Goal: Task Accomplishment & Management: Manage account settings

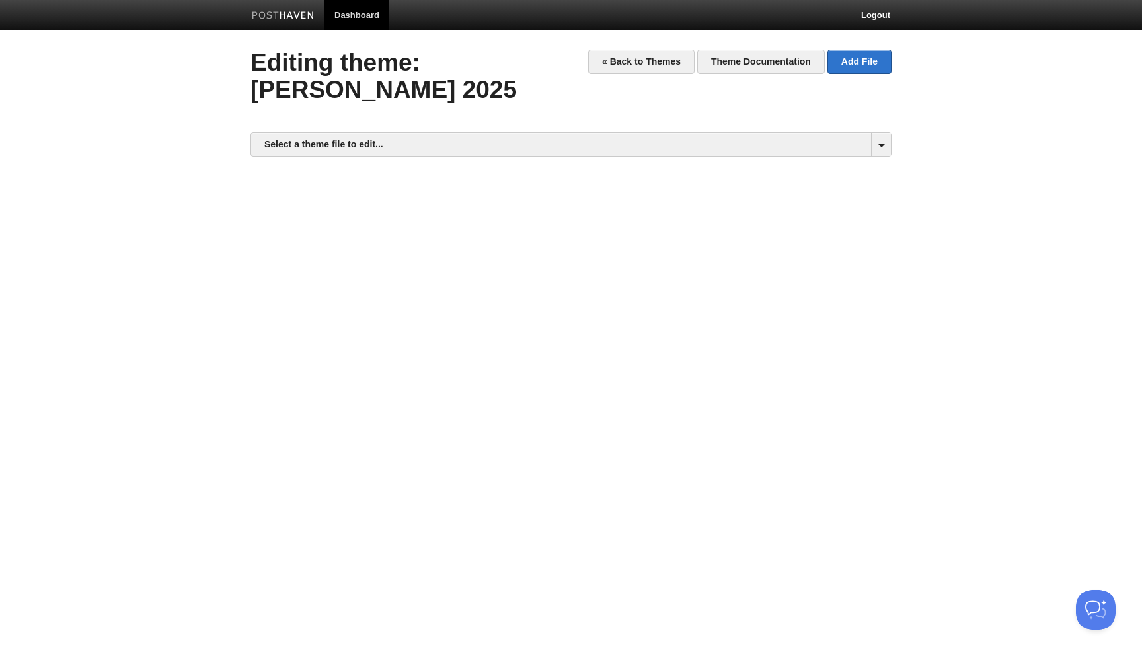
click at [782, 259] on div at bounding box center [570, 365] width 641 height 396
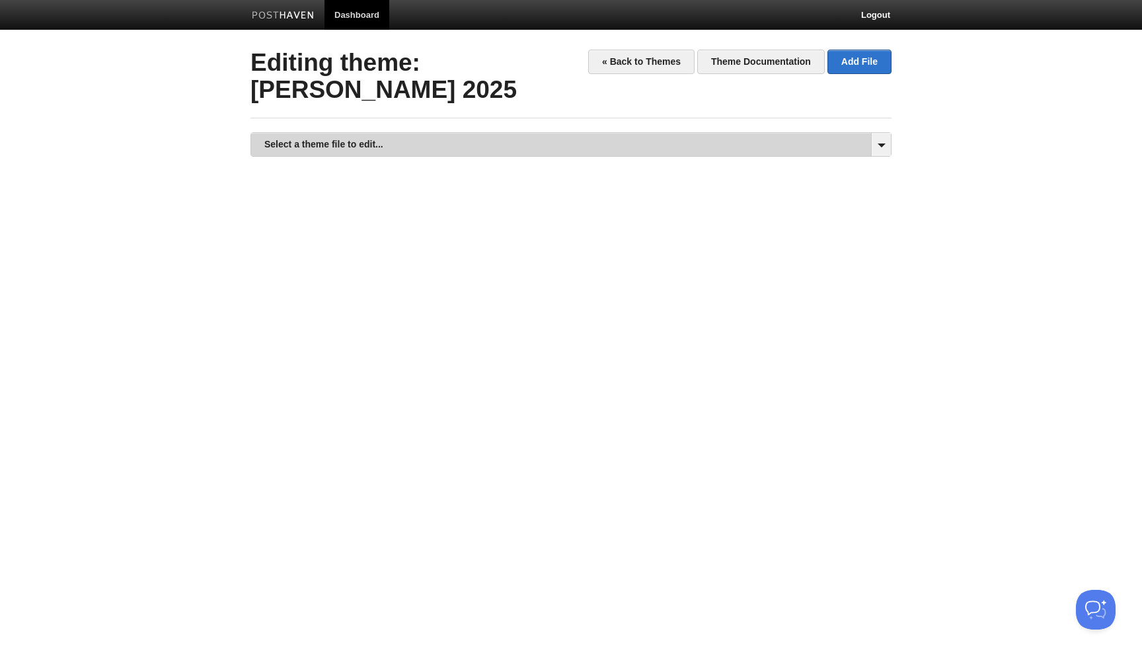
click at [675, 145] on link "Select a theme file to edit..." at bounding box center [571, 144] width 640 height 23
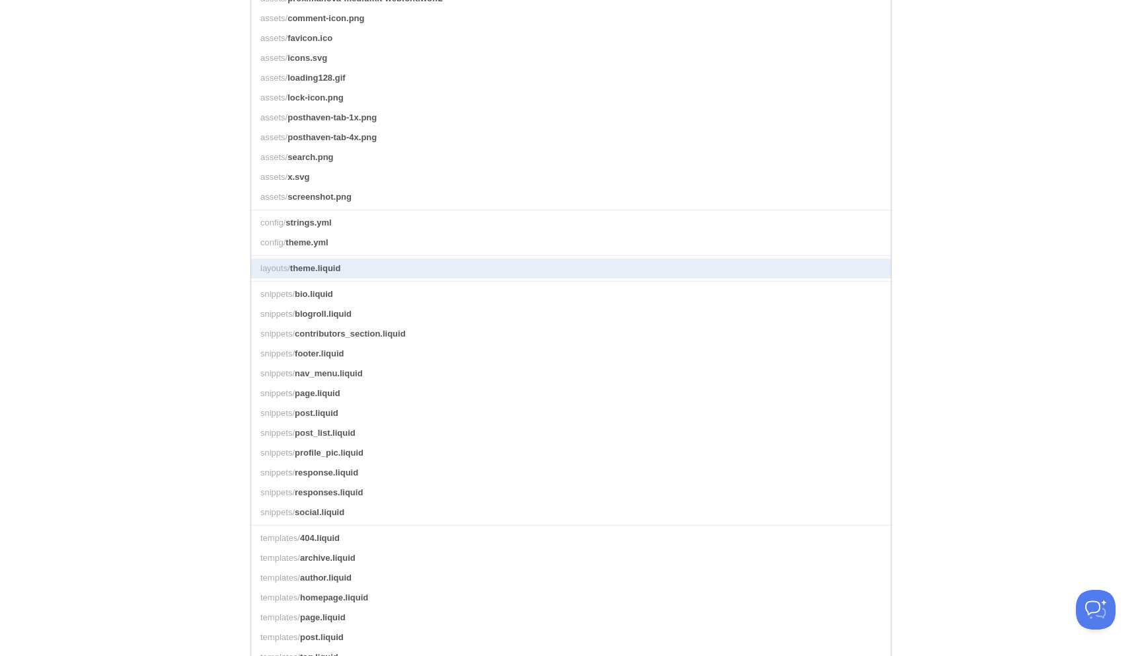
scroll to position [357, 0]
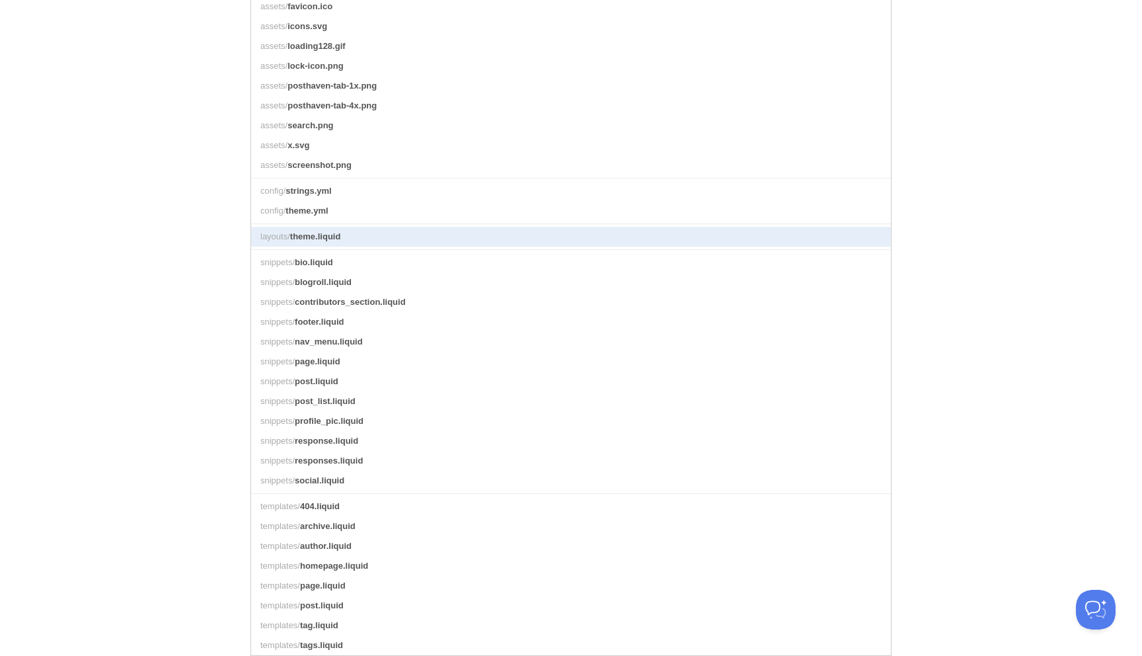
click at [333, 238] on span "theme.liquid" at bounding box center [315, 236] width 51 height 10
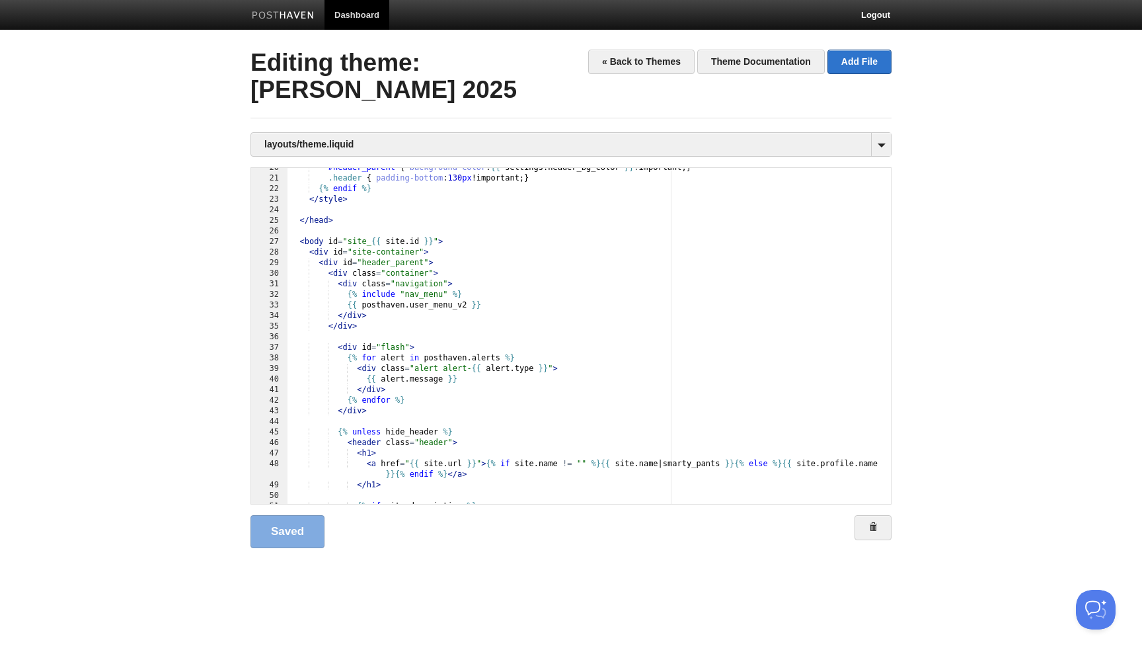
scroll to position [221, 0]
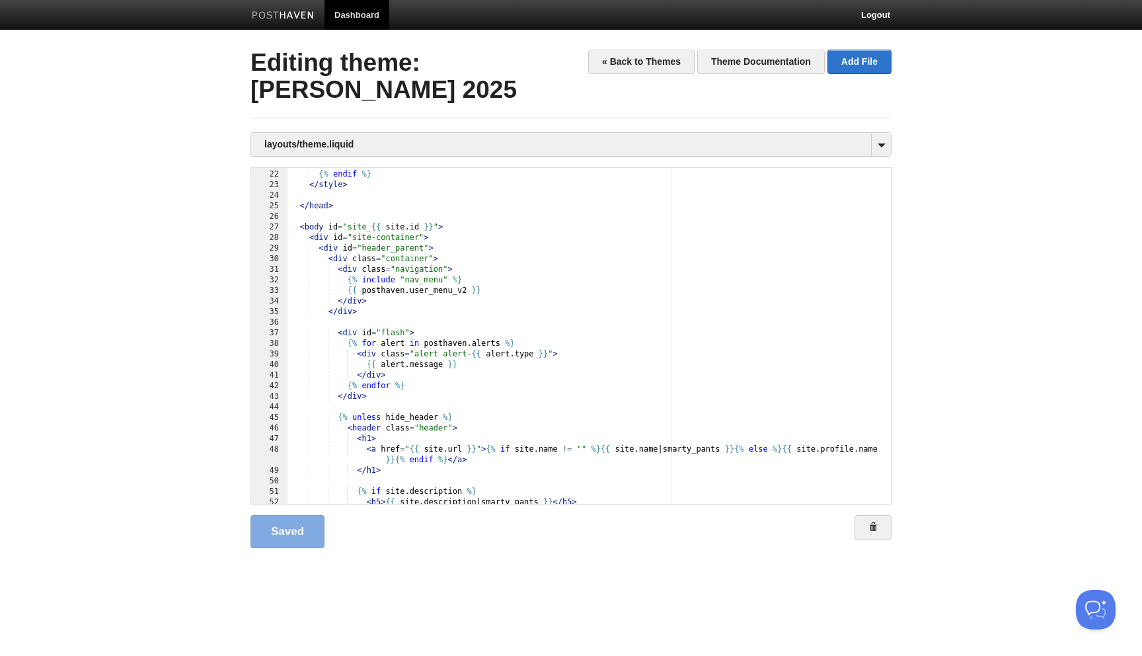
click at [939, 172] on body "Dashboard Logout Your Sites alexblania Create a new site Edit your user profile…" at bounding box center [571, 295] width 1142 height 590
click at [639, 57] on link "« Back to Themes" at bounding box center [641, 62] width 106 height 24
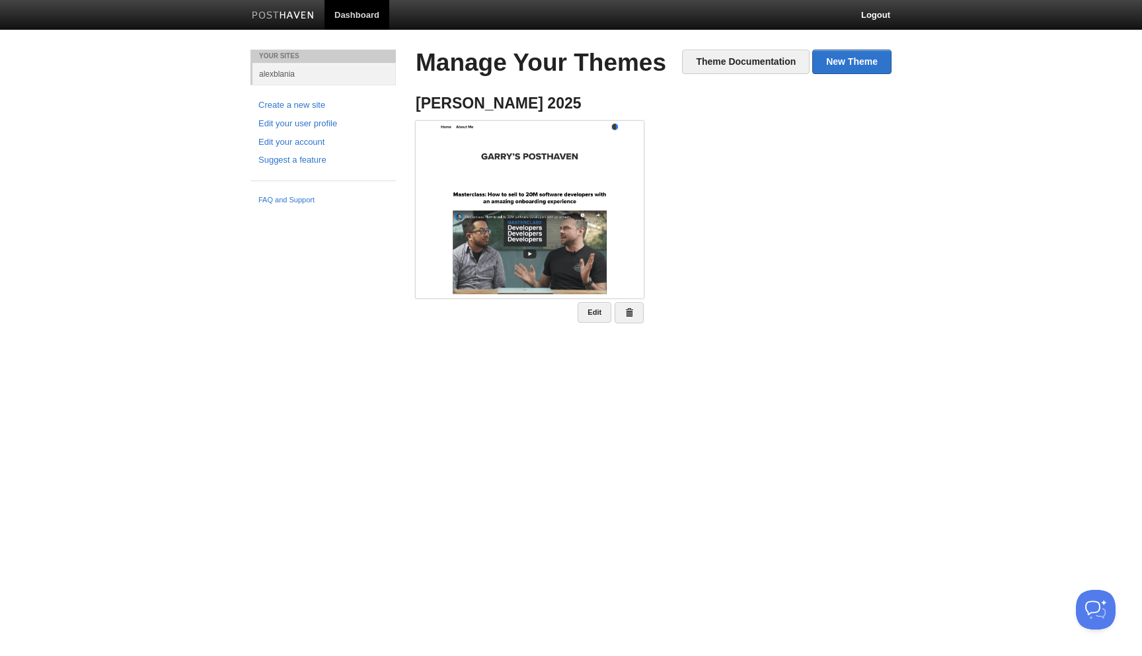
click at [359, 10] on link "Dashboard" at bounding box center [356, 15] width 65 height 30
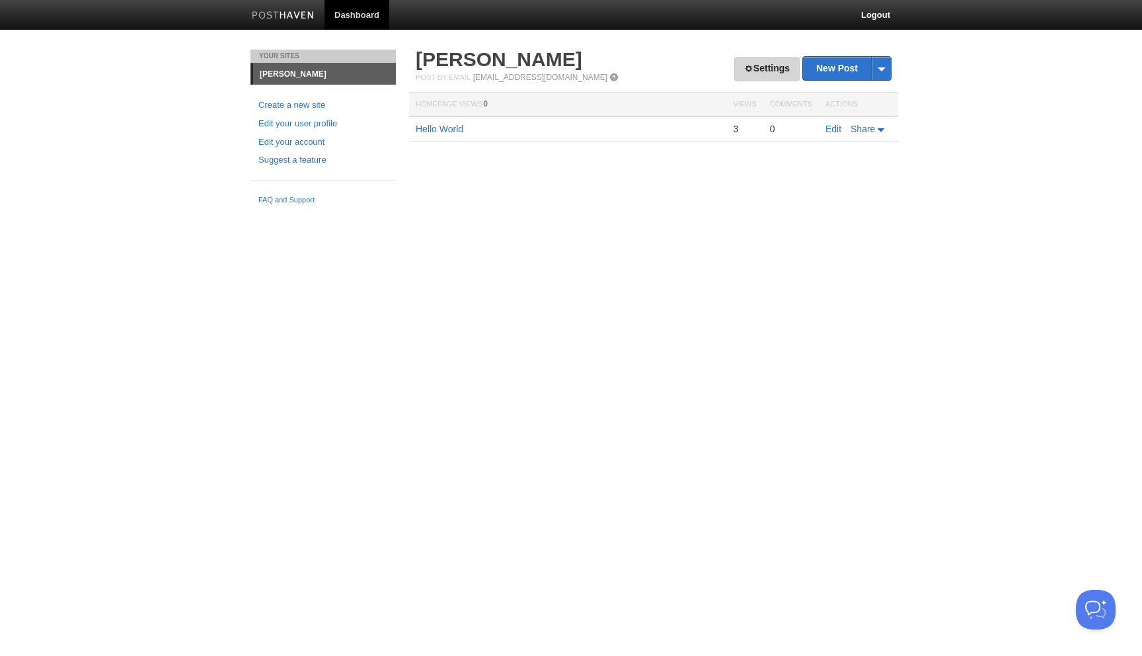
click at [763, 68] on link "Settings" at bounding box center [766, 69] width 65 height 24
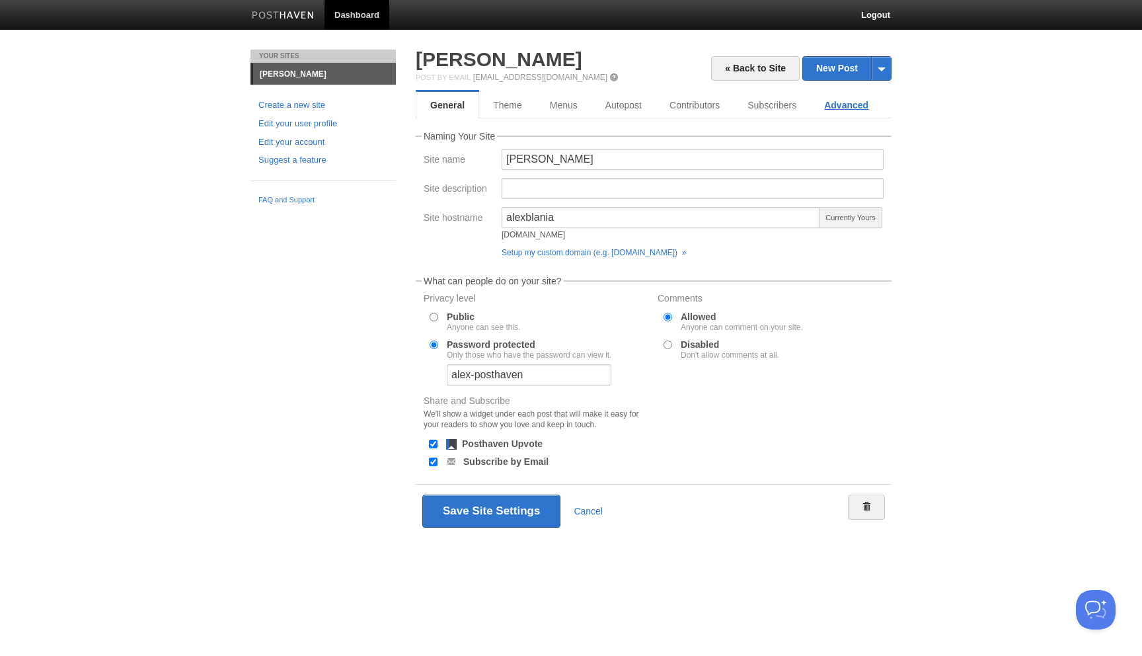
click at [845, 100] on link "Advanced" at bounding box center [846, 105] width 72 height 26
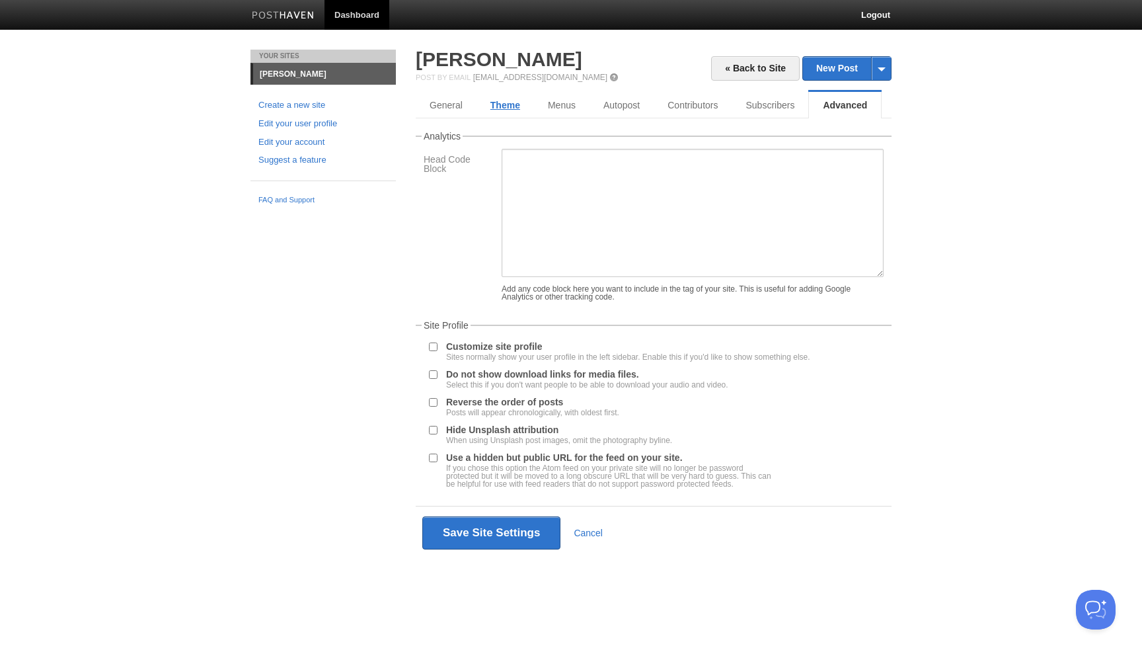
click at [505, 105] on link "Theme" at bounding box center [504, 105] width 57 height 26
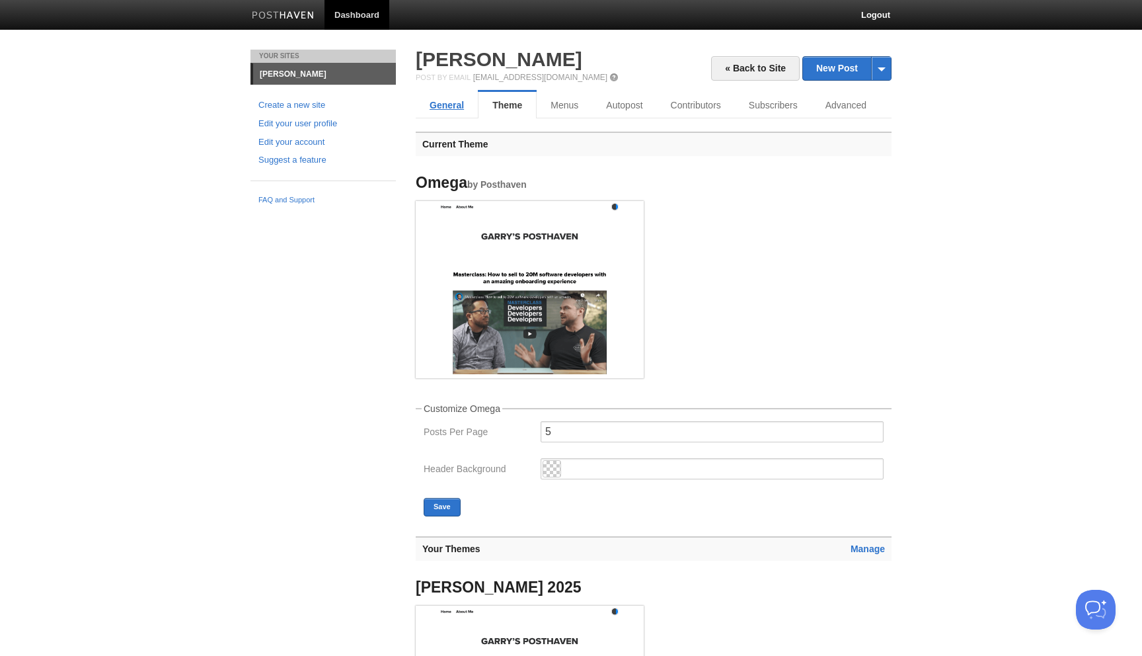
click at [438, 100] on link "General" at bounding box center [447, 105] width 62 height 26
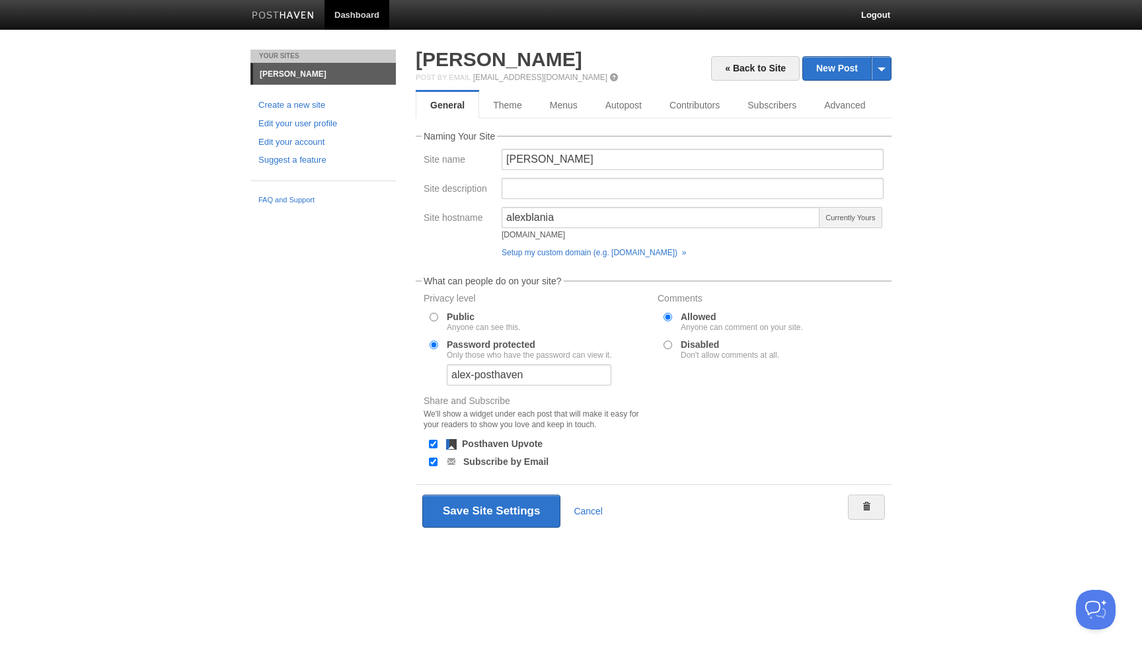
click at [691, 47] on body "Dashboard Logout Your Sites [PERSON_NAME] Create a new site Edit your user prof…" at bounding box center [571, 288] width 1142 height 576
click at [968, 196] on body "Dashboard Logout Your Sites [PERSON_NAME] Create a new site Edit your user prof…" at bounding box center [571, 288] width 1142 height 576
click at [956, 112] on body "Dashboard Logout Your Sites [PERSON_NAME] Create a new site Edit your user prof…" at bounding box center [571, 288] width 1142 height 576
click at [511, 100] on link "Theme" at bounding box center [507, 105] width 57 height 26
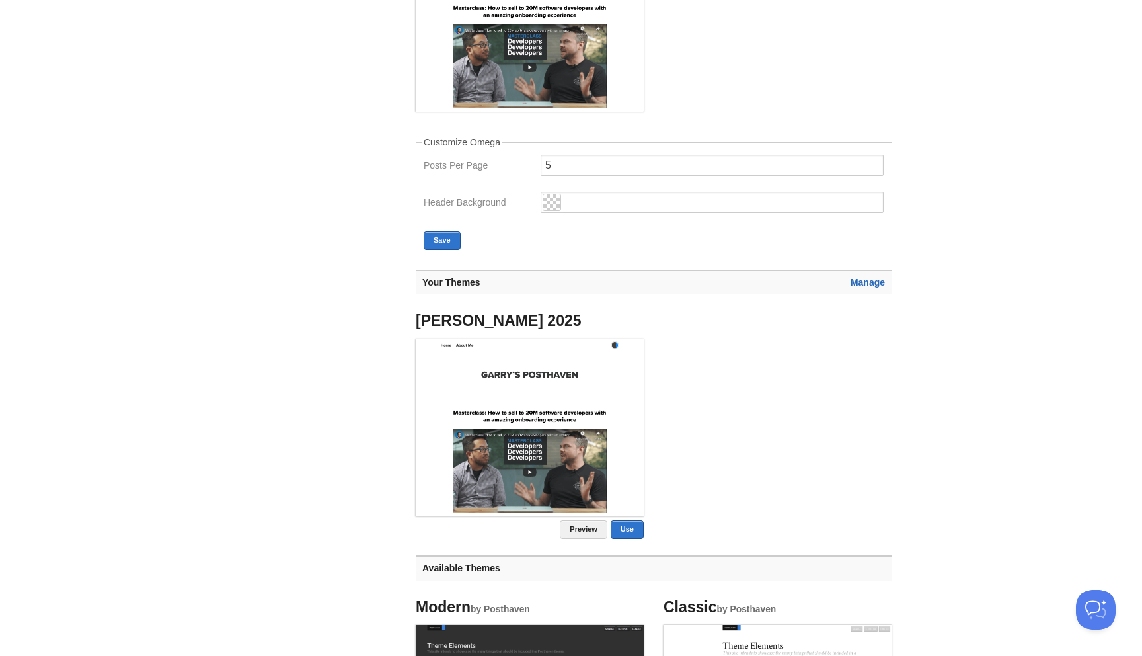
scroll to position [280, 0]
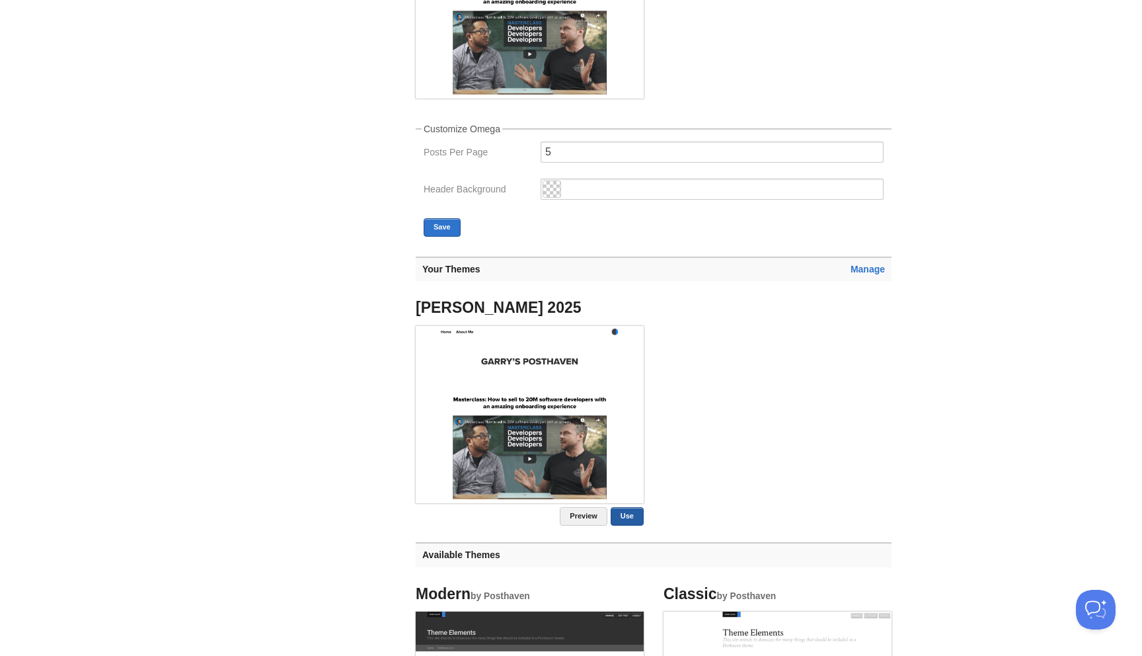
click at [630, 515] on link "Use" at bounding box center [627, 516] width 33 height 19
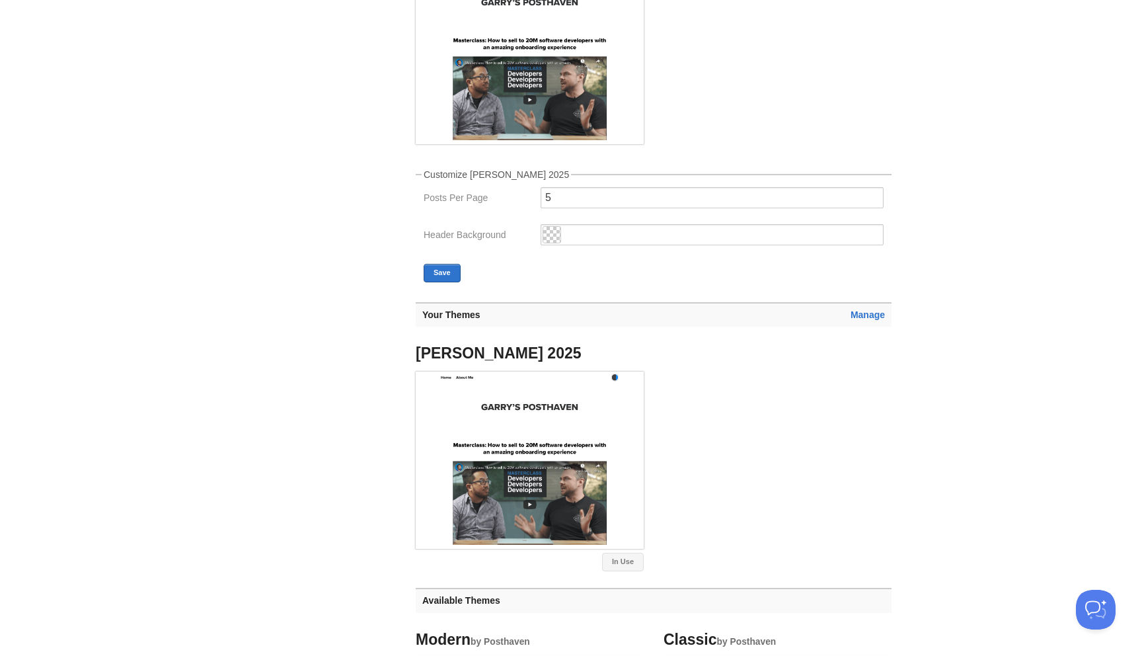
scroll to position [233, 0]
click at [868, 312] on link "Manage" at bounding box center [867, 316] width 34 height 11
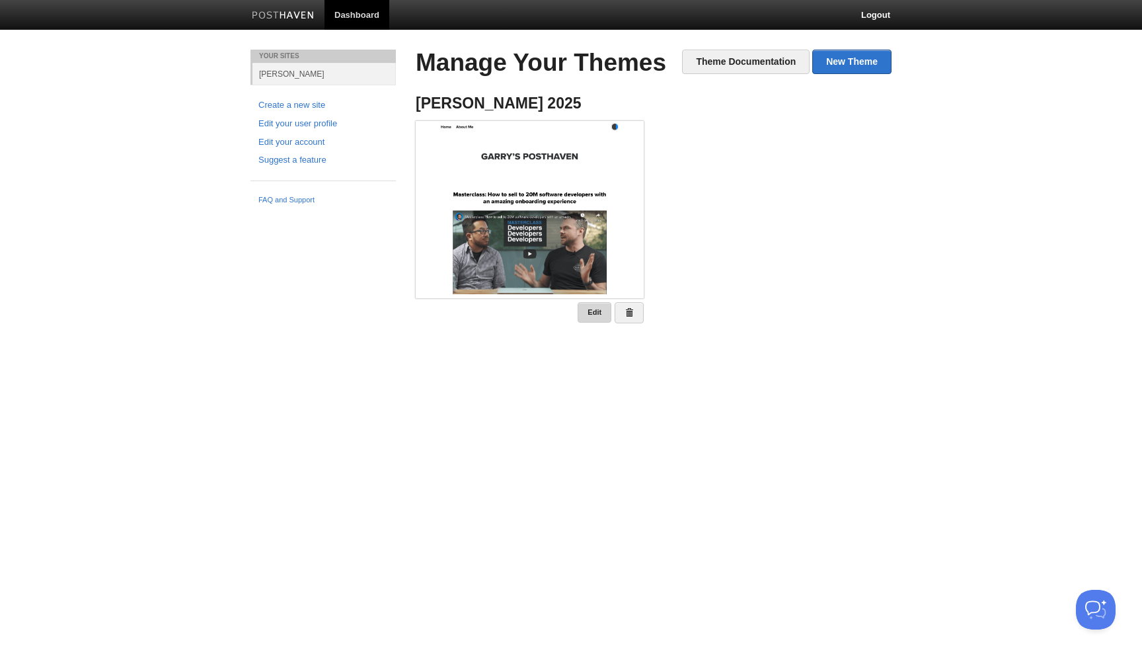
click at [589, 311] on link "Edit" at bounding box center [595, 312] width 34 height 20
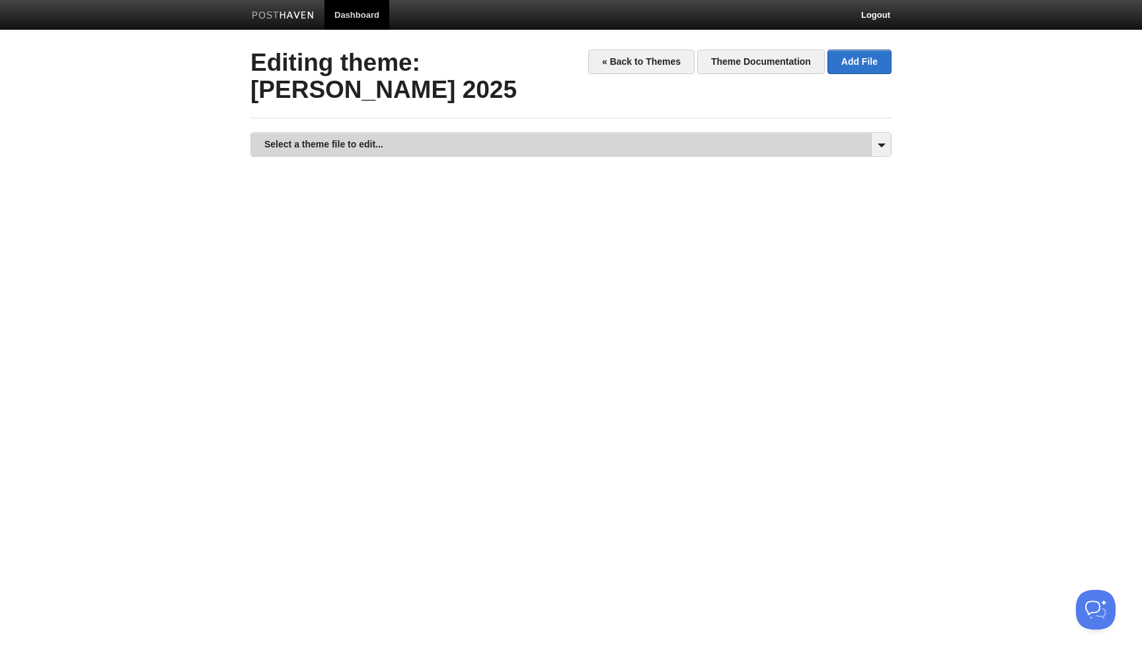
click at [346, 142] on link "Select a theme file to edit..." at bounding box center [571, 144] width 640 height 23
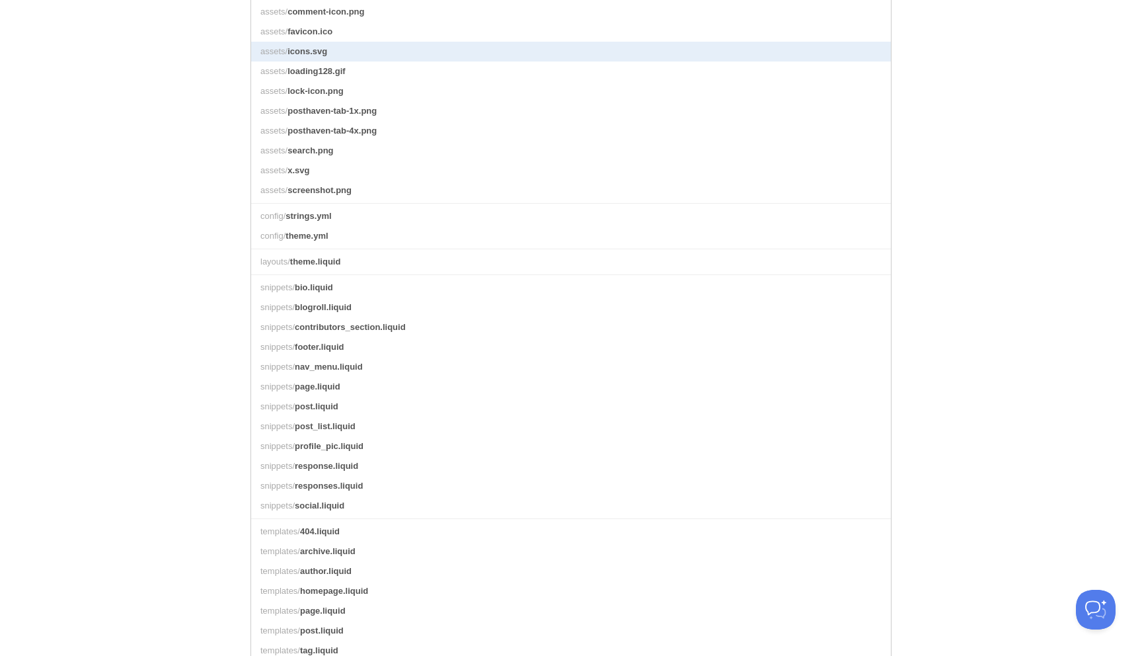
scroll to position [357, 0]
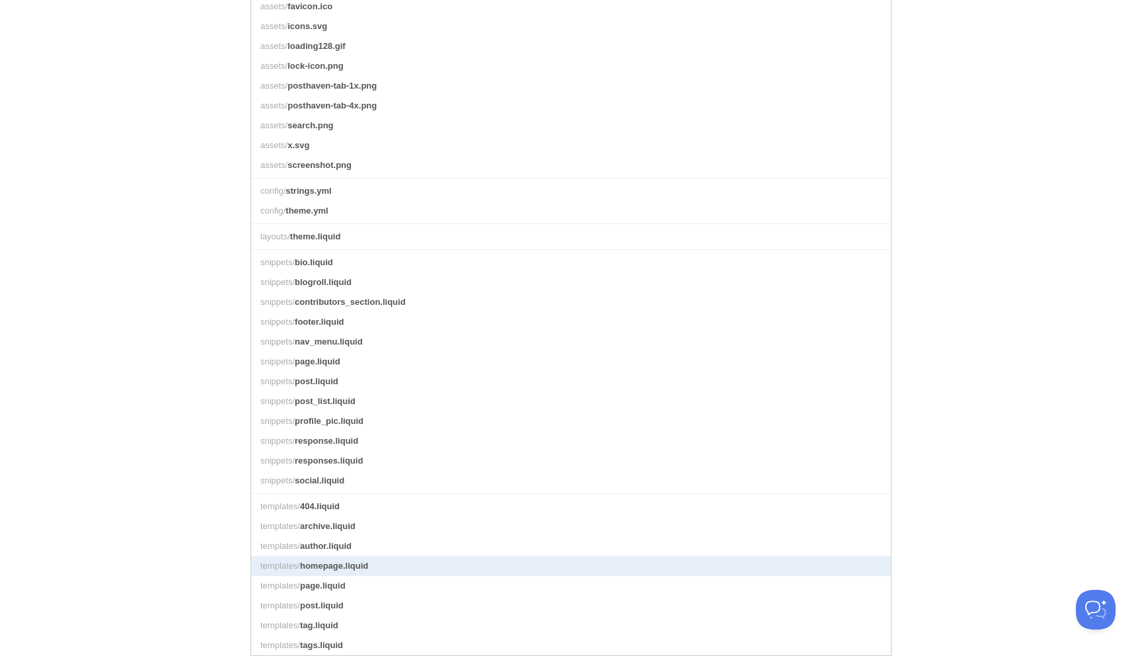
click at [379, 565] on link "templates/ homepage.liquid" at bounding box center [571, 566] width 640 height 20
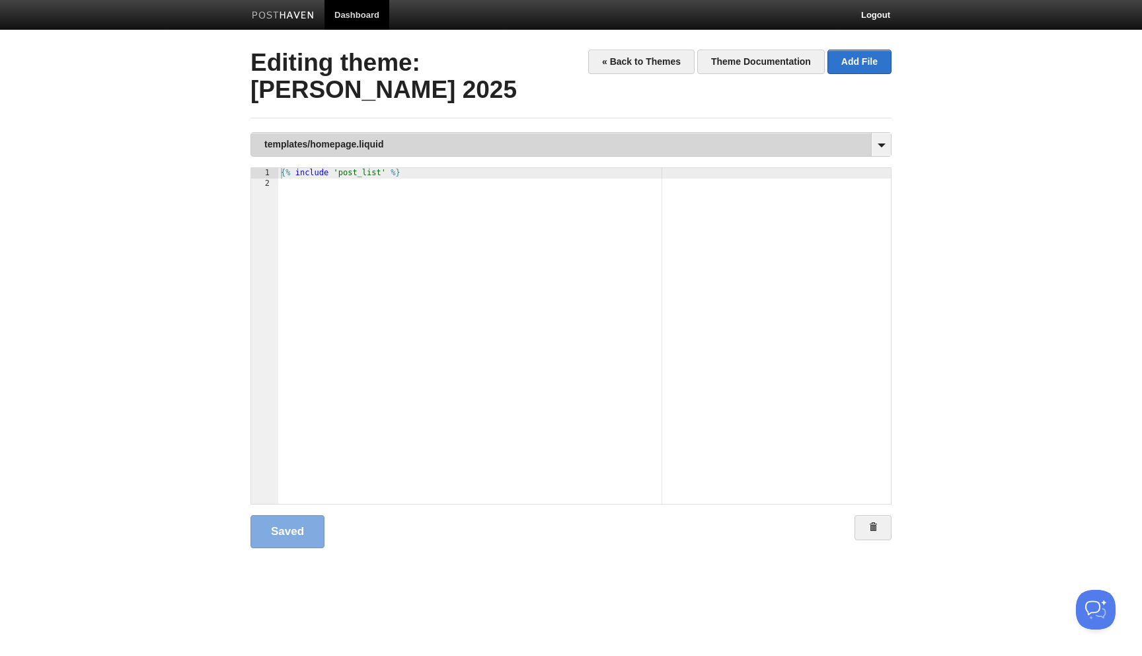
click at [320, 142] on link "templates/homepage.liquid" at bounding box center [571, 144] width 640 height 23
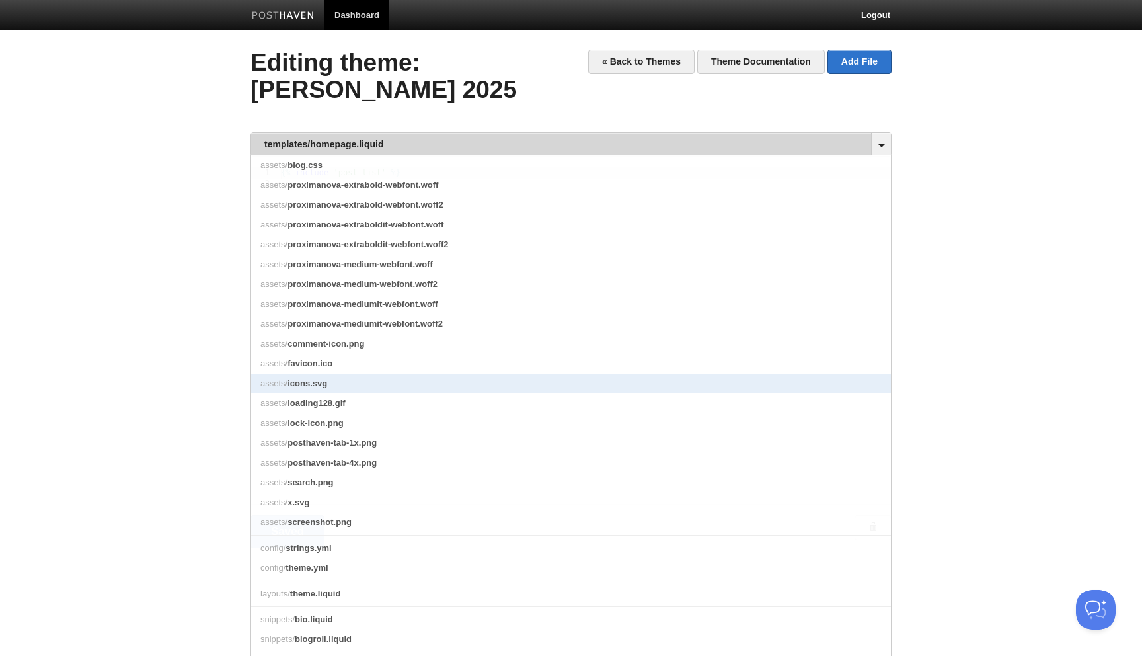
scroll to position [357, 0]
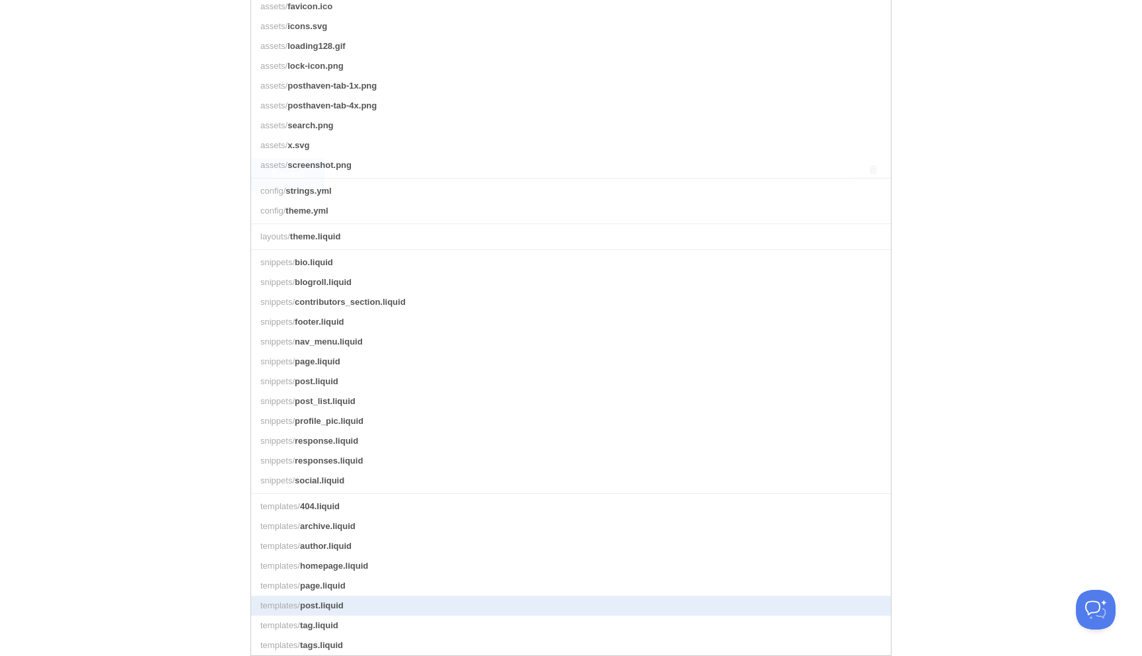
click at [338, 605] on span "post.liquid" at bounding box center [322, 605] width 44 height 10
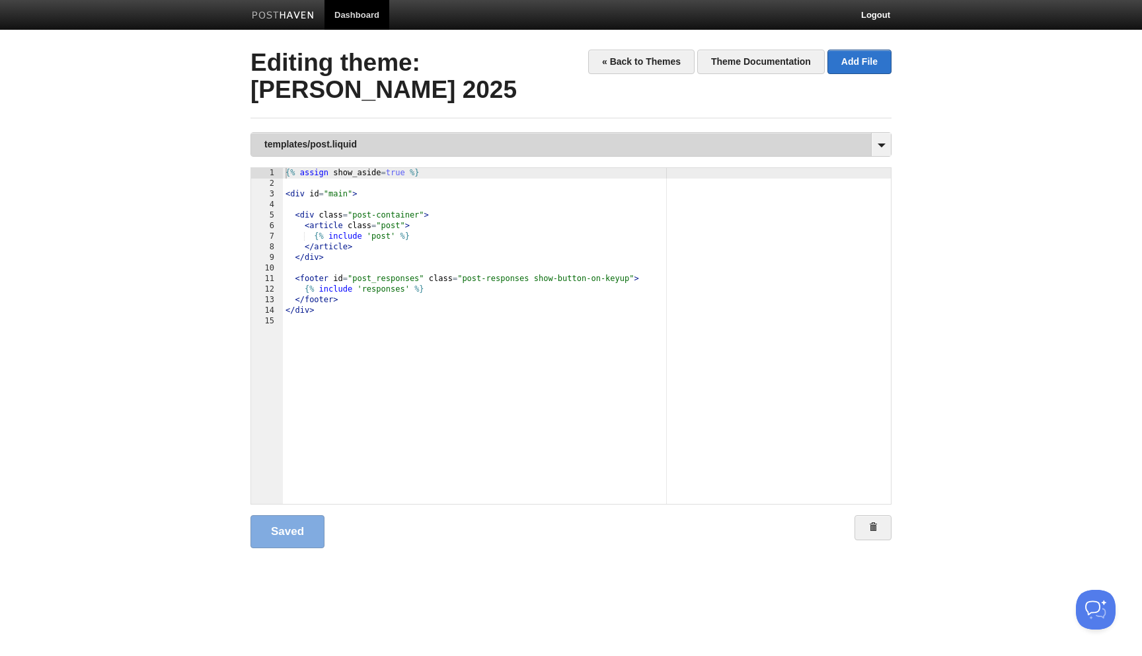
click at [409, 143] on link "templates/post.liquid" at bounding box center [571, 144] width 640 height 23
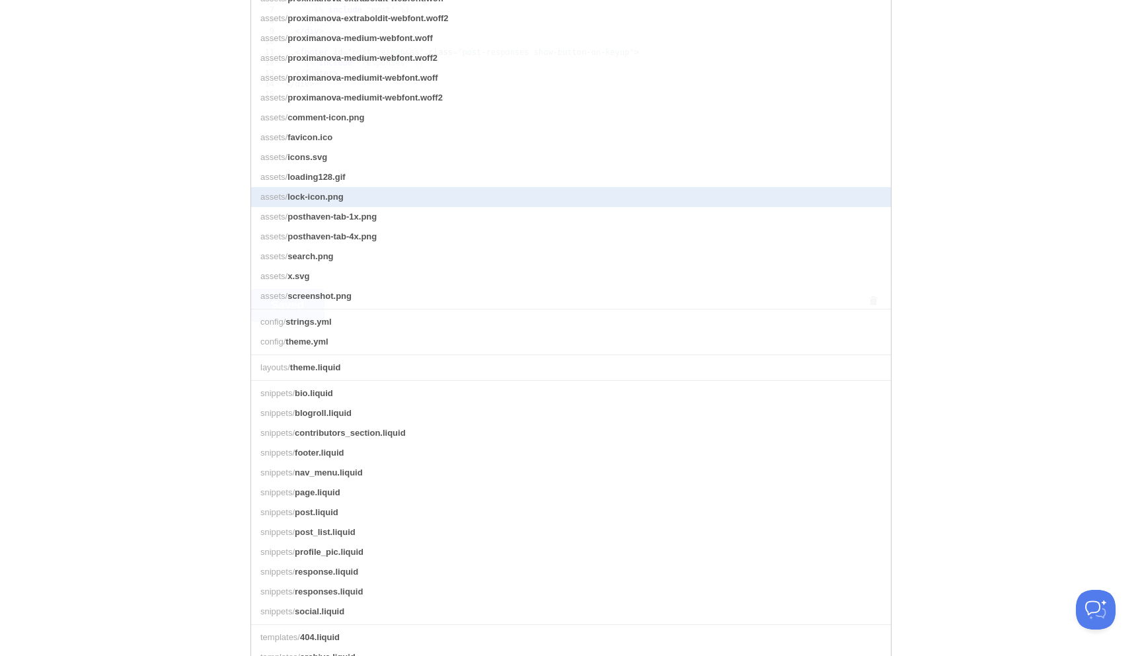
scroll to position [229, 0]
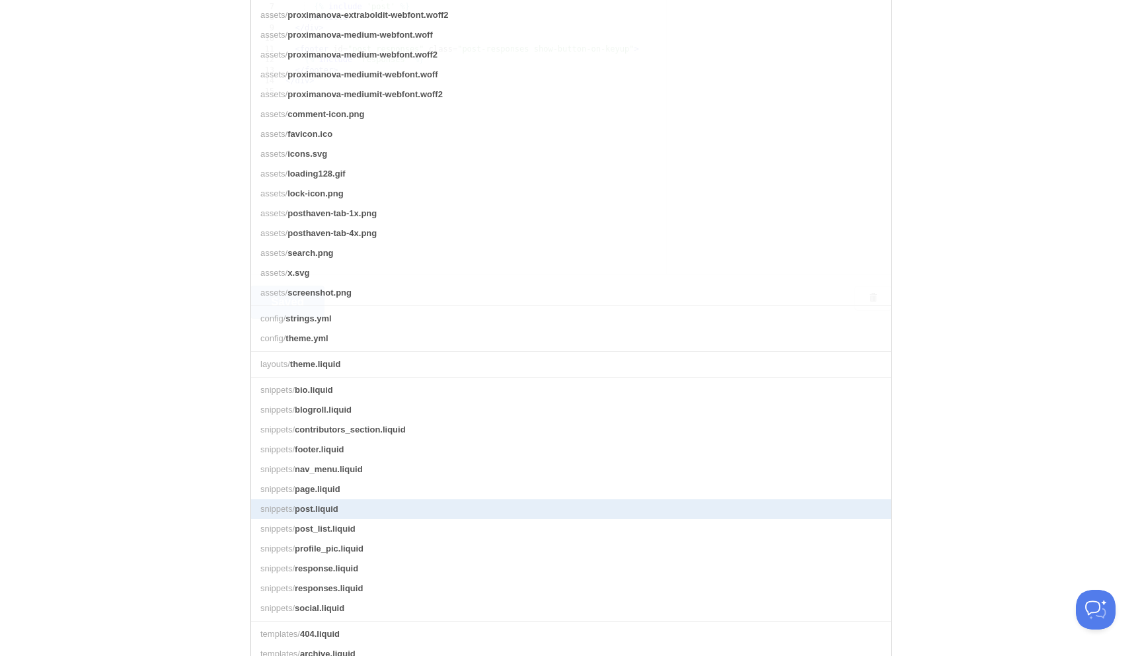
click at [308, 508] on span "post.liquid" at bounding box center [317, 509] width 44 height 10
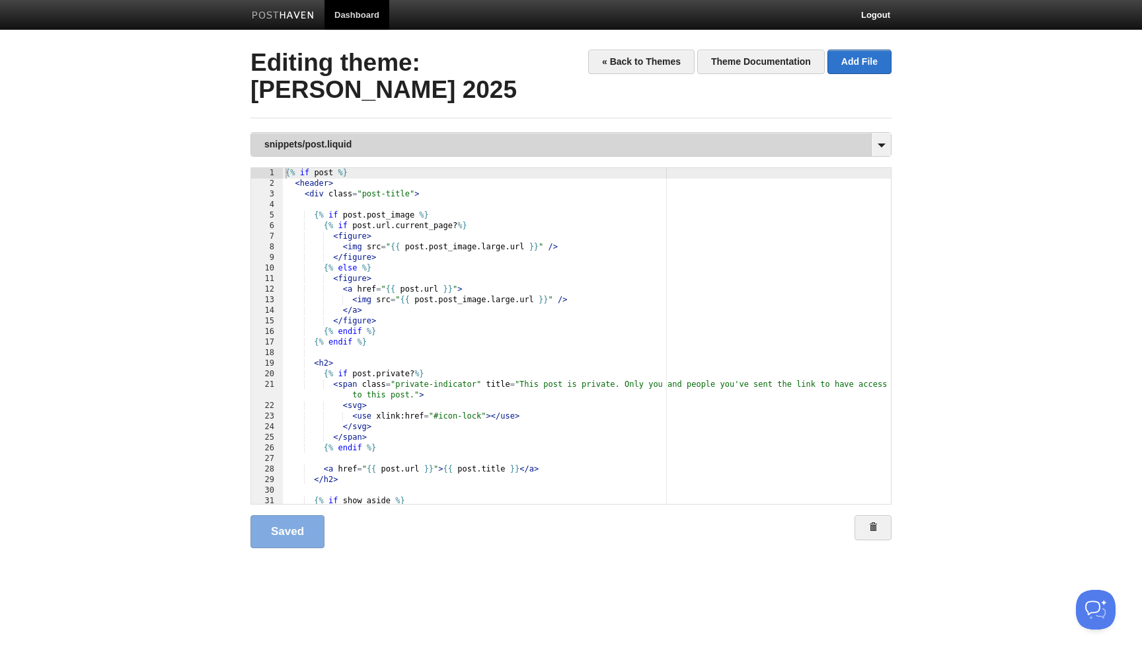
click at [356, 141] on link "snippets/post.liquid" at bounding box center [571, 144] width 640 height 23
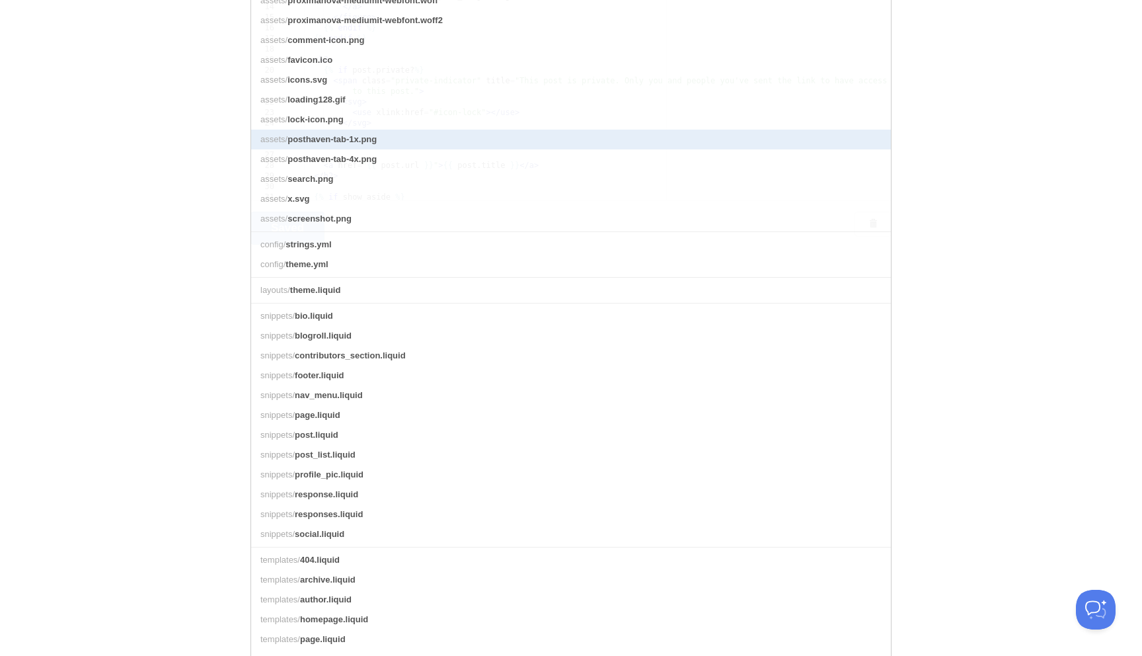
scroll to position [357, 0]
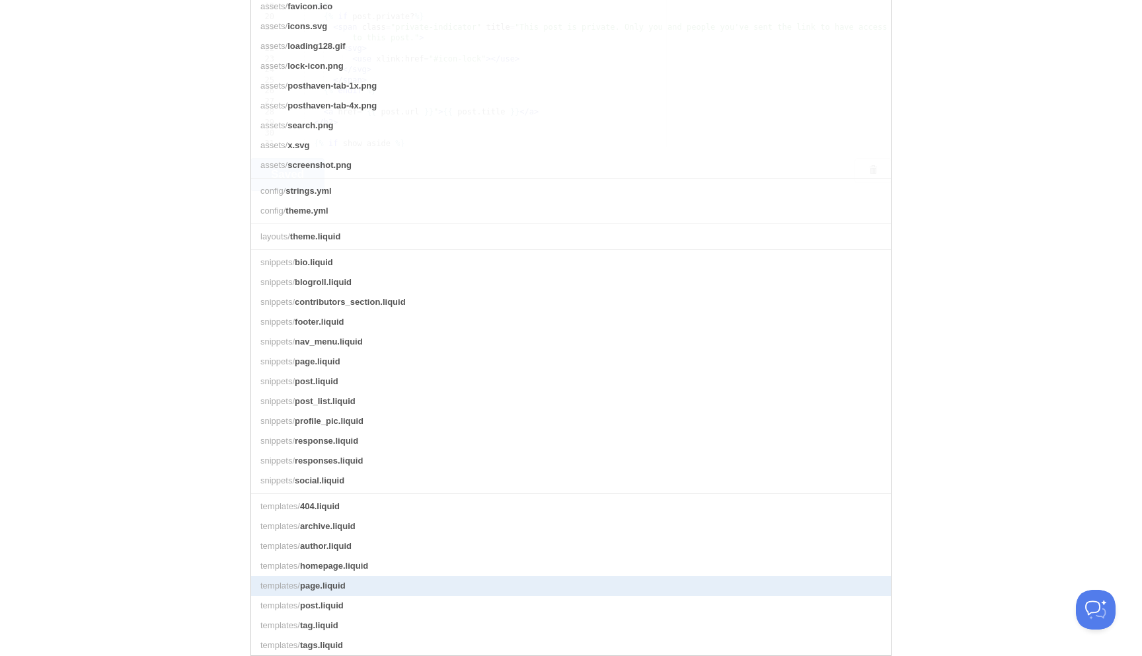
click at [339, 583] on span "page.liquid" at bounding box center [323, 585] width 46 height 10
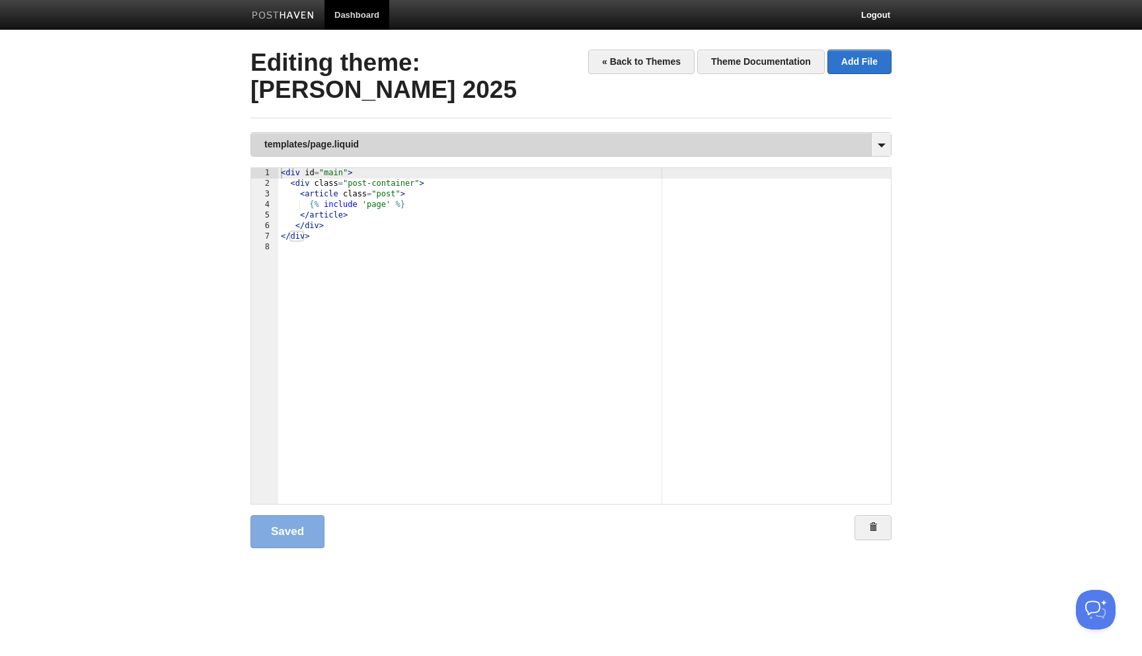
click at [344, 136] on link "templates/page.liquid" at bounding box center [571, 144] width 640 height 23
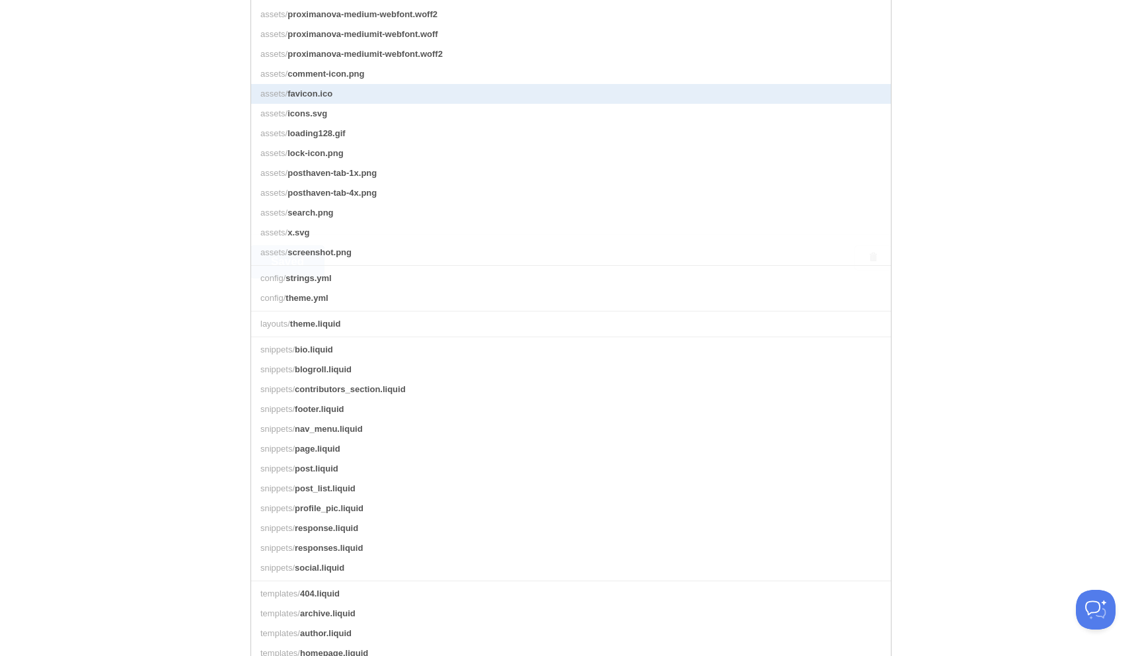
scroll to position [332, 0]
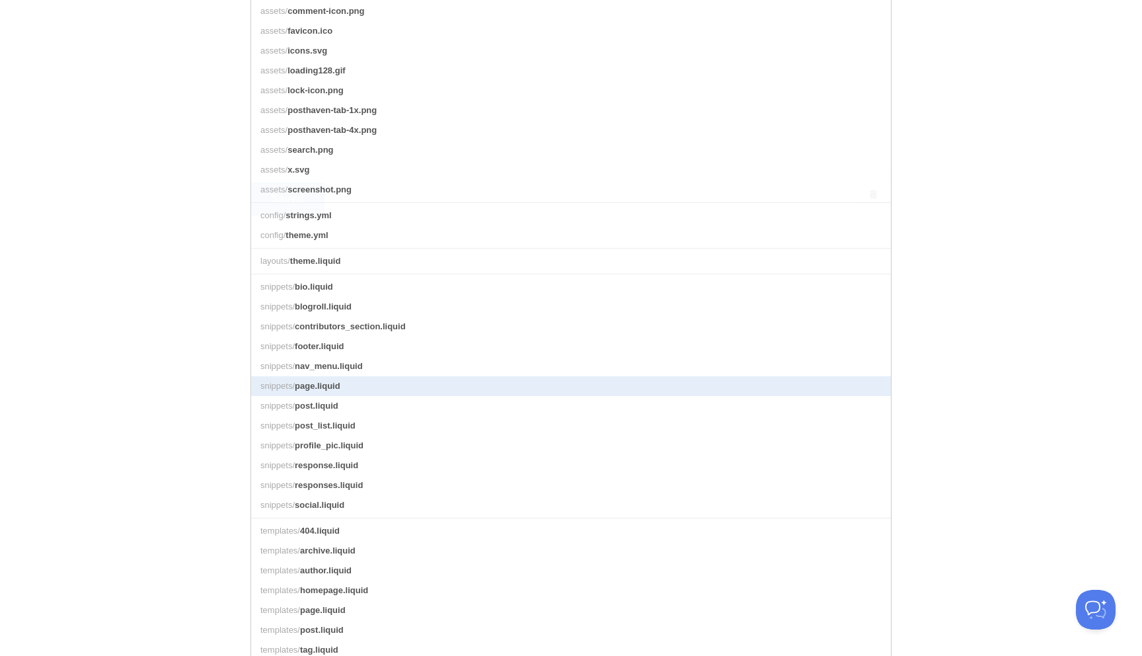
click at [373, 381] on link "snippets/ page.liquid" at bounding box center [571, 386] width 640 height 20
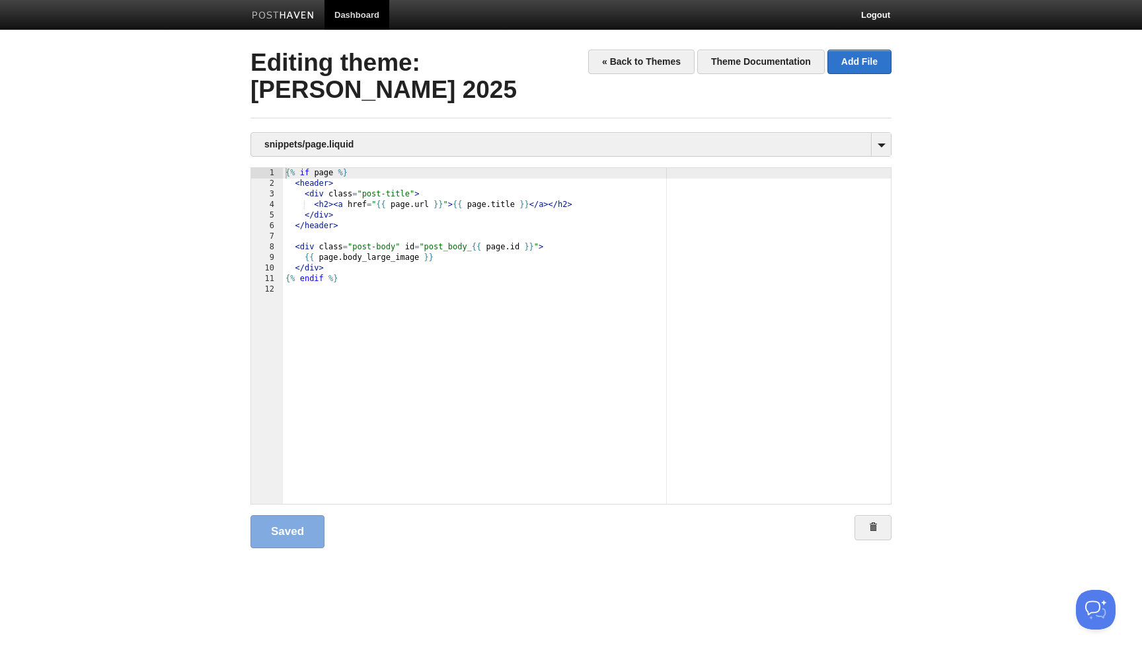
click at [229, 139] on body "Dashboard Logout Your Sites [PERSON_NAME] Create a new site Edit your user prof…" at bounding box center [571, 295] width 1142 height 590
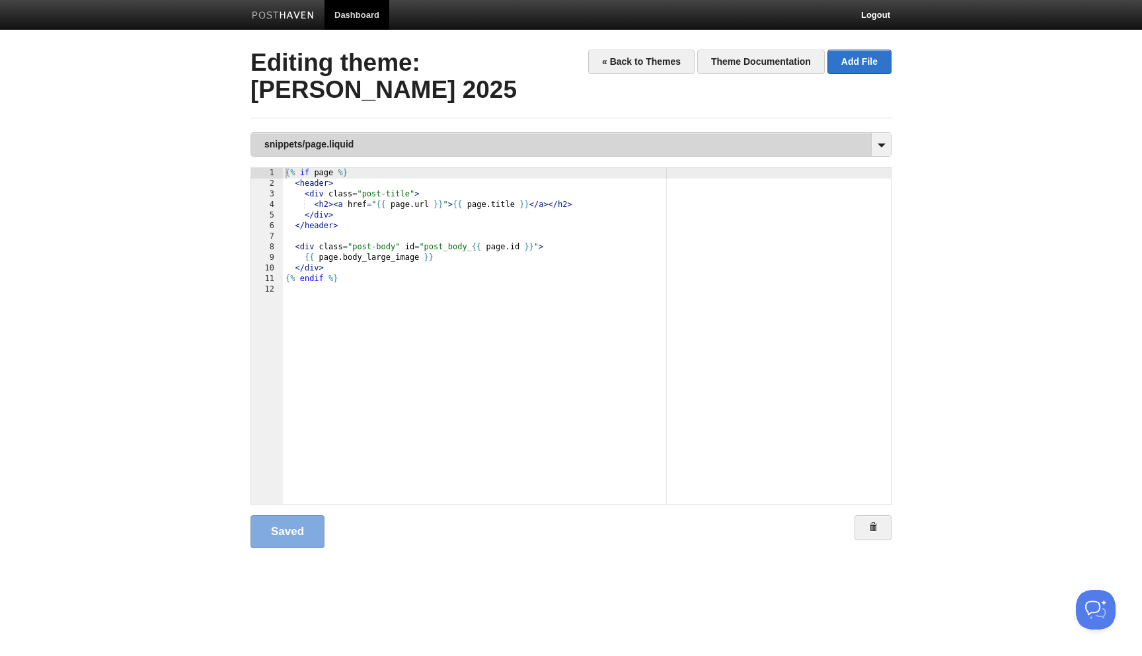
click at [326, 152] on link "snippets/page.liquid" at bounding box center [571, 144] width 640 height 23
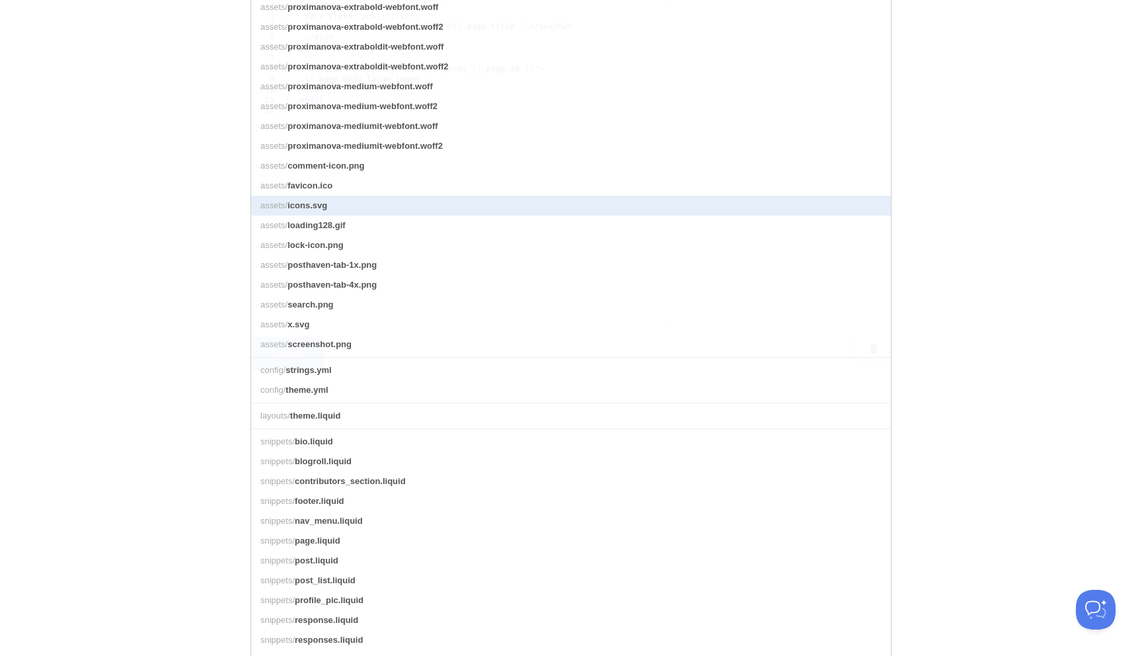
scroll to position [174, 0]
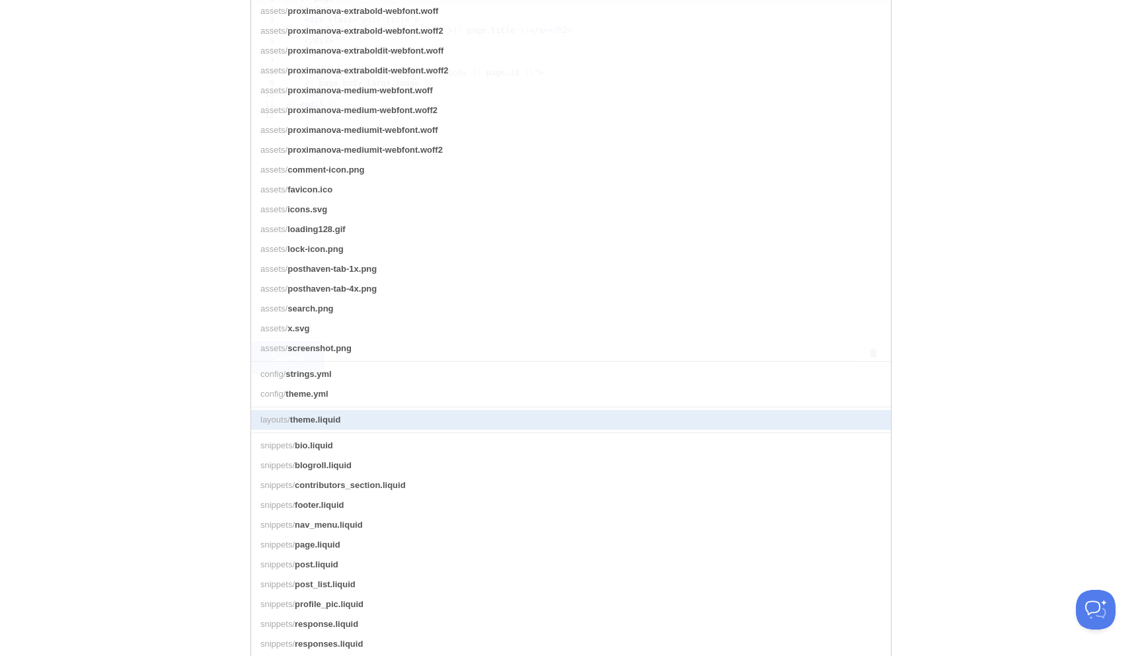
click at [330, 416] on span "theme.liquid" at bounding box center [315, 419] width 51 height 10
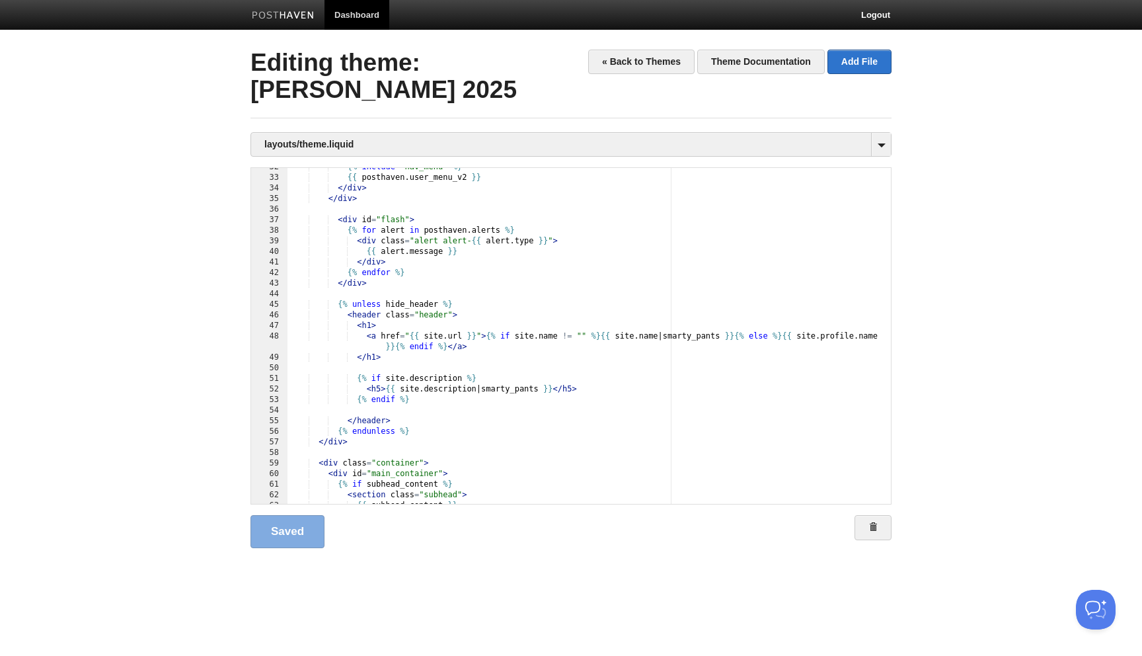
scroll to position [322, 0]
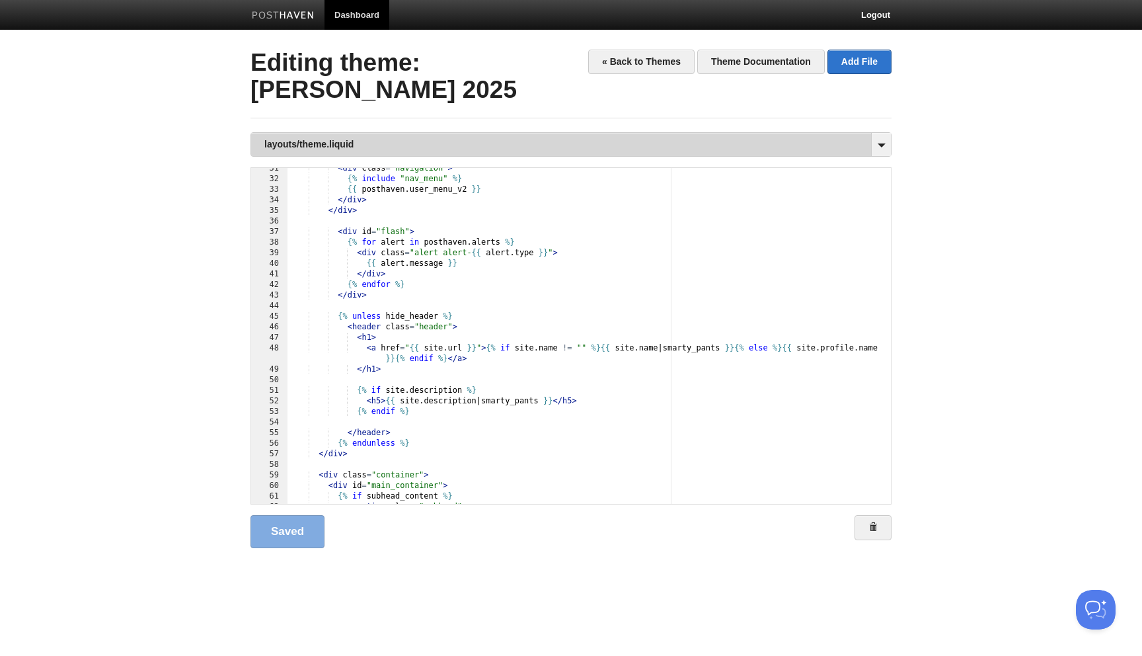
click at [343, 134] on link "layouts/theme.liquid" at bounding box center [571, 144] width 640 height 23
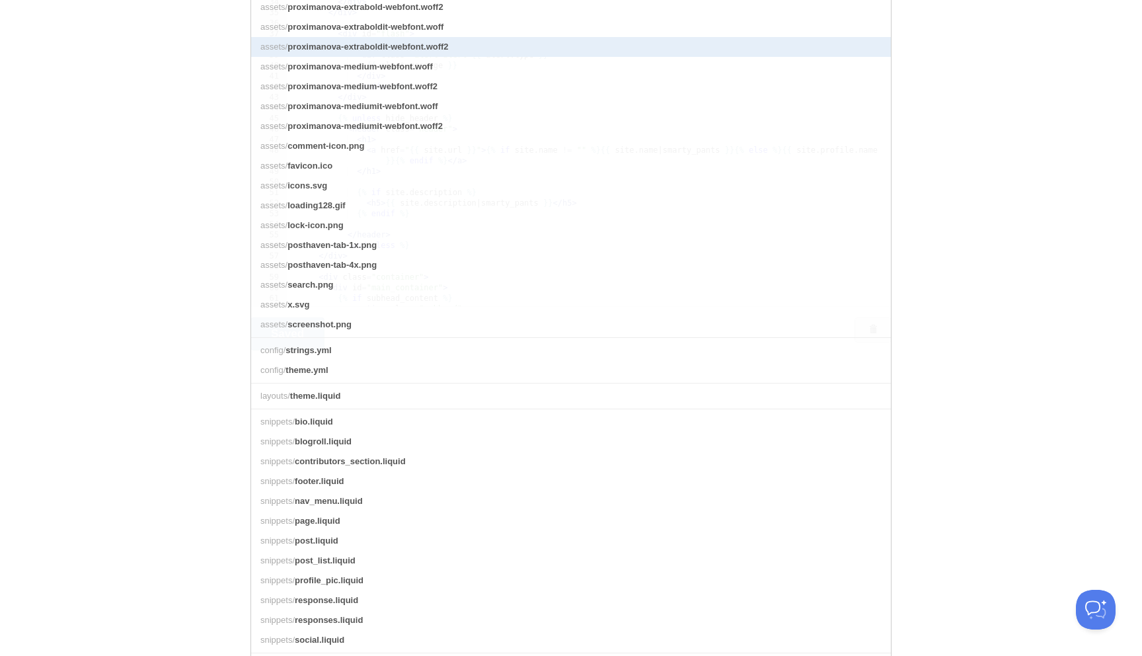
scroll to position [0, 0]
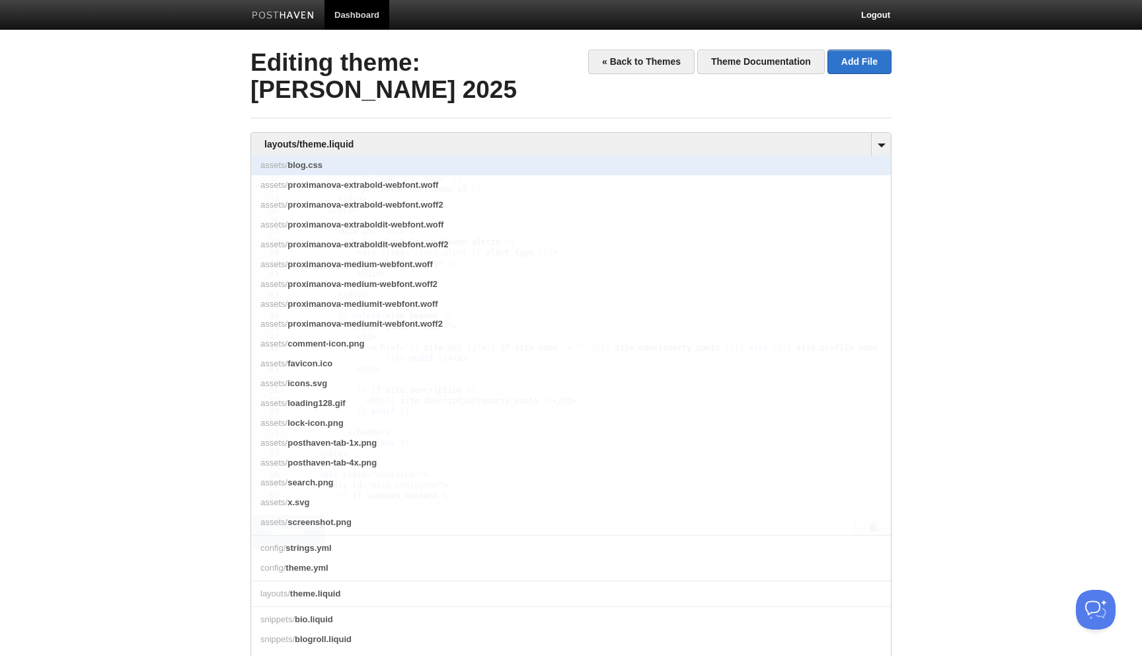
click at [346, 161] on link "assets/ blog.css" at bounding box center [571, 165] width 640 height 20
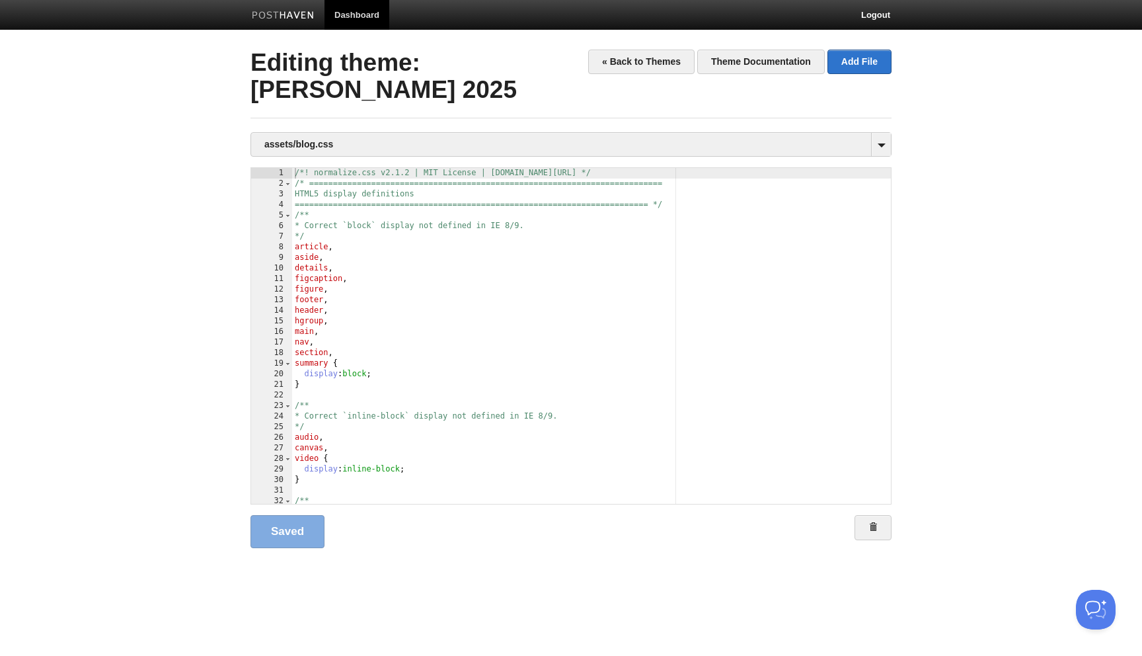
click at [438, 281] on div "/*! normalize.css v2.1.2 | MIT License | [DOMAIN_NAME][URL] */ /* =============…" at bounding box center [591, 346] width 599 height 357
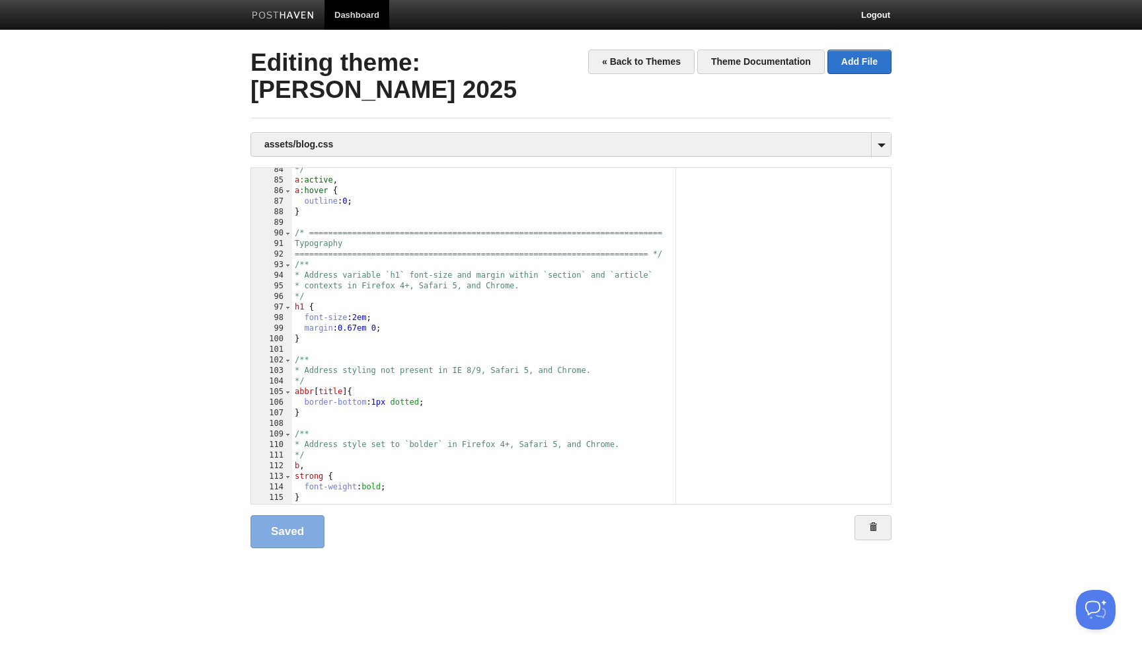
scroll to position [880, 0]
click at [438, 281] on div "*/ a :active , a :hover { outline : 0 ; } /* ==================================…" at bounding box center [591, 344] width 599 height 357
type textarea ""
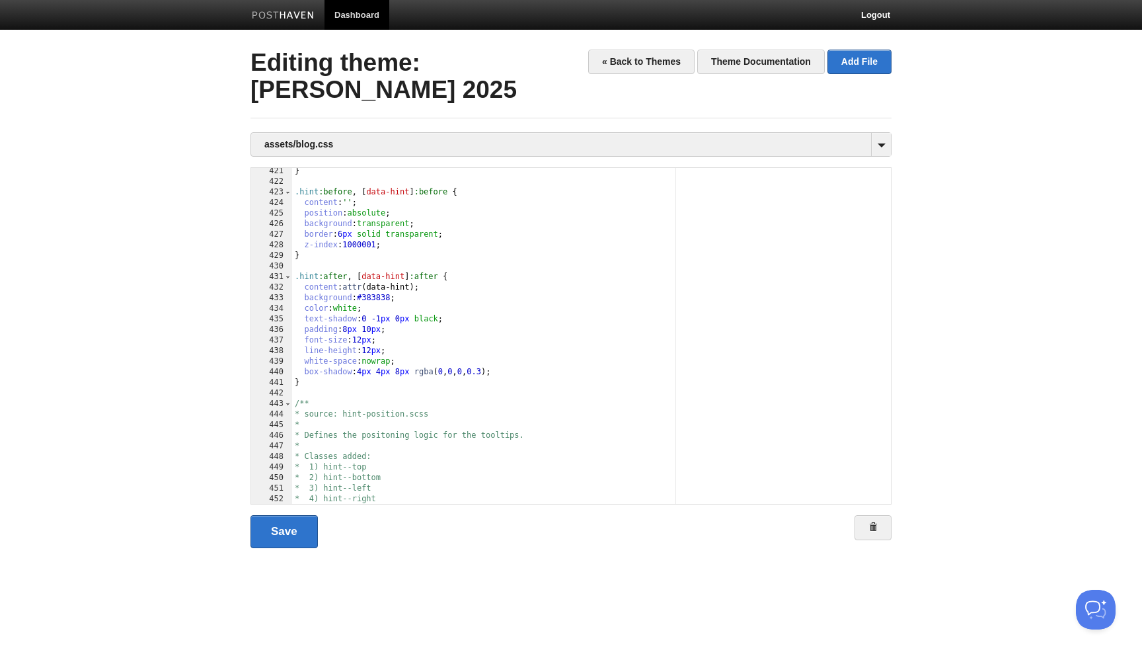
scroll to position [4445, 0]
click at [455, 264] on div "} .hint :before , [ data-hint ] :before { content : '' ; position : absolute ; …" at bounding box center [591, 341] width 599 height 357
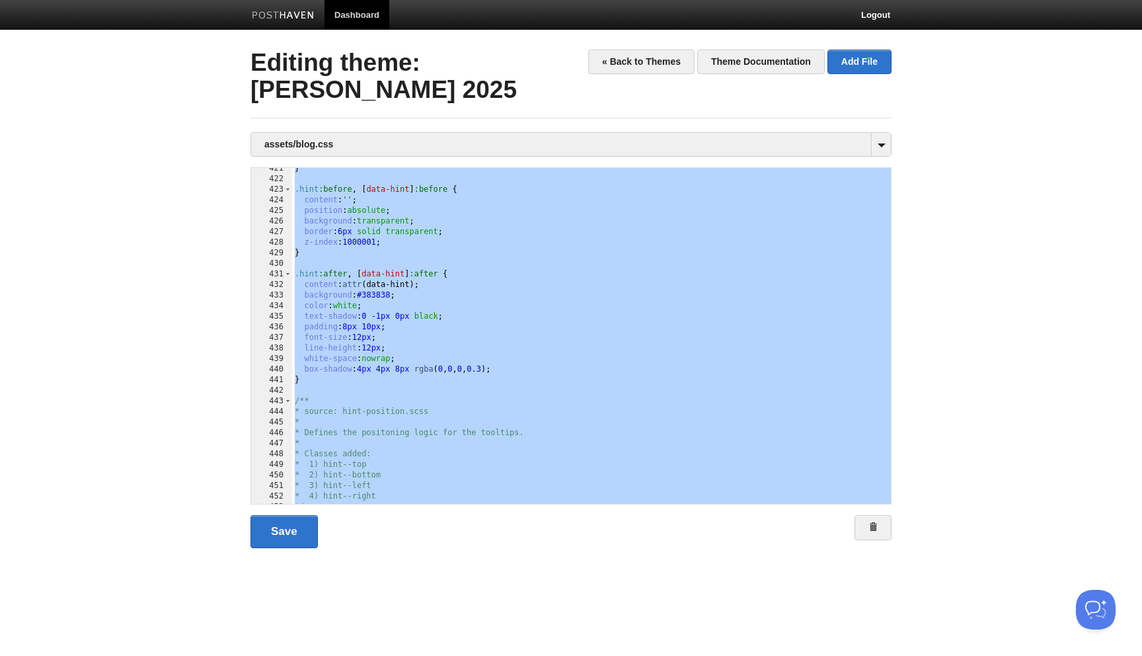
click at [623, 347] on div "} .hint :before , [ data-hint ] :before { content : '' ; position : absolute ; …" at bounding box center [591, 341] width 599 height 357
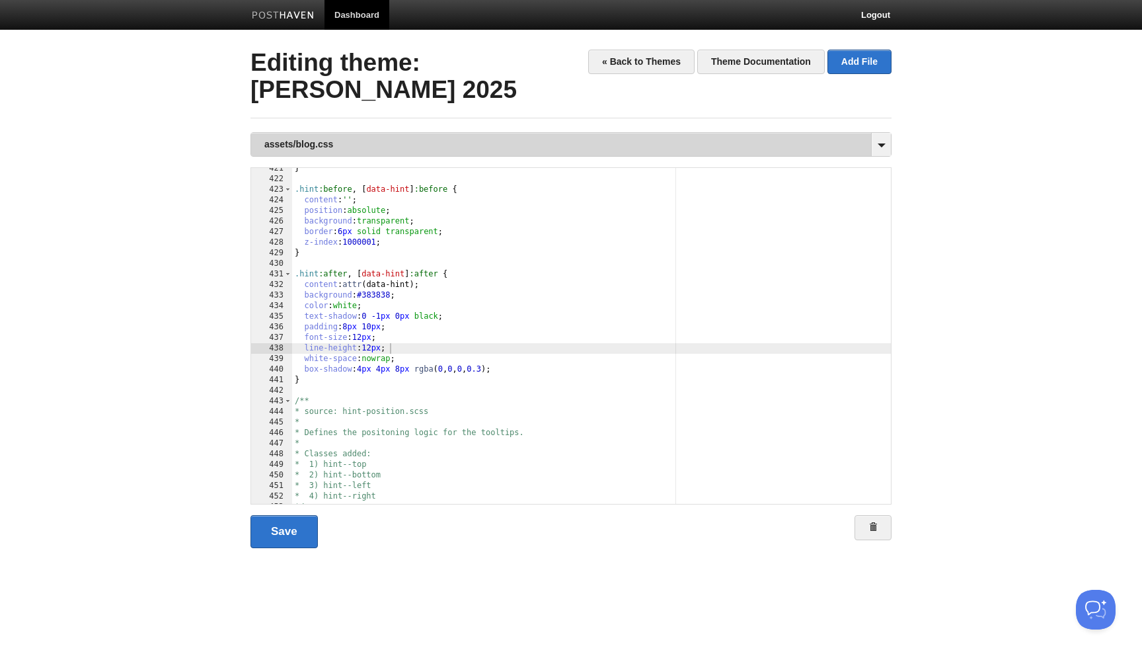
click at [287, 147] on link "assets/blog.css" at bounding box center [571, 144] width 640 height 23
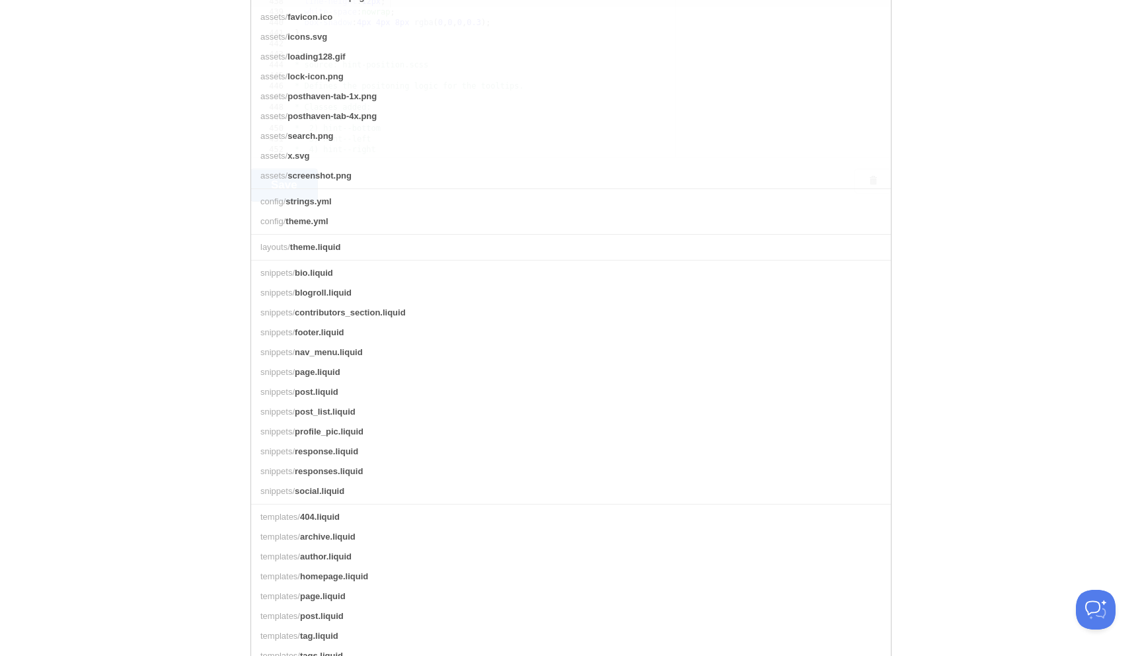
scroll to position [357, 0]
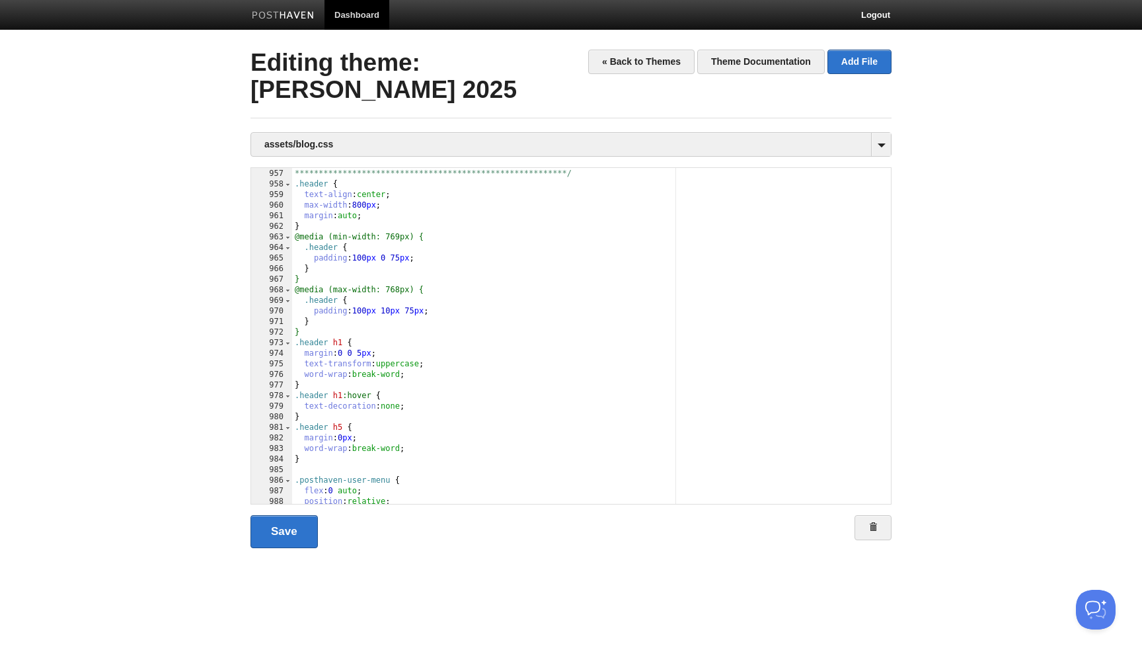
scroll to position [10078, 0]
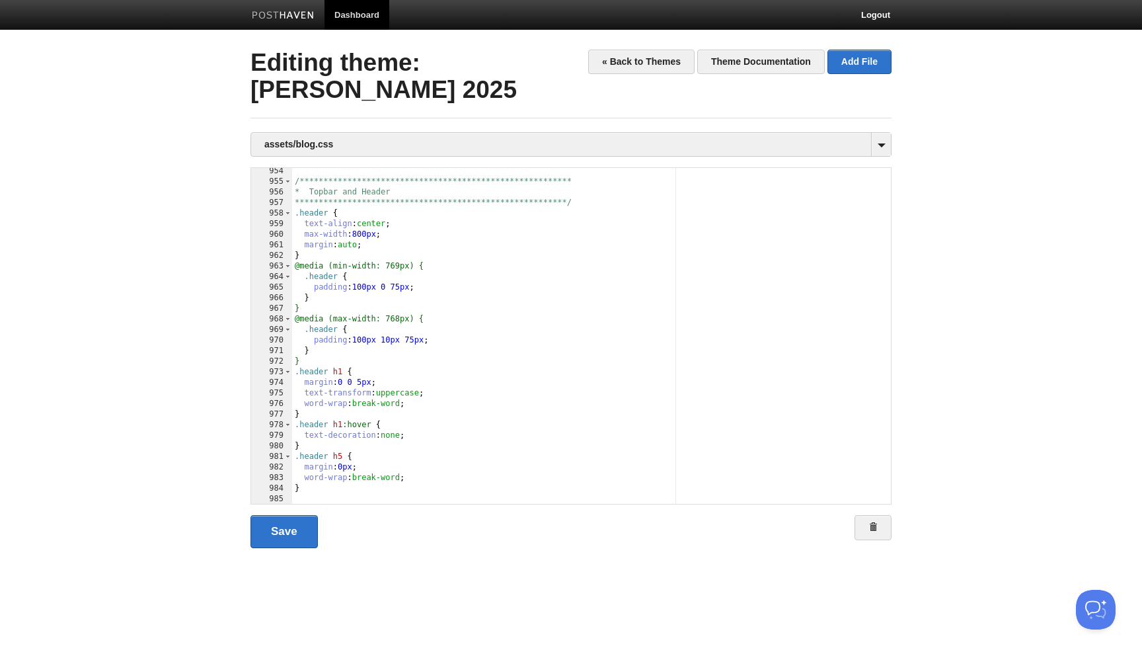
click at [468, 390] on div "**********" at bounding box center [591, 344] width 599 height 357
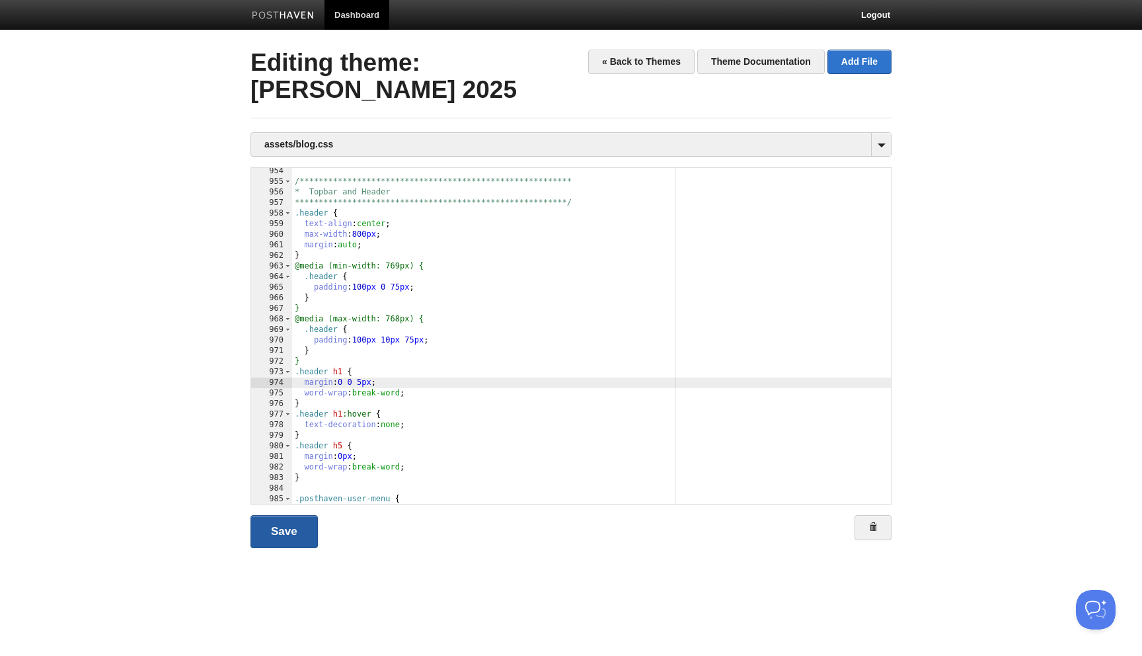
click at [285, 527] on link "Save" at bounding box center [283, 531] width 67 height 33
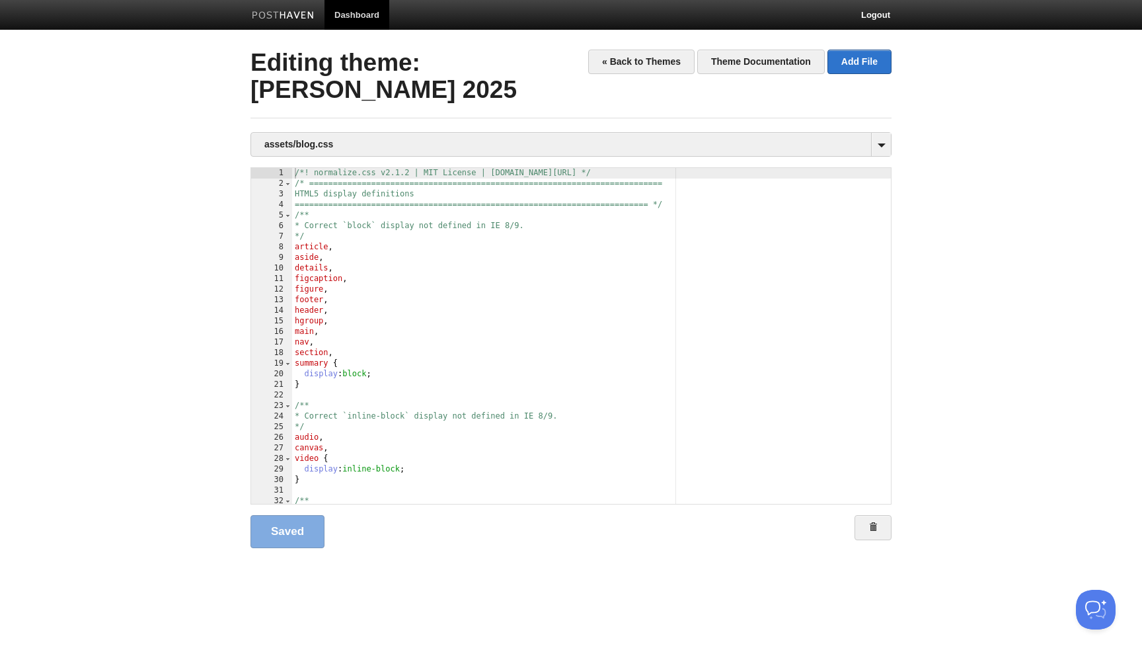
click at [208, 310] on body "Dashboard Logout Your Sites [PERSON_NAME] Create a new site Edit your user prof…" at bounding box center [571, 295] width 1142 height 590
click at [440, 236] on div "/*! normalize.css v2.1.2 | MIT License | [DOMAIN_NAME][URL] */ /* =============…" at bounding box center [591, 346] width 599 height 357
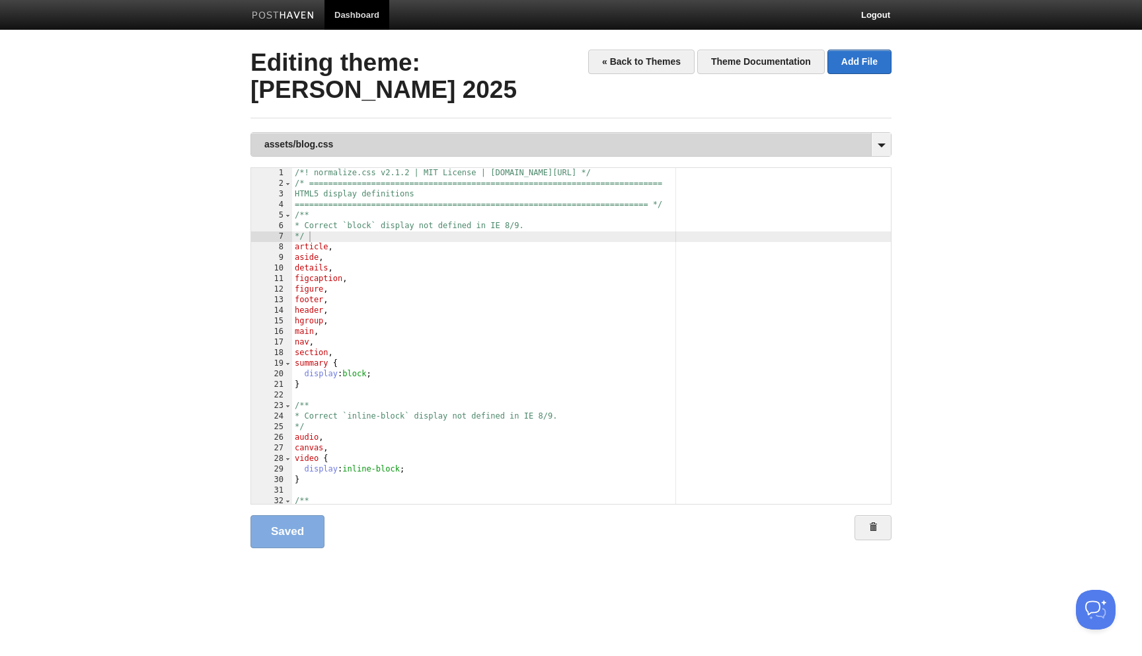
click at [412, 140] on link "assets/blog.css" at bounding box center [571, 144] width 640 height 23
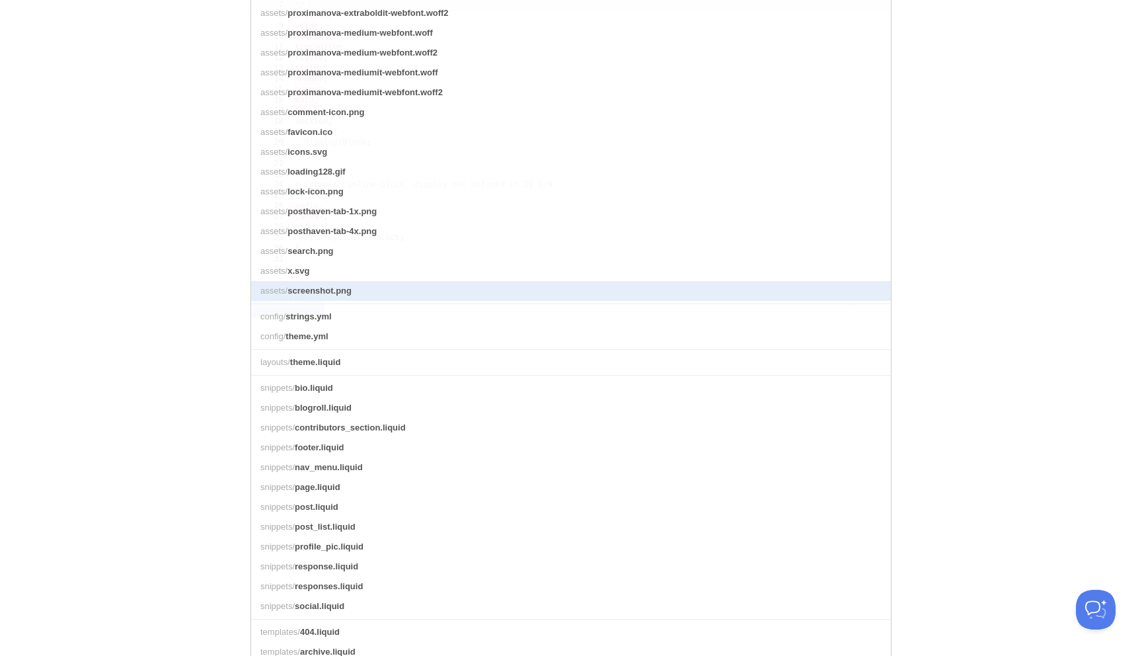
scroll to position [235, 0]
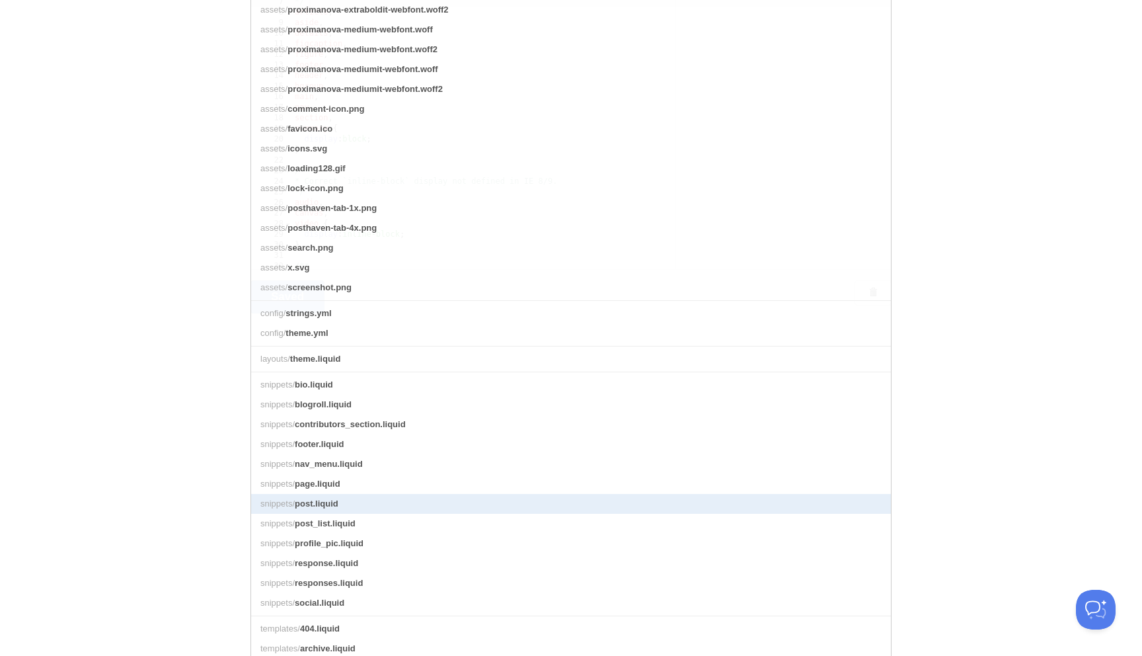
click at [379, 500] on link "snippets/ post.liquid" at bounding box center [571, 504] width 640 height 20
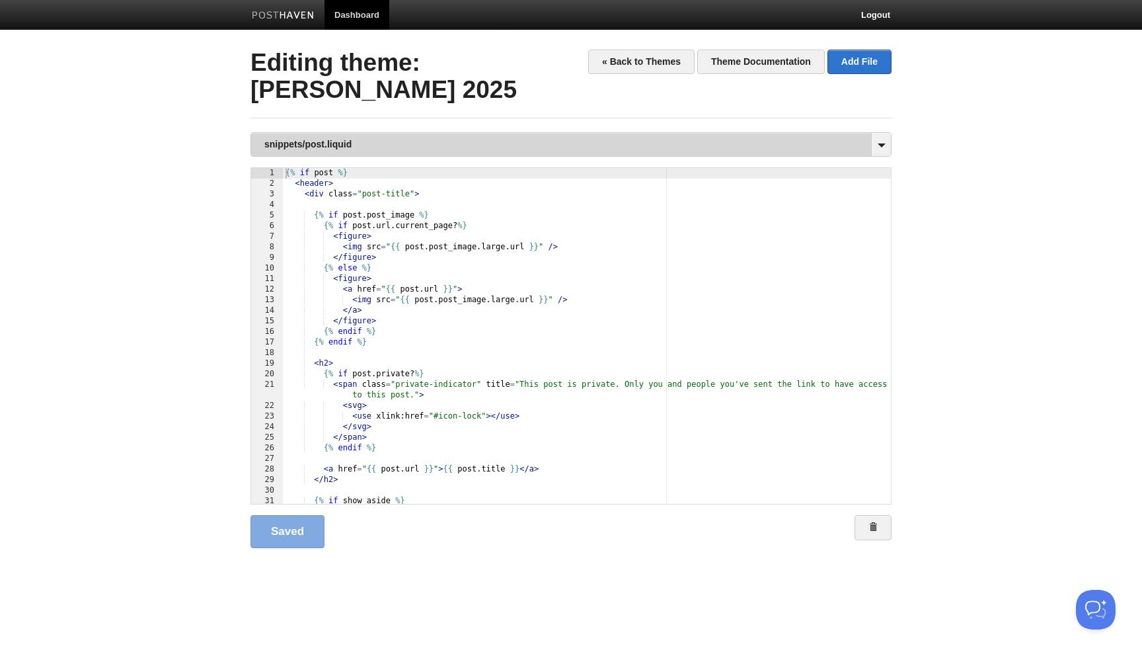
click at [399, 143] on link "snippets/post.liquid" at bounding box center [571, 144] width 640 height 23
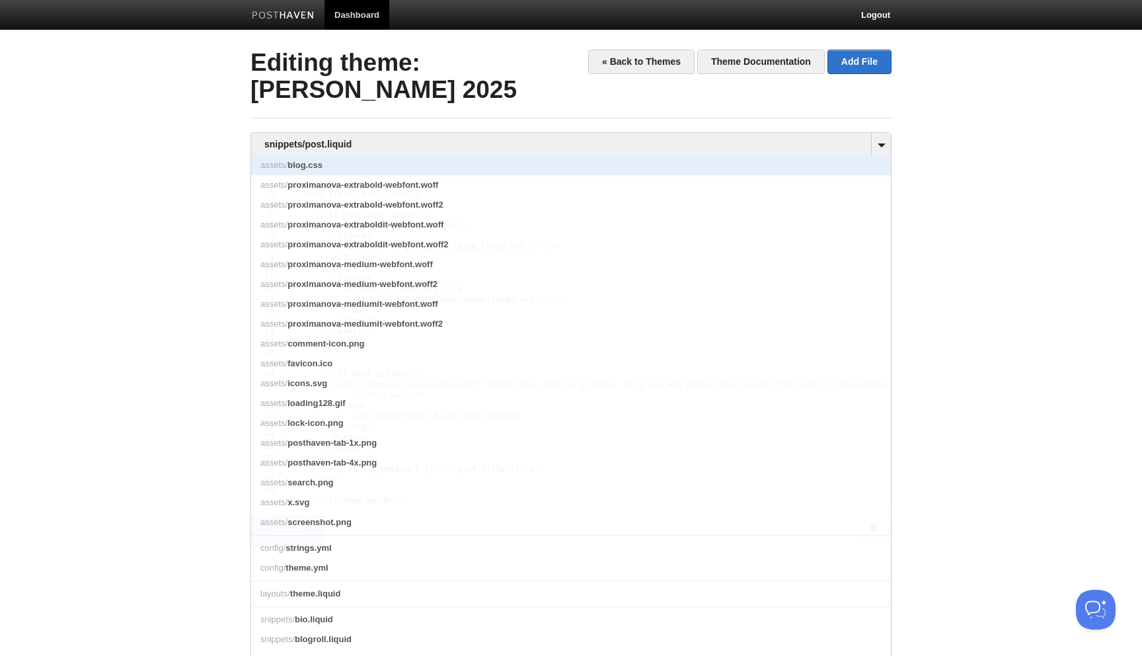
click at [368, 163] on link "assets/ blog.css" at bounding box center [571, 165] width 640 height 20
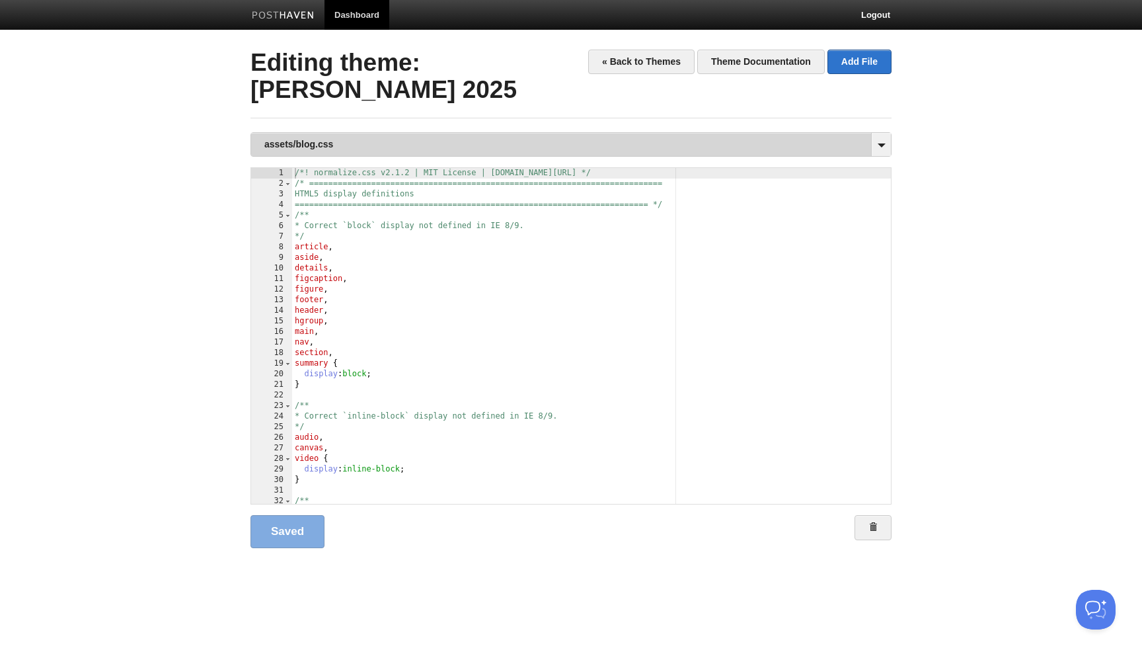
click at [373, 145] on link "assets/blog.css" at bounding box center [571, 144] width 640 height 23
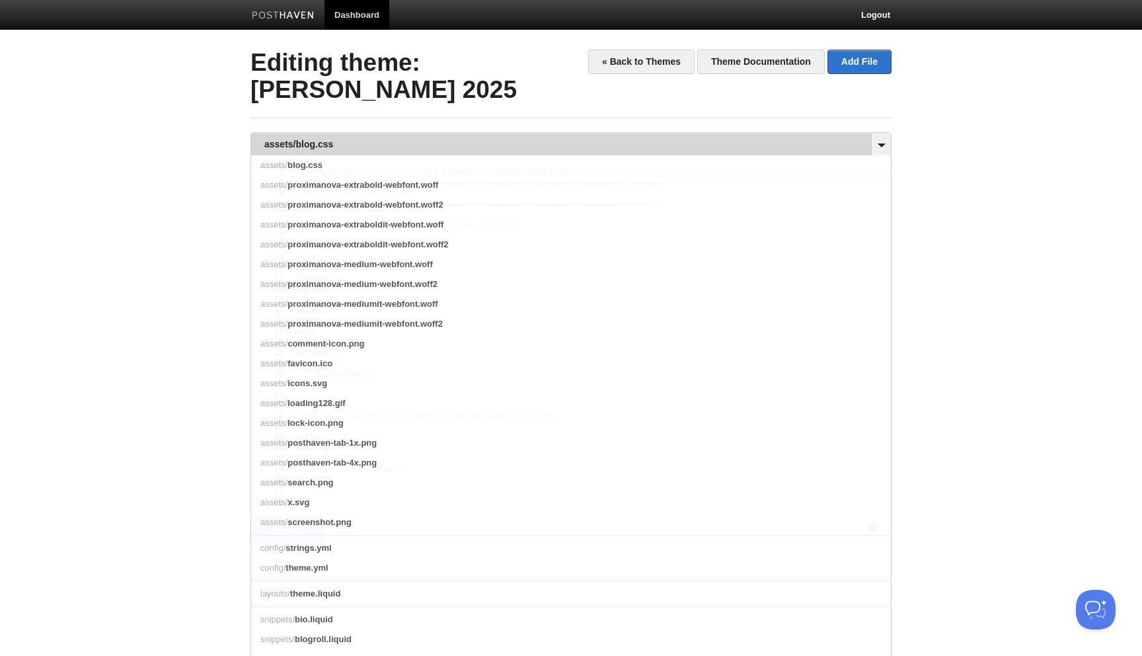
click at [373, 145] on link "assets/blog.css" at bounding box center [571, 144] width 640 height 23
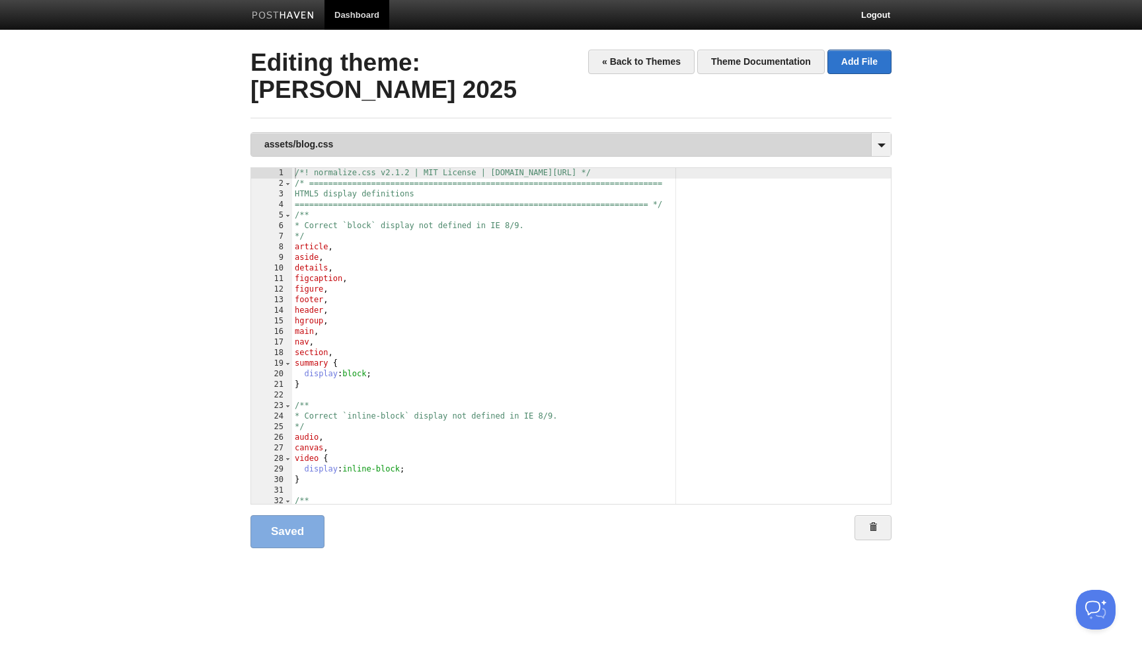
click at [373, 145] on link "assets/blog.css" at bounding box center [571, 144] width 640 height 23
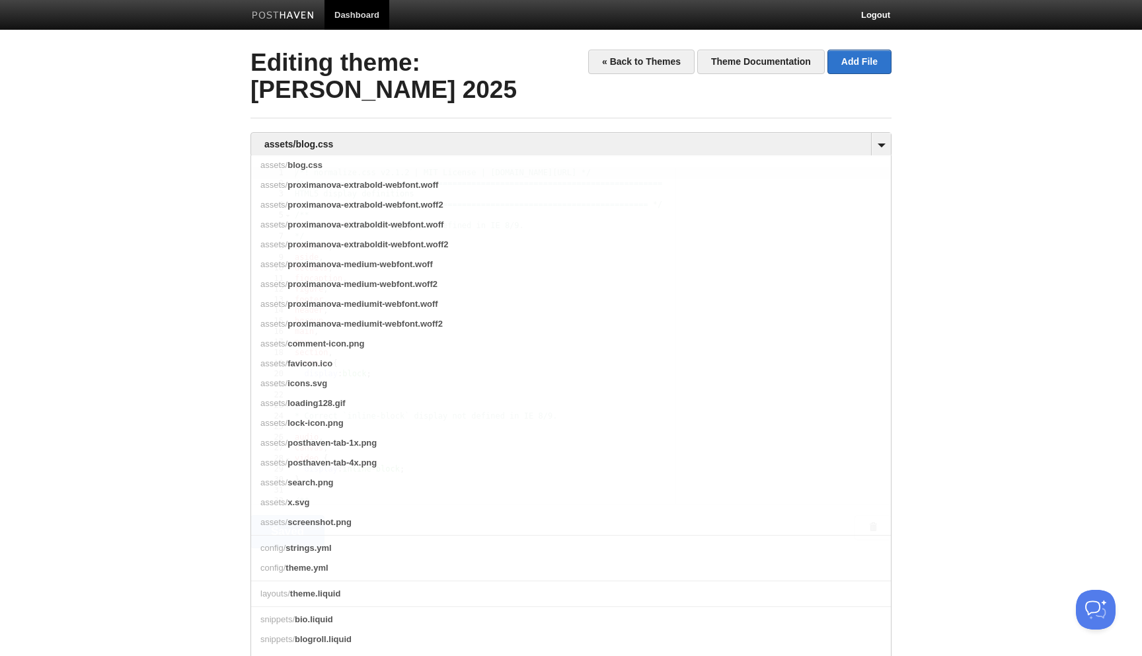
click at [166, 254] on body "Dashboard Logout Your Sites [PERSON_NAME] Create a new site Edit your user prof…" at bounding box center [571, 295] width 1142 height 590
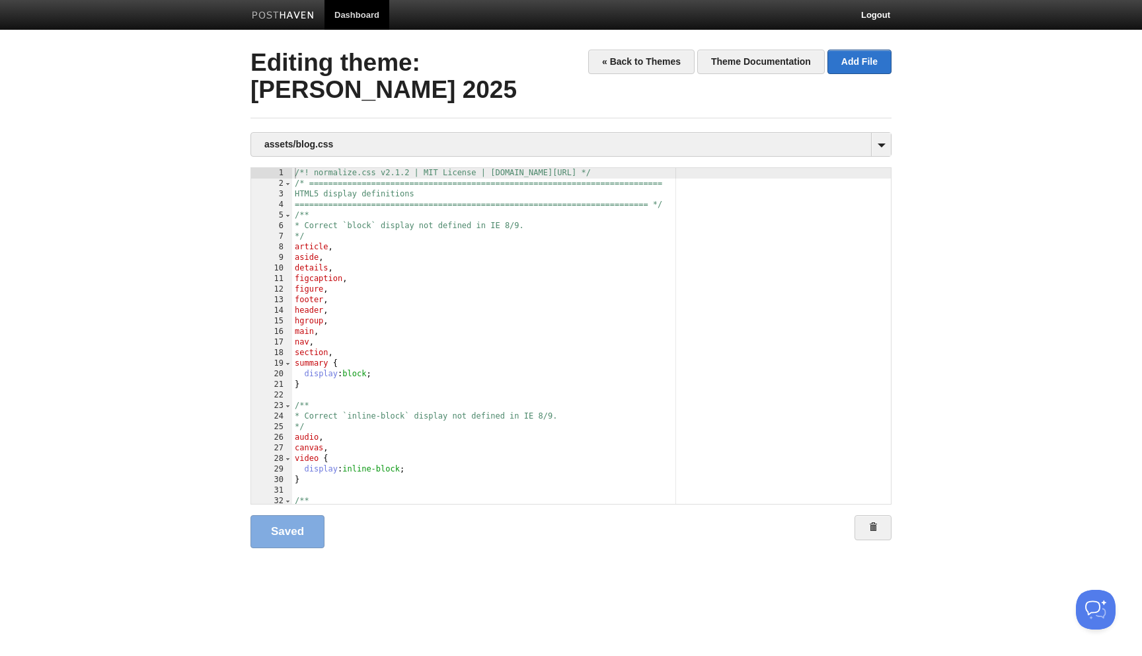
click at [486, 322] on div "/*! normalize.css v2.1.2 | MIT License | [DOMAIN_NAME][URL] */ /* =============…" at bounding box center [591, 346] width 599 height 357
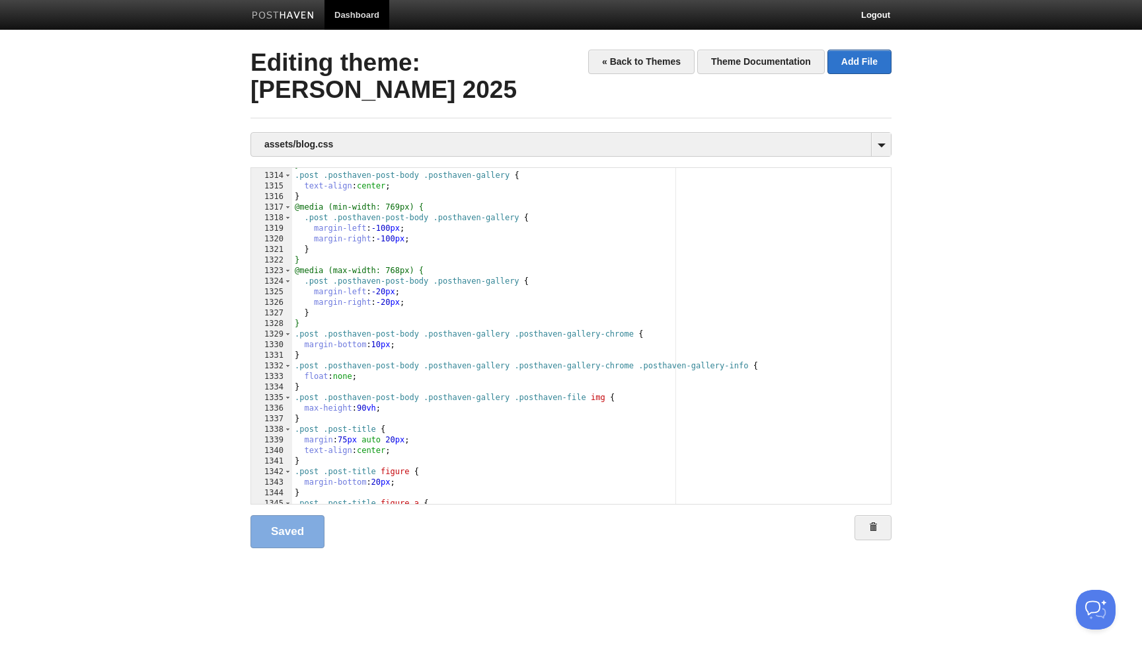
scroll to position [13995, 0]
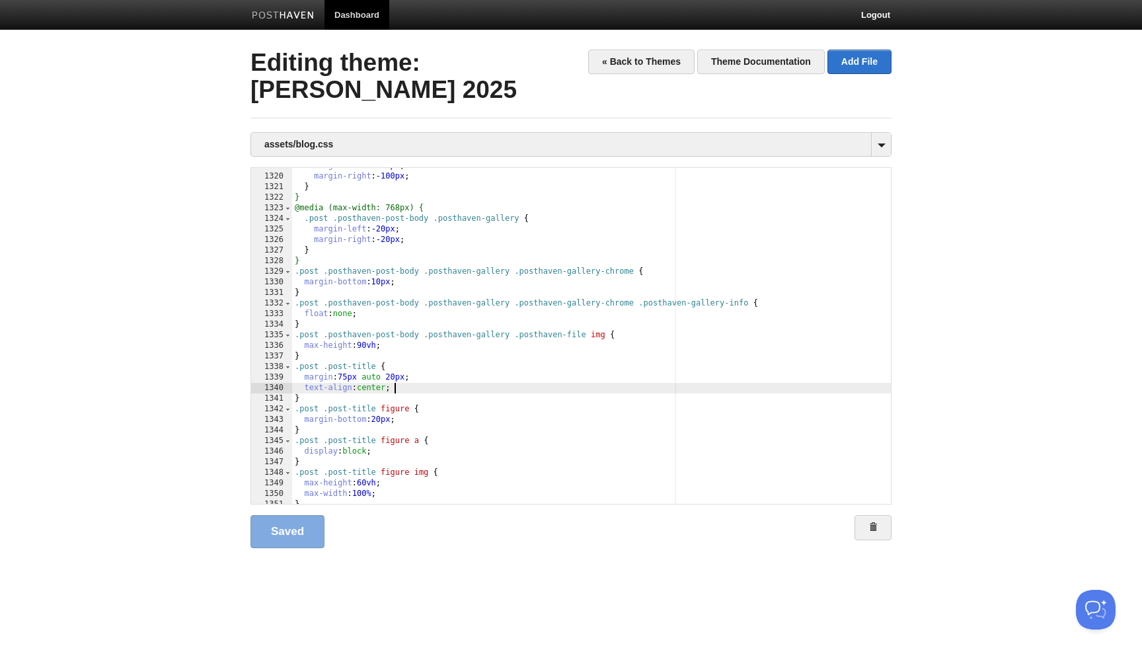
click at [412, 389] on div "margin-left : -100 px ; margin-right : -100 px ; } } @media (max-width: 768px) …" at bounding box center [591, 339] width 599 height 357
type textarea ""
click at [275, 525] on link "Save" at bounding box center [283, 531] width 67 height 33
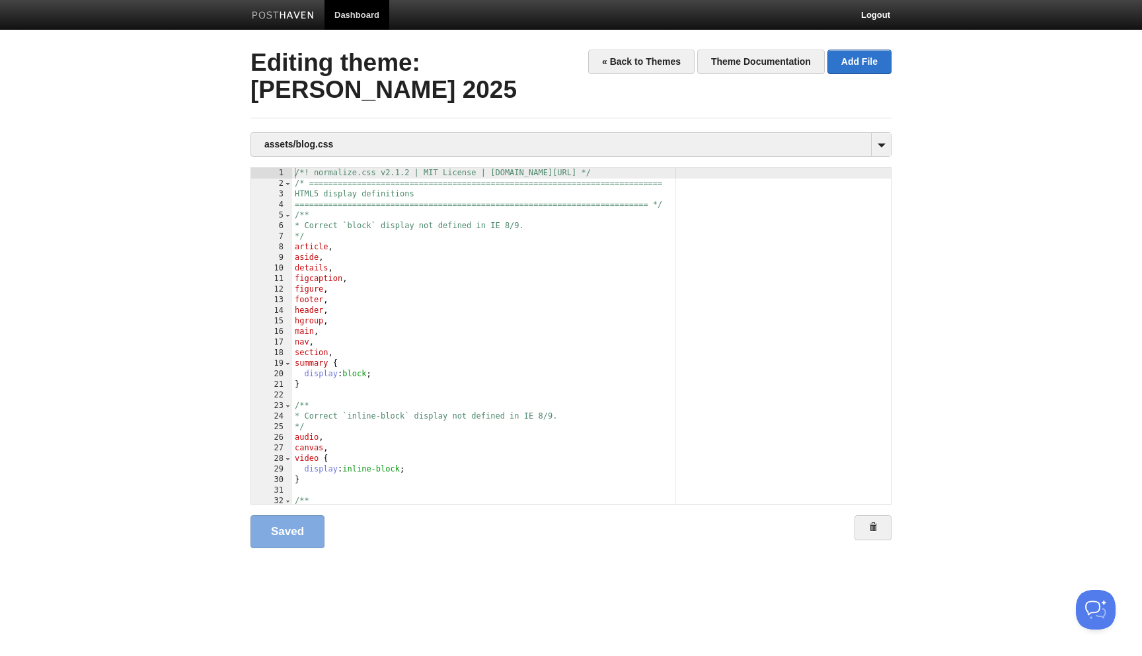
click at [507, 557] on div " 1 2 3 4 5 6 7 8 9 10 11 12 13 14 15 16 17 18 19 20 21 22 23 24 25 26 27 28 2…" at bounding box center [570, 365] width 641 height 396
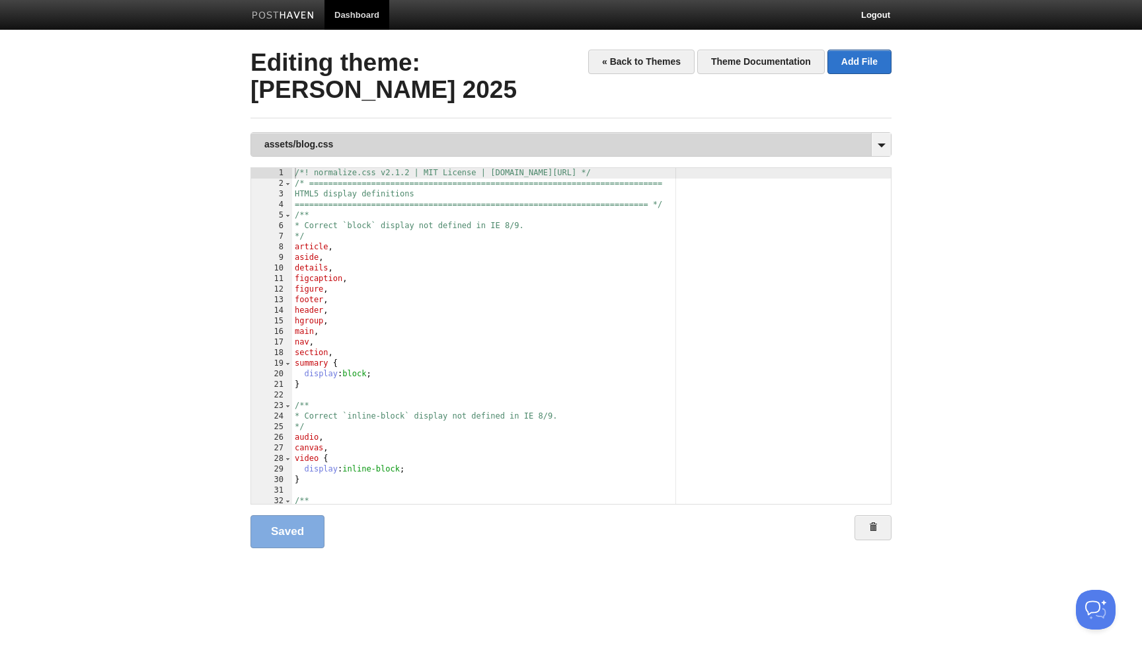
click at [291, 145] on link "assets/blog.css" at bounding box center [571, 144] width 640 height 23
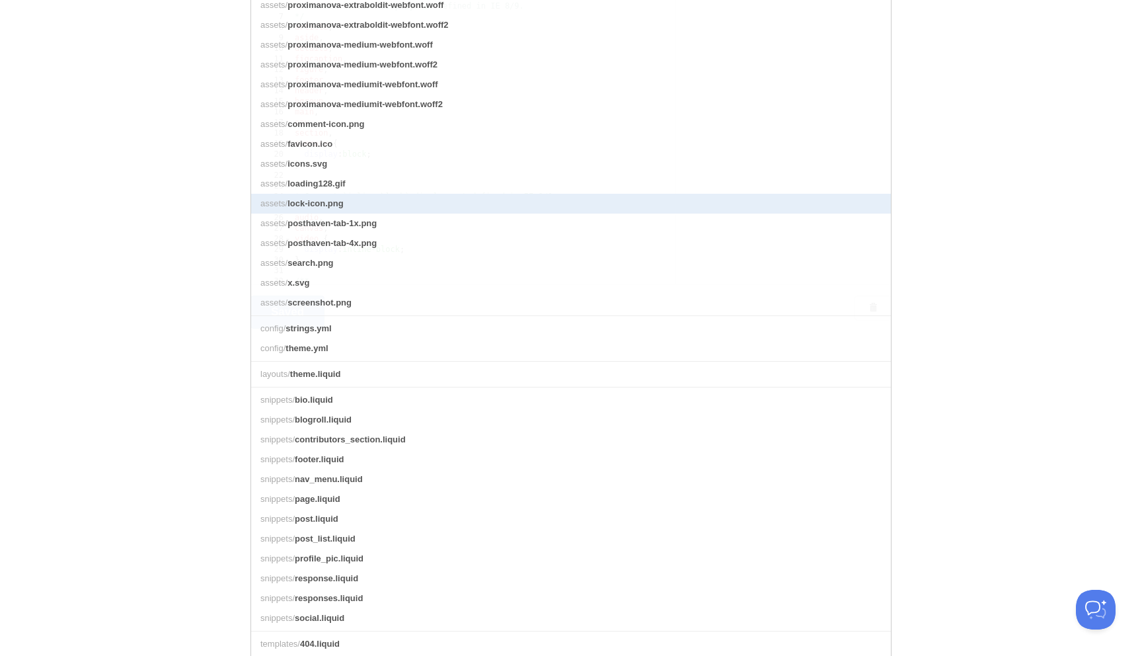
scroll to position [227, 0]
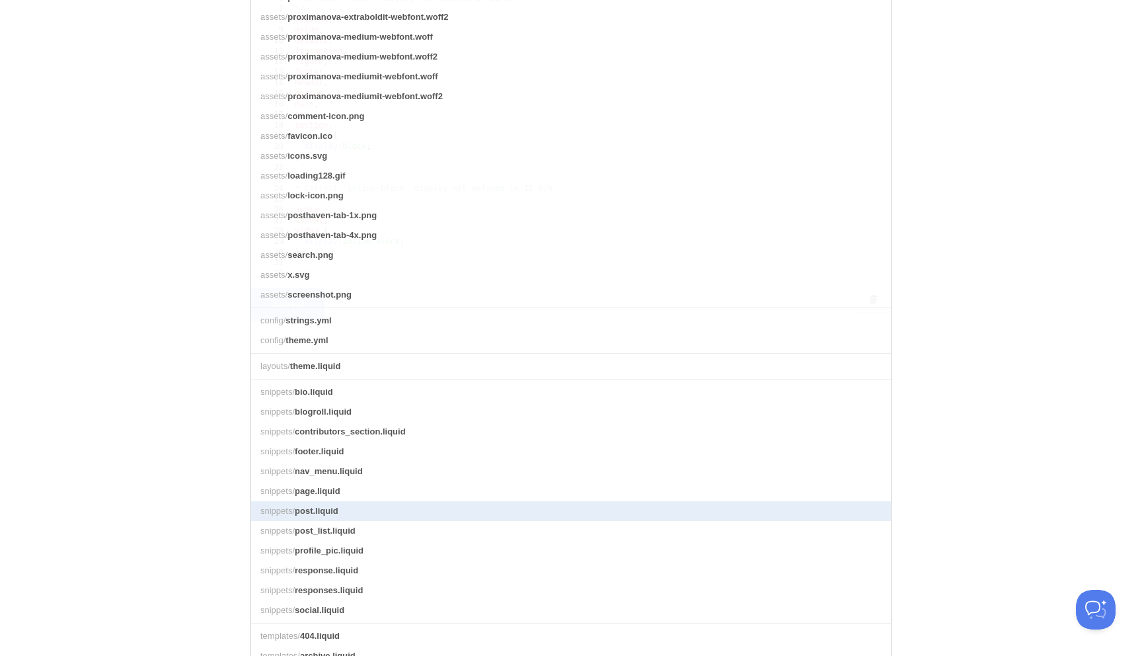
click at [328, 511] on span "post.liquid" at bounding box center [317, 511] width 44 height 10
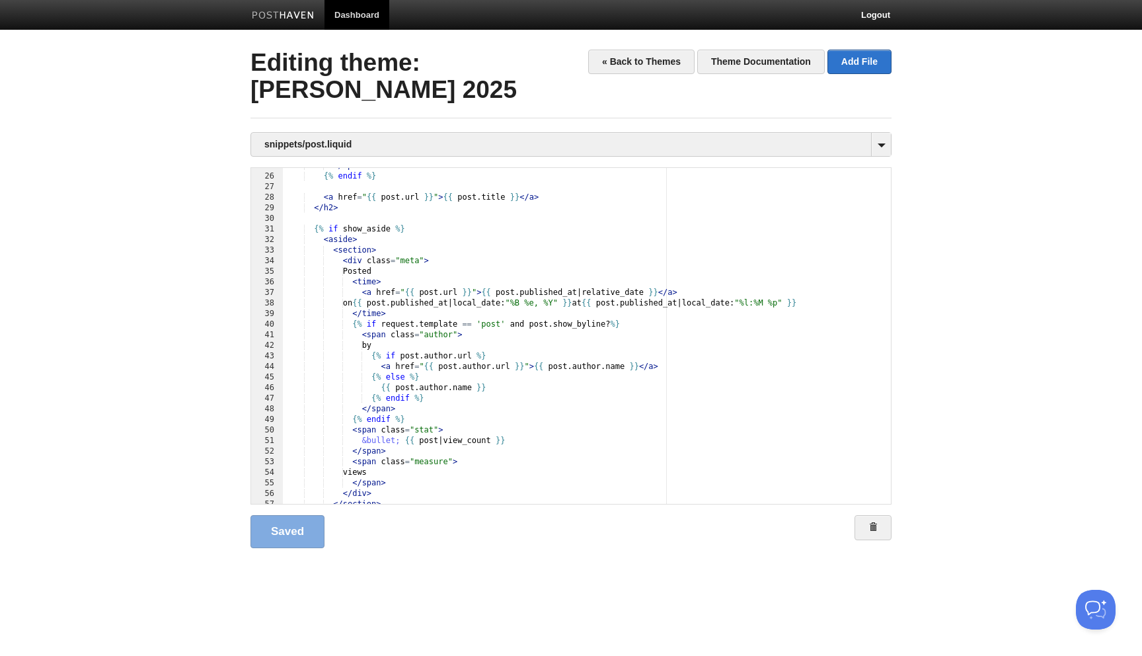
scroll to position [293, 0]
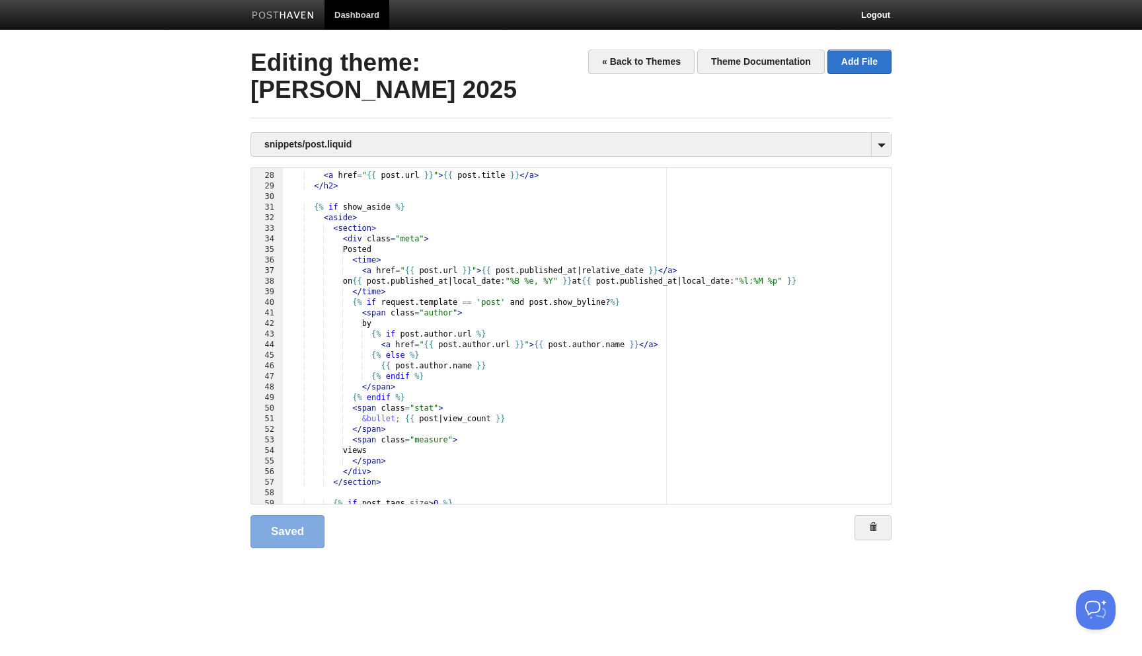
click at [1037, 266] on body "Dashboard Logout Your Sites [PERSON_NAME] Create a new site Edit your user prof…" at bounding box center [571, 295] width 1142 height 590
click at [432, 273] on div "< a href = " {{ post . url }} " > {{ post . title }} </ a > </ h2 > {% if show_…" at bounding box center [587, 338] width 608 height 357
click at [465, 249] on div "< a href = " {{ post . url }} " > {{ post . title }} </ a > </ h2 > {% if show_…" at bounding box center [587, 338] width 608 height 357
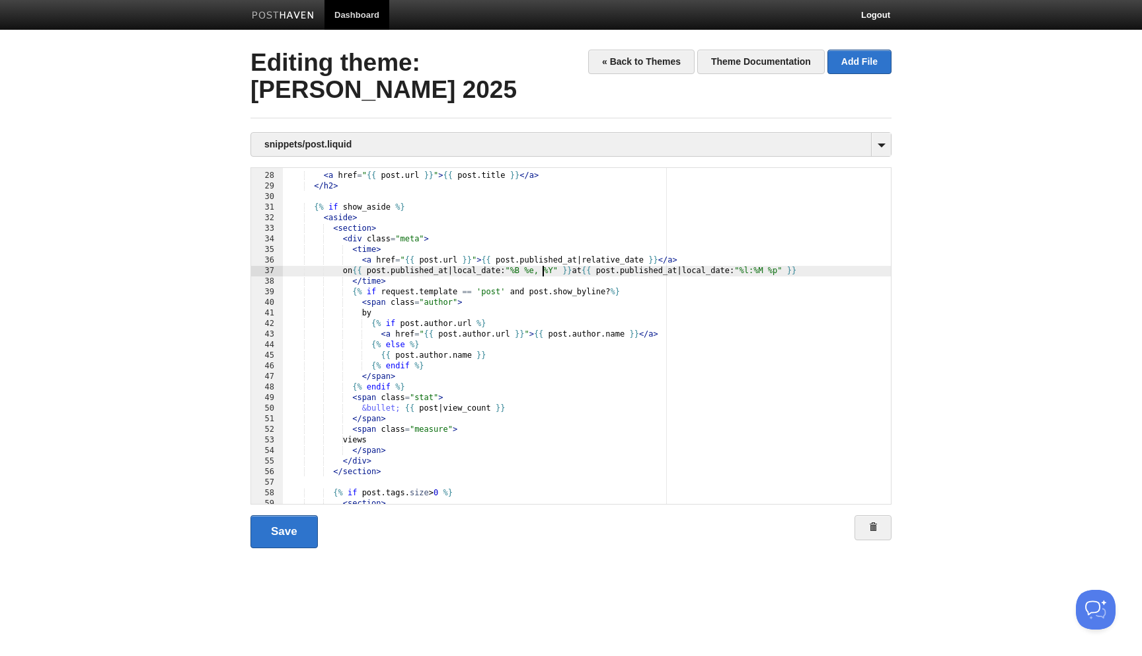
click at [543, 276] on div "< a href = " {{ post . url }} " > {{ post . title }} </ a > </ h2 > {% if show_…" at bounding box center [587, 338] width 608 height 357
click at [376, 270] on div "< a href = " {{ post . url }} " > {{ post . title }} </ a > </ h2 > {% if show_…" at bounding box center [587, 338] width 608 height 357
click at [480, 261] on div "< a href = " {{ post . url }} " > {{ post . title }} </ a > </ h2 > {% if show_…" at bounding box center [587, 338] width 608 height 357
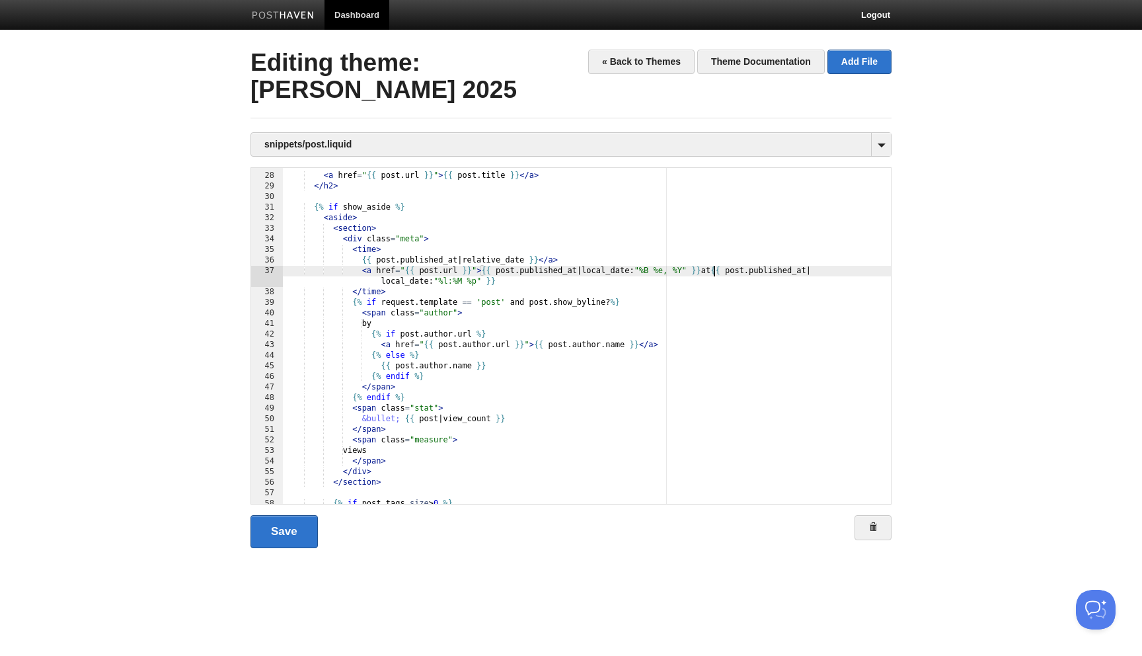
click at [713, 270] on div "< a href = " {{ post . url }} " > {{ post . title }} </ a > </ h2 > {% if show_…" at bounding box center [587, 338] width 608 height 357
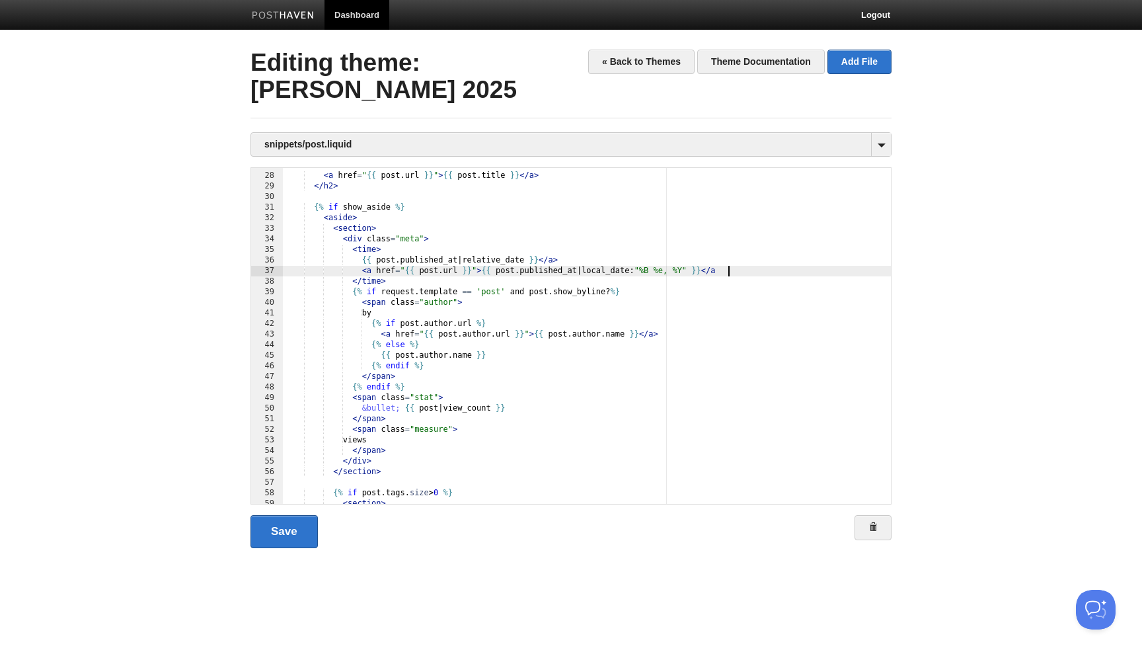
type textarea ""
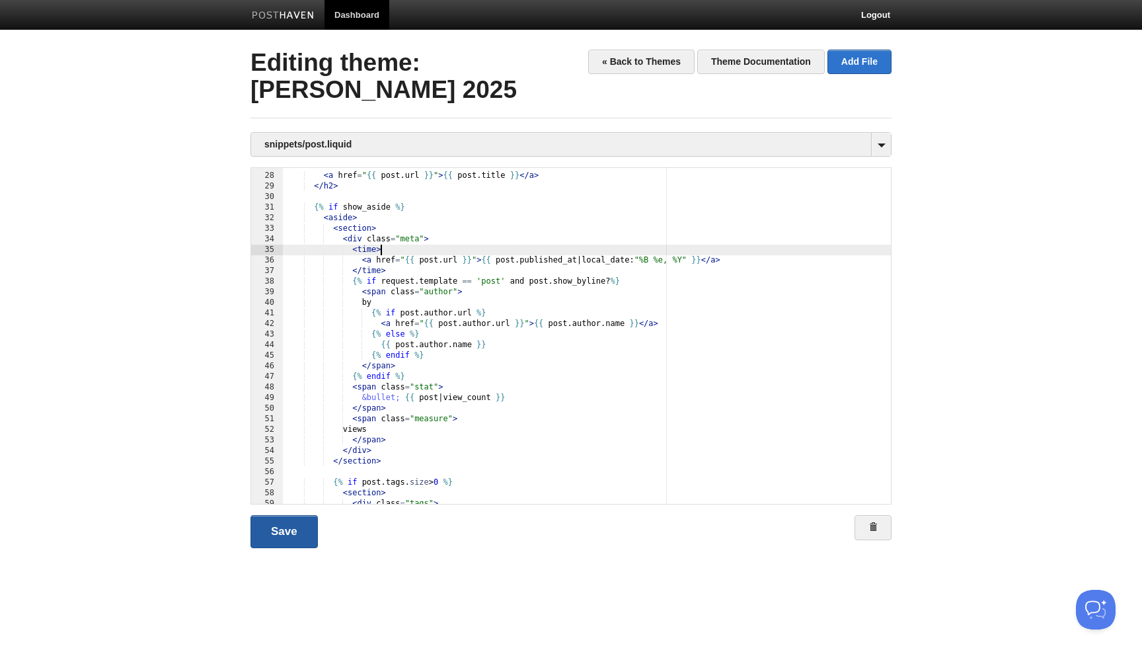
click at [300, 535] on link "Save" at bounding box center [283, 531] width 67 height 33
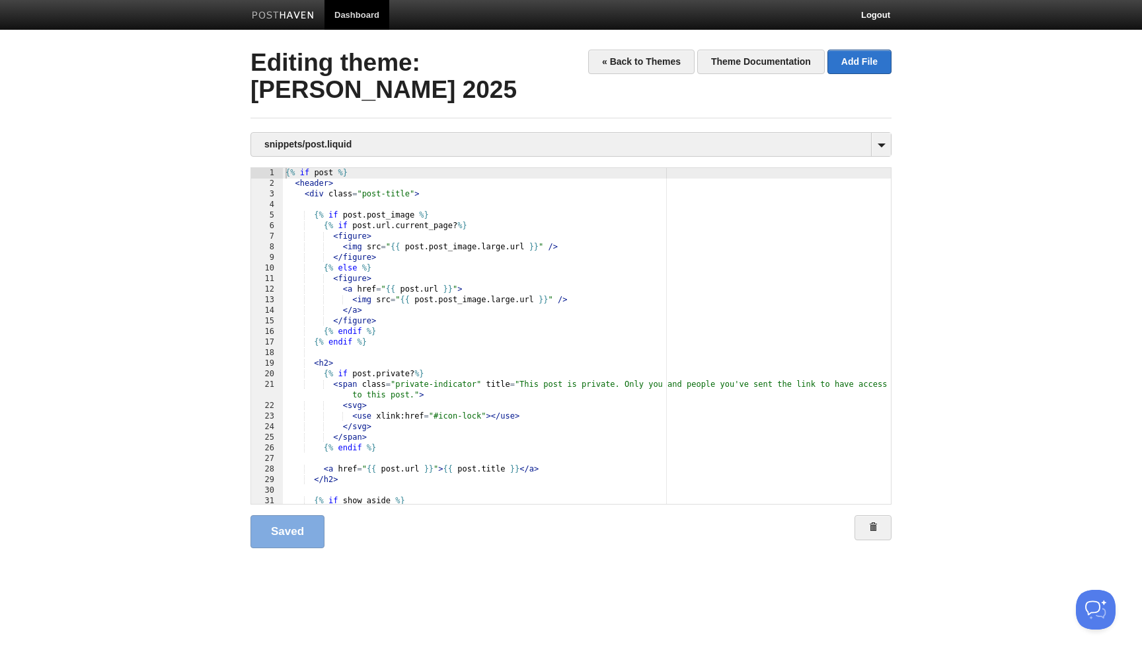
click at [437, 521] on div "Saved" at bounding box center [570, 531] width 641 height 33
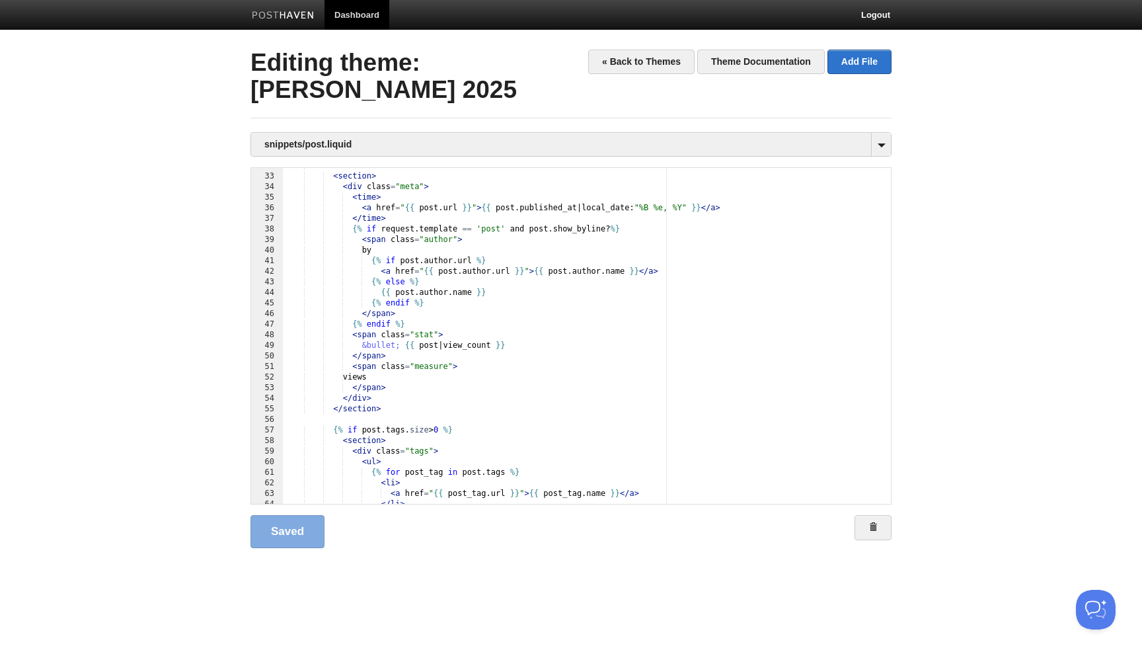
click at [422, 390] on div "< aside > < section > < div class = "meta" > < time > < a href = " {{ post . ur…" at bounding box center [587, 339] width 608 height 357
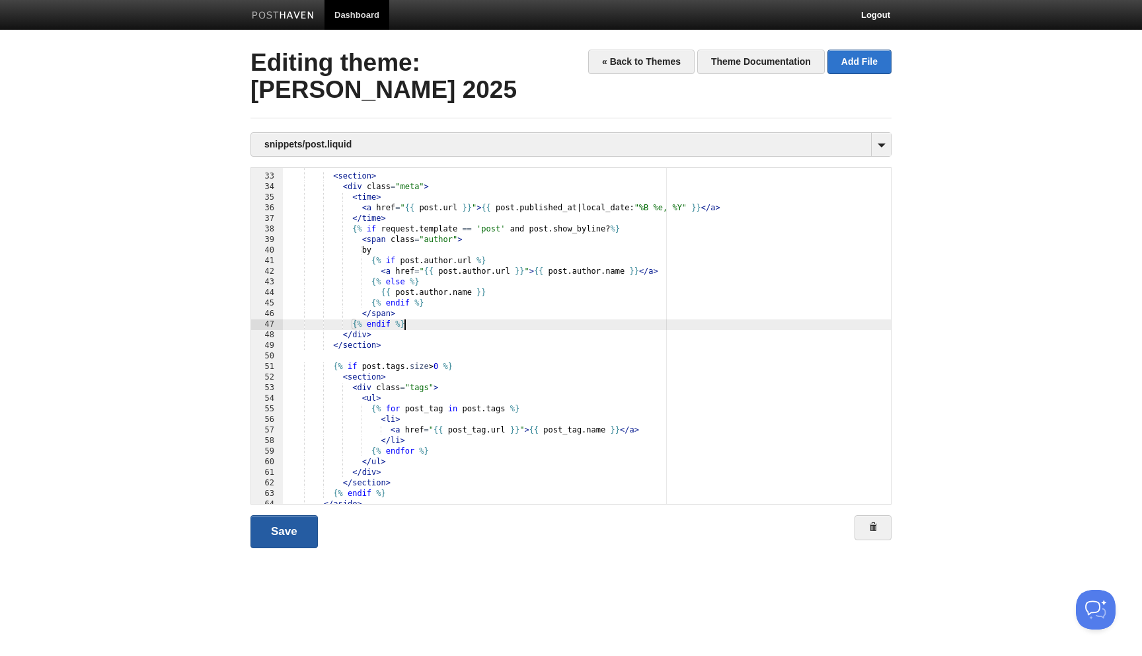
click at [282, 522] on link "Save" at bounding box center [283, 531] width 67 height 33
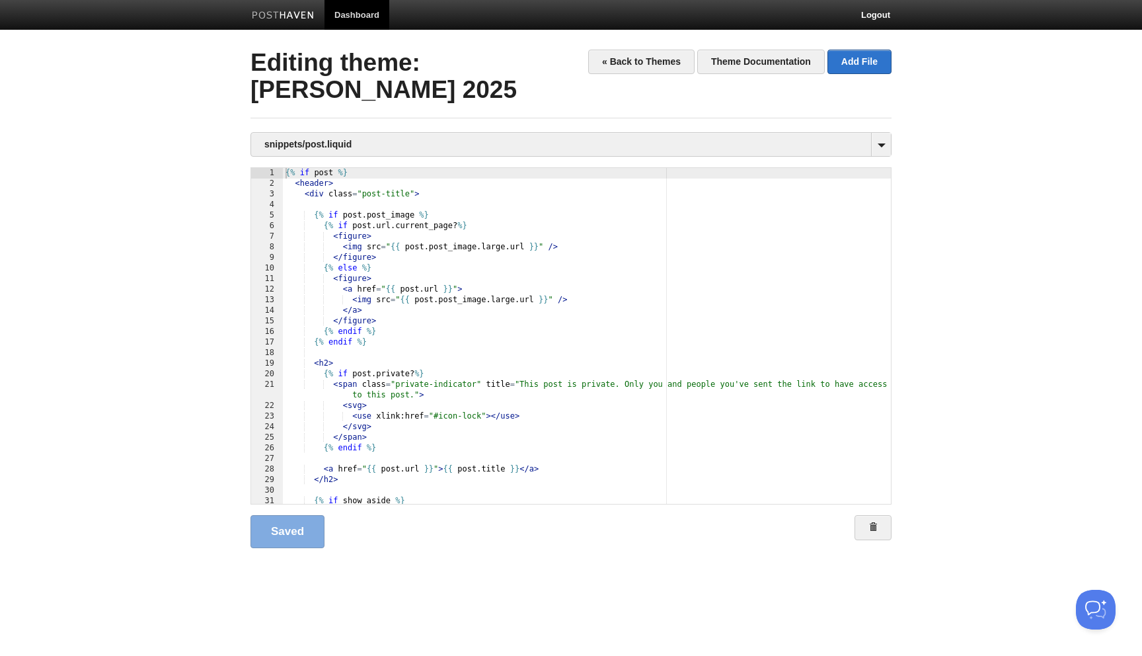
click at [163, 263] on body "Dashboard Logout Your Sites [PERSON_NAME] Create a new site Edit your user prof…" at bounding box center [571, 295] width 1142 height 590
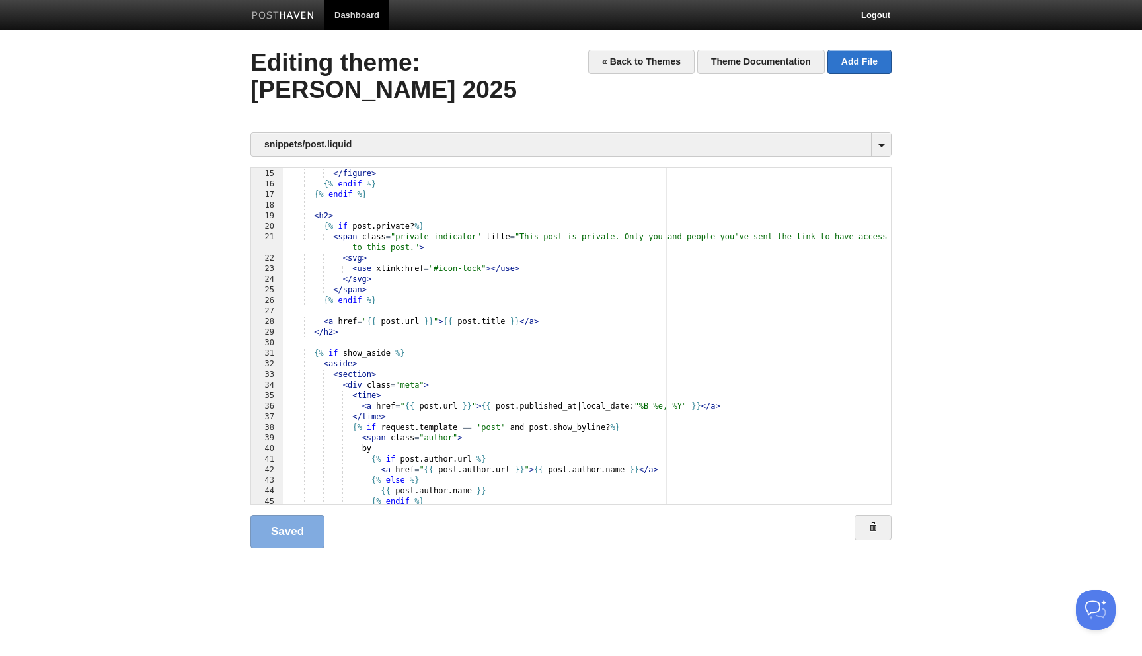
click at [488, 323] on div "</ a > </ figure > {% endif %} {% endif %} < h2 > {% if post . private ? %} < s…" at bounding box center [587, 336] width 608 height 357
click at [557, 315] on div "</ a > </ figure > {% endif %} {% endif %} < h2 > {% if post . private ? %} < s…" at bounding box center [587, 336] width 608 height 357
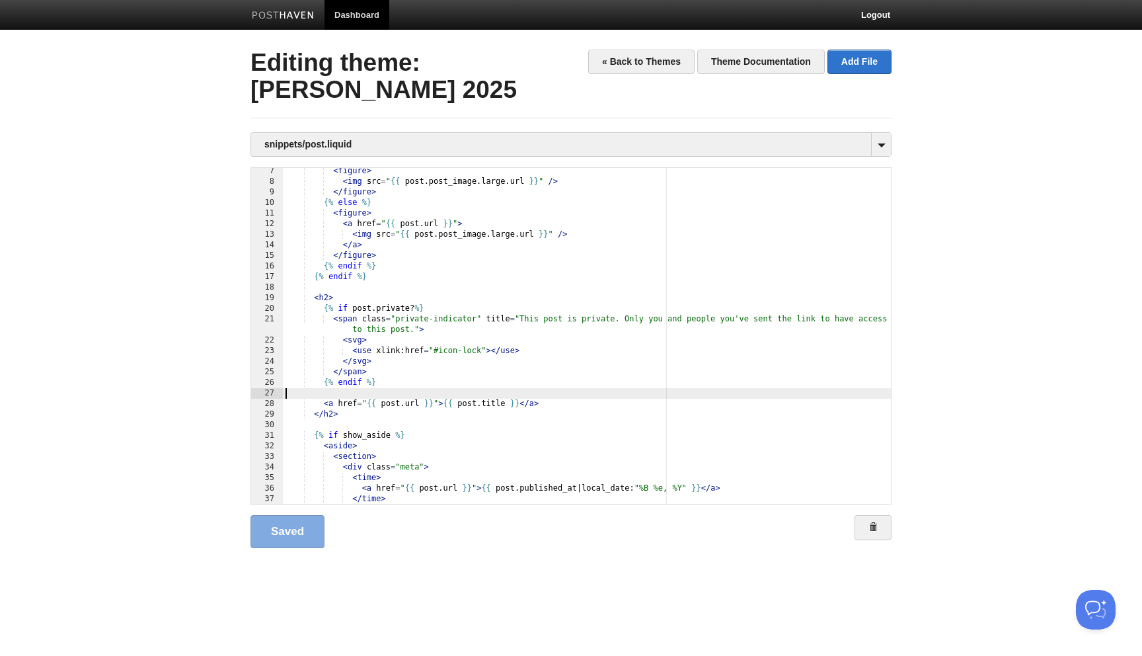
scroll to position [65, 0]
click at [586, 385] on div "< figure > < img src = " {{ post . post_image . large . url }} " /> </ figure >…" at bounding box center [587, 344] width 608 height 357
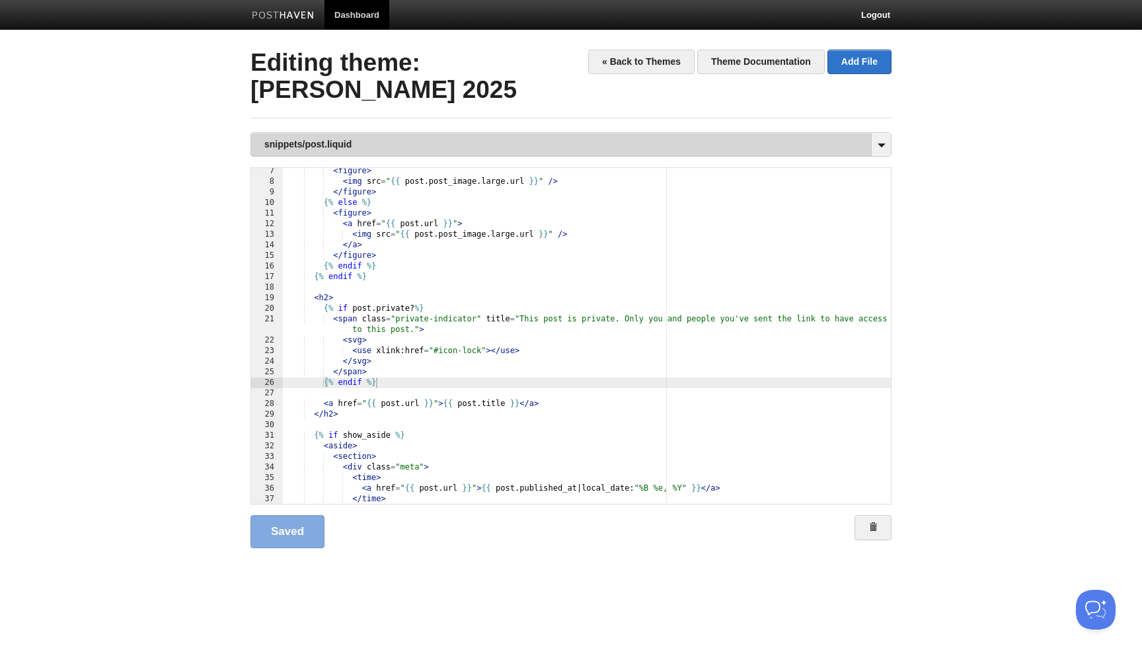
click at [380, 145] on link "snippets/post.liquid" at bounding box center [571, 144] width 640 height 23
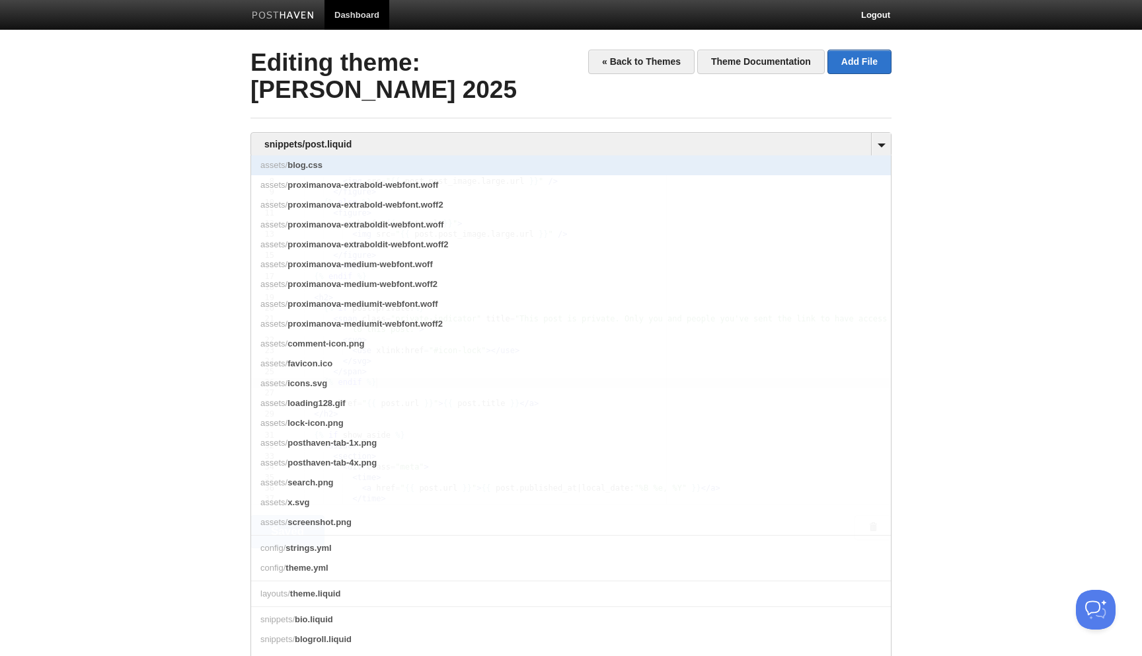
click at [338, 160] on link "assets/ blog.css" at bounding box center [571, 165] width 640 height 20
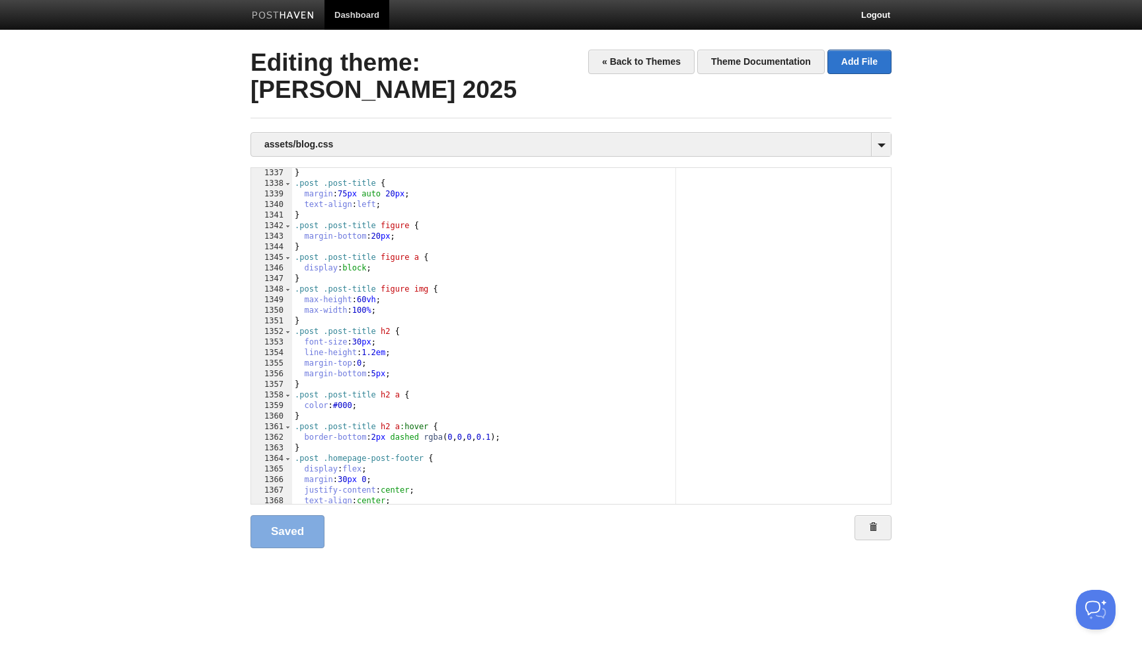
click at [409, 341] on div "} .post .post-title { margin : 75 px auto 20 px ; text-align : left ; } .post .…" at bounding box center [591, 346] width 599 height 357
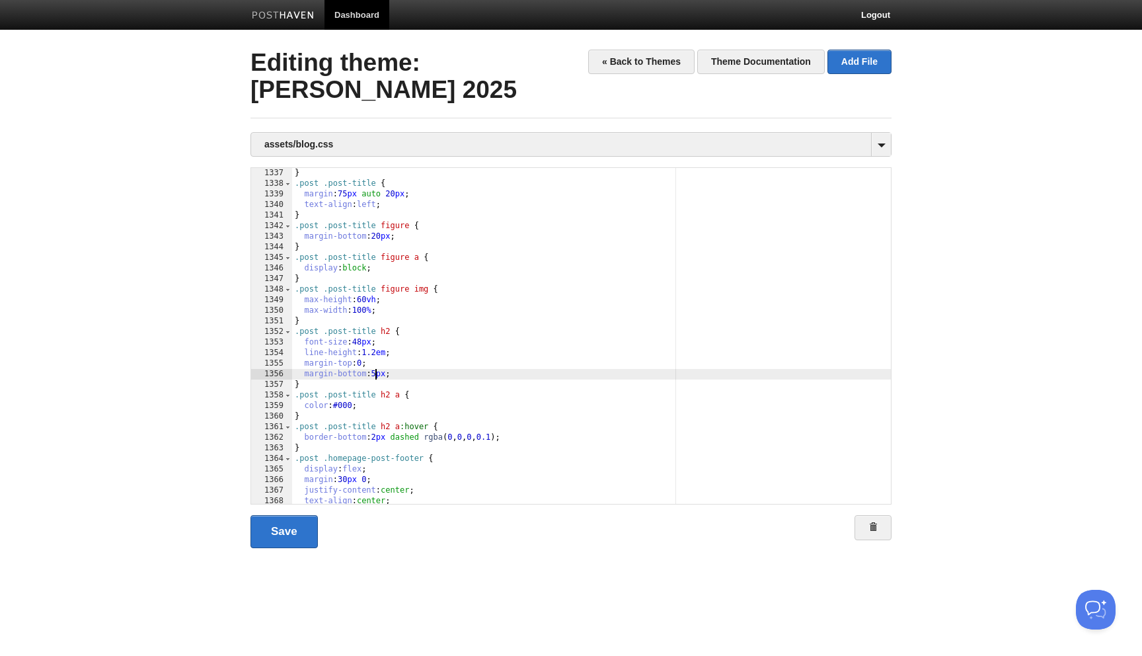
click at [377, 375] on div "} .post .post-title { margin : 75 px auto 20 px ; text-align : left ; } .post .…" at bounding box center [591, 346] width 599 height 357
type textarea ""
click at [299, 538] on link "Save" at bounding box center [283, 531] width 67 height 33
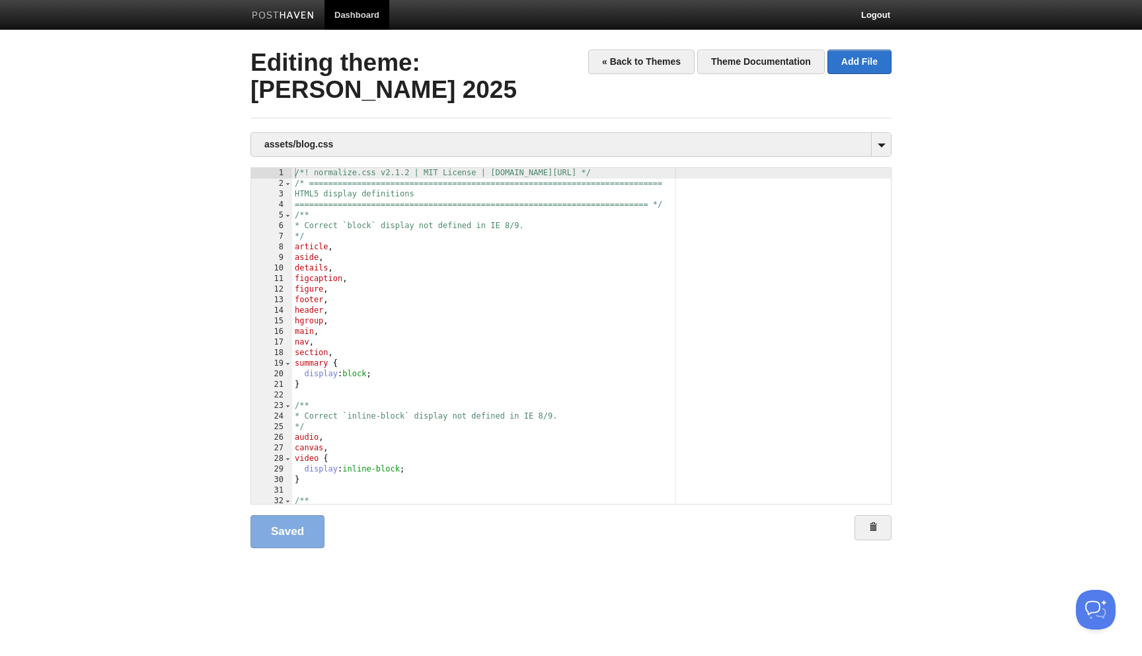
click at [348, 130] on div "« Back to Themes Theme Documentation Add File Editing theme: [PERSON_NAME] 2025…" at bounding box center [570, 307] width 641 height 514
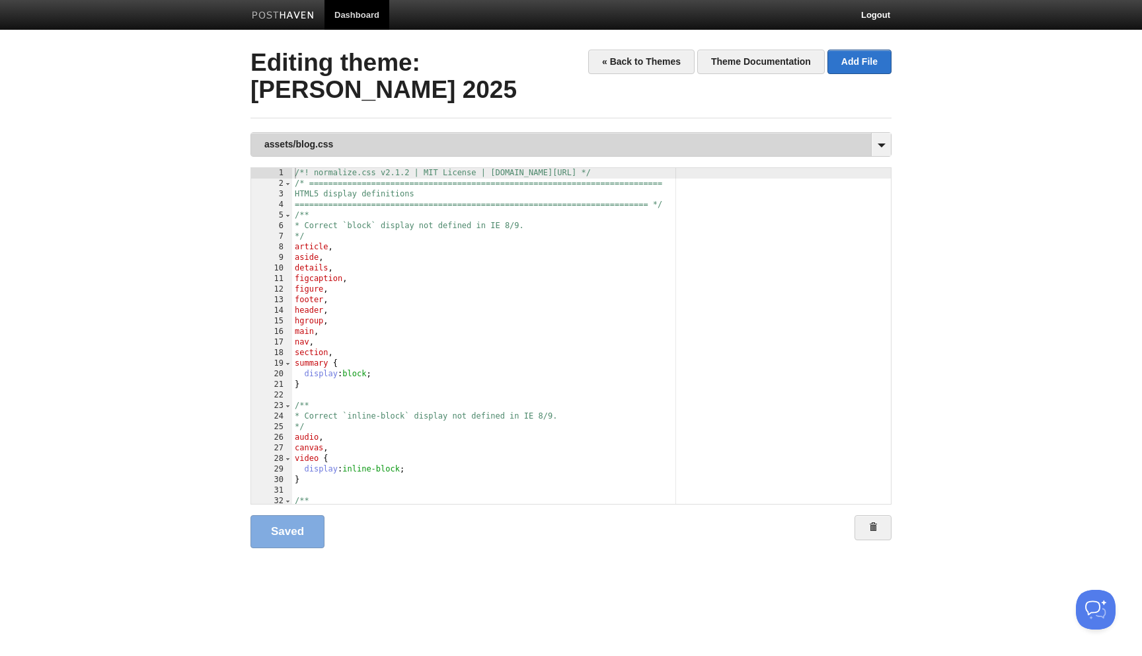
click at [372, 141] on link "assets/blog.css" at bounding box center [571, 144] width 640 height 23
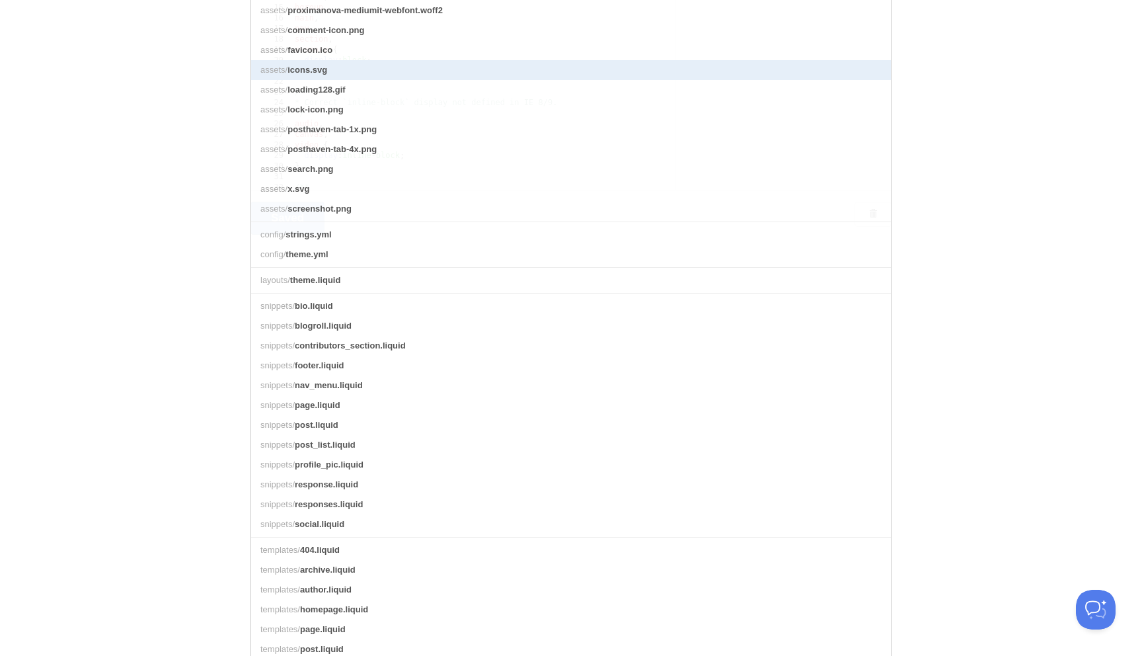
scroll to position [311, 0]
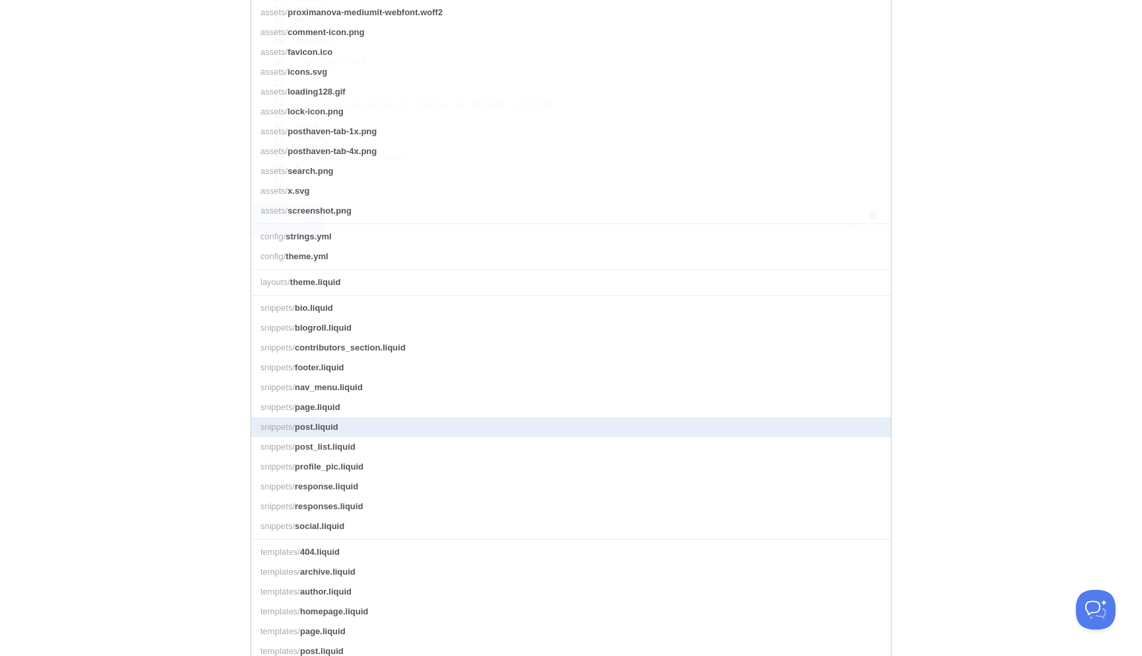
click at [328, 420] on link "snippets/ post.liquid" at bounding box center [571, 427] width 640 height 20
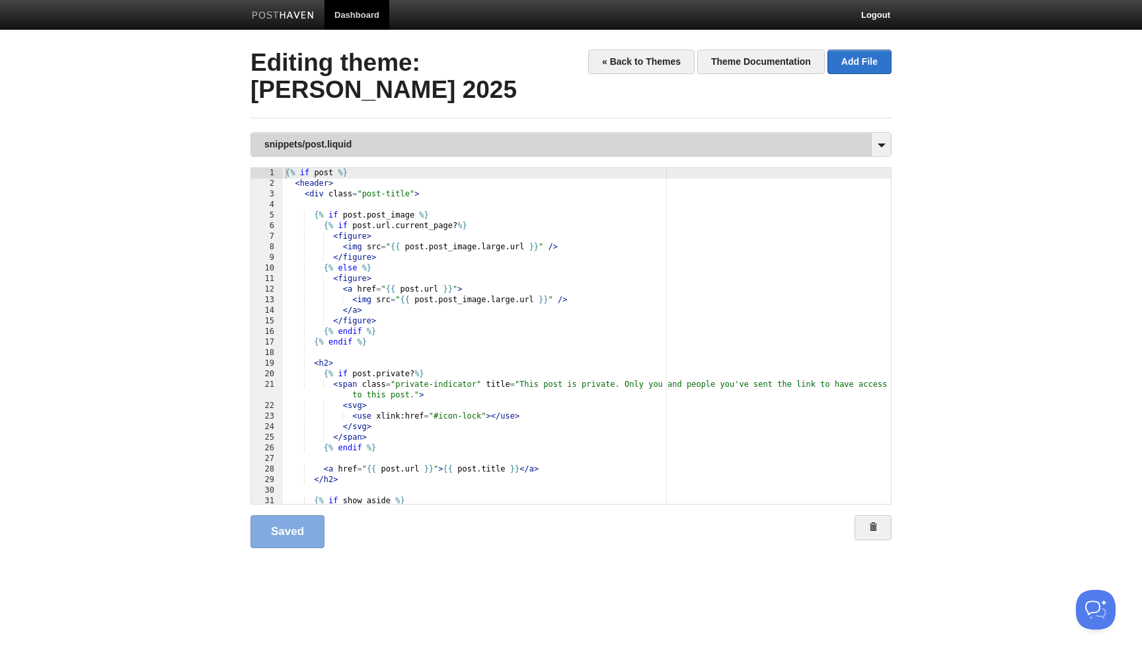
click at [331, 143] on link "snippets/post.liquid" at bounding box center [571, 144] width 640 height 23
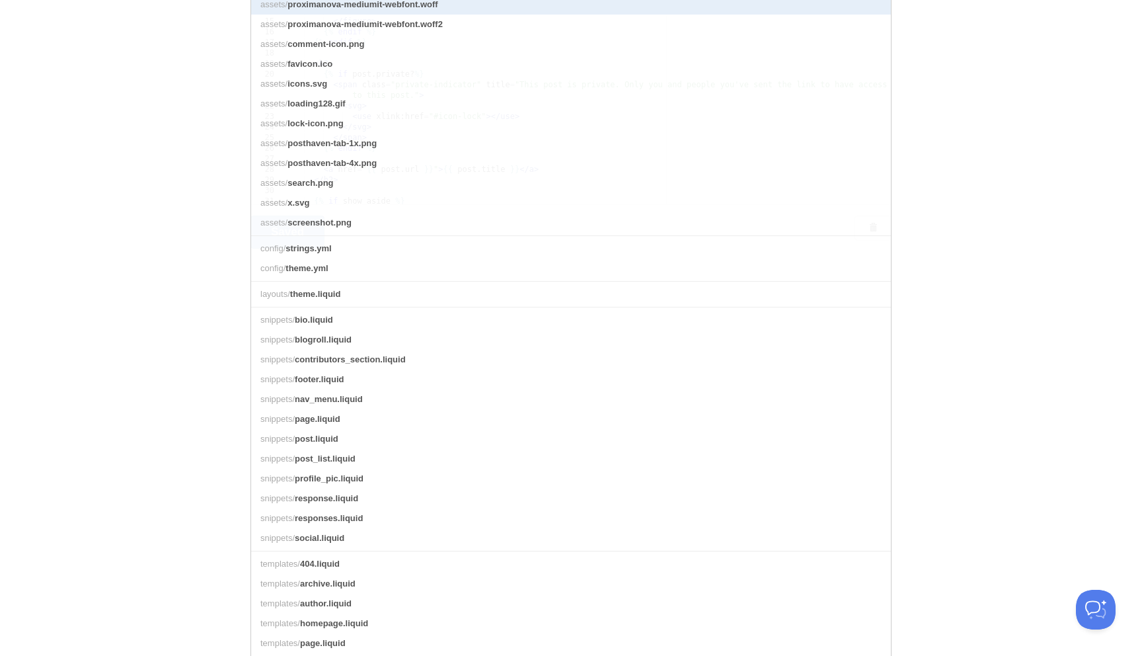
scroll to position [310, 0]
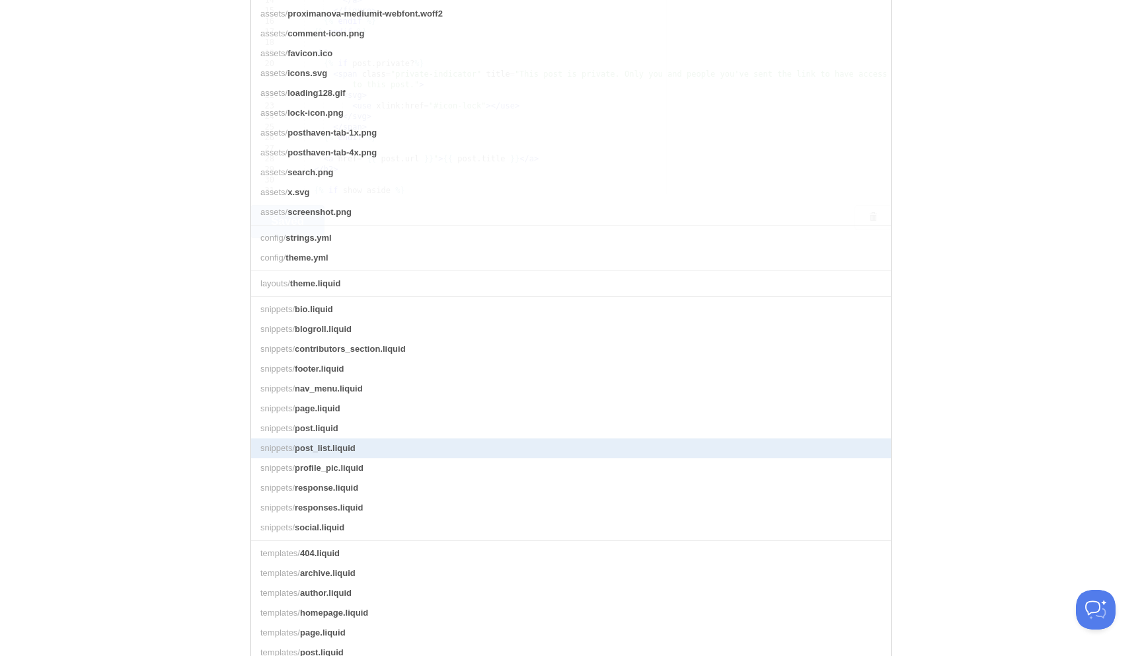
click at [334, 450] on span "post_list.liquid" at bounding box center [325, 448] width 61 height 10
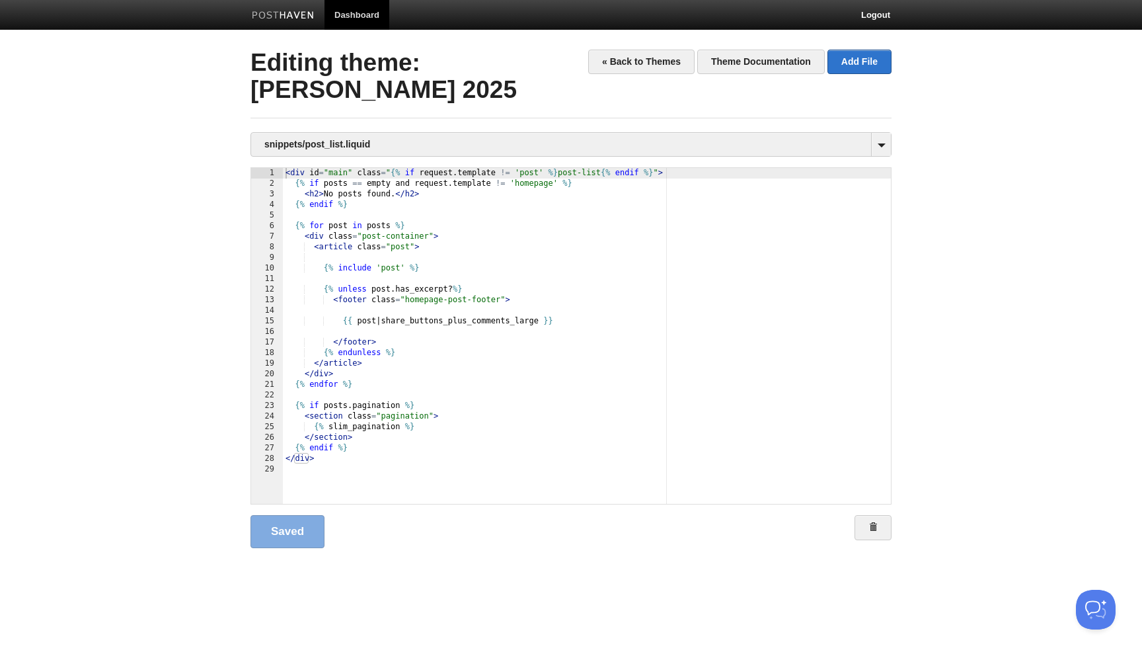
click at [611, 240] on div "< div id = "main" class = " {% if request . template != 'post' %} post-list {% …" at bounding box center [587, 346] width 608 height 357
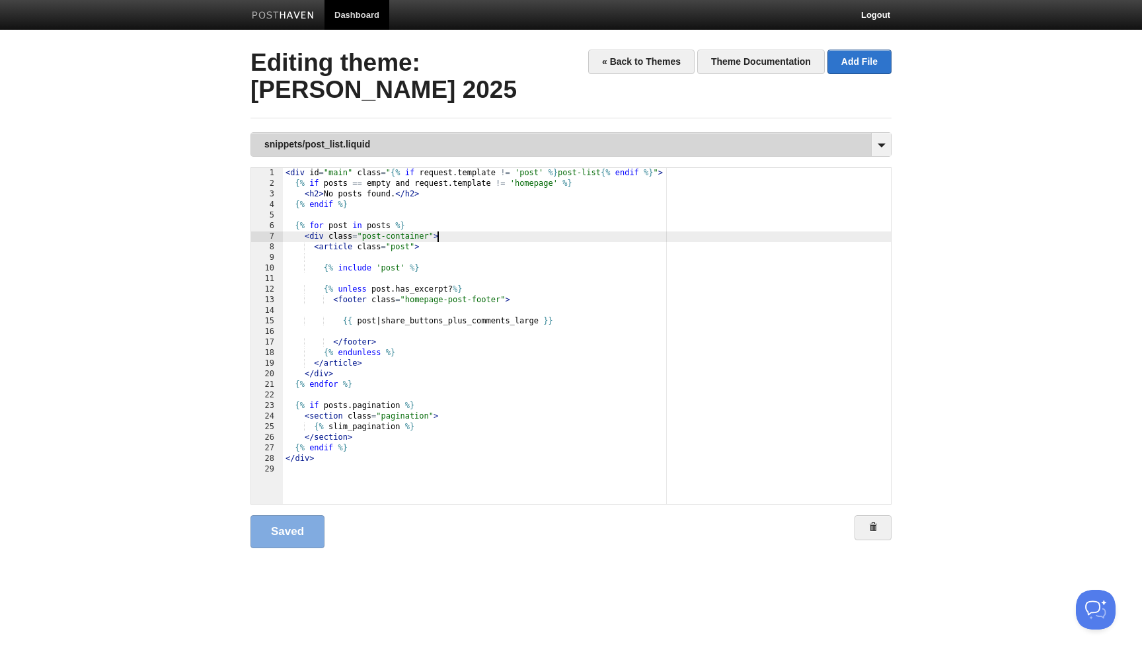
click at [367, 141] on link "snippets/post_list.liquid" at bounding box center [571, 144] width 640 height 23
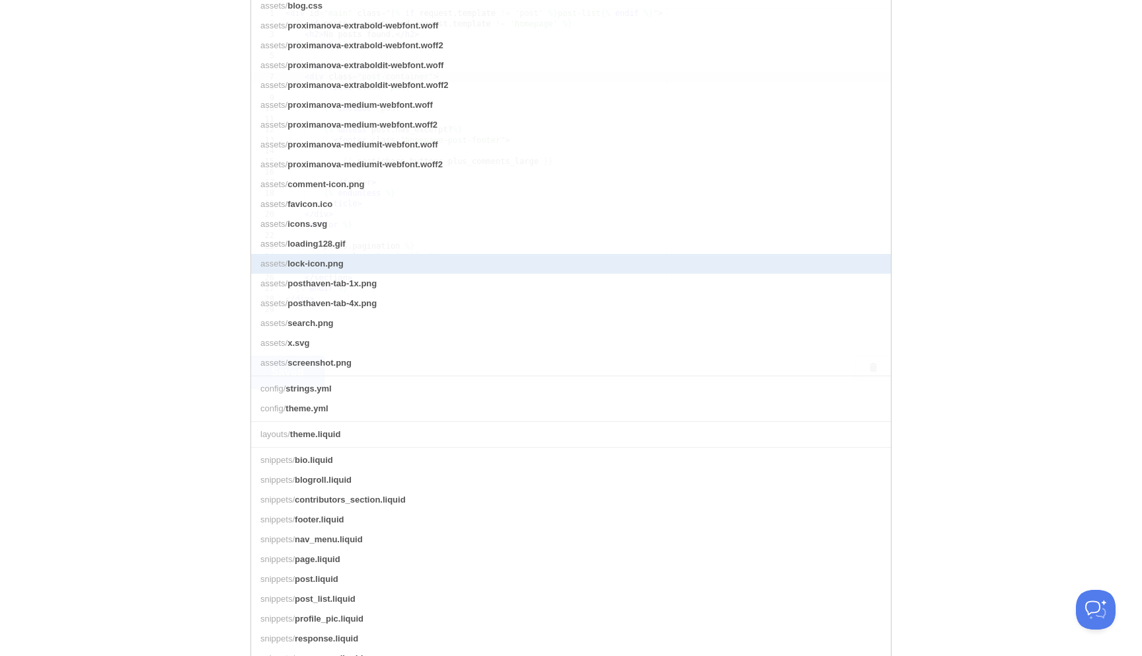
scroll to position [178, 0]
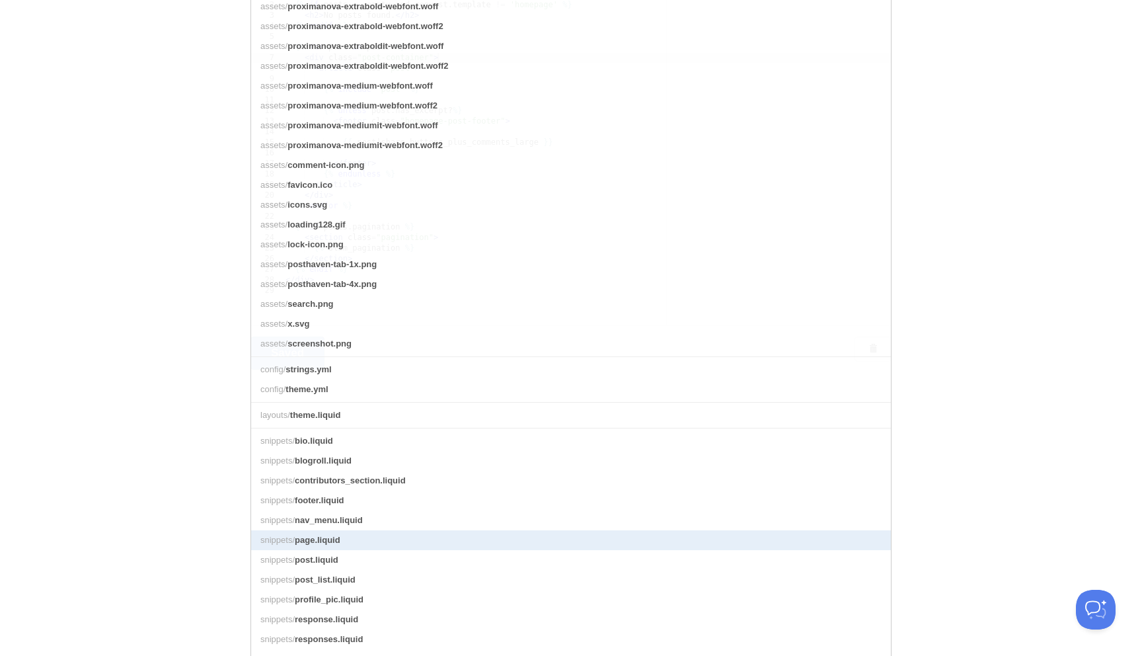
click at [342, 537] on link "snippets/ page.liquid" at bounding box center [571, 540] width 640 height 20
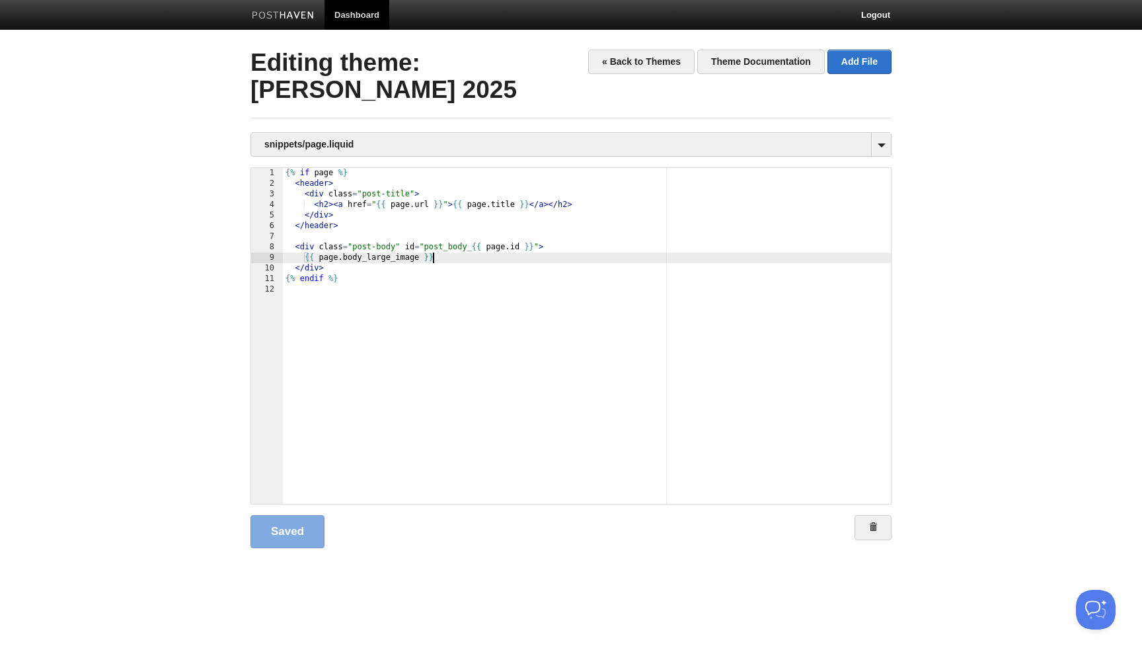
click at [473, 260] on div "{% if page %} < header > < div class = "post-title" > < h2 > < a href = " {{ pa…" at bounding box center [587, 346] width 608 height 357
click at [472, 252] on div "{% if page %} < header > < div class = "post-title" > < h2 > < a href = " {{ pa…" at bounding box center [587, 346] width 608 height 357
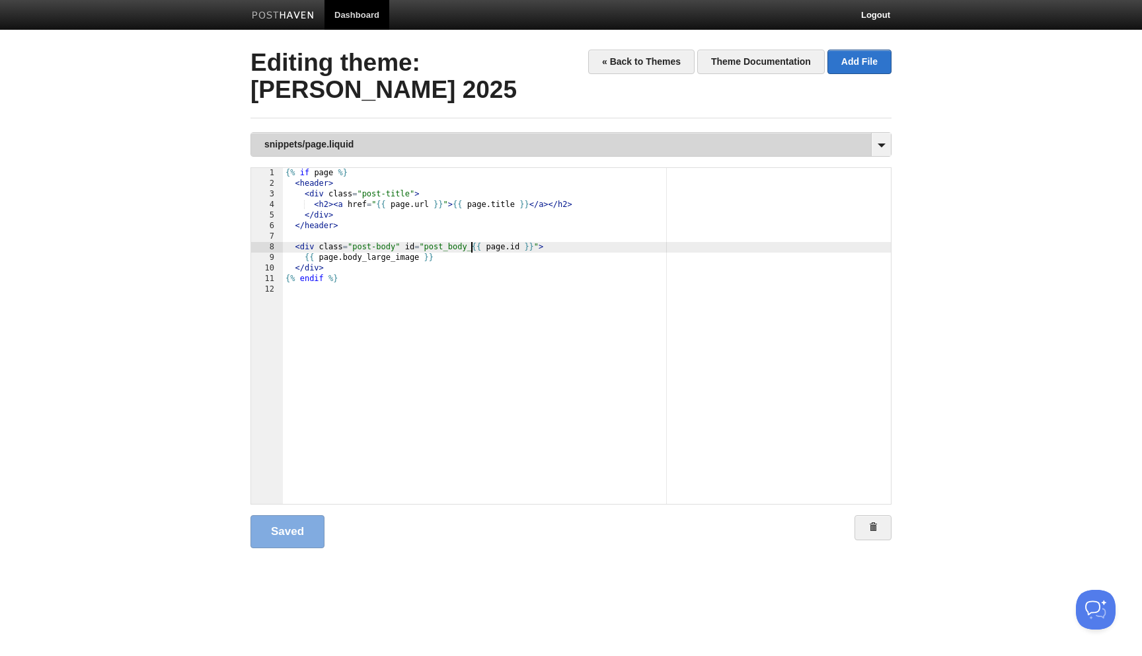
click at [412, 148] on link "snippets/page.liquid" at bounding box center [571, 144] width 640 height 23
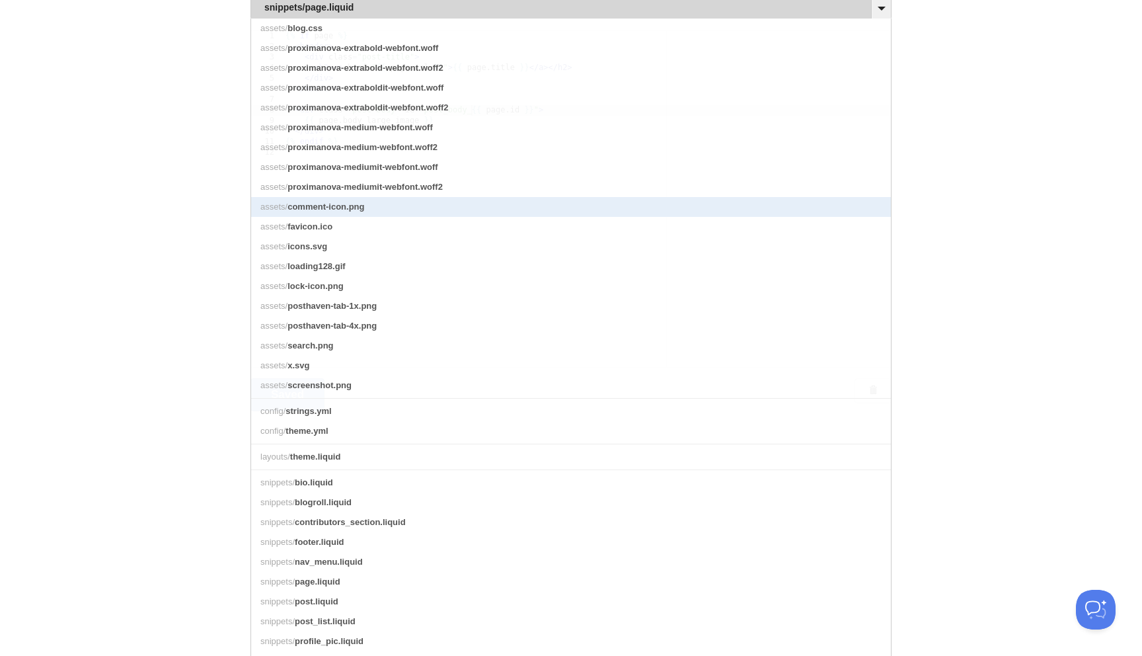
scroll to position [146, 0]
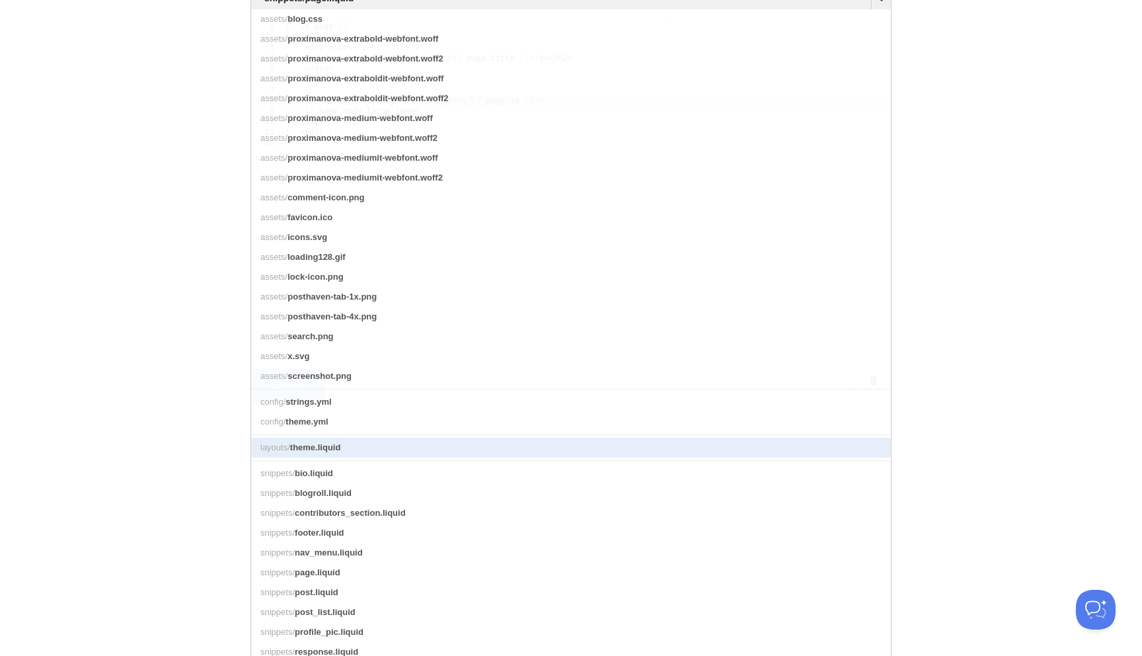
click at [322, 443] on span "theme.liquid" at bounding box center [315, 447] width 51 height 10
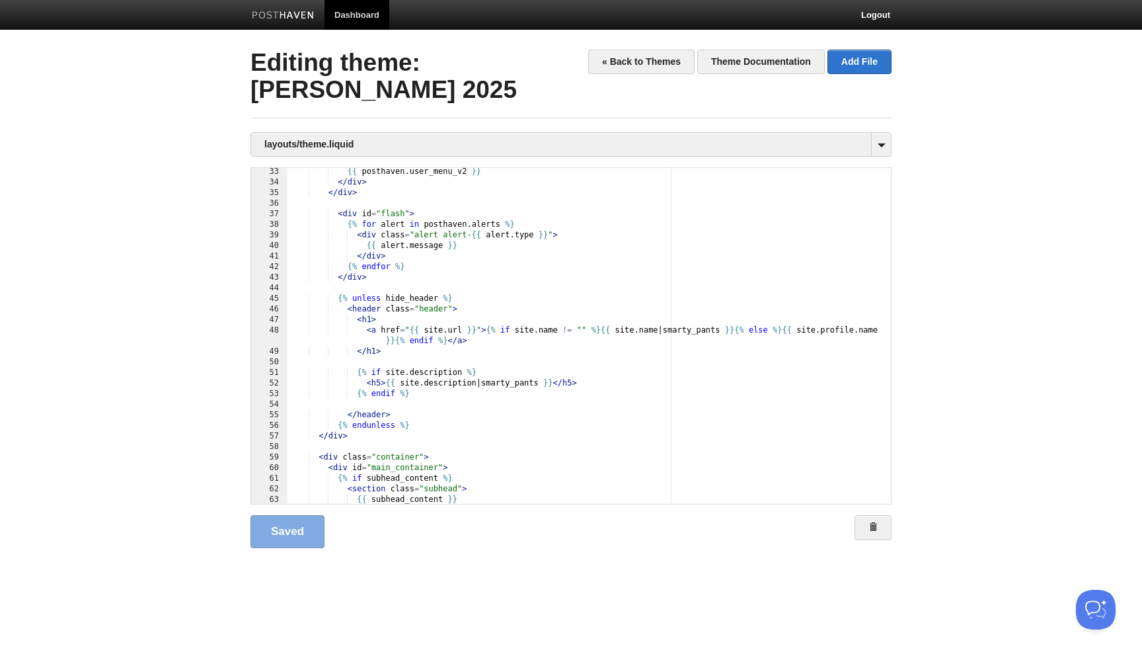
click at [406, 322] on div "{{ posthaven . user_menu_v2 }} </ div > </ div > < div id = "flash" > {% for al…" at bounding box center [588, 345] width 603 height 357
click at [429, 395] on div "{{ posthaven . user_menu_v2 }} </ div > </ div > < div id = "flash" > {% for al…" at bounding box center [588, 345] width 603 height 357
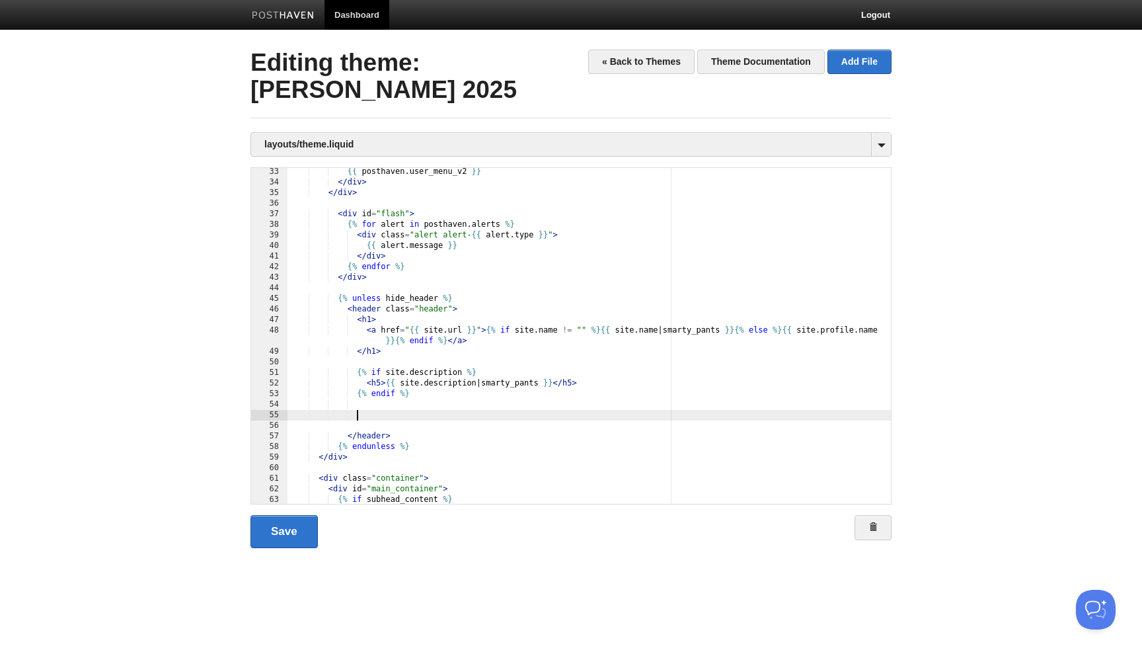
scroll to position [1, 0]
type textarea ""
click at [291, 538] on link "Save" at bounding box center [283, 531] width 67 height 33
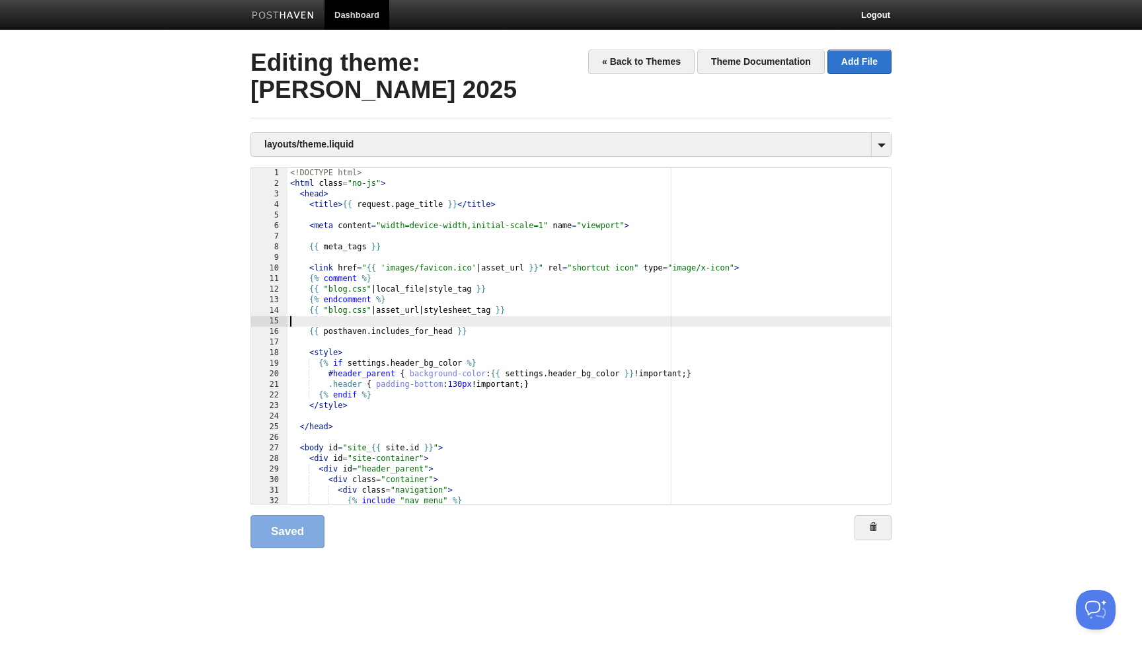
scroll to position [0, 0]
click at [439, 325] on div "<! DOCTYPE html > < html class = "no-js" > < head > < title > {{ request . page…" at bounding box center [588, 346] width 603 height 357
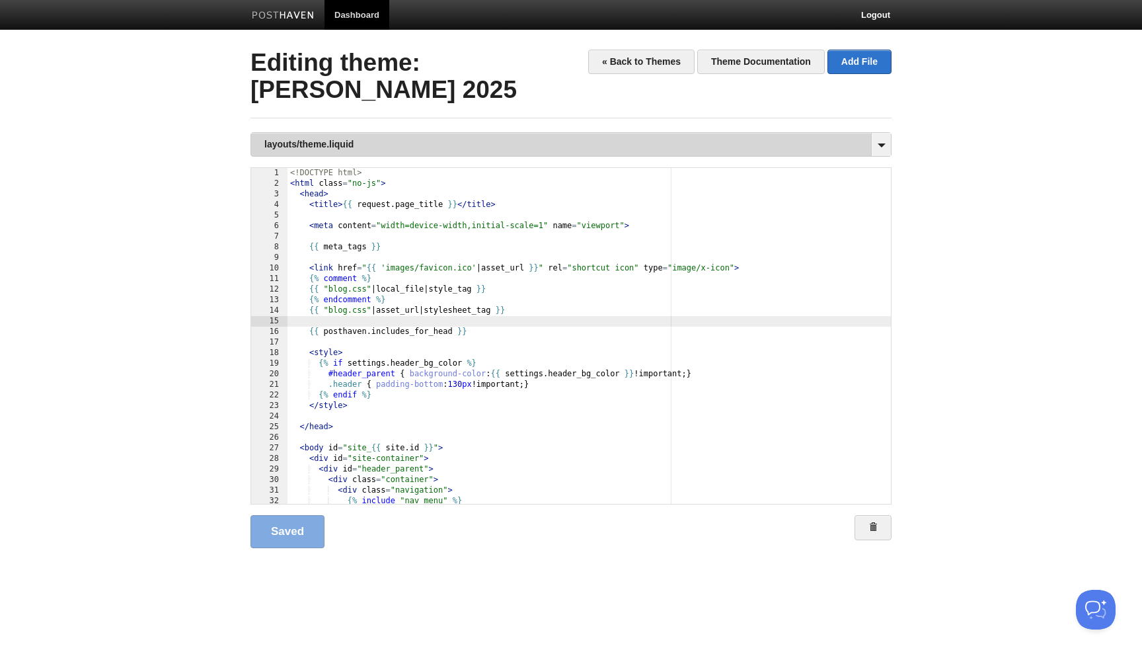
click at [374, 138] on link "layouts/theme.liquid" at bounding box center [571, 144] width 640 height 23
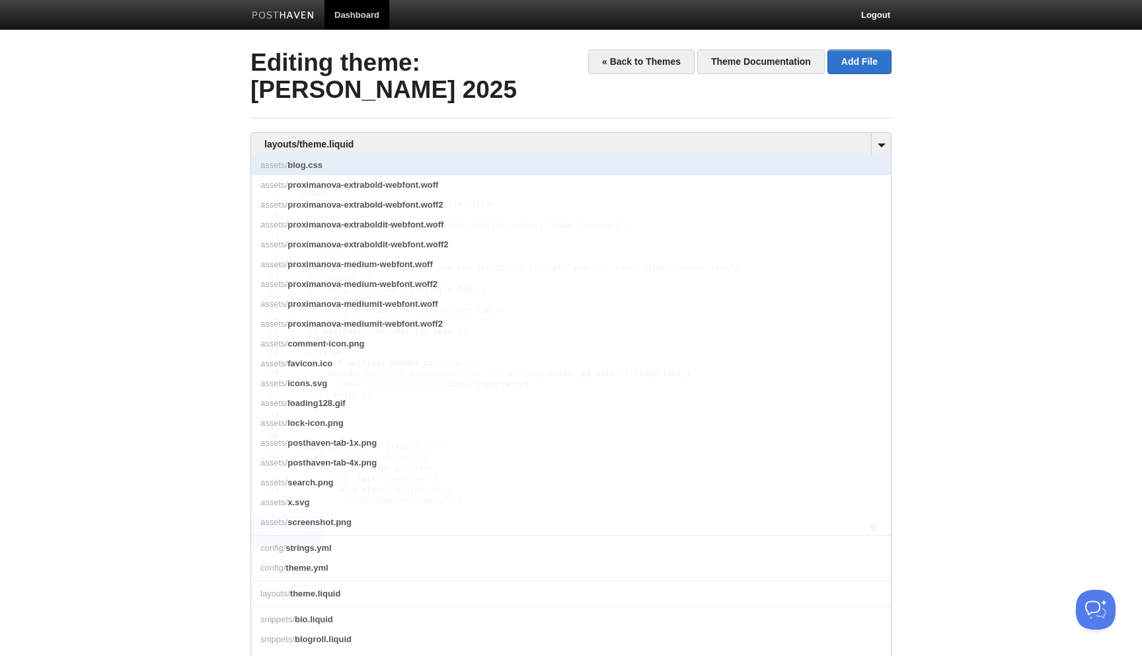
click at [334, 167] on link "assets/ blog.css" at bounding box center [571, 165] width 640 height 20
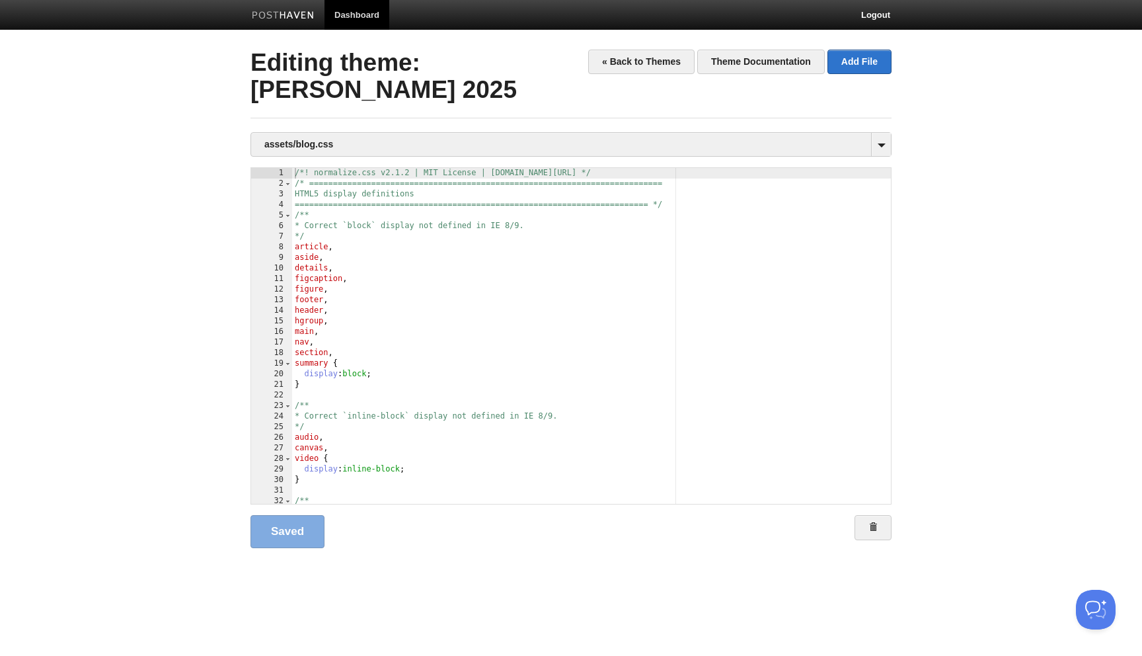
click at [394, 270] on div "/*! normalize.css v2.1.2 | MIT License | [DOMAIN_NAME][URL] */ /* =============…" at bounding box center [591, 346] width 599 height 357
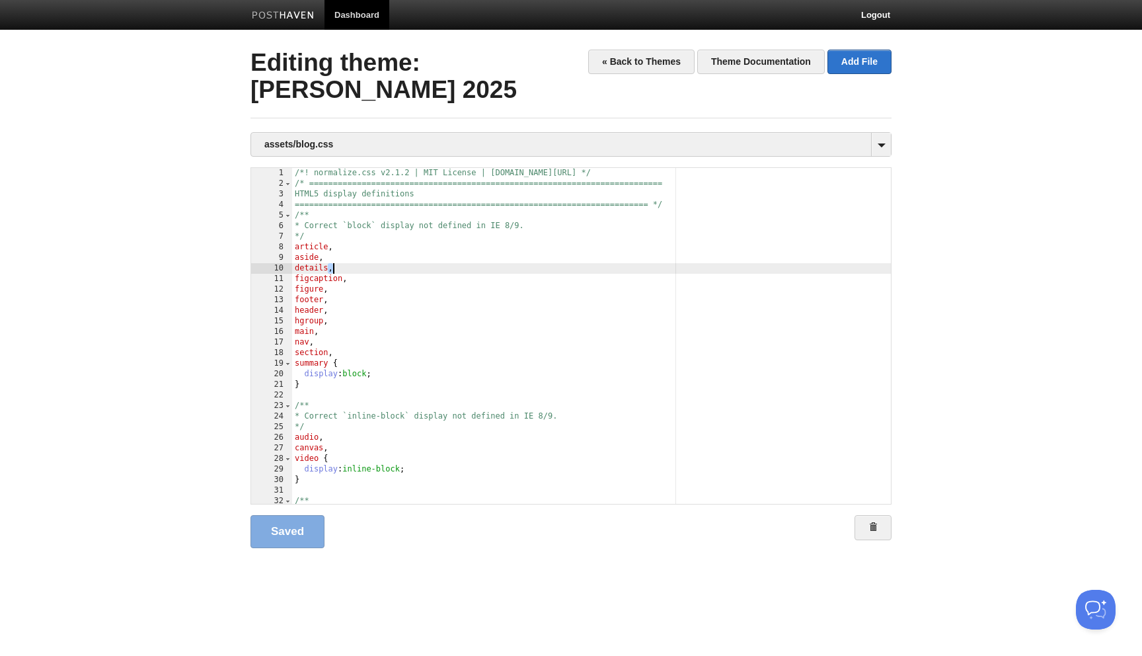
click at [394, 270] on div "/*! normalize.css v2.1.2 | MIT License | [DOMAIN_NAME][URL] */ /* =============…" at bounding box center [591, 346] width 599 height 357
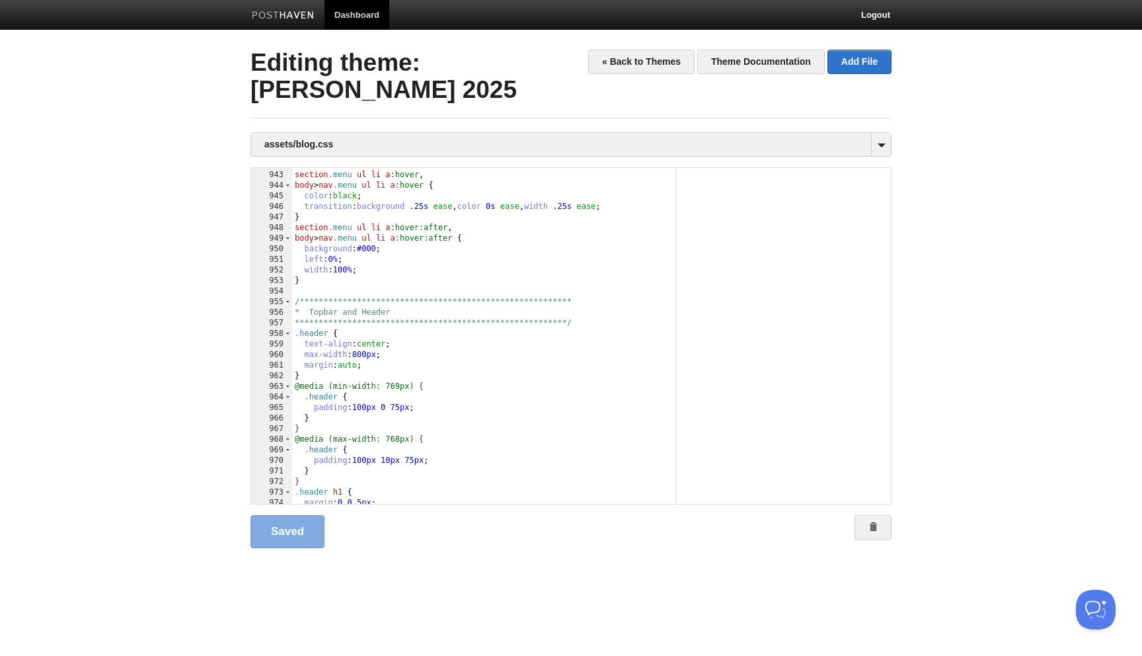
scroll to position [9973, 0]
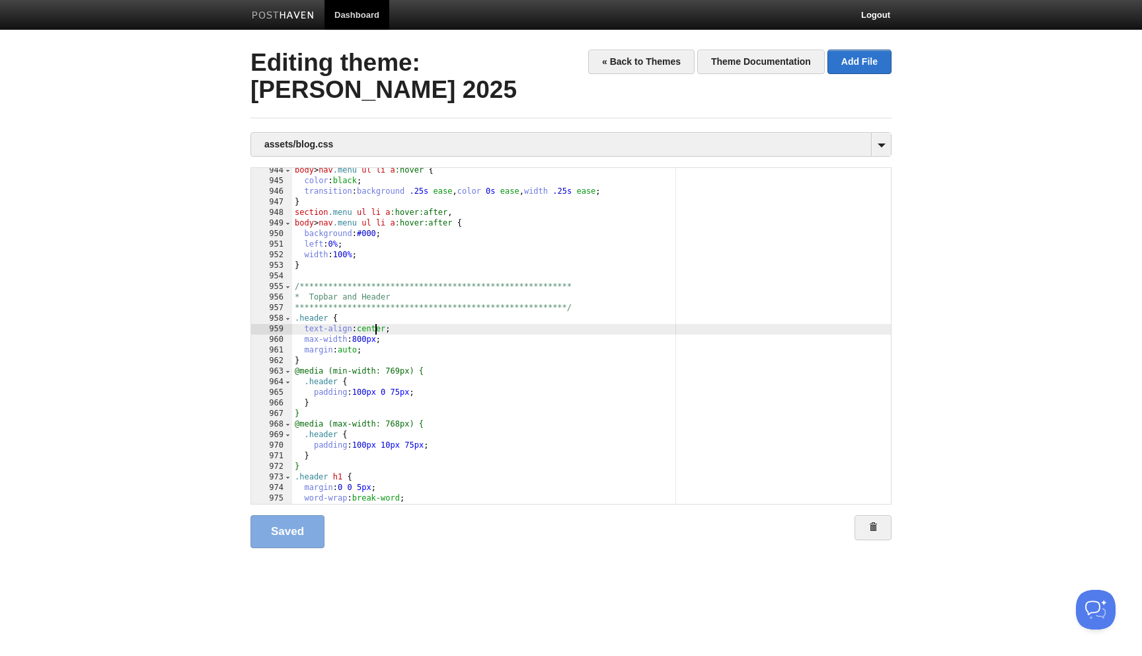
click at [375, 332] on div "**********" at bounding box center [591, 343] width 599 height 357
type textarea ""
click at [301, 531] on link "Save" at bounding box center [283, 531] width 67 height 33
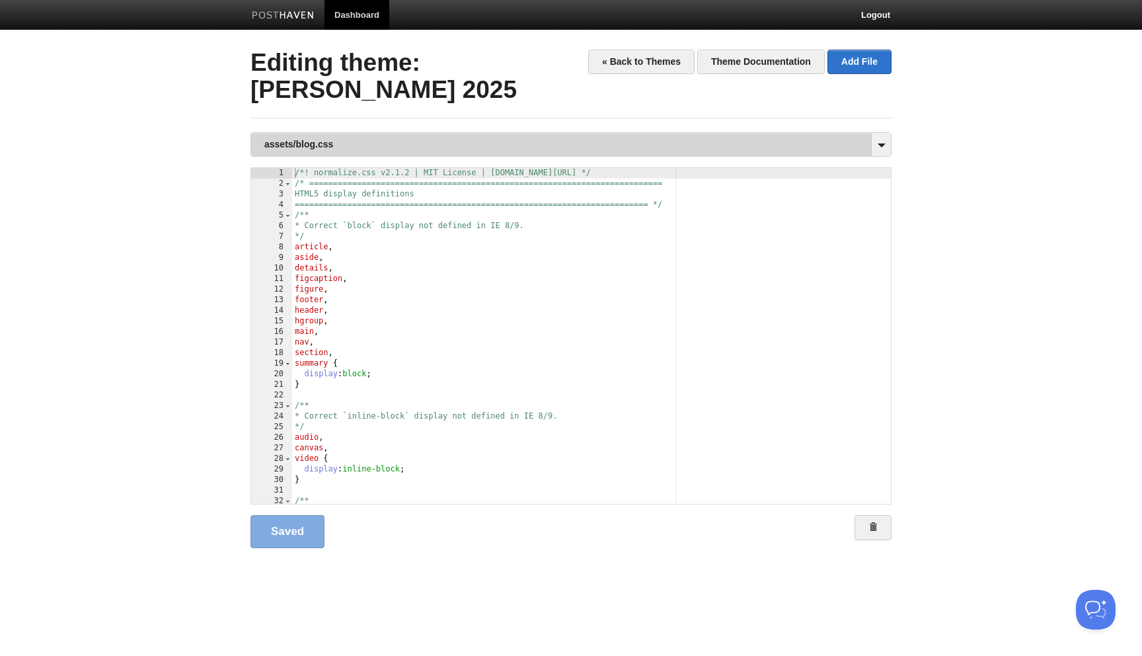
click at [322, 143] on link "assets/blog.css" at bounding box center [571, 144] width 640 height 23
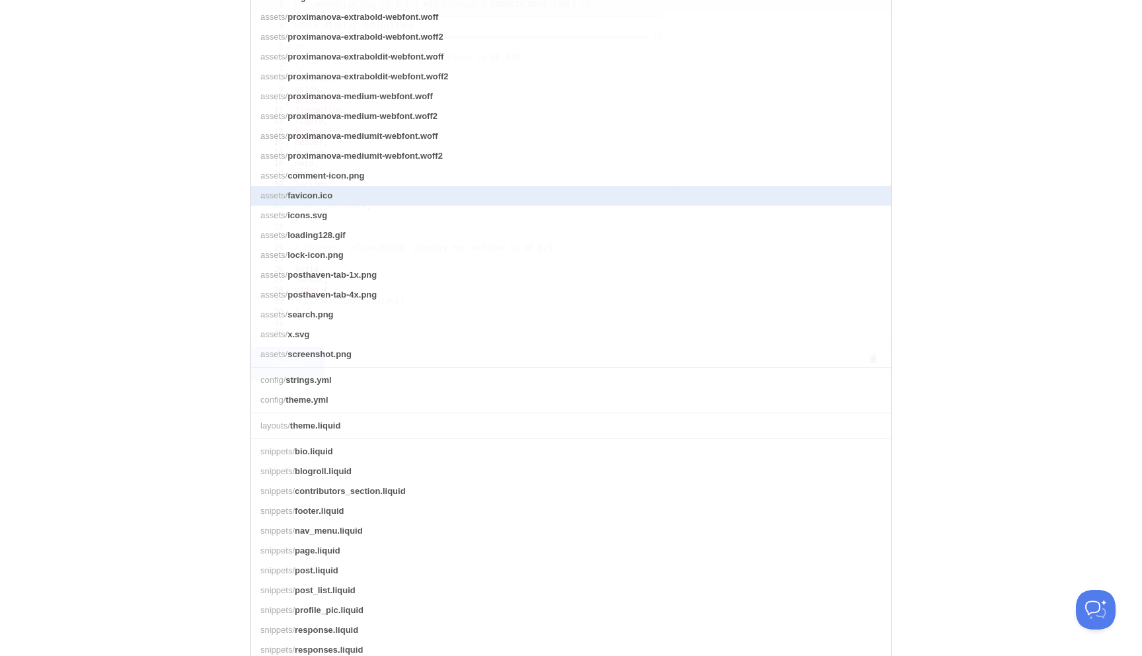
scroll to position [169, 0]
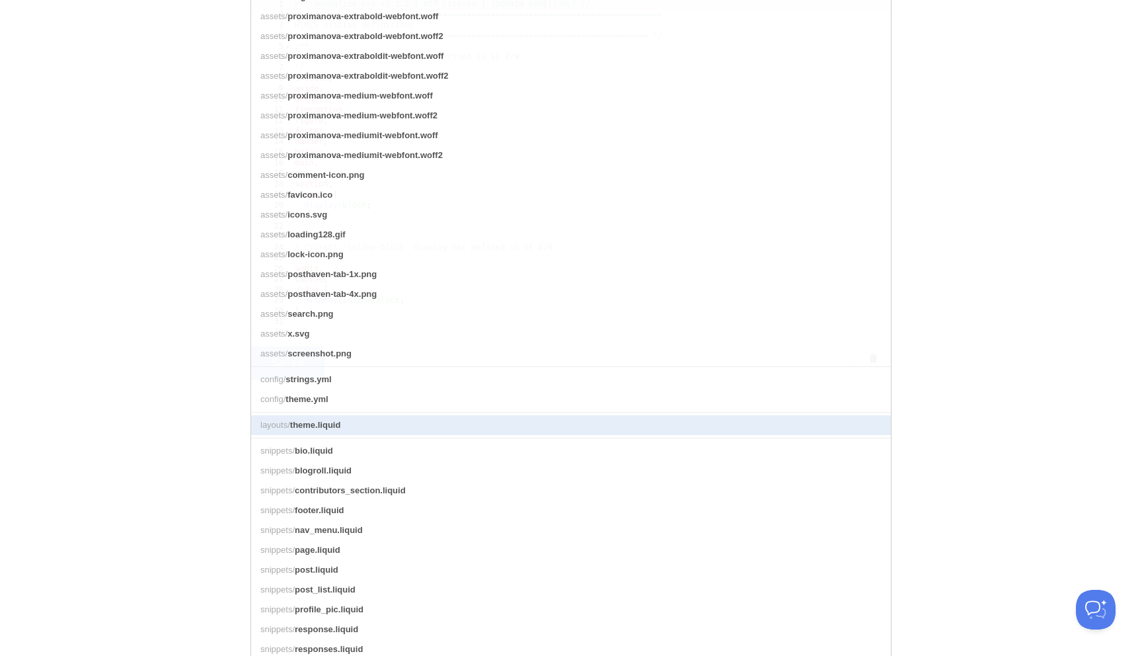
click at [343, 424] on link "layouts/ theme.liquid" at bounding box center [571, 425] width 640 height 20
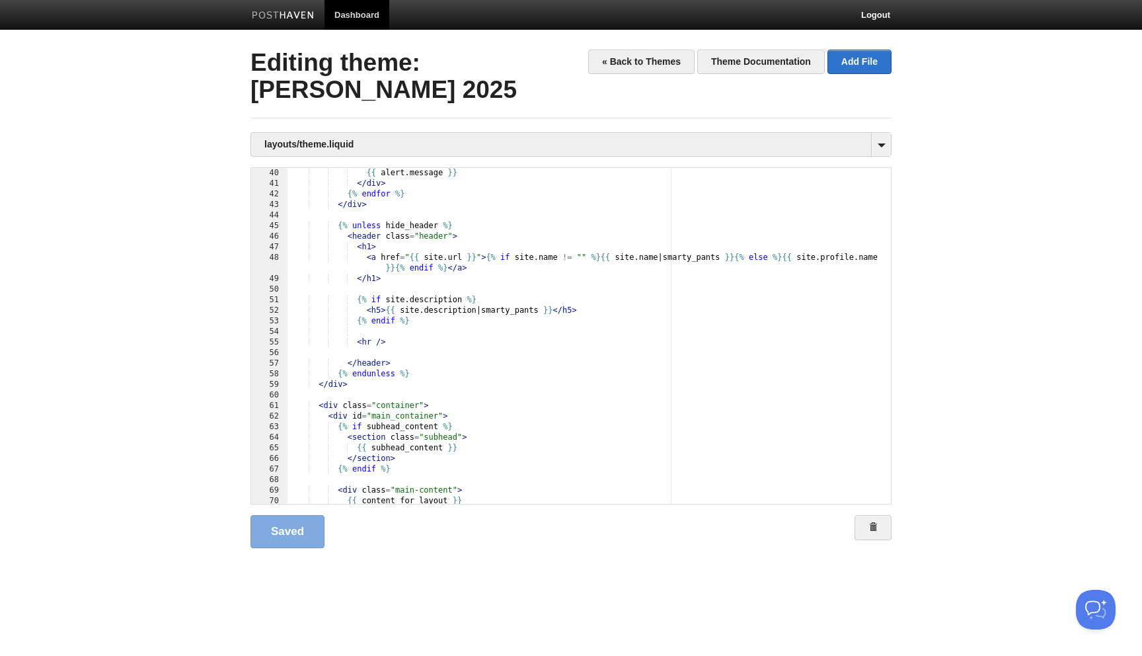
click at [418, 340] on div "{{ alert . message }} </ div > {% endfor %} </ div > {% unless hide_header %} <…" at bounding box center [588, 346] width 603 height 357
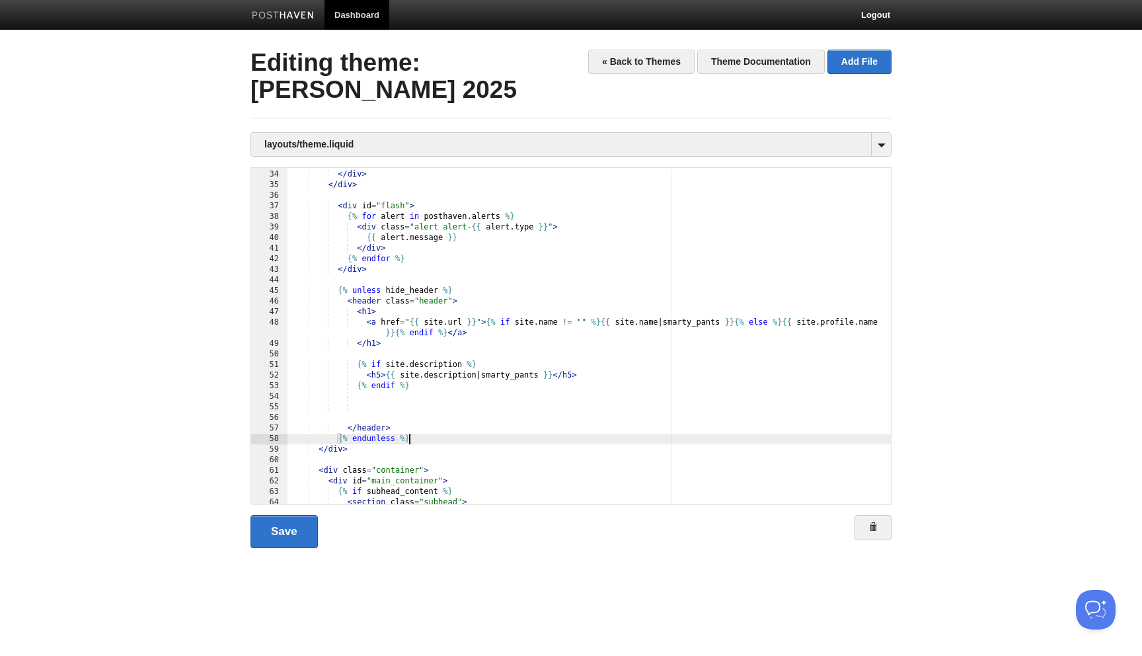
click at [420, 441] on div "{{ posthaven . user_menu_v2 }} </ div > </ div > < div id = "flash" > {% for al…" at bounding box center [588, 337] width 603 height 357
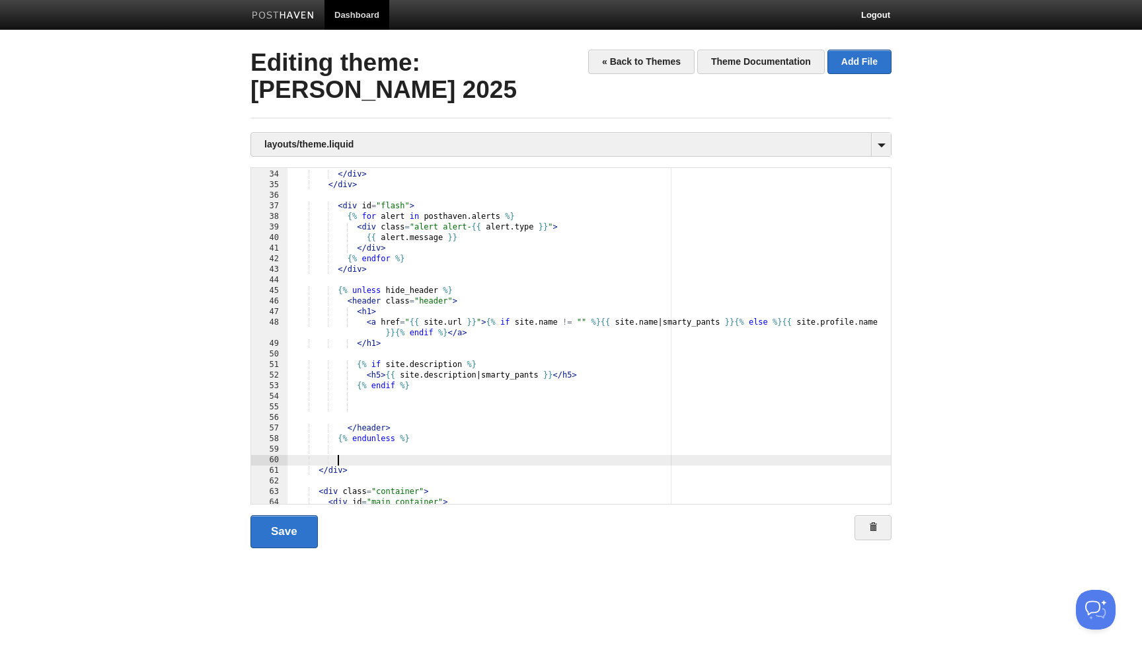
scroll to position [1, 0]
paste textarea
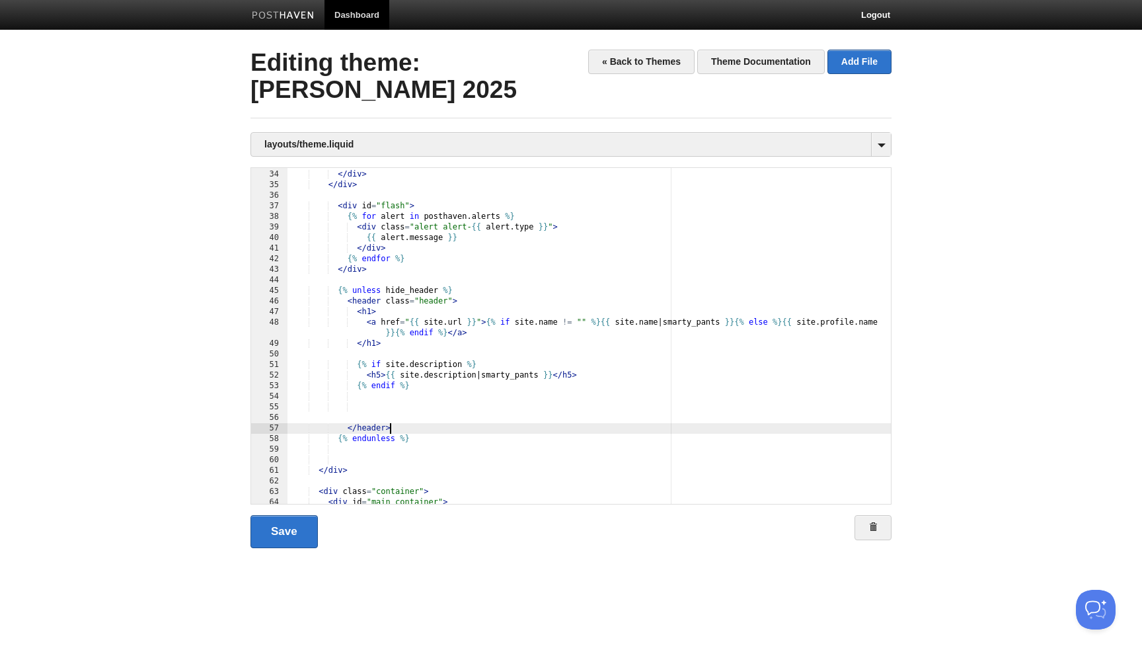
type textarea ""
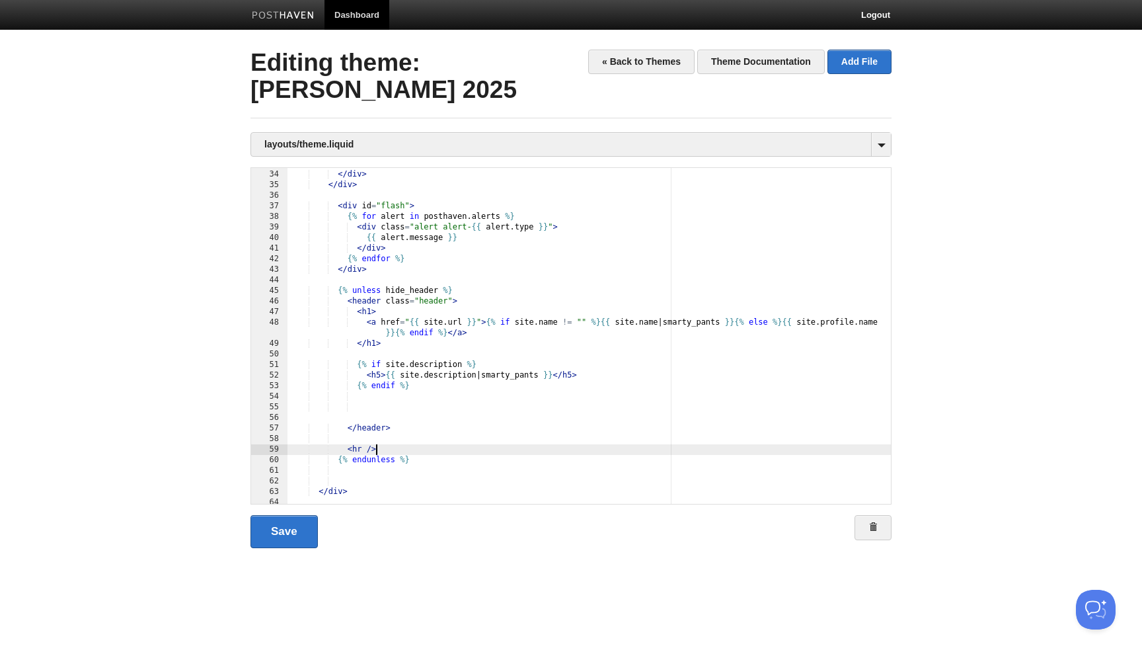
click at [356, 480] on div "{{ posthaven . user_menu_v2 }} </ div > </ div > < div id = "flash" > {% for al…" at bounding box center [588, 337] width 603 height 357
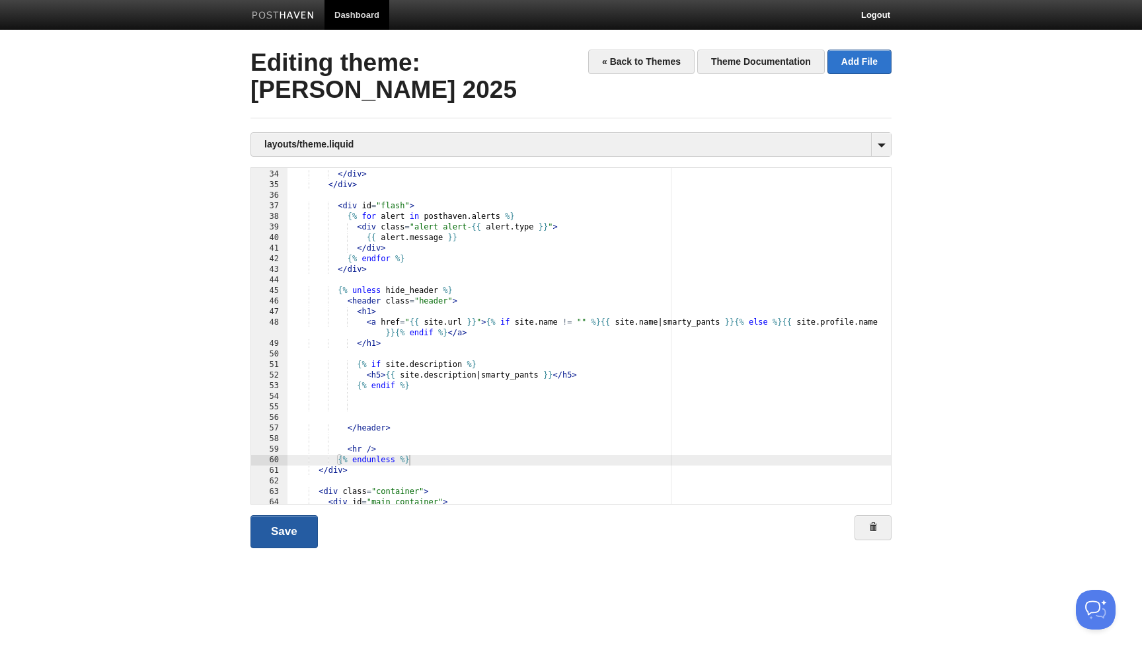
click at [287, 532] on link "Save" at bounding box center [283, 531] width 67 height 33
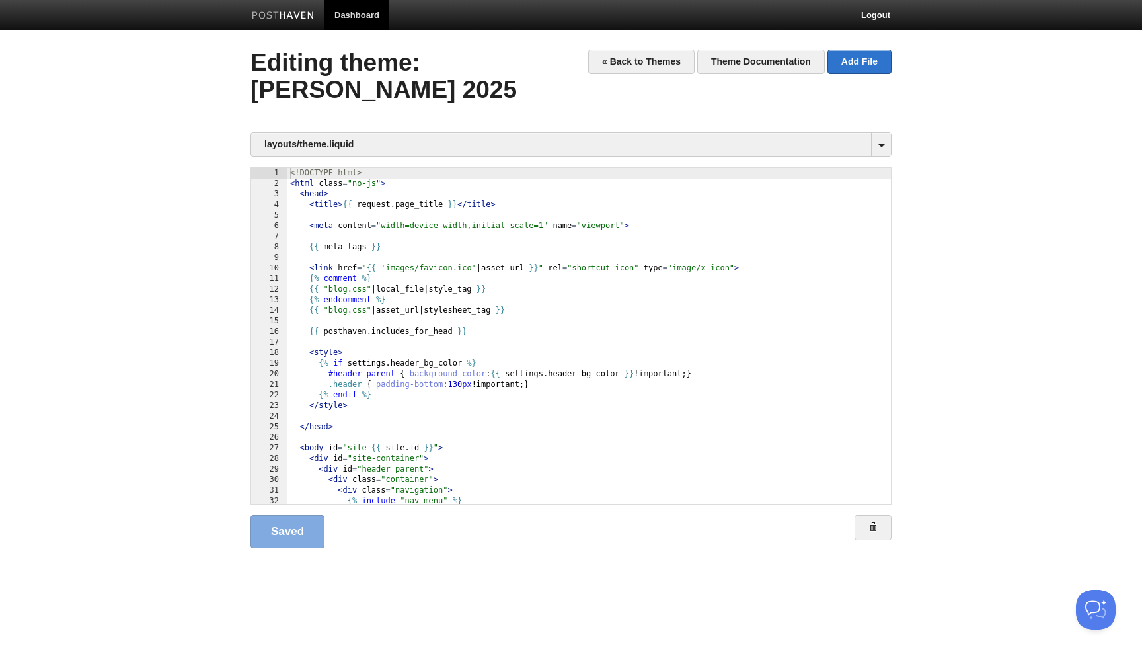
click at [196, 319] on body "Dashboard Logout Your Sites [PERSON_NAME] Create a new site Edit your user prof…" at bounding box center [571, 295] width 1142 height 590
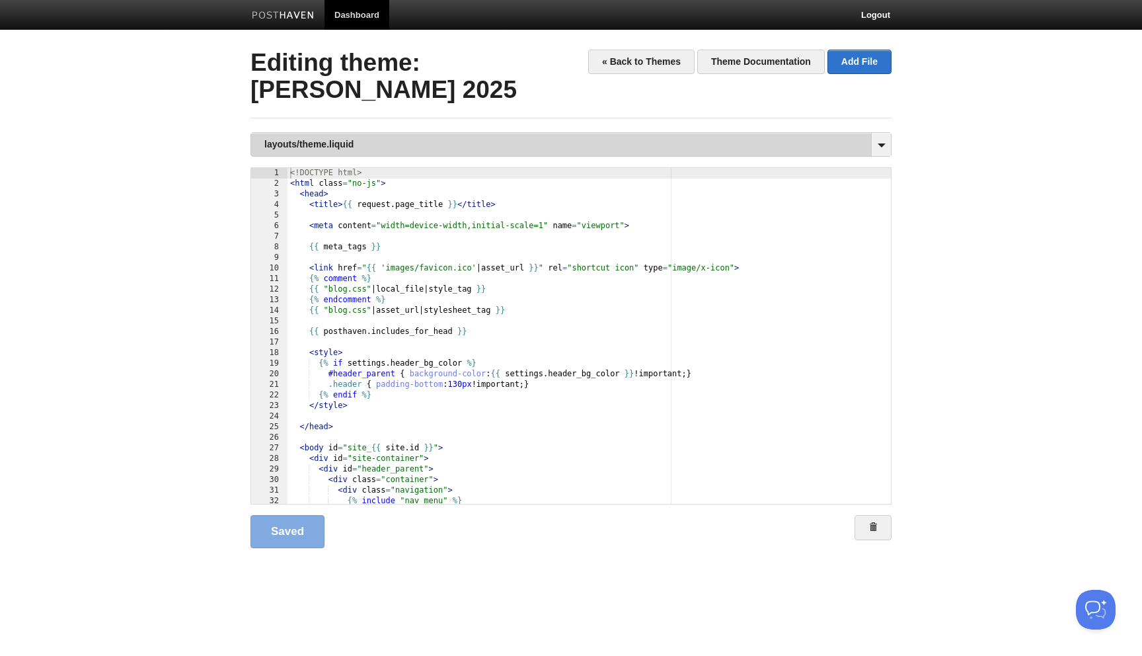
click at [413, 143] on link "layouts/theme.liquid" at bounding box center [571, 144] width 640 height 23
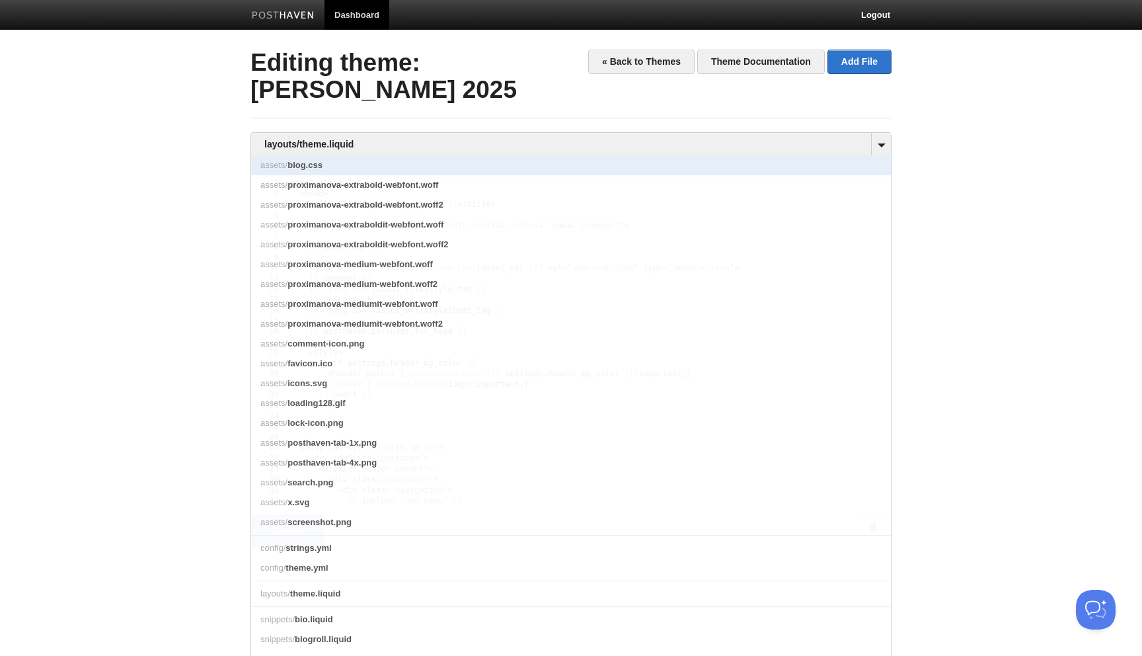
click at [356, 160] on link "assets/ blog.css" at bounding box center [571, 165] width 640 height 20
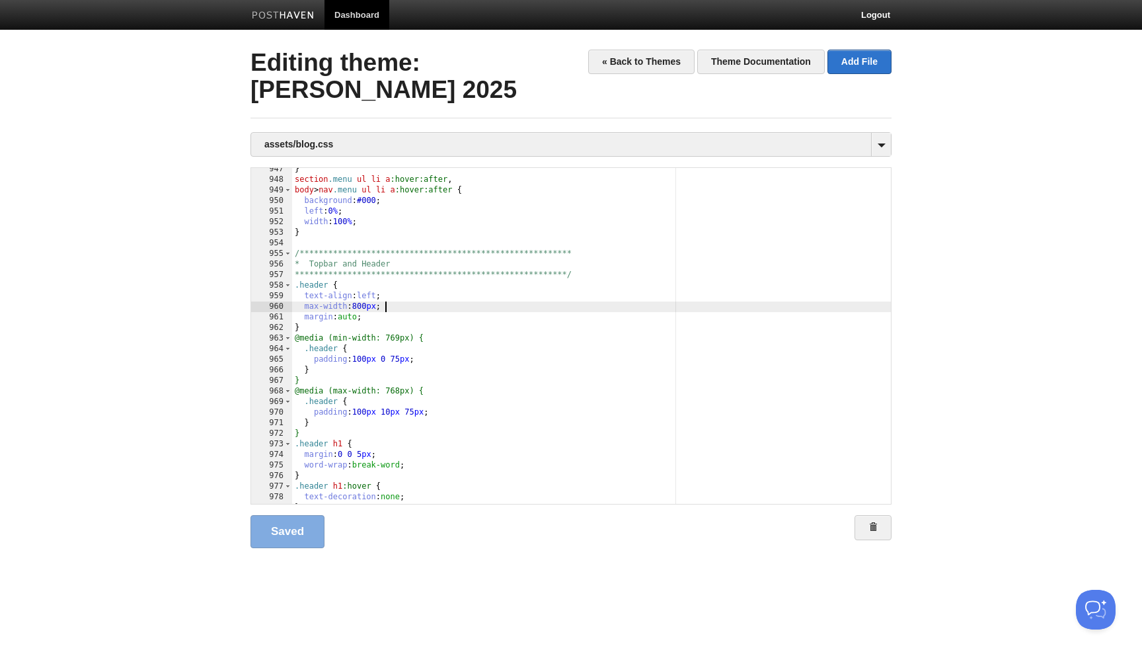
click at [416, 307] on div "**********" at bounding box center [591, 342] width 599 height 357
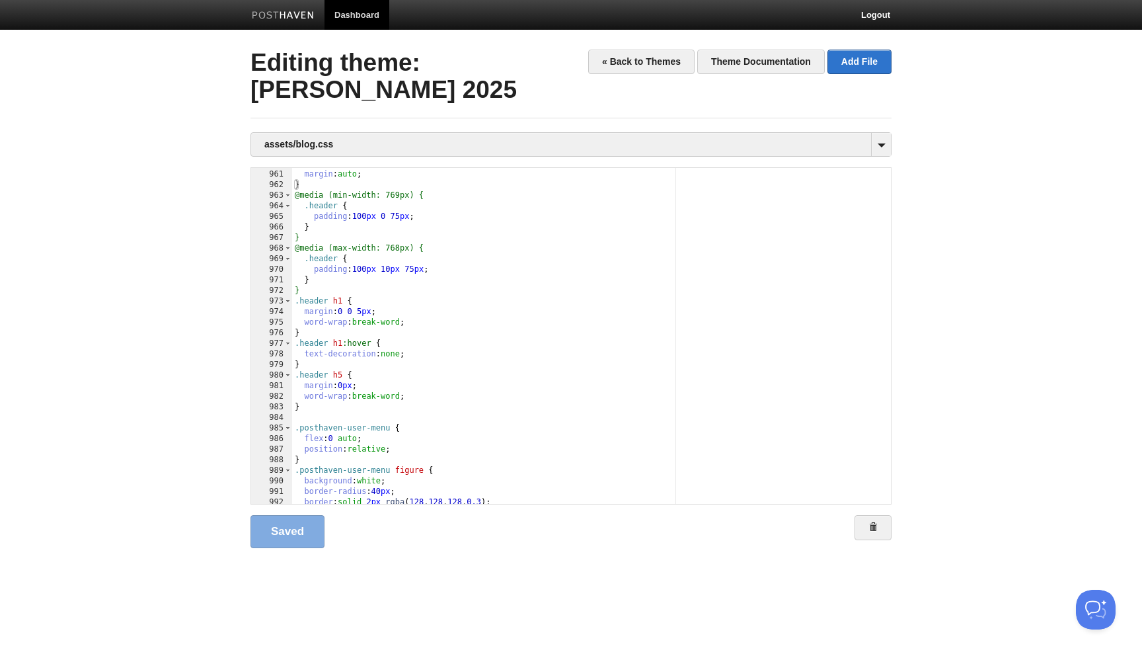
scroll to position [10179, 0]
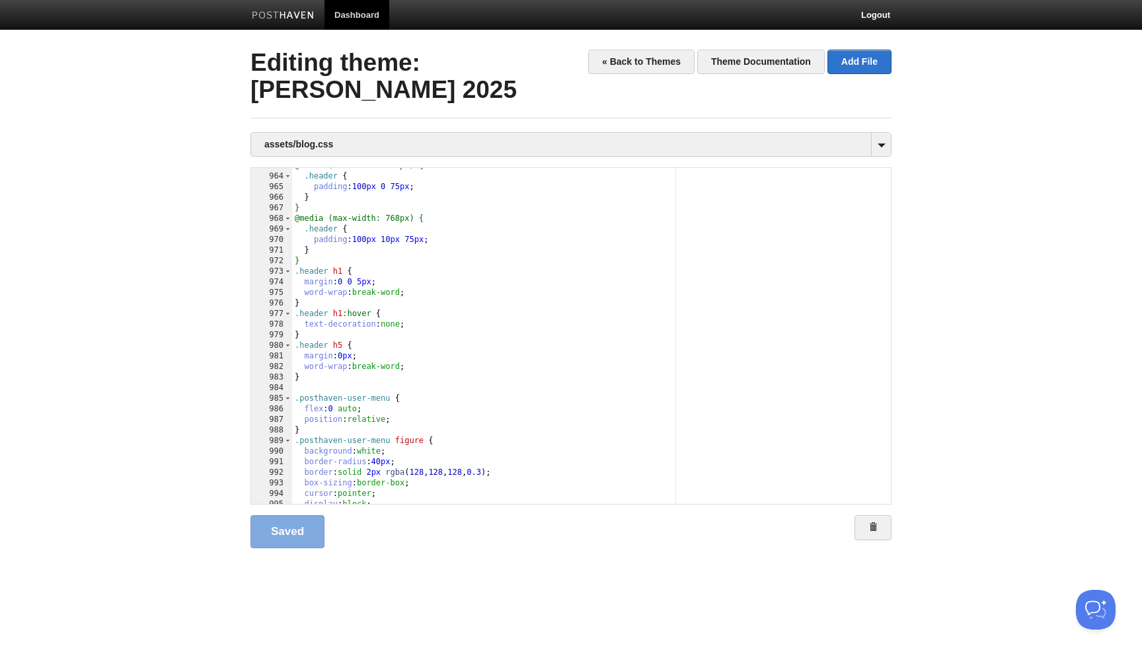
click at [463, 336] on div "@media (min-width: 769px) { .header { padding : 100 px 0 75 px ; } } @media (ma…" at bounding box center [591, 339] width 599 height 357
click at [447, 343] on div "@media (min-width: 769px) { .header { padding : 100 px 0 75 px ; } } @media (ma…" at bounding box center [591, 339] width 599 height 357
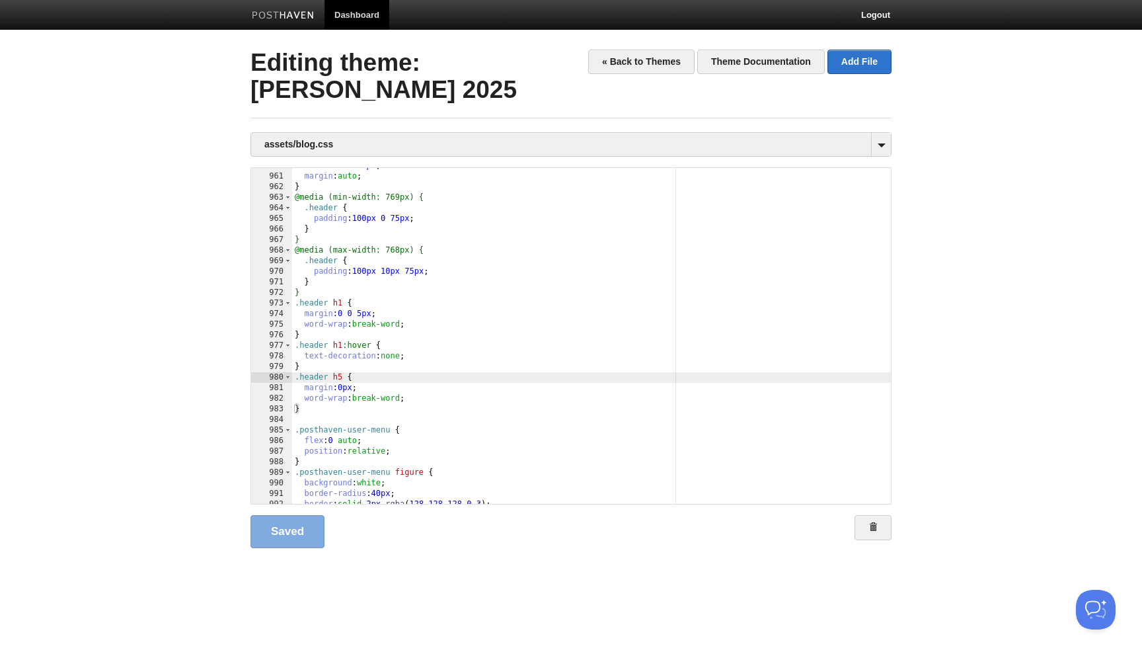
click at [432, 324] on div "max-width : 800 px ; margin : auto ; } @media (min-width: 769px) { .header { pa…" at bounding box center [591, 339] width 599 height 357
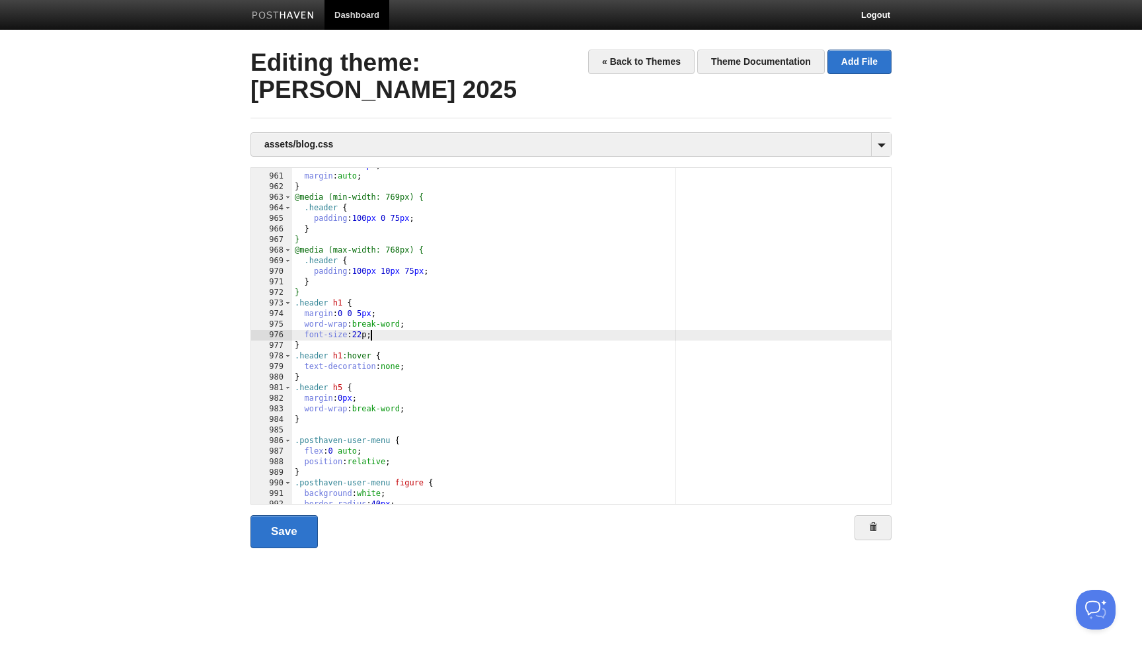
type textarea ""
click at [285, 527] on link "Save" at bounding box center [283, 531] width 67 height 33
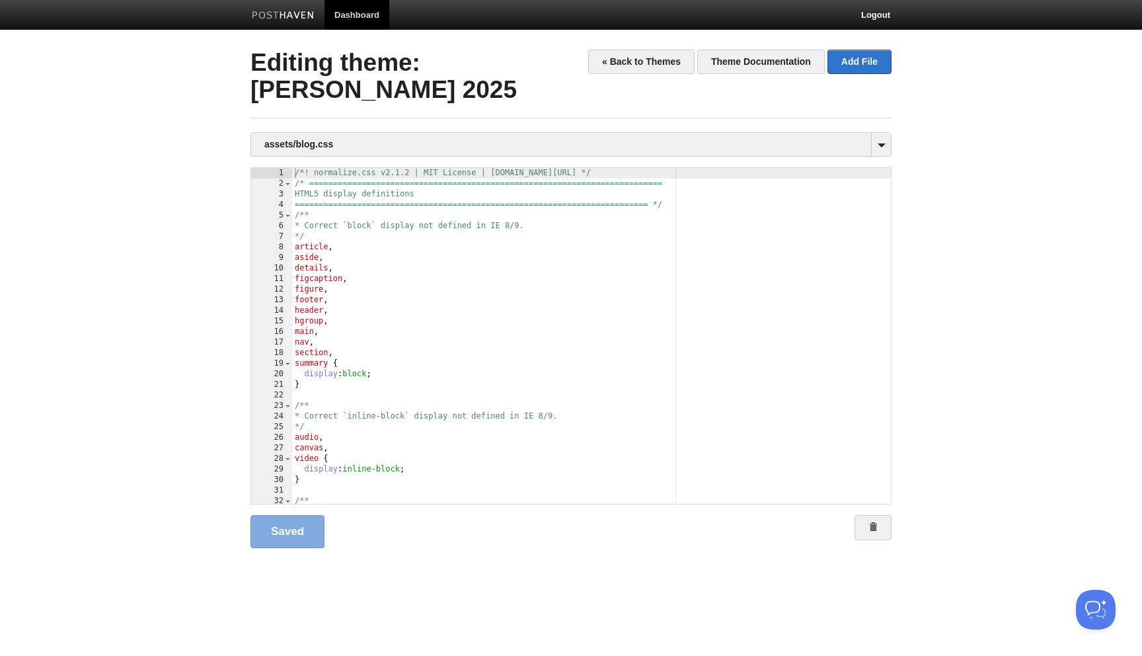
click at [398, 541] on div "Saved" at bounding box center [570, 531] width 641 height 33
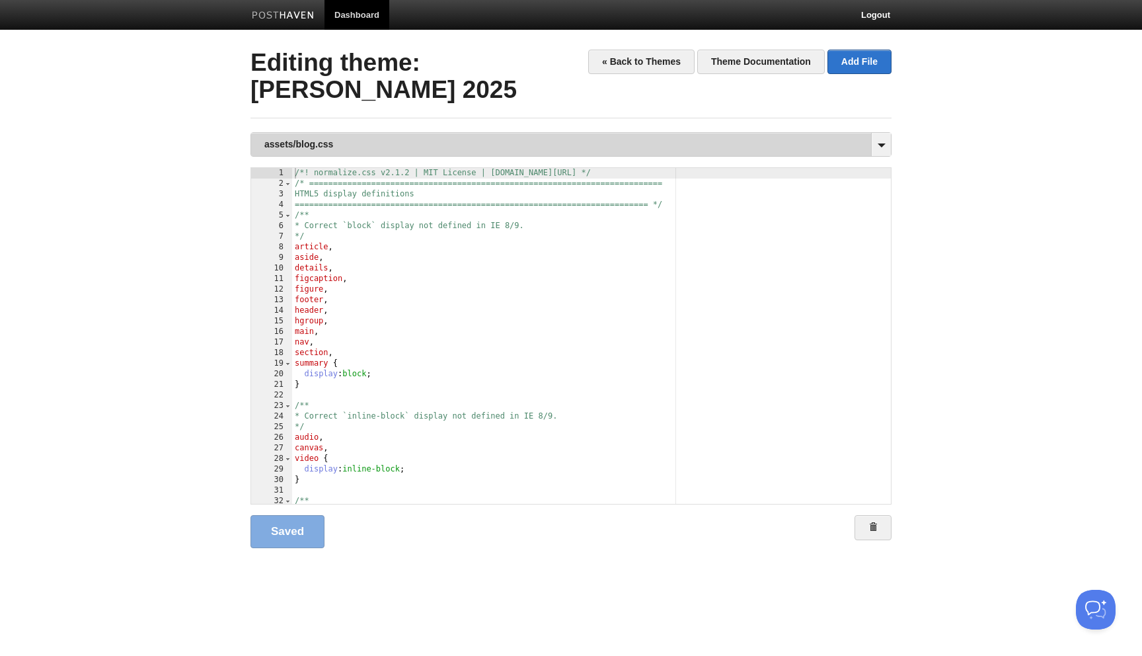
click at [349, 143] on link "assets/blog.css" at bounding box center [571, 144] width 640 height 23
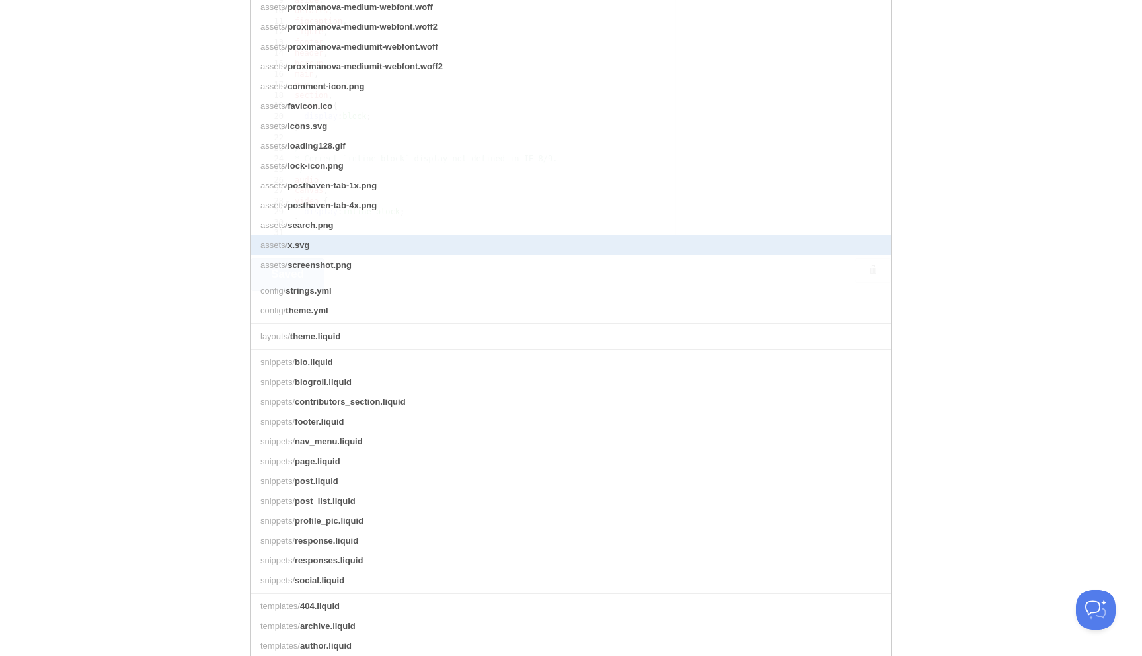
scroll to position [266, 0]
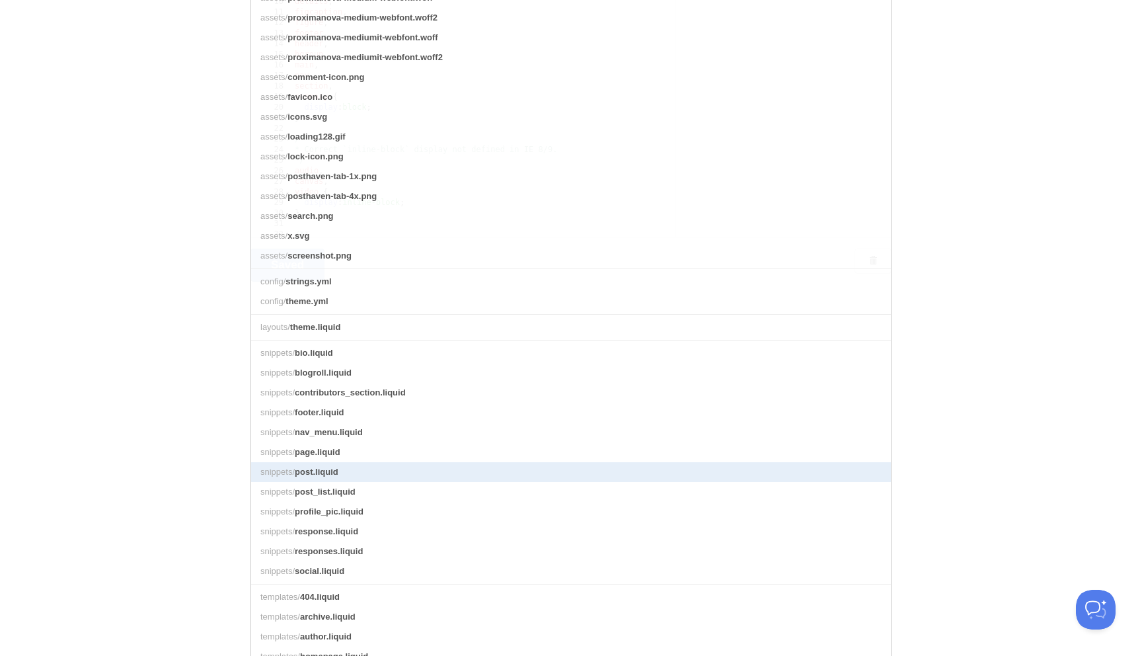
click at [349, 472] on link "snippets/ post.liquid" at bounding box center [571, 472] width 640 height 20
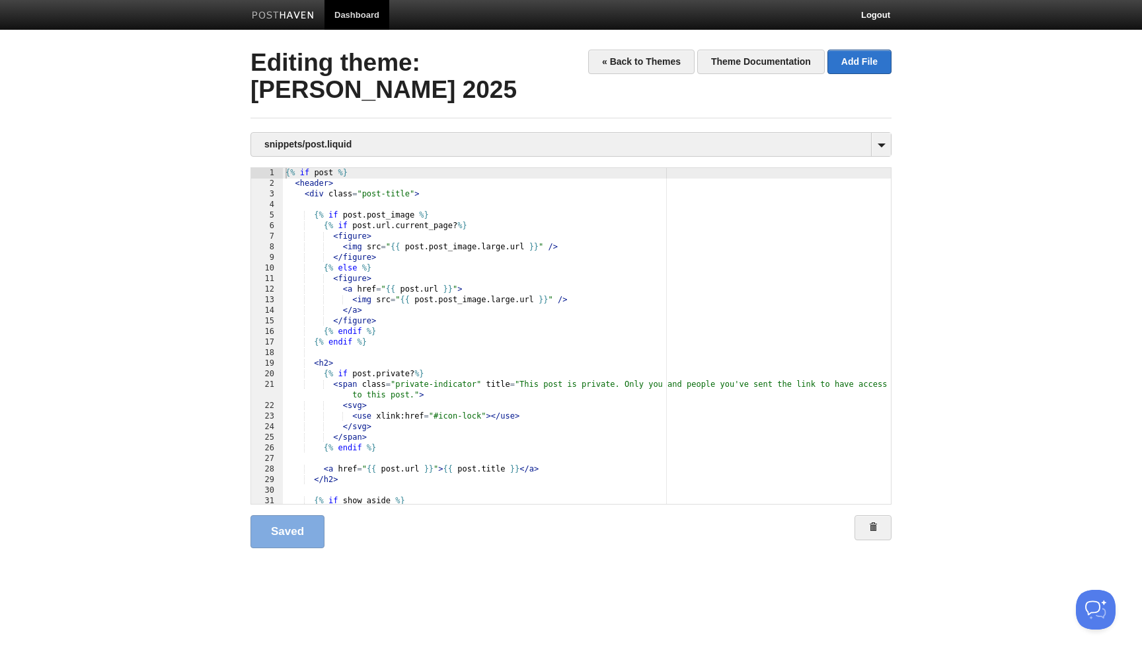
click at [1006, 196] on body "Dashboard Logout Your Sites [PERSON_NAME] Create a new site Edit your user prof…" at bounding box center [571, 295] width 1142 height 590
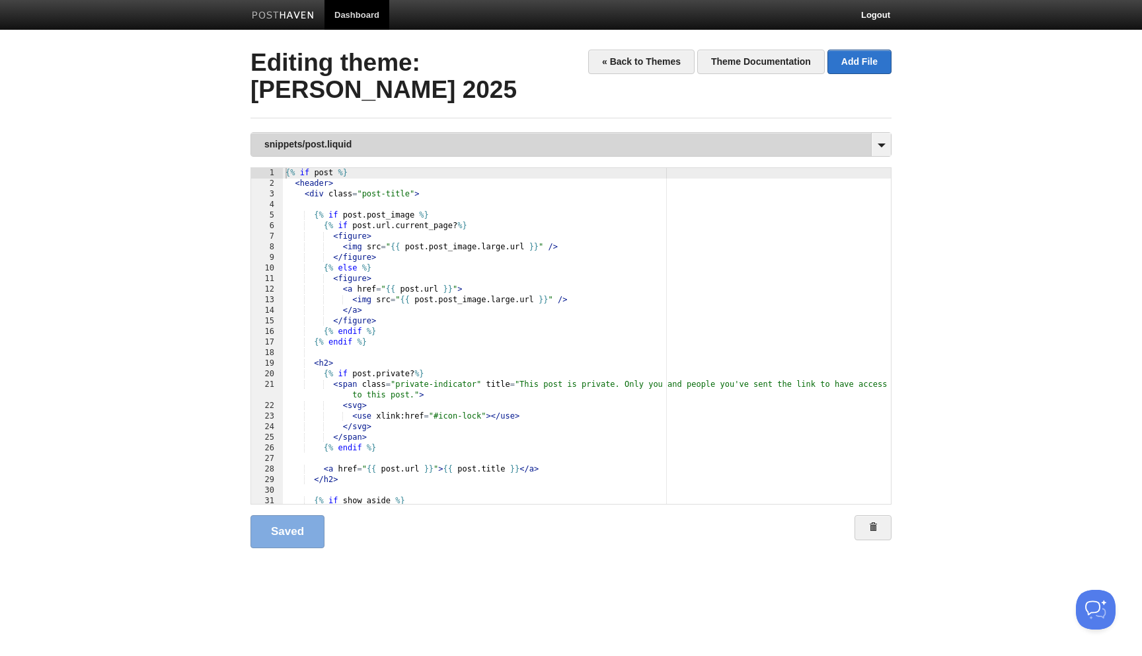
click at [282, 144] on link "snippets/post.liquid" at bounding box center [571, 144] width 640 height 23
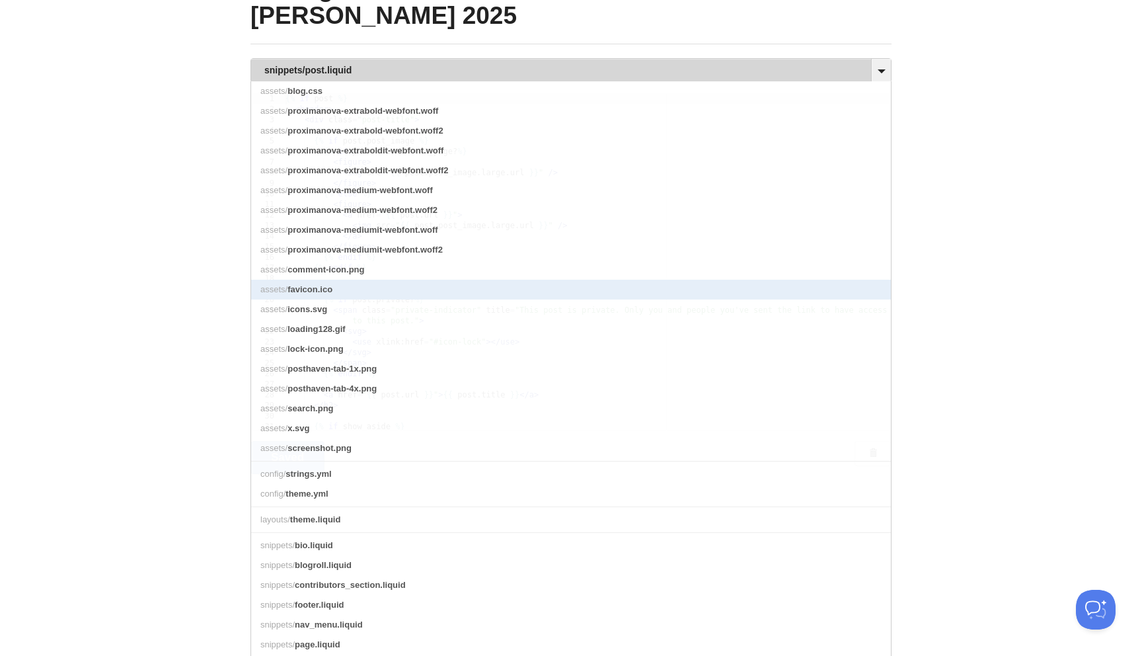
scroll to position [72, 0]
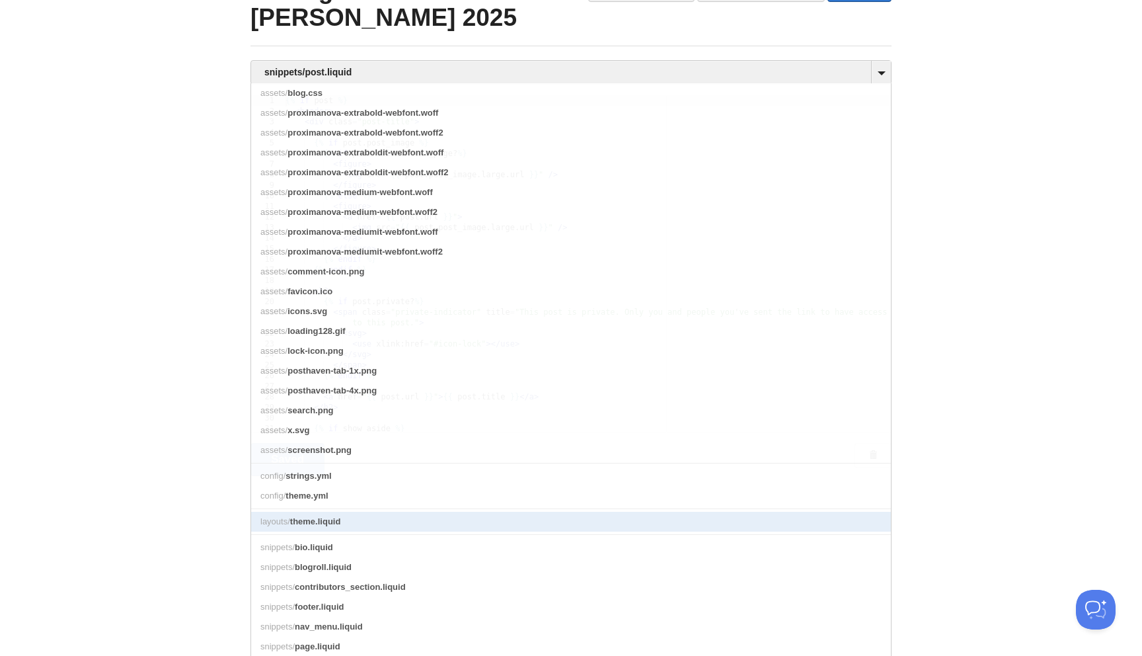
click at [330, 516] on span "theme.liquid" at bounding box center [315, 521] width 51 height 10
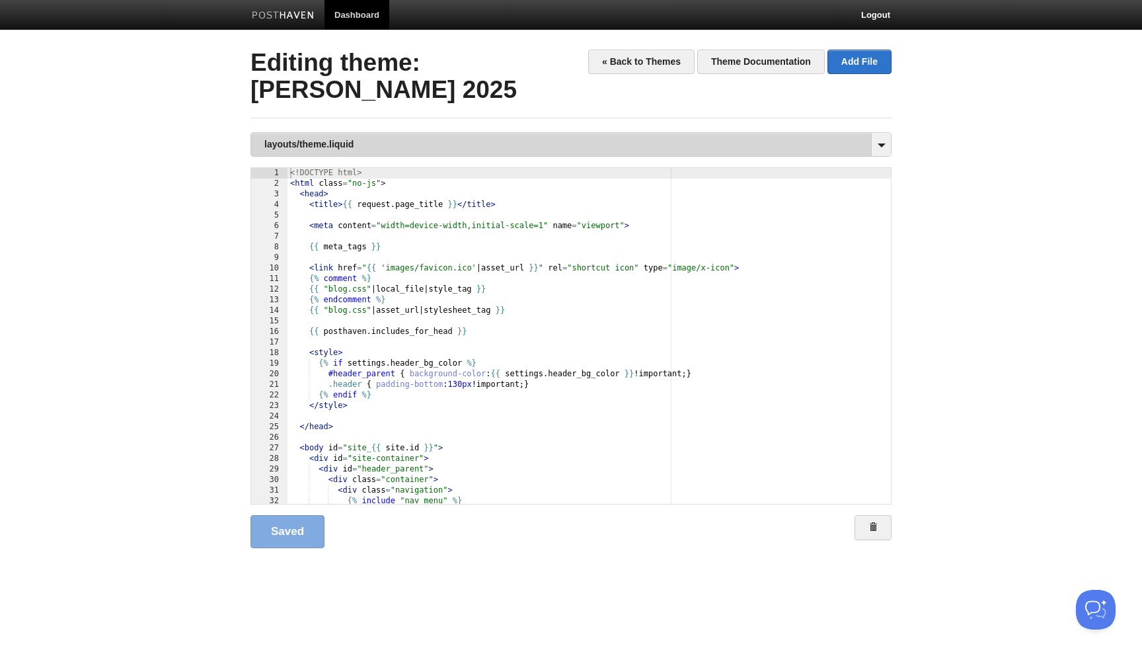
click at [438, 144] on link "layouts/theme.liquid" at bounding box center [571, 144] width 640 height 23
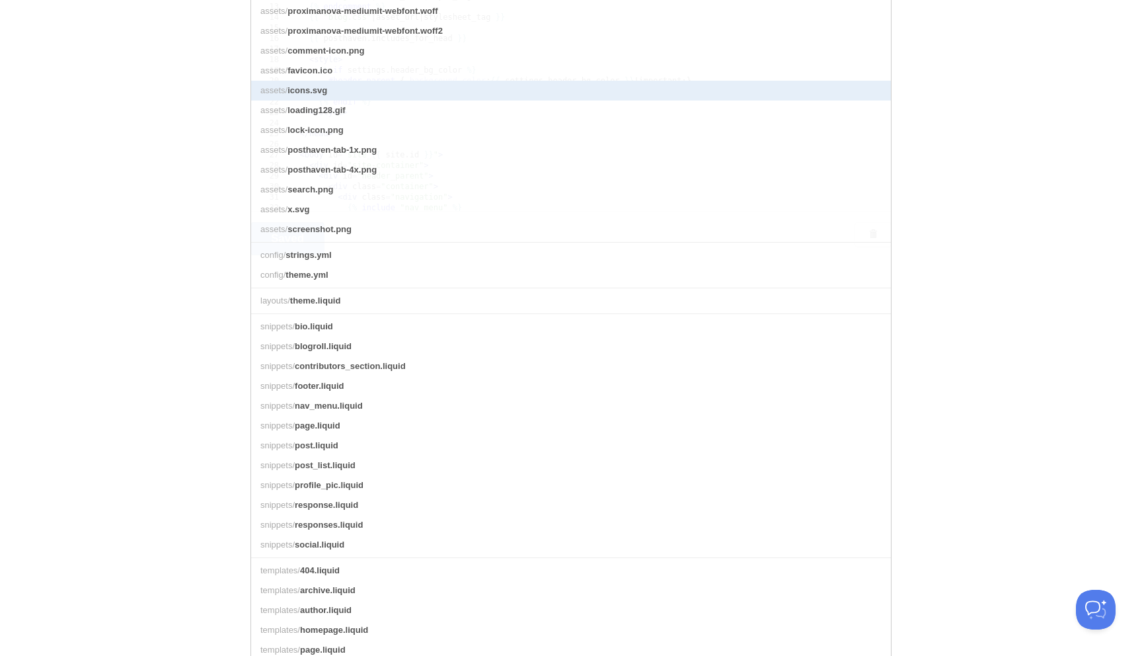
scroll to position [295, 0]
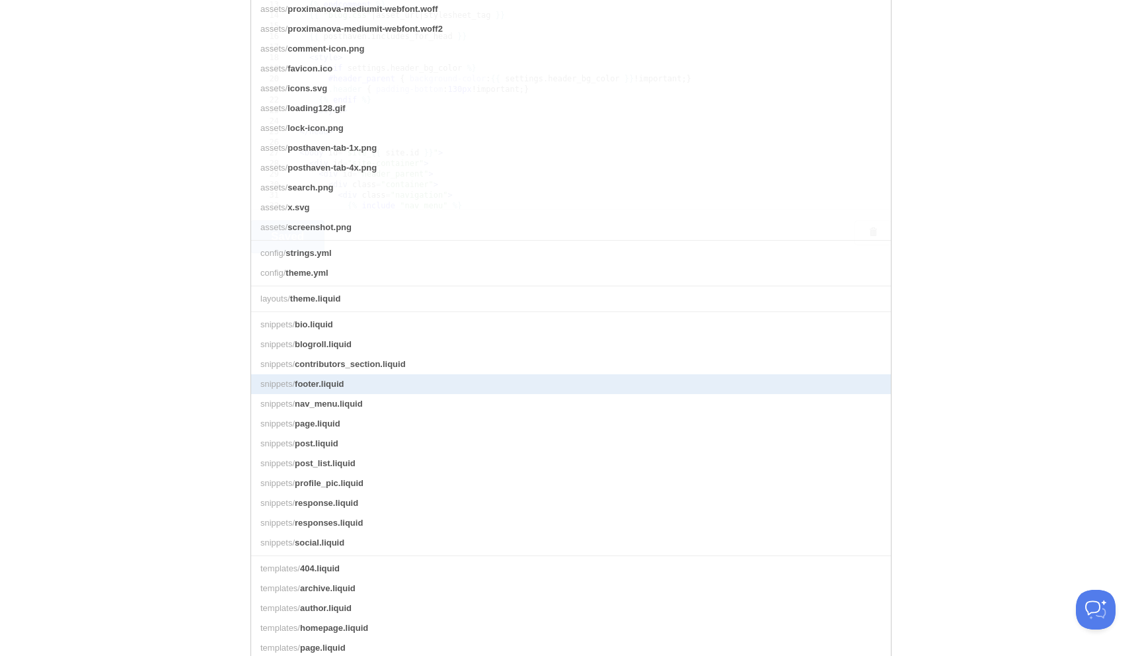
click at [349, 388] on link "snippets/ footer.liquid" at bounding box center [571, 384] width 640 height 20
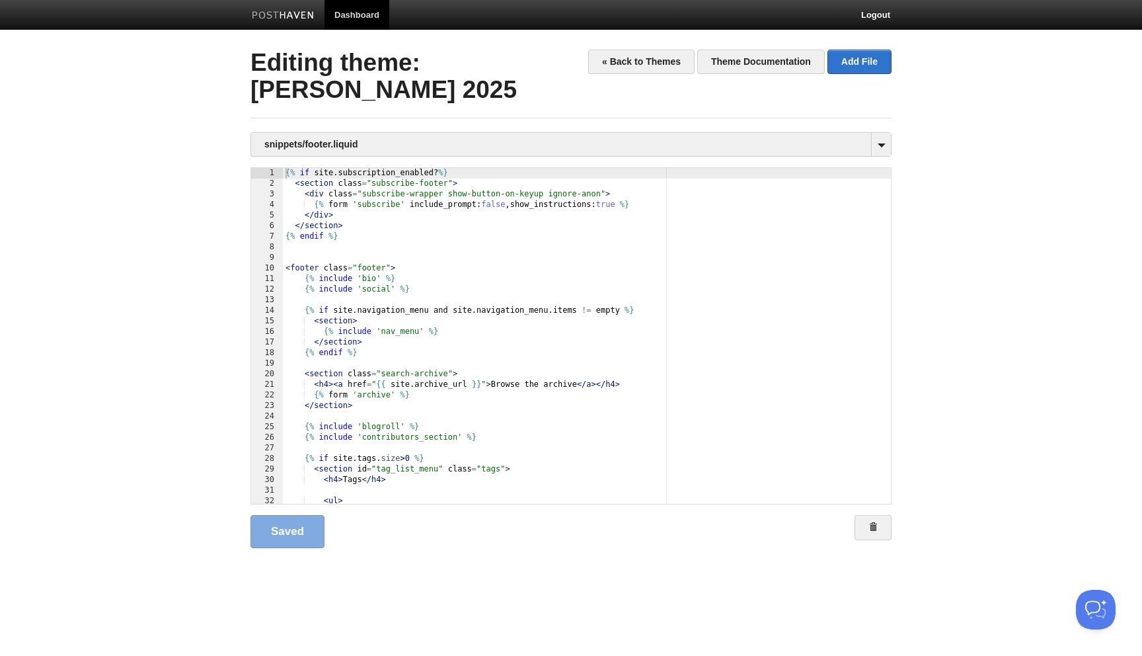
click at [593, 287] on div "{% if site . subscription_enabled ? %} < section class = "subscribe-footer" > <…" at bounding box center [587, 346] width 608 height 357
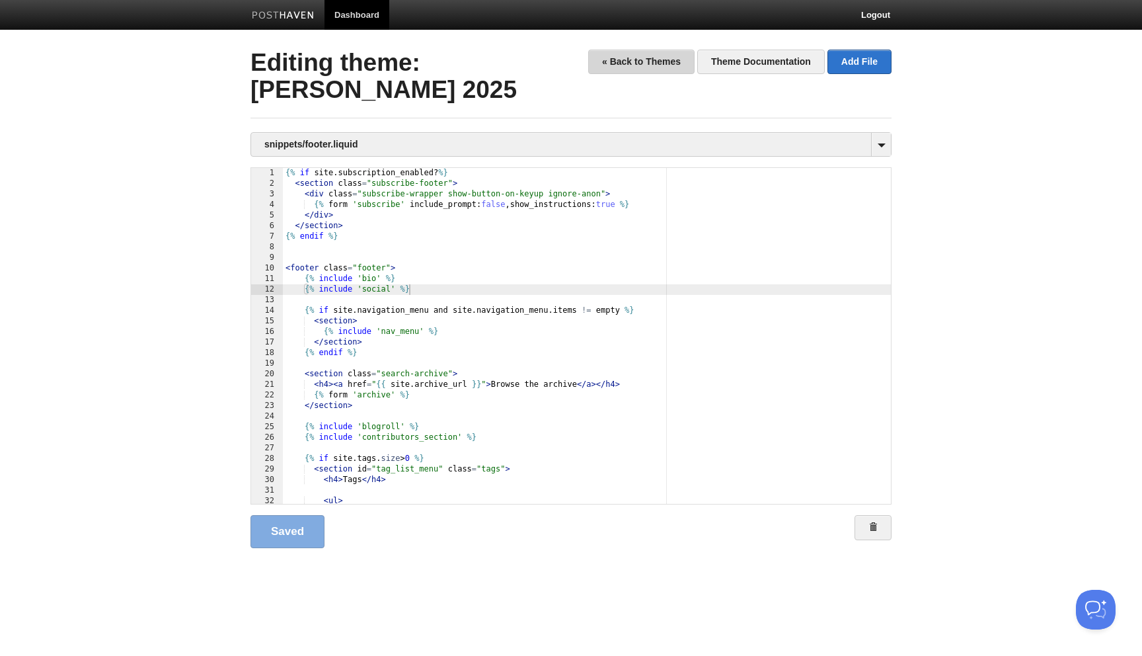
click at [648, 61] on link "« Back to Themes" at bounding box center [641, 62] width 106 height 24
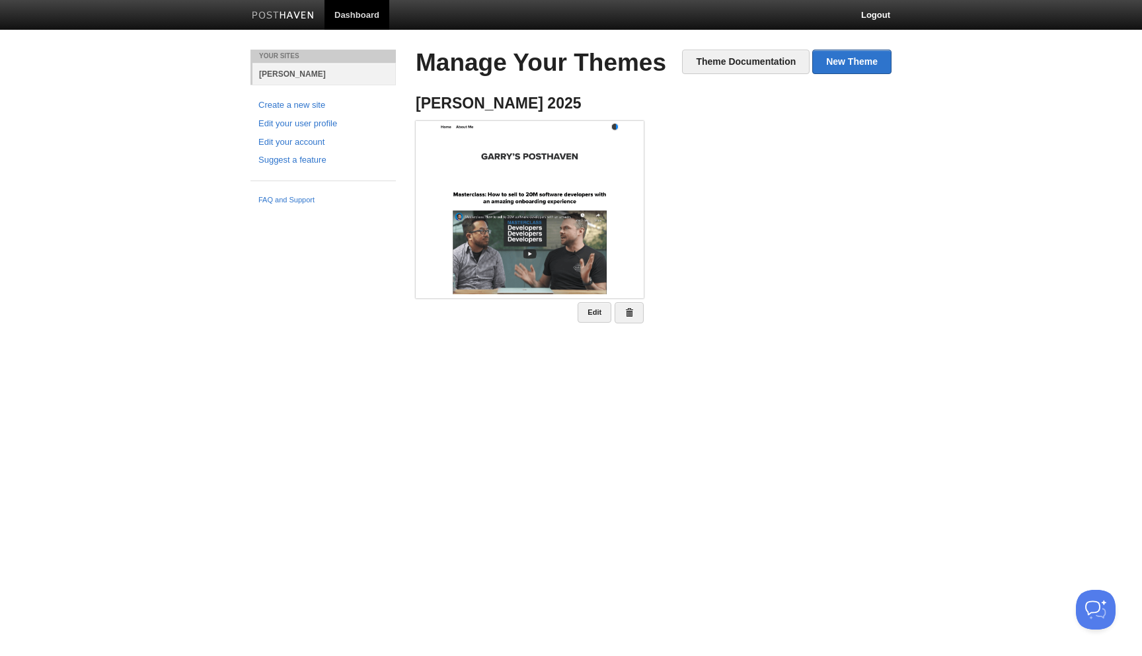
click at [274, 75] on link "[PERSON_NAME]" at bounding box center [323, 74] width 143 height 22
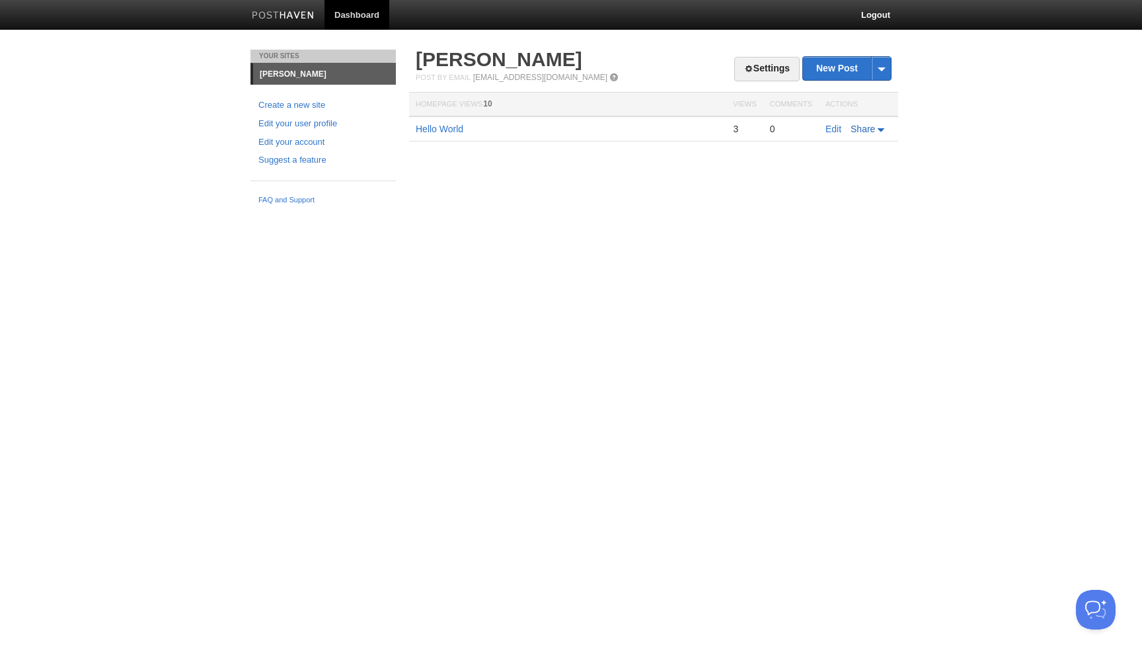
click at [872, 124] on span "Share" at bounding box center [862, 129] width 24 height 11
click at [958, 121] on body "Dashboard Logout Your Sites [PERSON_NAME] Create a new site Edit your user prof…" at bounding box center [571, 105] width 1142 height 211
click at [755, 62] on link "Settings" at bounding box center [766, 69] width 65 height 24
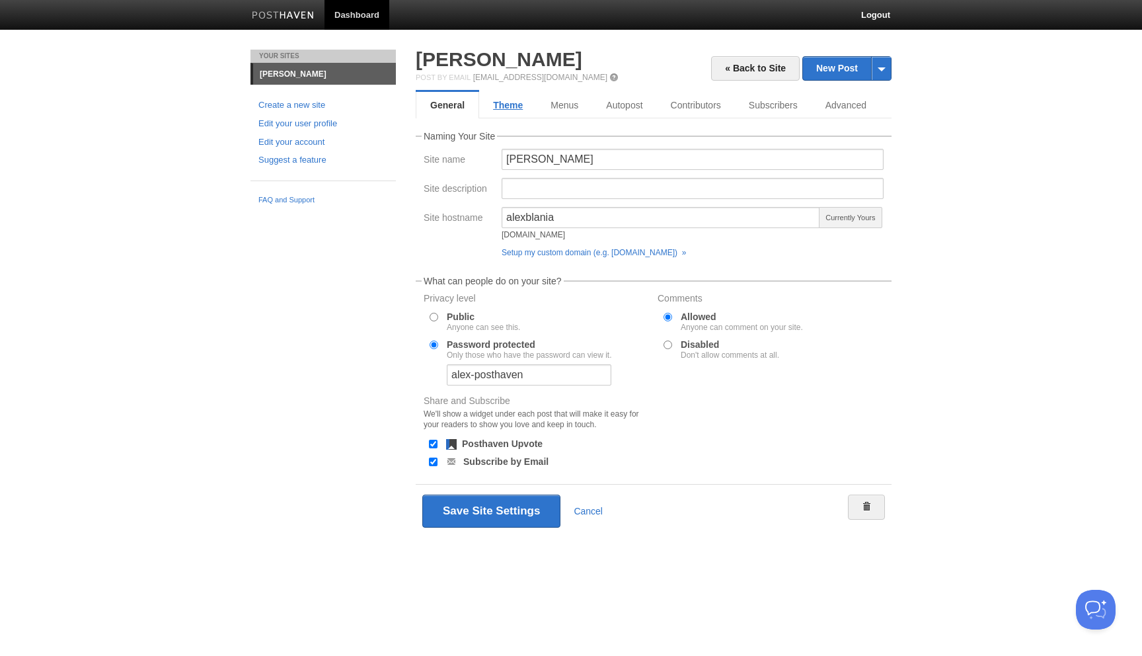
click at [508, 100] on link "Theme" at bounding box center [507, 105] width 57 height 26
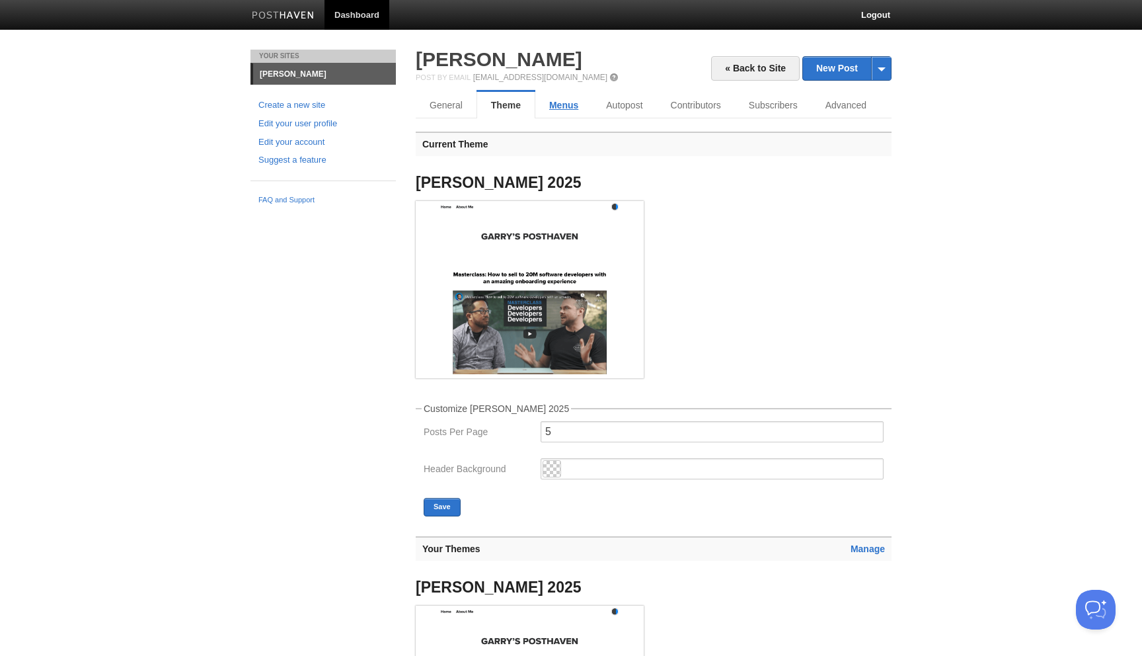
click at [554, 106] on link "Menus" at bounding box center [563, 105] width 57 height 26
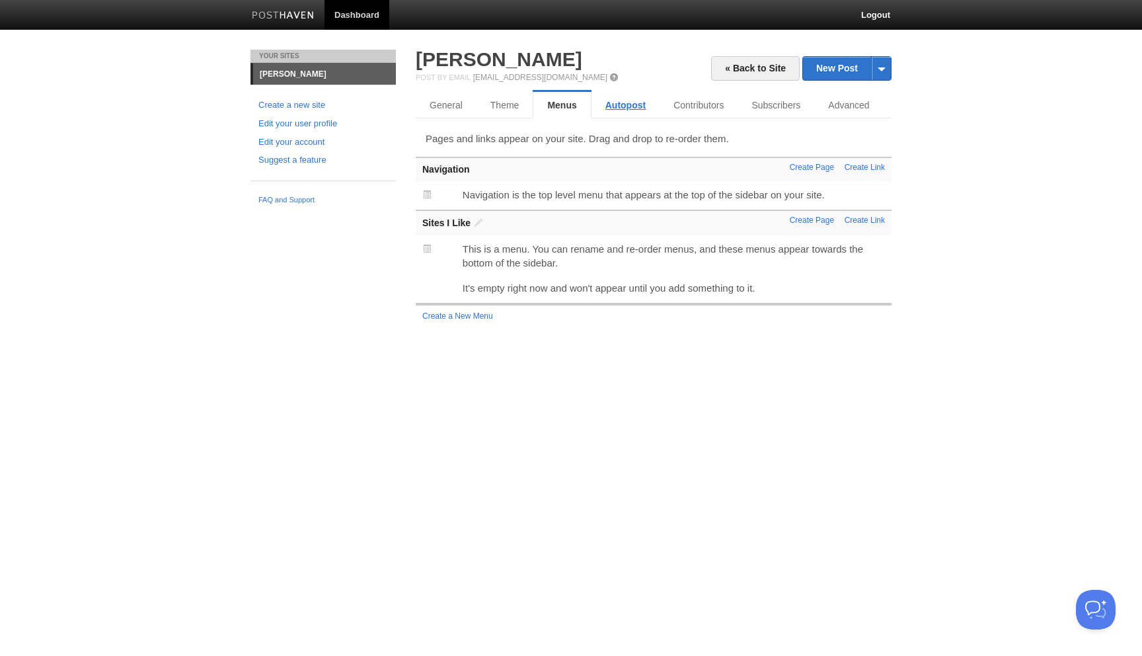
click at [605, 108] on link "Autopost" at bounding box center [625, 105] width 68 height 26
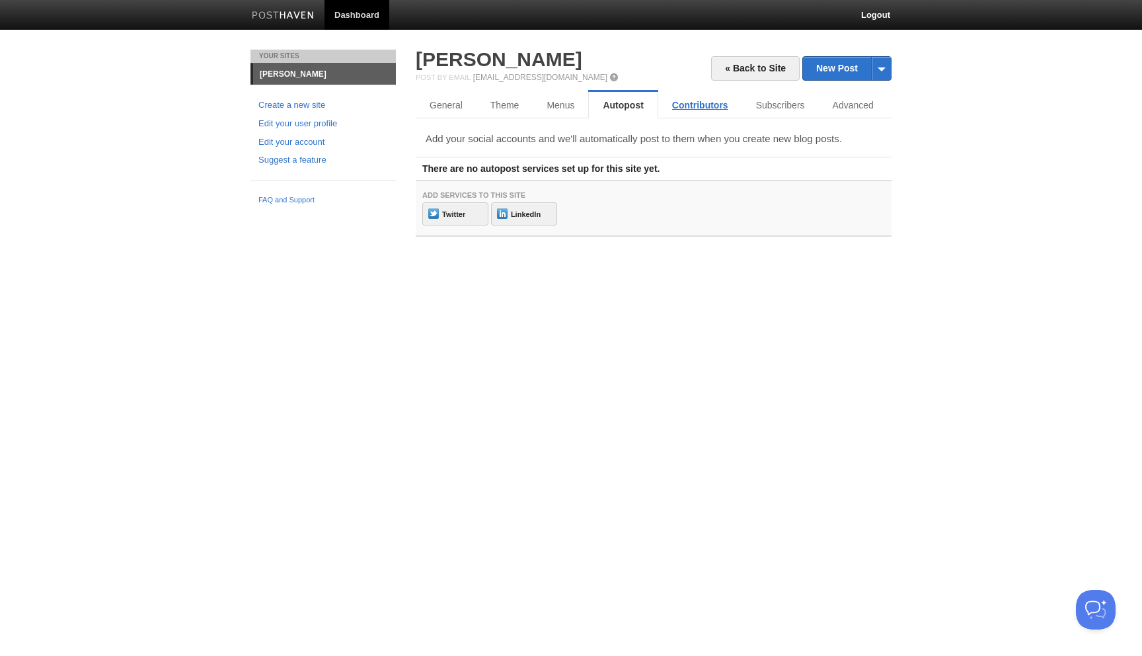
click at [699, 105] on link "Contributors" at bounding box center [700, 105] width 84 height 26
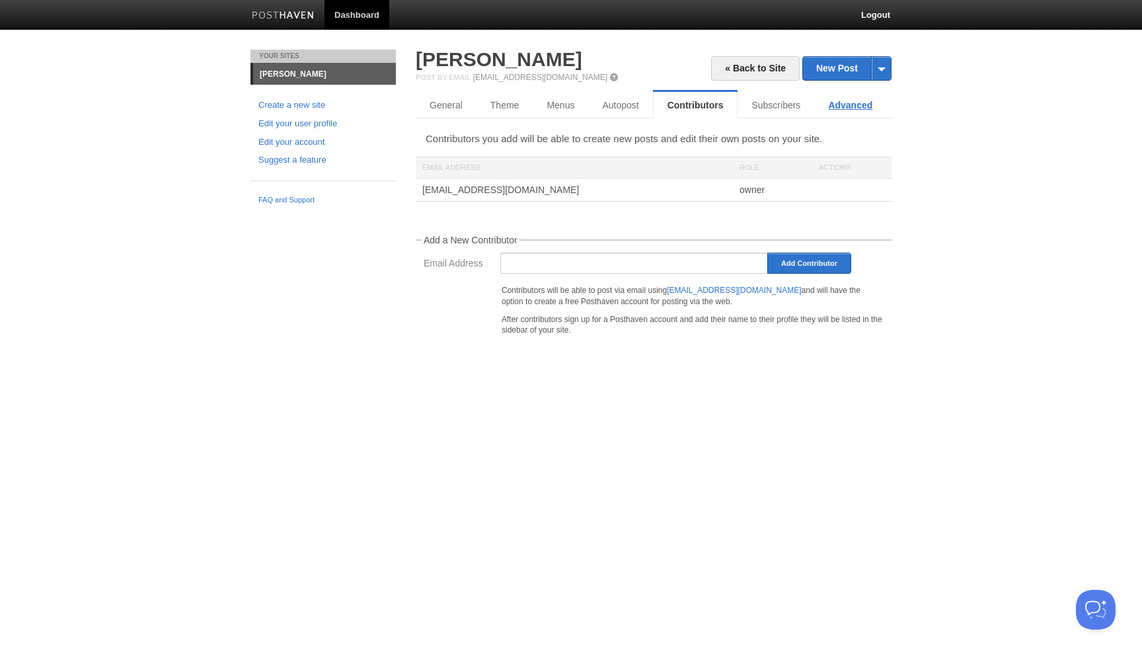
click at [845, 108] on link "Advanced" at bounding box center [850, 105] width 72 height 26
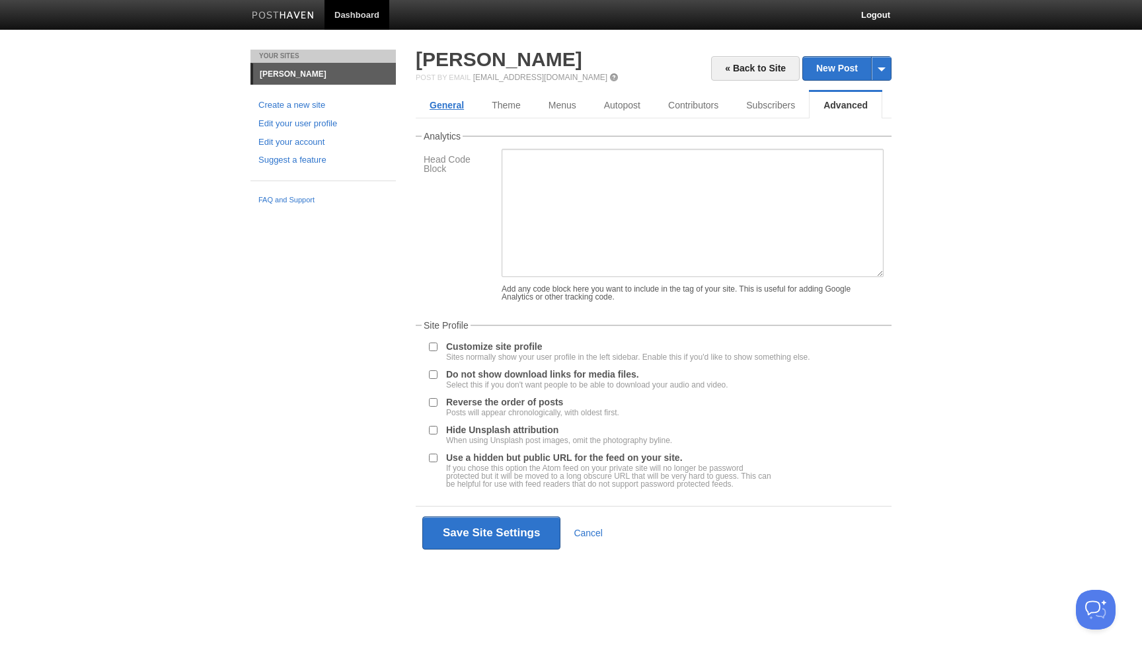
click at [457, 109] on link "General" at bounding box center [447, 105] width 62 height 26
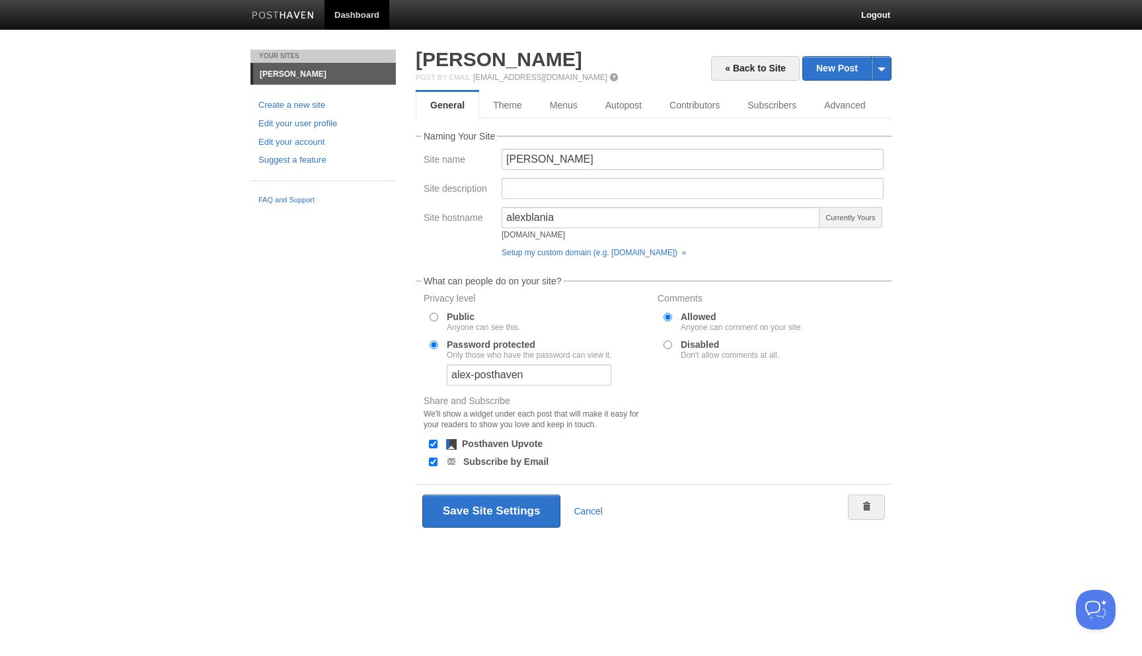
click at [692, 340] on label "Disabled Don't allow comments at all." at bounding box center [730, 349] width 98 height 19
click at [672, 340] on input "Disabled Don't allow comments at all." at bounding box center [667, 344] width 9 height 9
radio input "true"
click at [433, 442] on input "Posthaven Upvote" at bounding box center [433, 443] width 9 height 9
checkbox input "false"
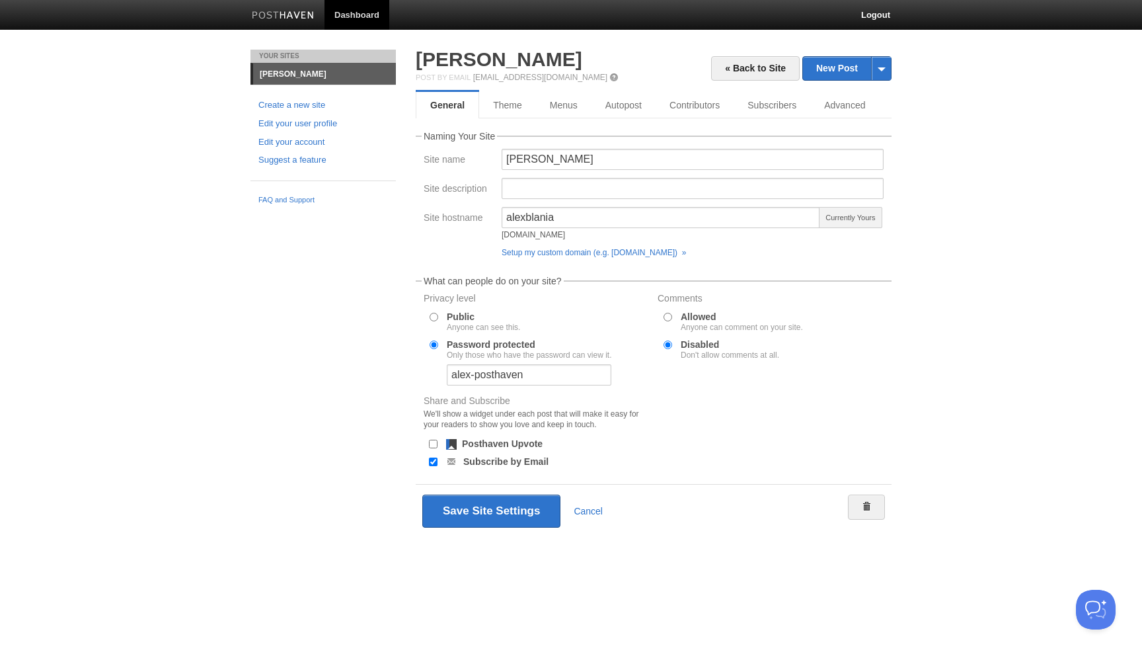
click at [431, 466] on div at bounding box center [432, 461] width 13 height 13
click at [433, 461] on input "Subscribe by Email" at bounding box center [433, 461] width 9 height 9
checkbox input "false"
click at [506, 509] on button "Save Site Settings" at bounding box center [491, 510] width 138 height 33
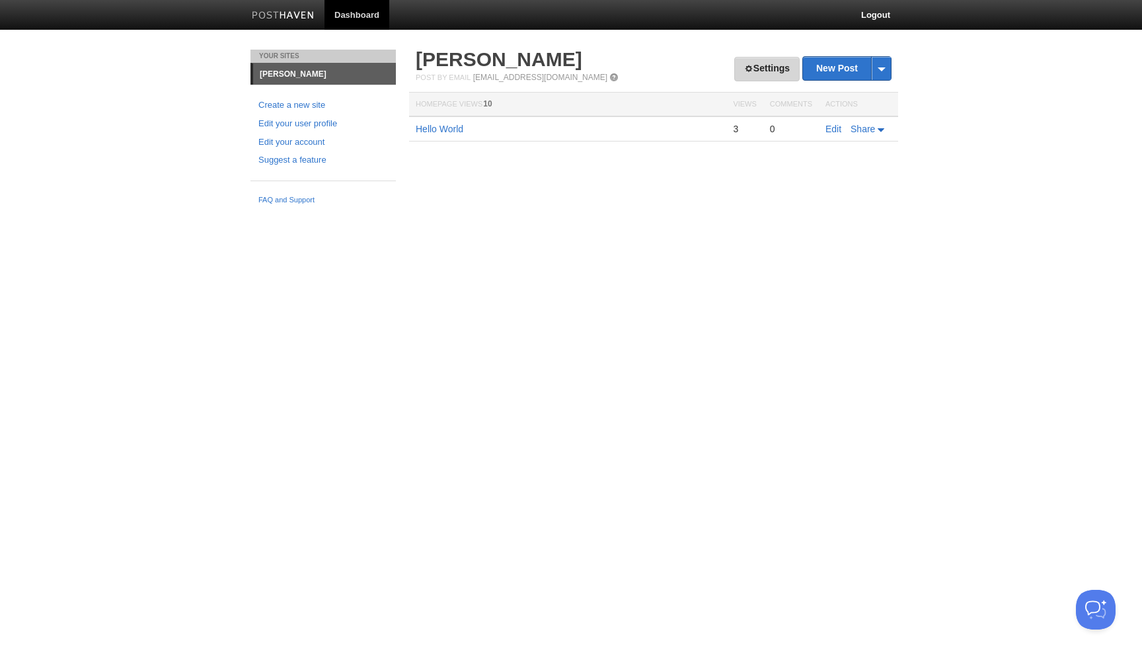
click at [759, 67] on link "Settings" at bounding box center [766, 69] width 65 height 24
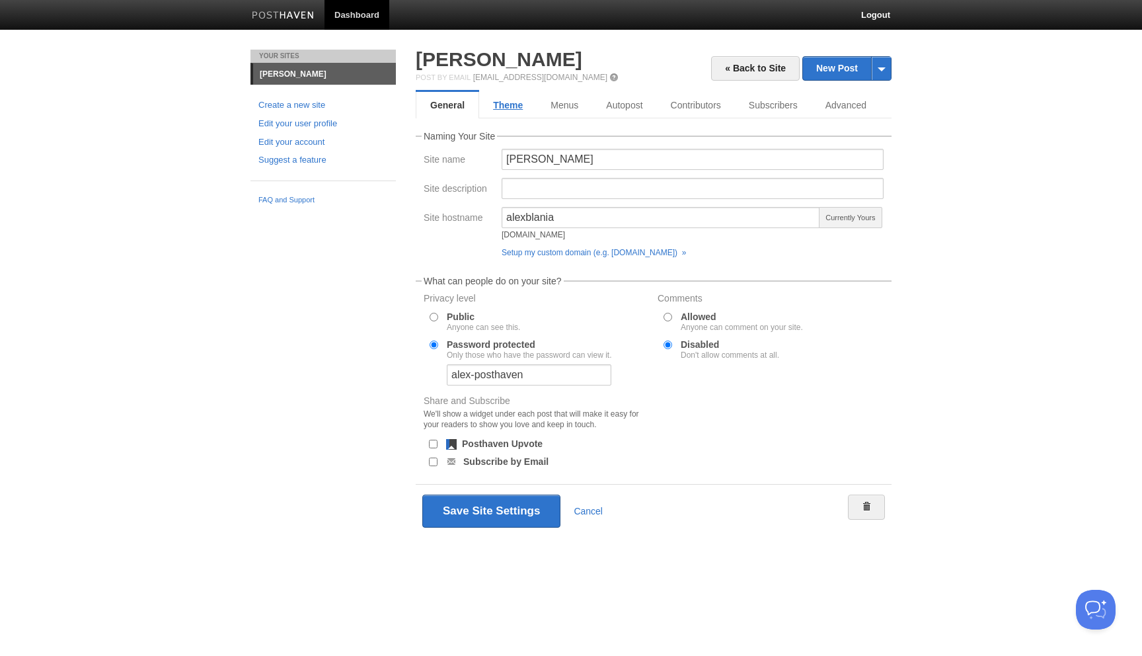
click at [509, 104] on link "Theme" at bounding box center [507, 105] width 57 height 26
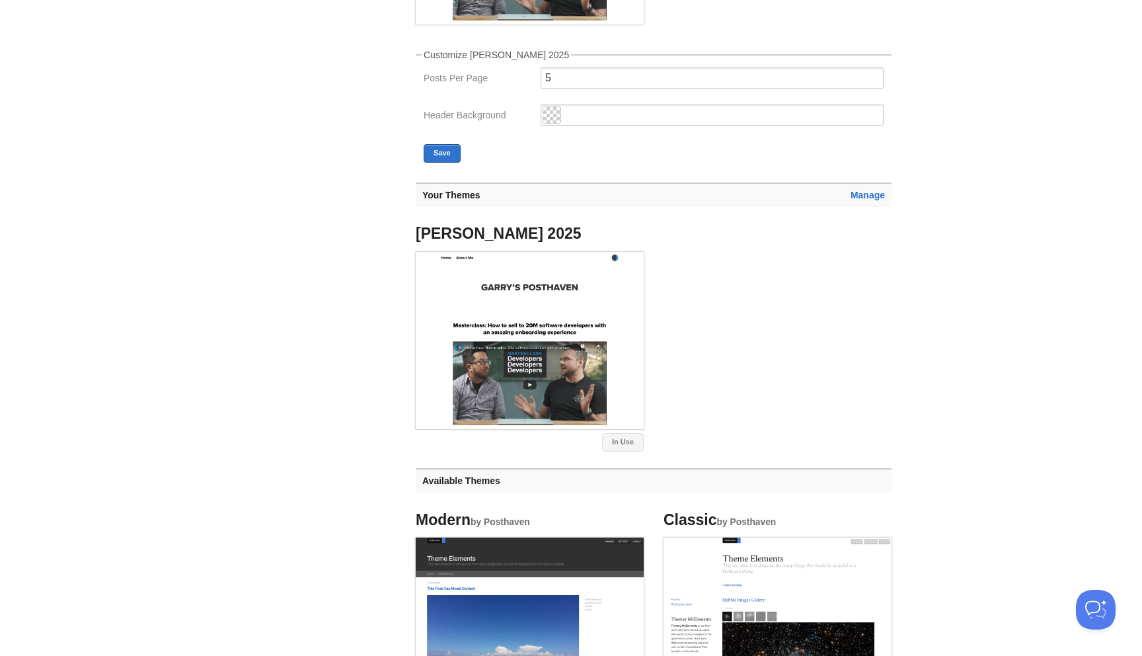
scroll to position [349, 0]
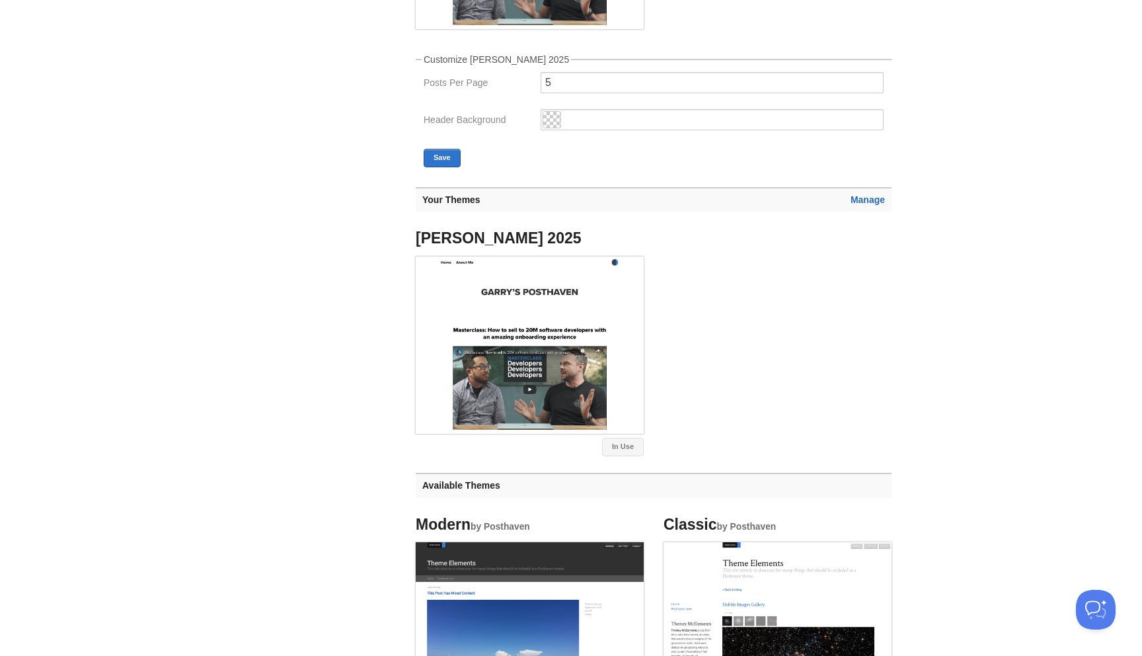
click at [865, 200] on link "Manage" at bounding box center [867, 199] width 34 height 11
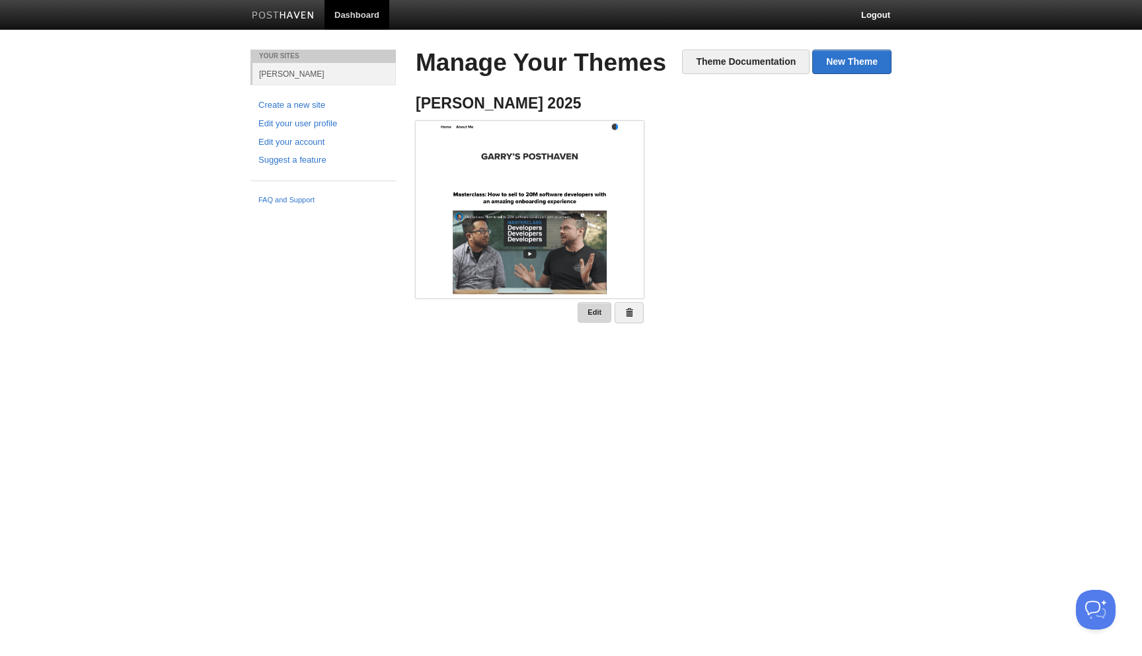
click at [587, 307] on link "Edit" at bounding box center [595, 312] width 34 height 20
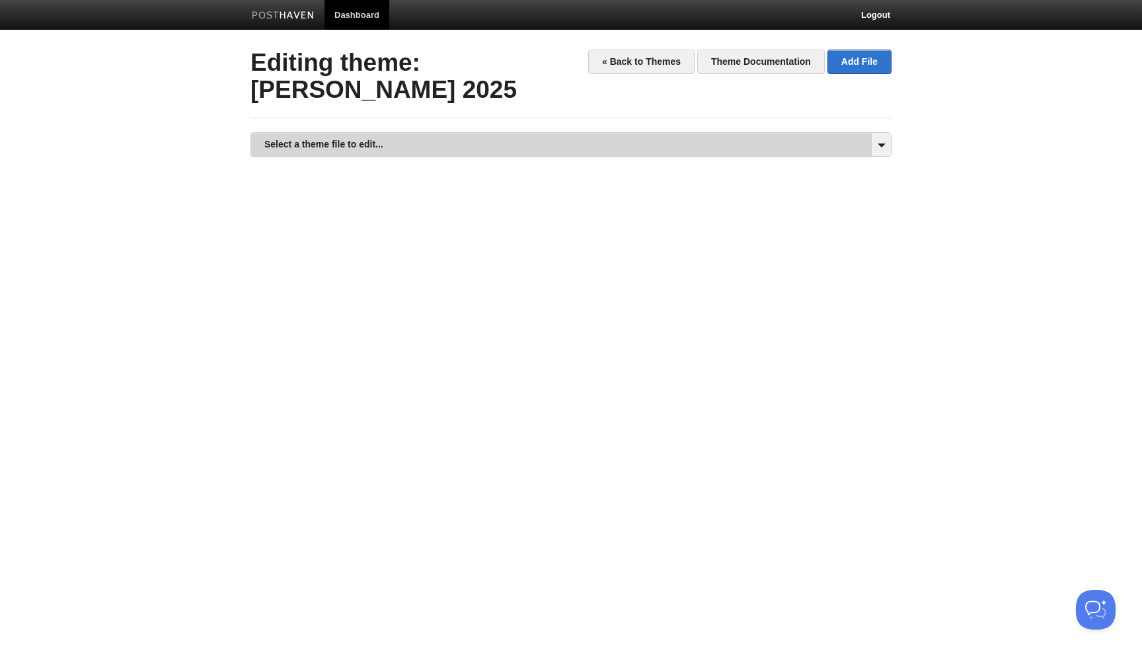
click at [484, 133] on link "Select a theme file to edit..." at bounding box center [571, 144] width 640 height 23
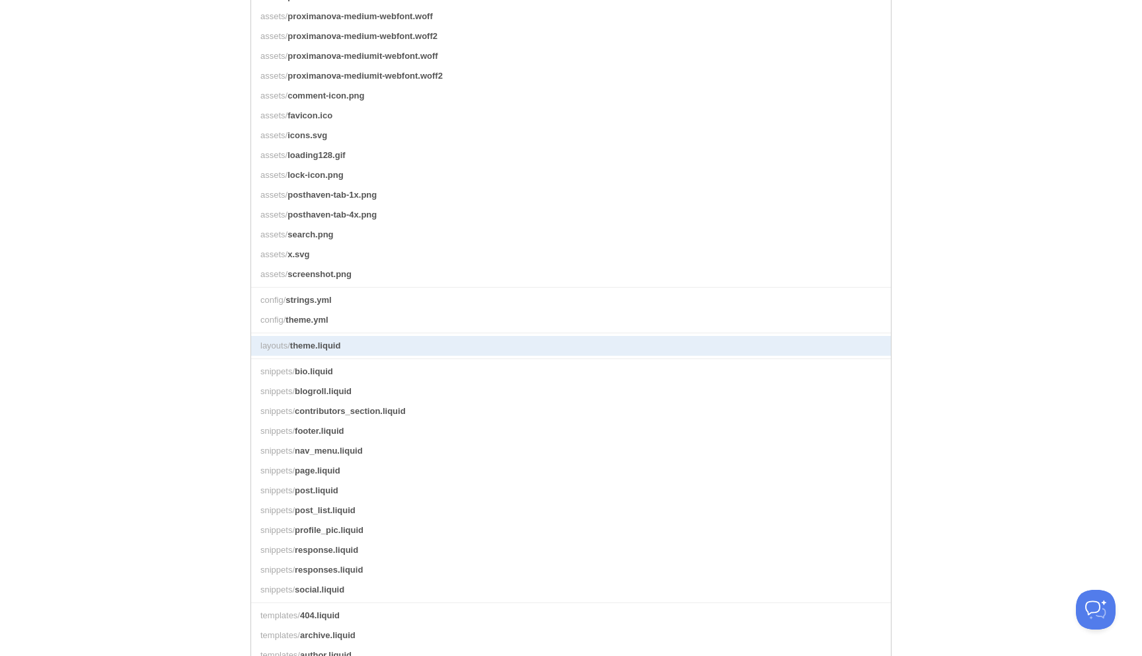
scroll to position [265, 0]
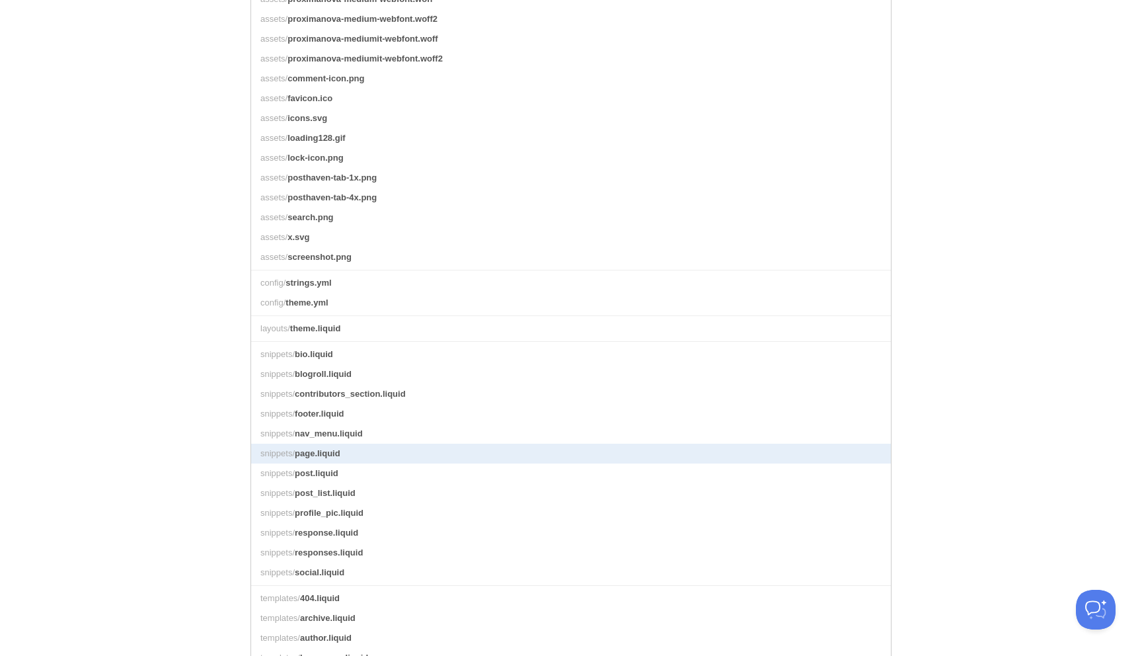
click at [330, 455] on span "page.liquid" at bounding box center [318, 453] width 46 height 10
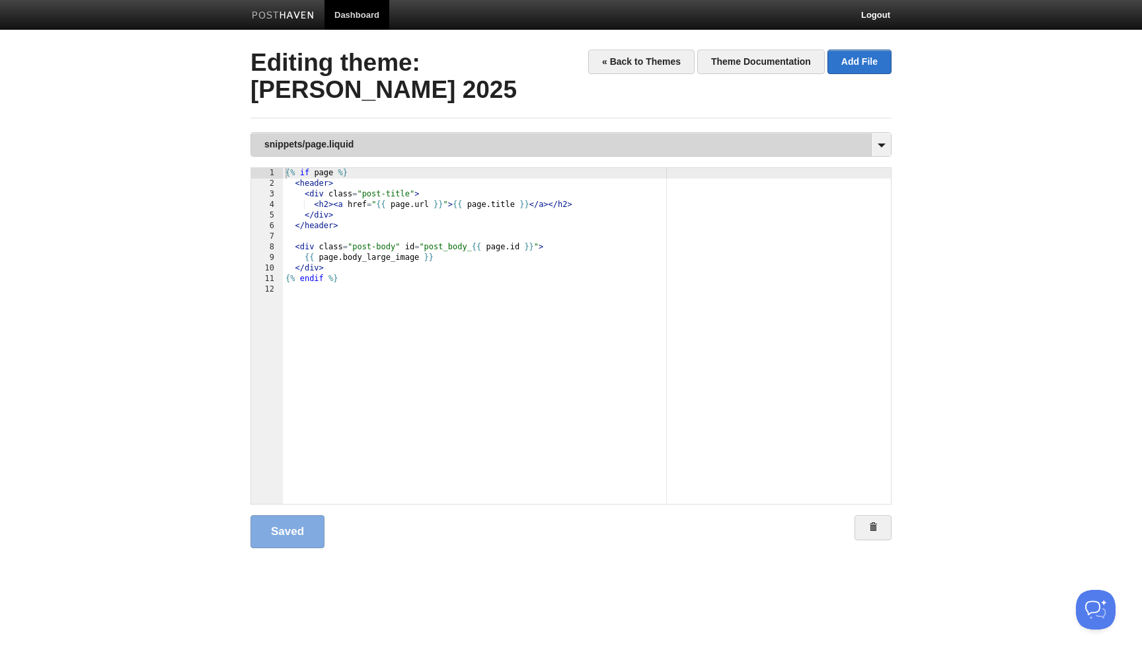
click at [393, 148] on link "snippets/page.liquid" at bounding box center [571, 144] width 640 height 23
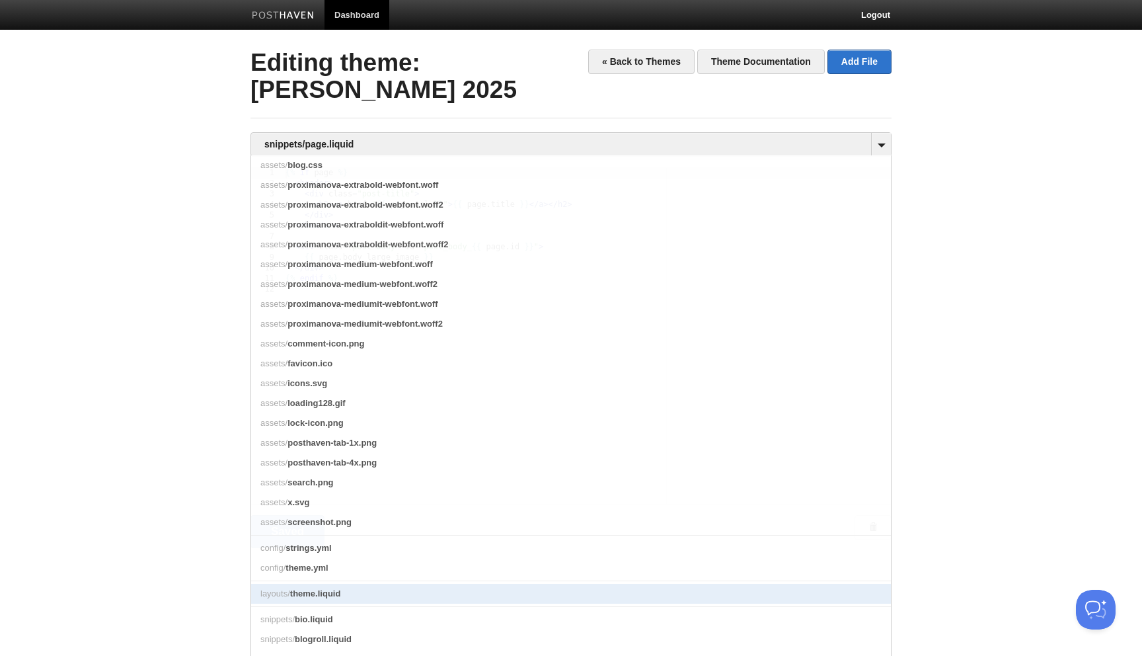
click at [333, 596] on span "theme.liquid" at bounding box center [315, 593] width 51 height 10
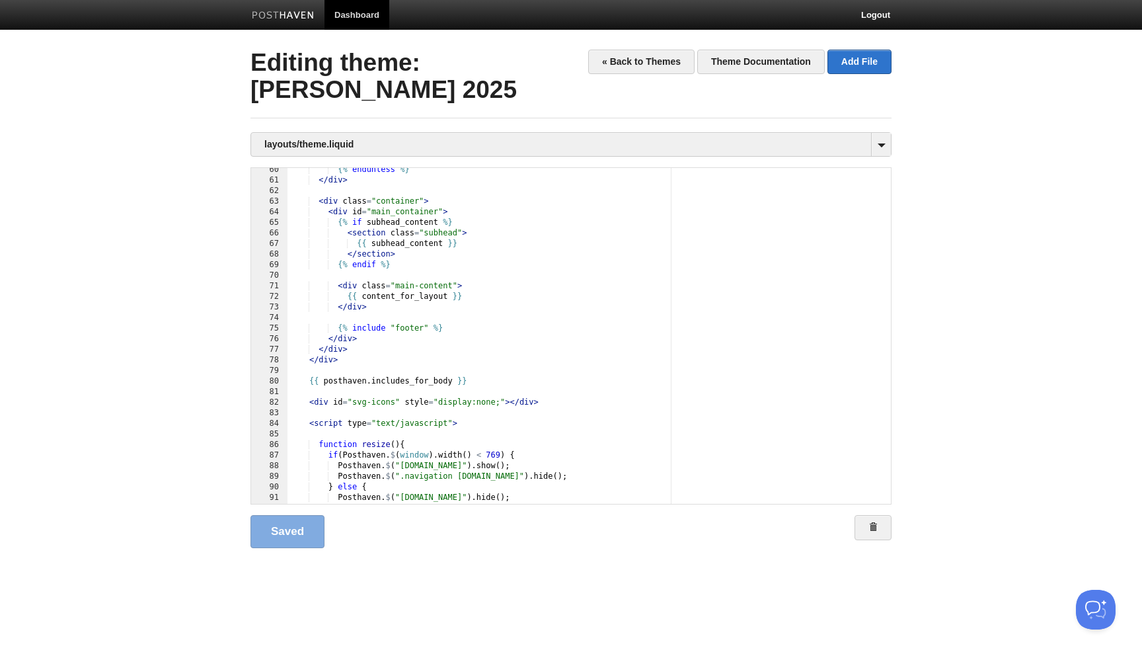
scroll to position [648, 0]
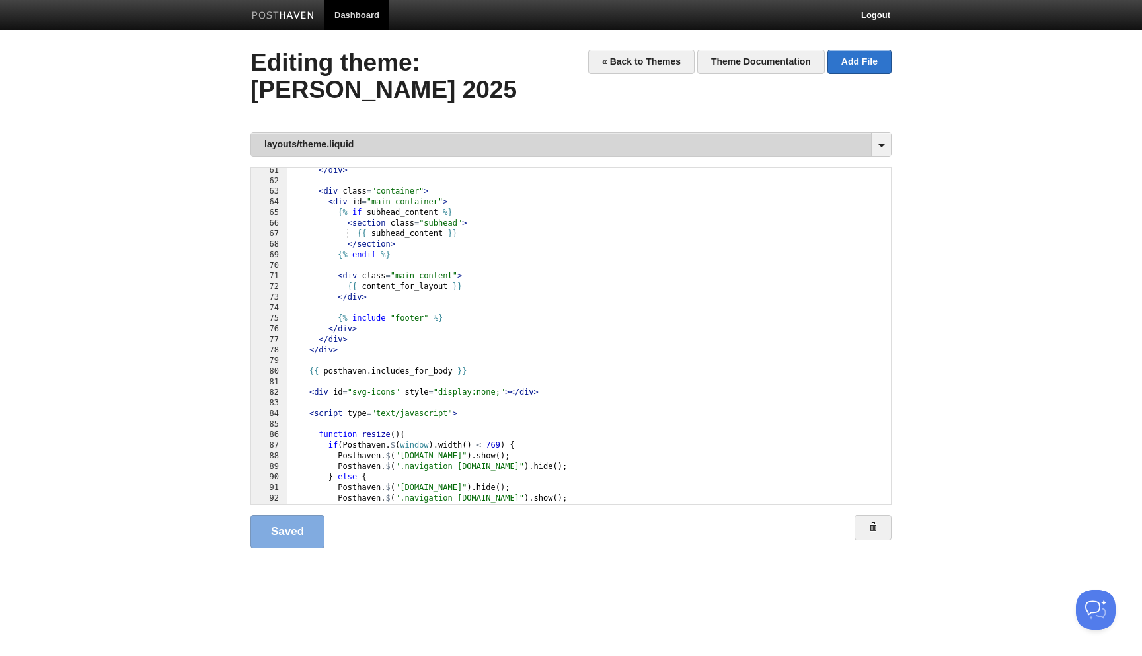
click at [381, 147] on link "layouts/theme.liquid" at bounding box center [571, 144] width 640 height 23
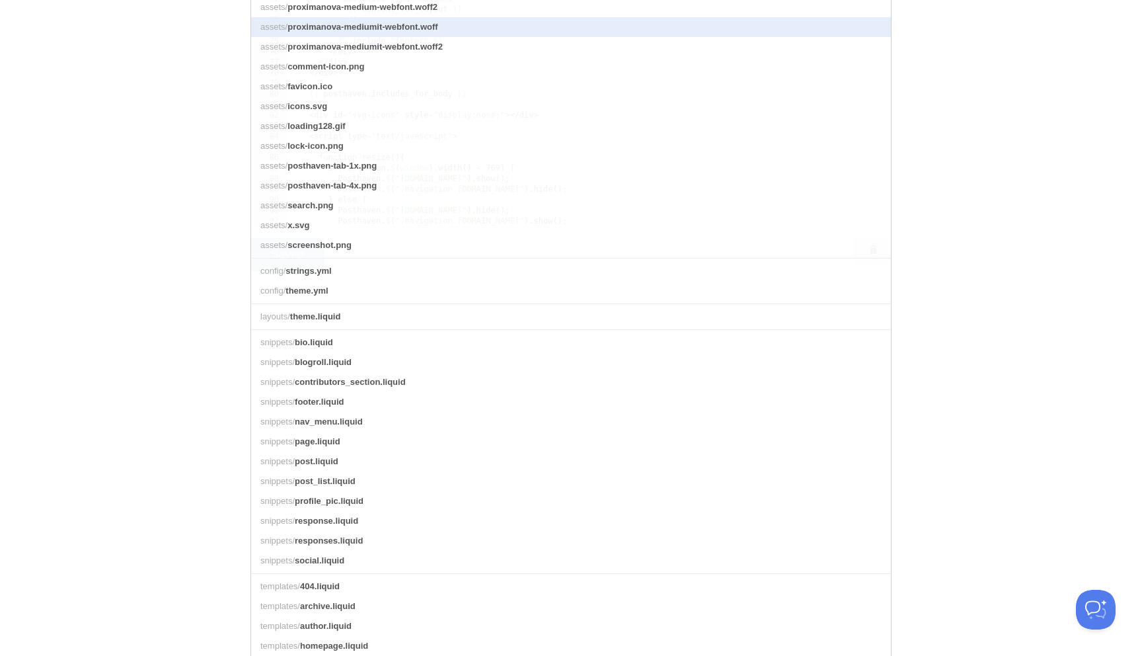
scroll to position [278, 0]
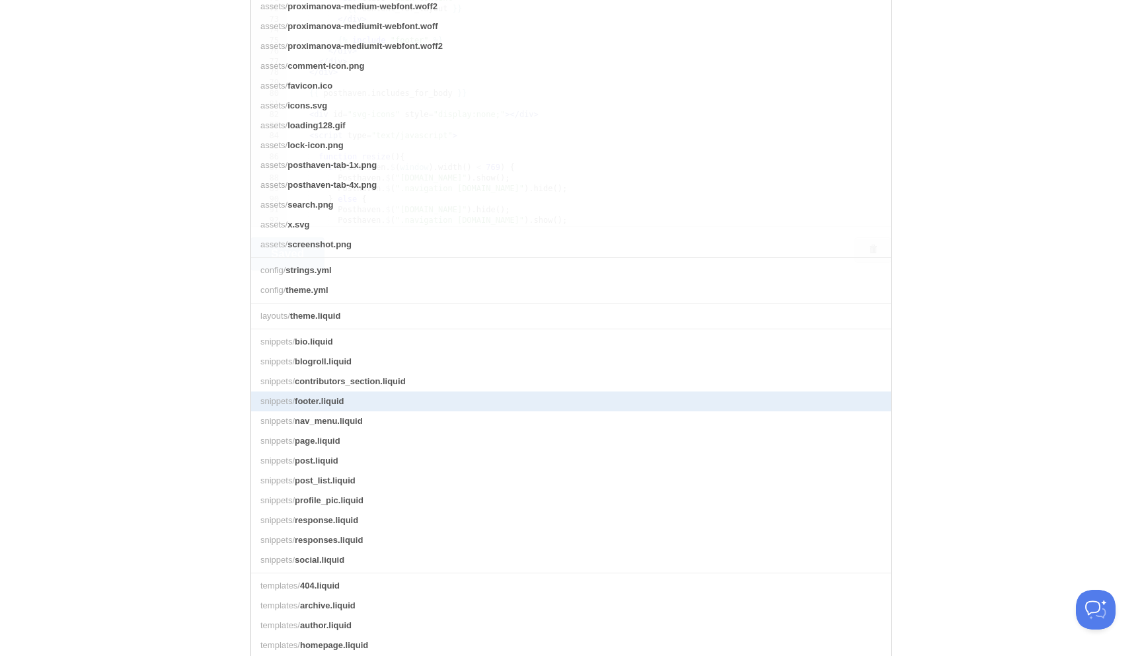
click at [332, 405] on span "footer.liquid" at bounding box center [319, 401] width 49 height 10
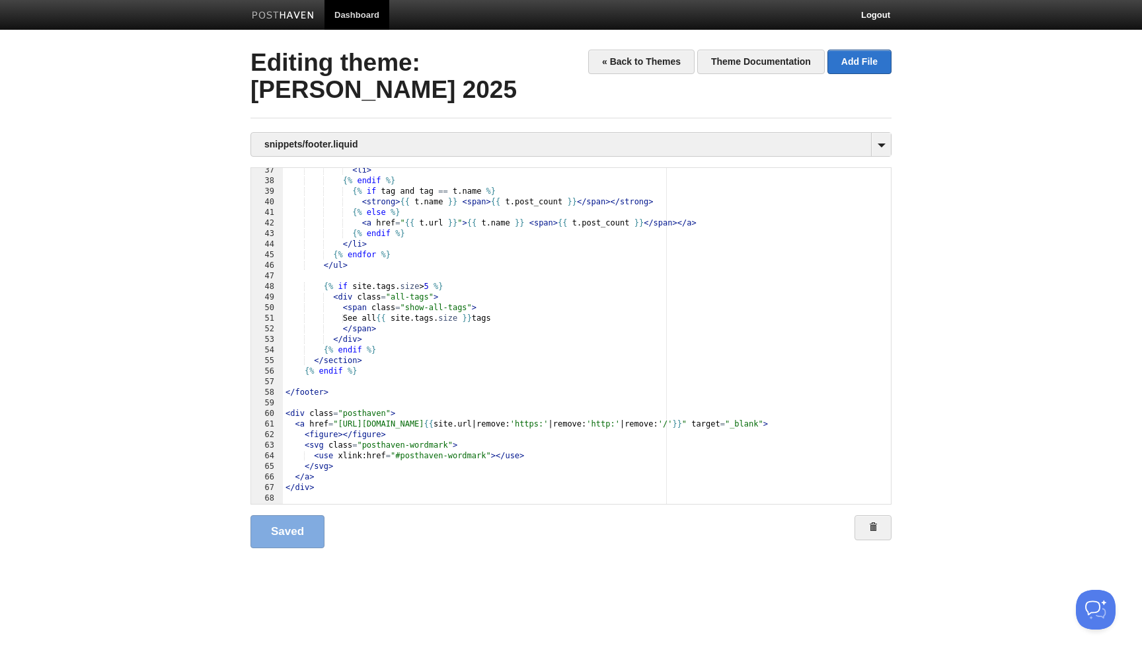
click at [656, 211] on div "< li > {% endif %} {% if tag and tag == t . name %} < strong > {{ t . name }} <…" at bounding box center [587, 343] width 608 height 357
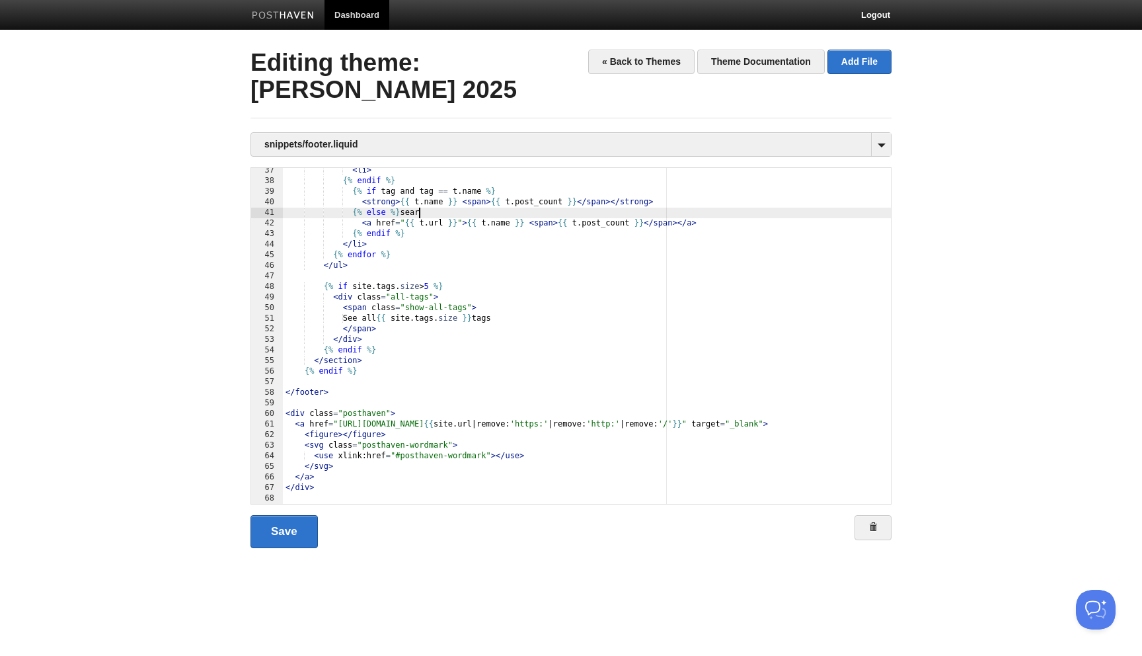
type textarea ""
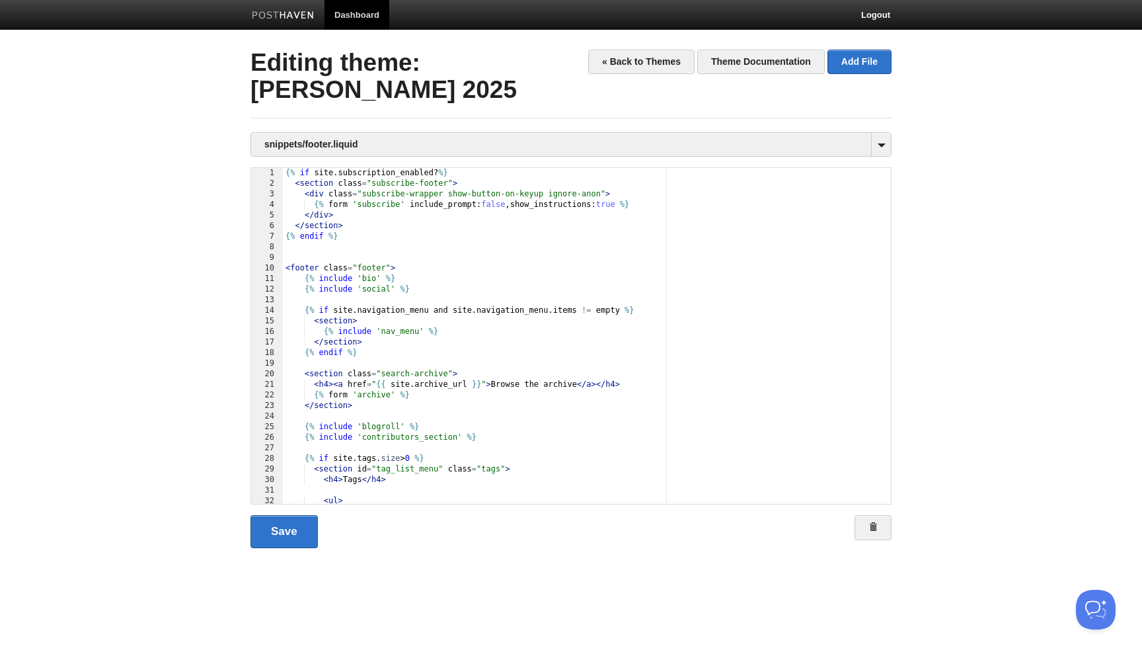
click at [373, 375] on div "{% if site . subscription_enabled ? %} < section class = "subscribe-footer" > <…" at bounding box center [587, 346] width 608 height 357
click at [301, 535] on link "Save" at bounding box center [283, 531] width 67 height 33
click at [478, 402] on div "{% if site . subscription_enabled ? %} < section class = "subscribe-footer" > <…" at bounding box center [587, 346] width 608 height 357
click at [431, 371] on div "{% if site . subscription_enabled ? %} < section class = "subscribe-footer" > <…" at bounding box center [587, 346] width 608 height 357
click at [296, 530] on link "Save" at bounding box center [283, 531] width 67 height 33
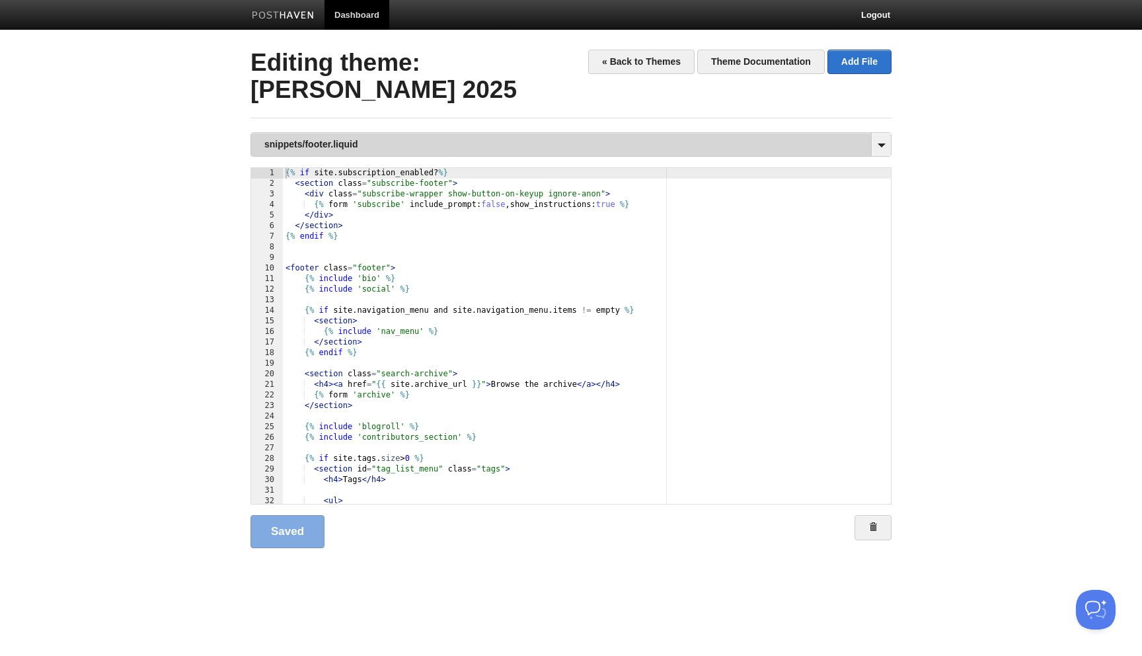
click at [361, 144] on link "snippets/footer.liquid" at bounding box center [571, 144] width 640 height 23
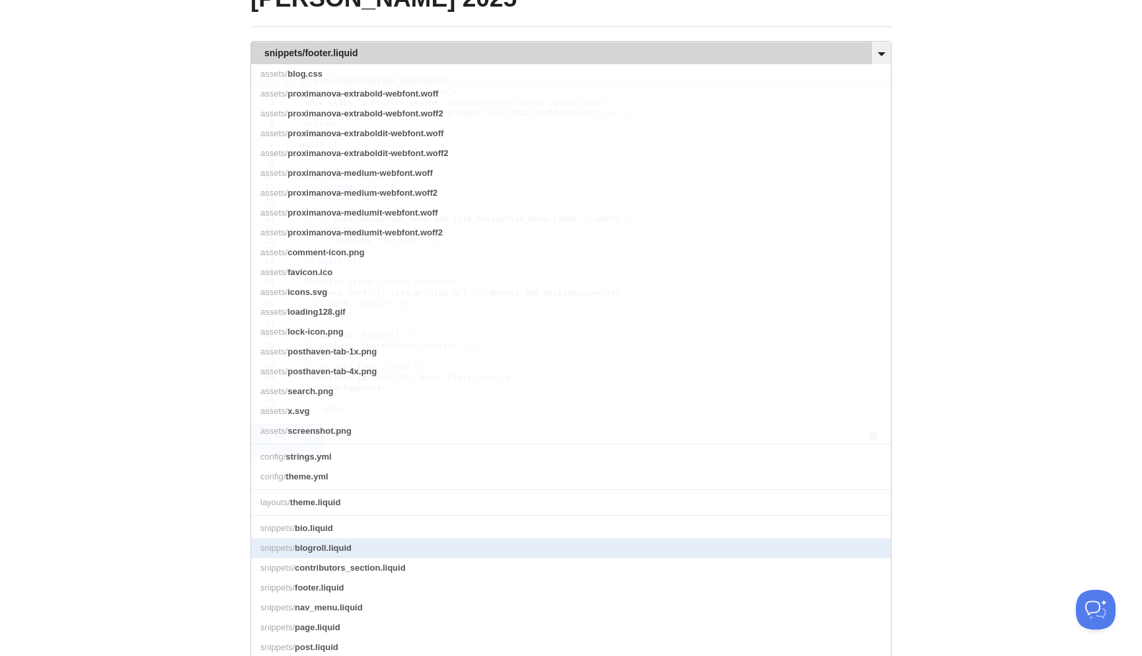
scroll to position [110, 0]
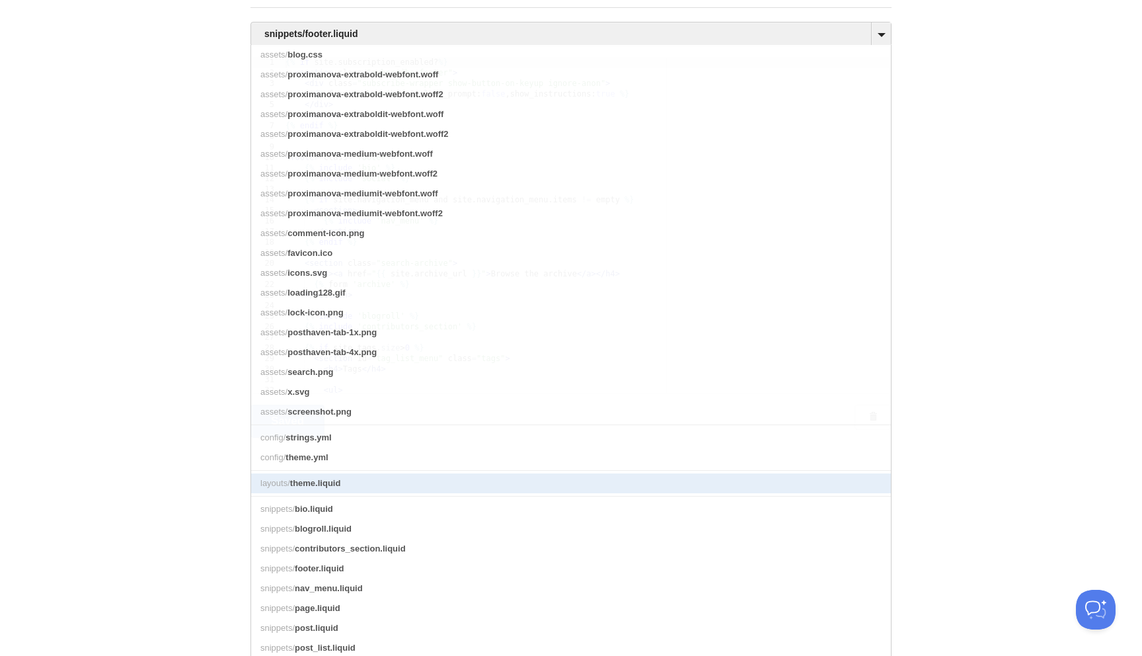
click at [325, 486] on span "theme.liquid" at bounding box center [315, 483] width 51 height 10
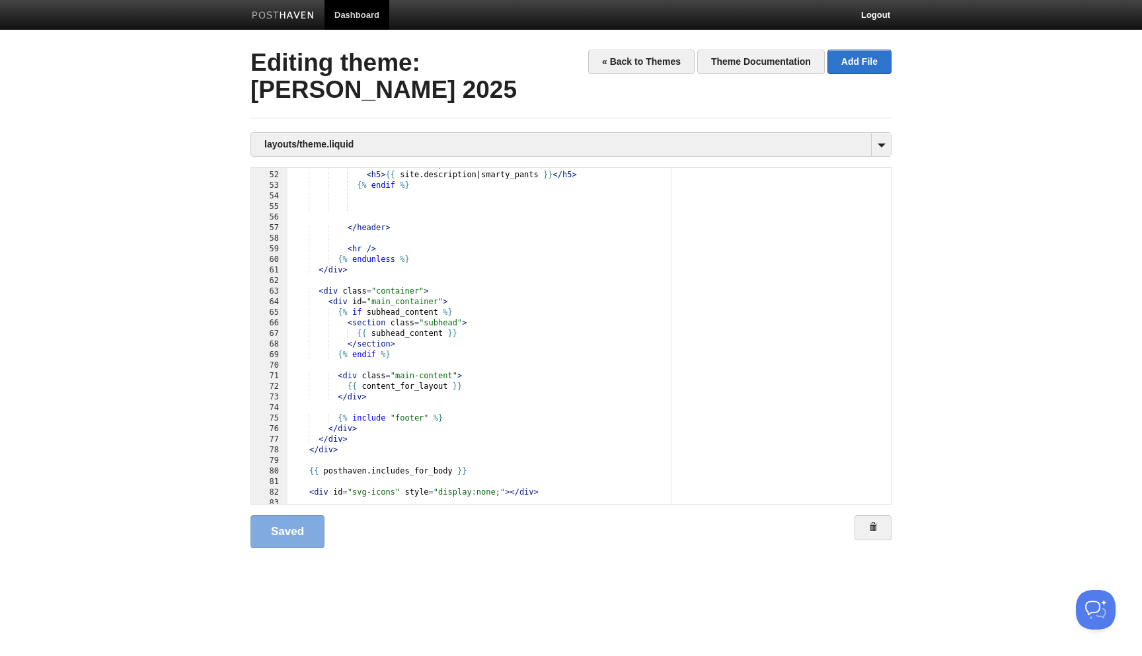
click at [473, 421] on div "{% if site . description %} < h5 > {{ site . description | smarty_pants }} </ h…" at bounding box center [588, 337] width 603 height 357
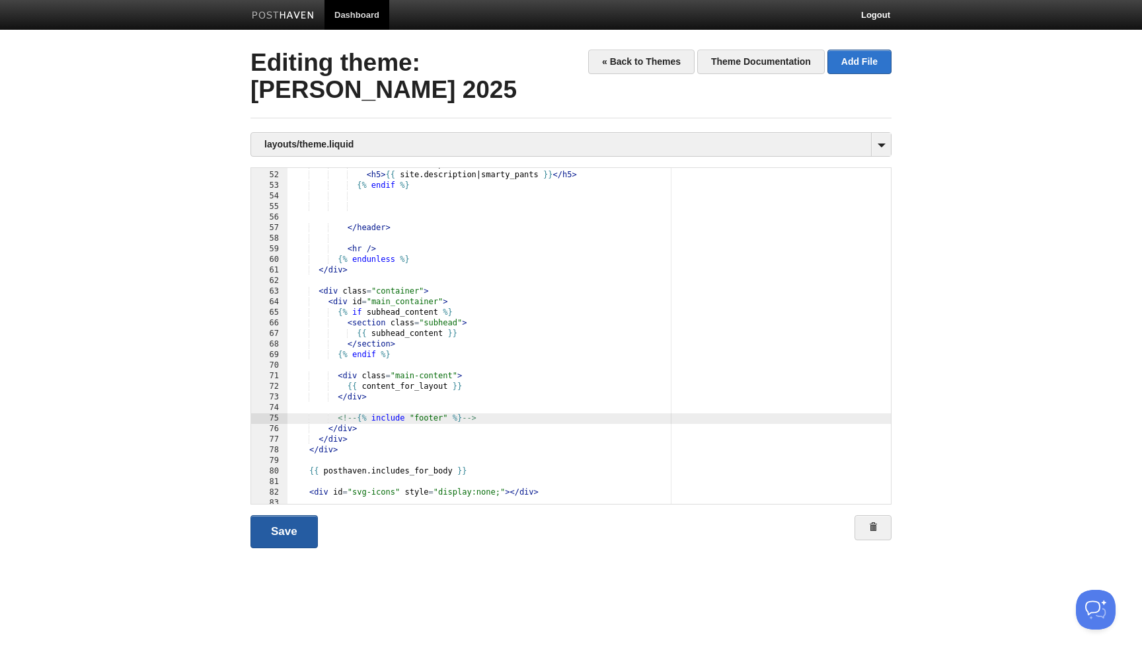
click at [299, 529] on link "Save" at bounding box center [283, 531] width 67 height 33
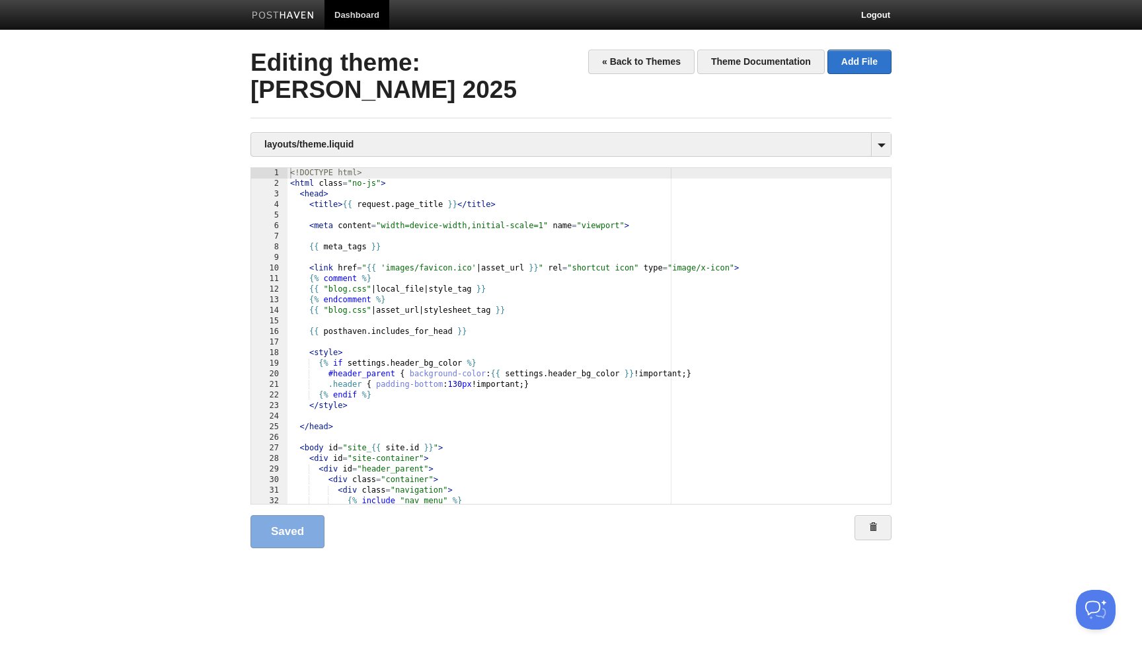
click at [398, 552] on div " 1 2 3 4 5 6 7 8 9 10 11 12 13 14 15 16 17 18 19 20 21 22 23 24 25 26 27 28 2…" at bounding box center [570, 365] width 641 height 396
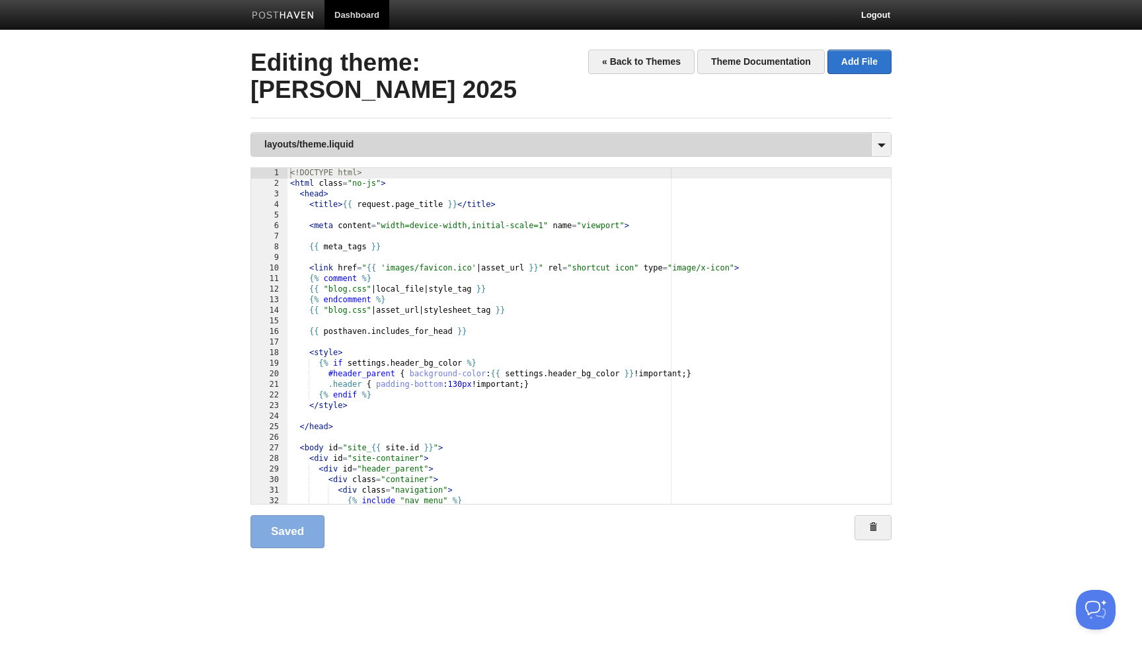
click at [344, 144] on link "layouts/theme.liquid" at bounding box center [571, 144] width 640 height 23
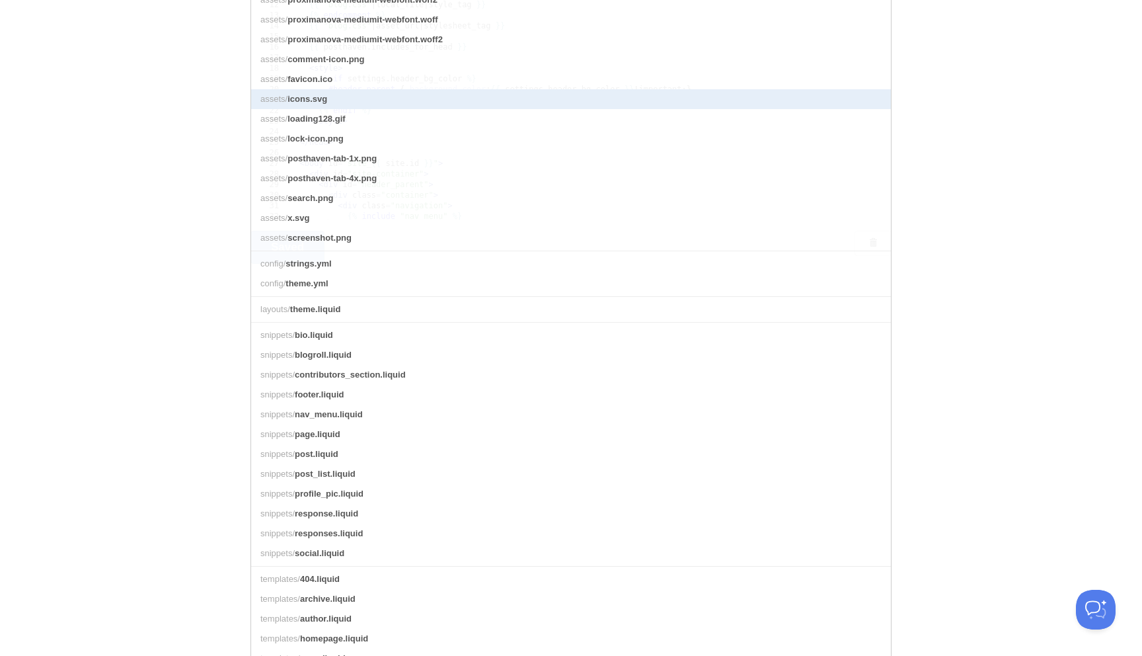
scroll to position [293, 0]
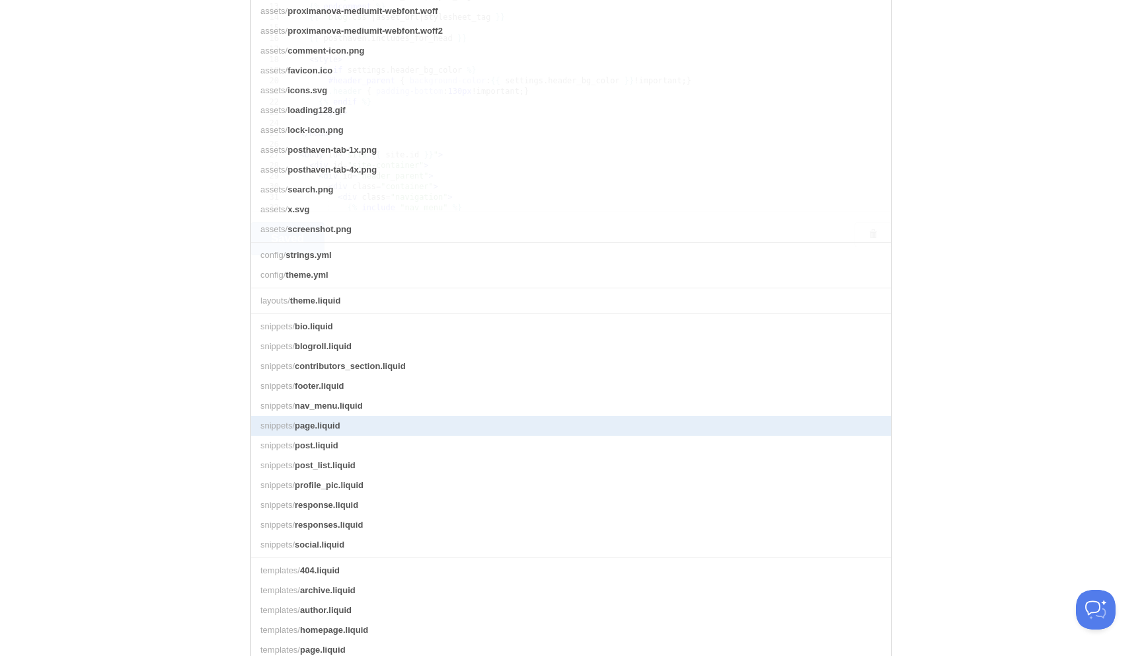
click at [348, 427] on link "snippets/ page.liquid" at bounding box center [571, 426] width 640 height 20
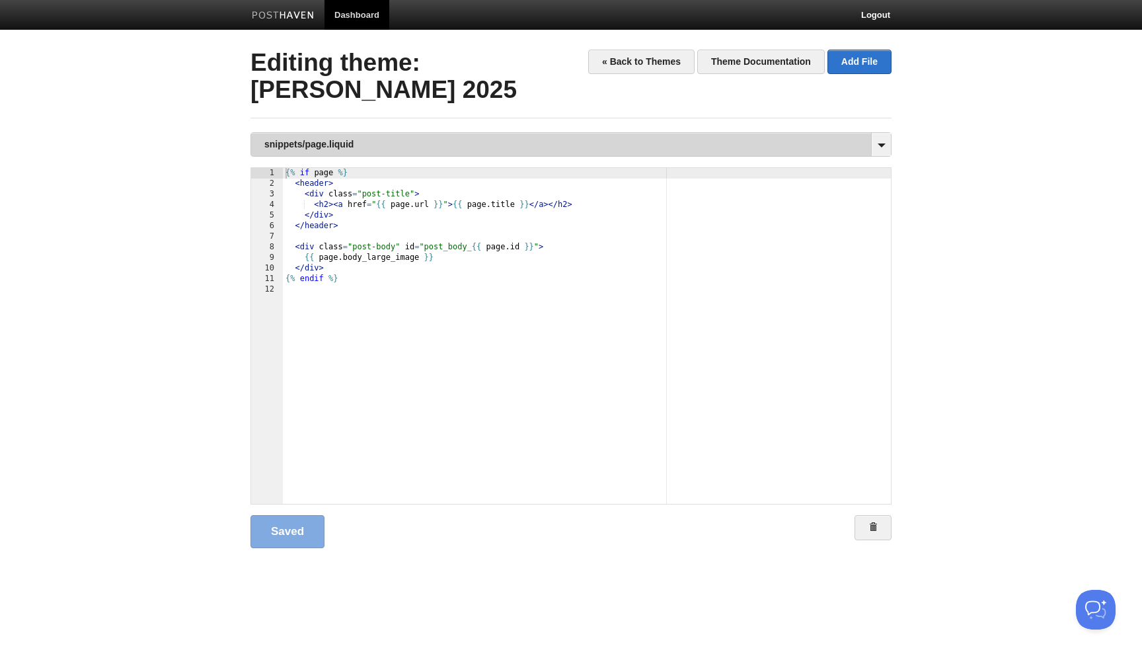
click at [389, 139] on link "snippets/page.liquid" at bounding box center [571, 144] width 640 height 23
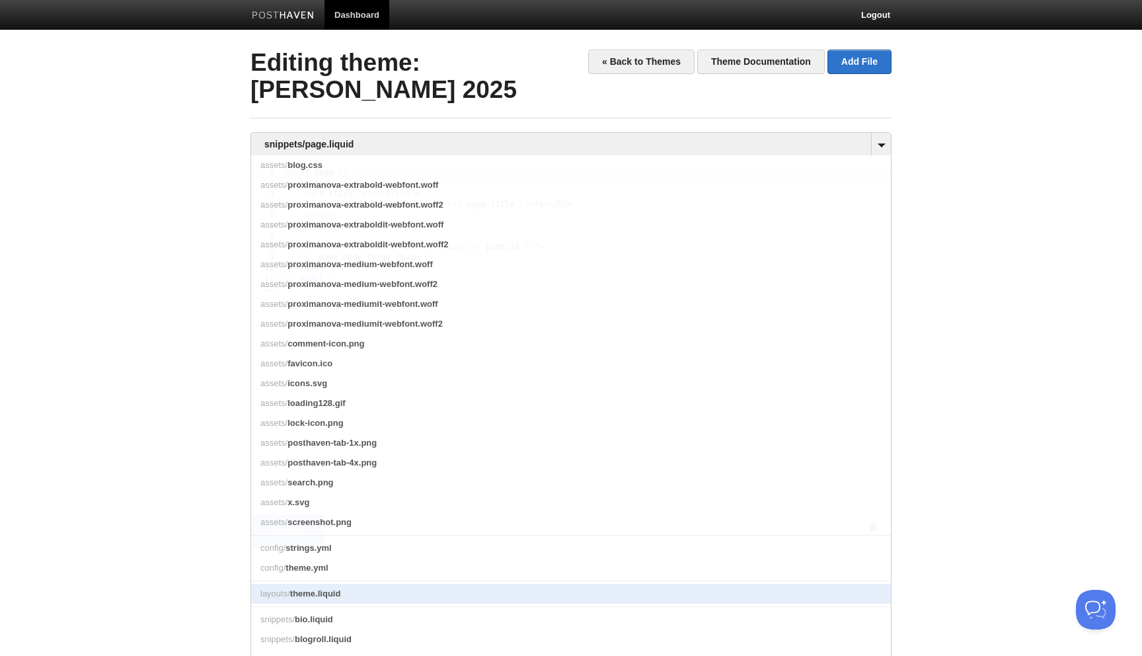
click at [315, 586] on link "layouts/ theme.liquid" at bounding box center [571, 594] width 640 height 20
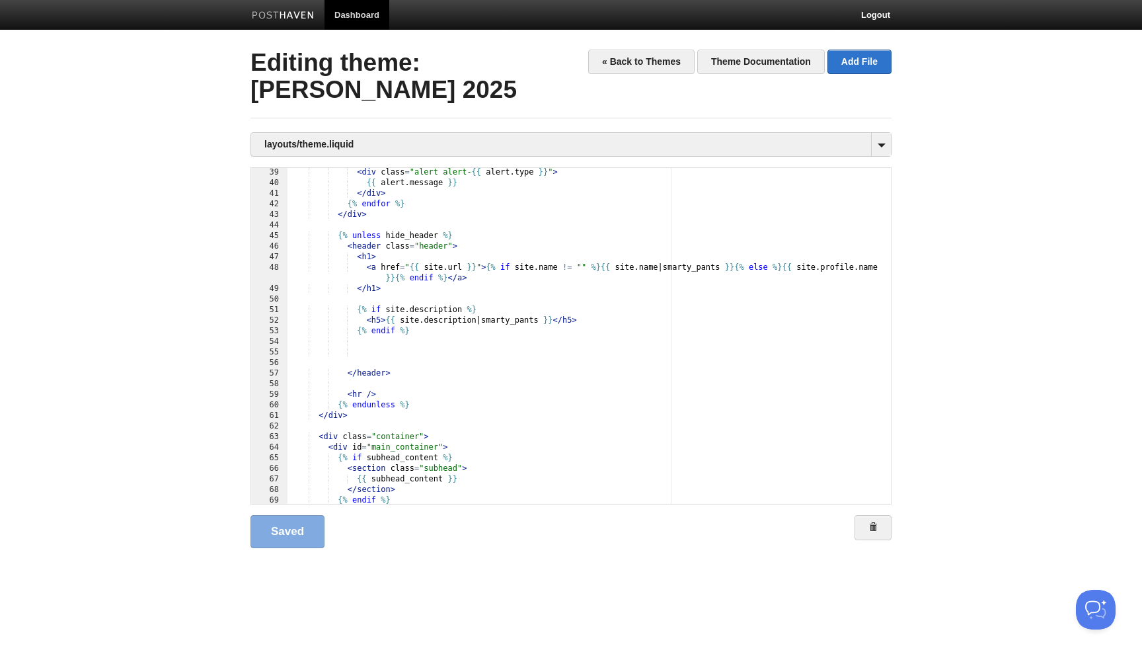
click at [569, 369] on div "< div class = "alert alert- {{ alert . type }} " > {{ alert . message }} </ div…" at bounding box center [588, 345] width 603 height 357
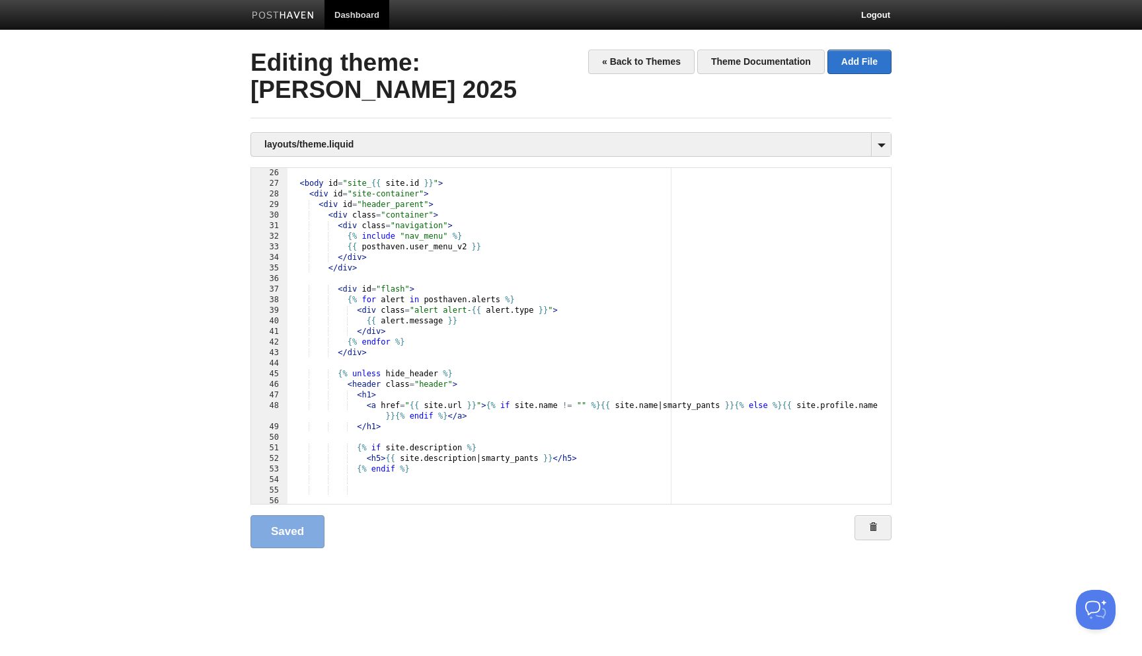
scroll to position [303, 0]
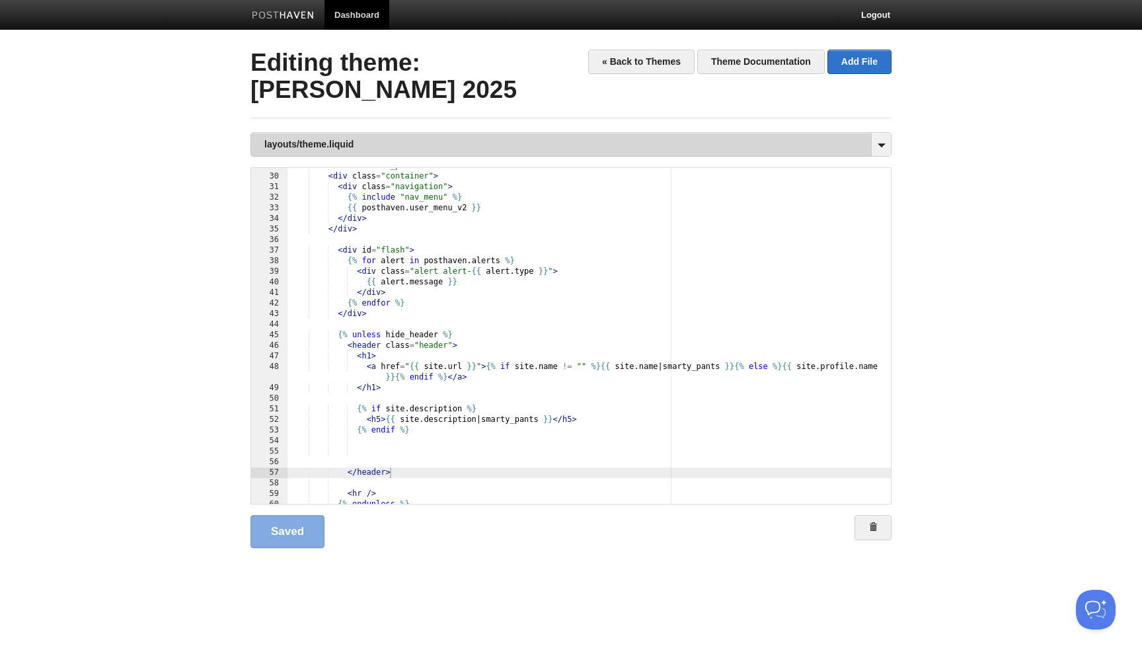
click at [358, 147] on link "layouts/theme.liquid" at bounding box center [571, 144] width 640 height 23
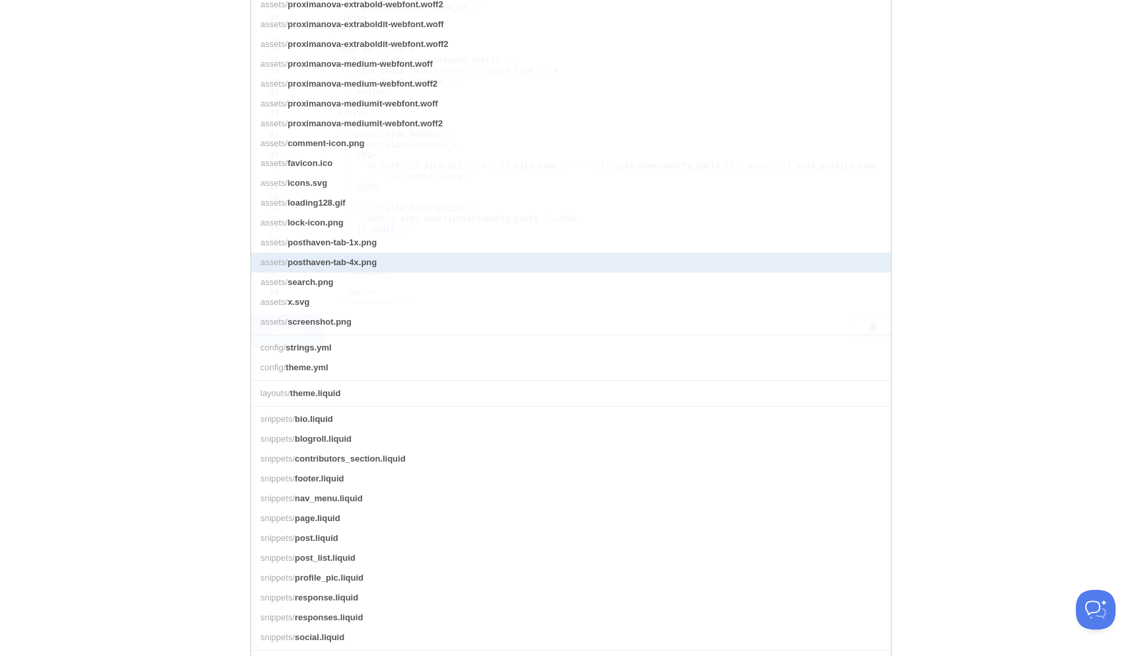
scroll to position [223, 0]
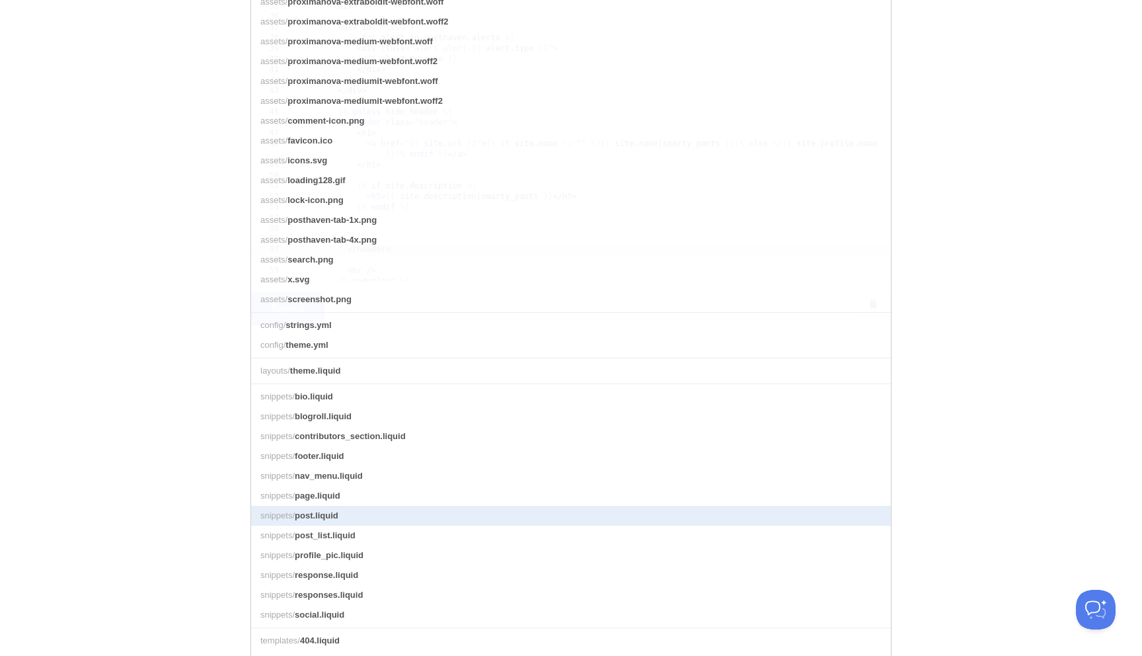
click at [332, 511] on span "post.liquid" at bounding box center [317, 515] width 44 height 10
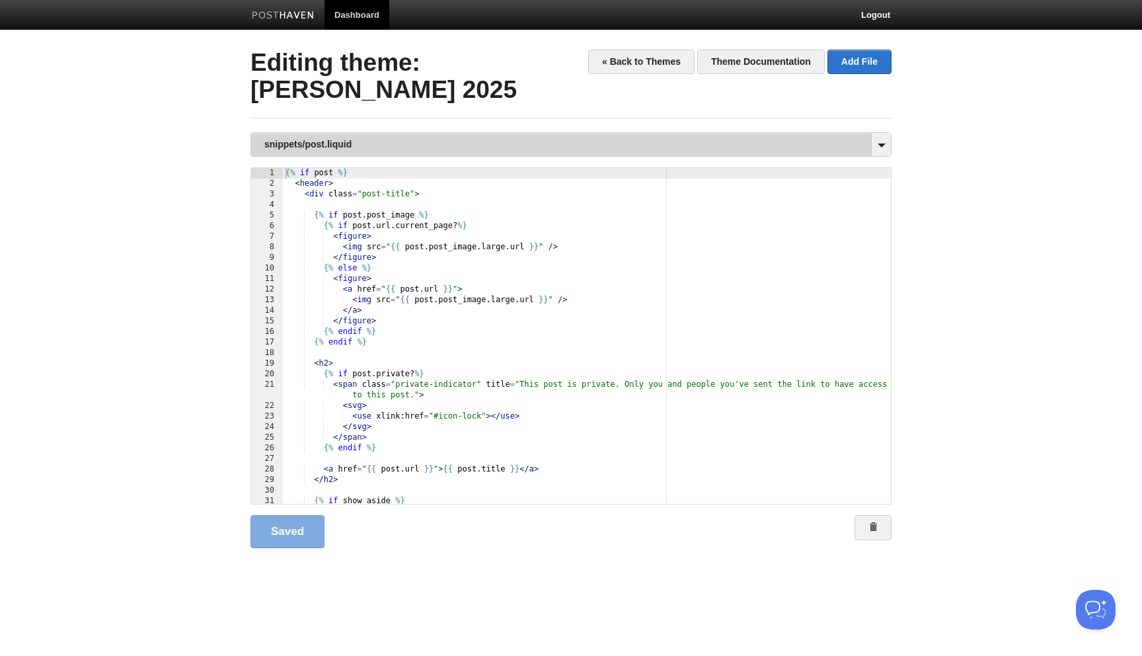
click at [483, 139] on link "snippets/post.liquid" at bounding box center [571, 144] width 640 height 23
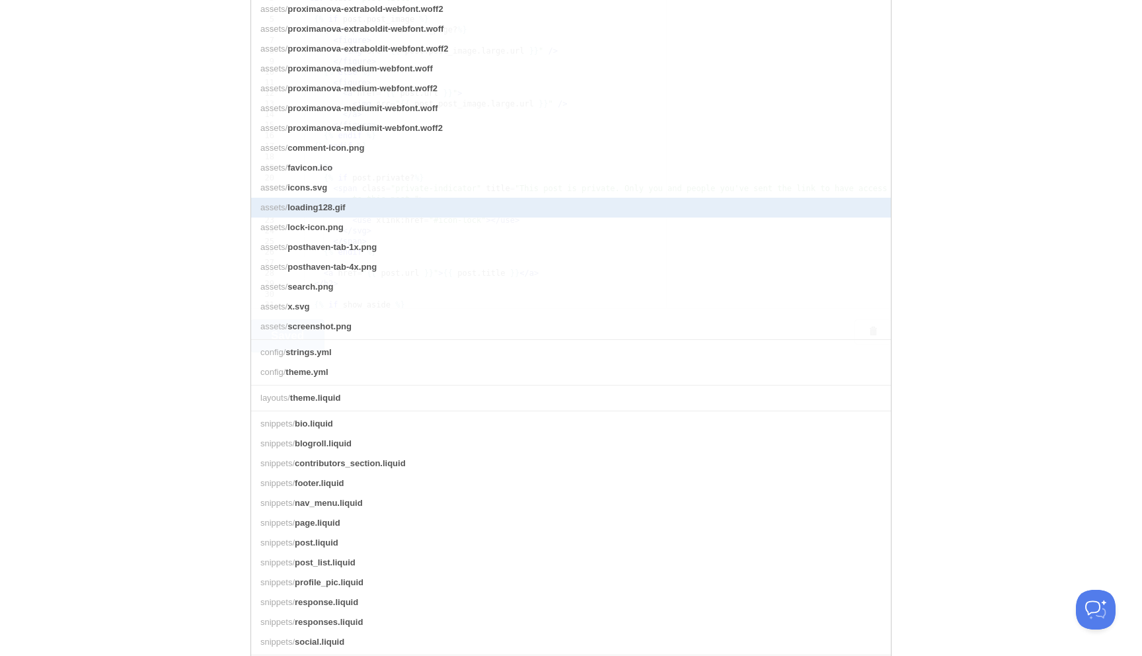
scroll to position [194, 0]
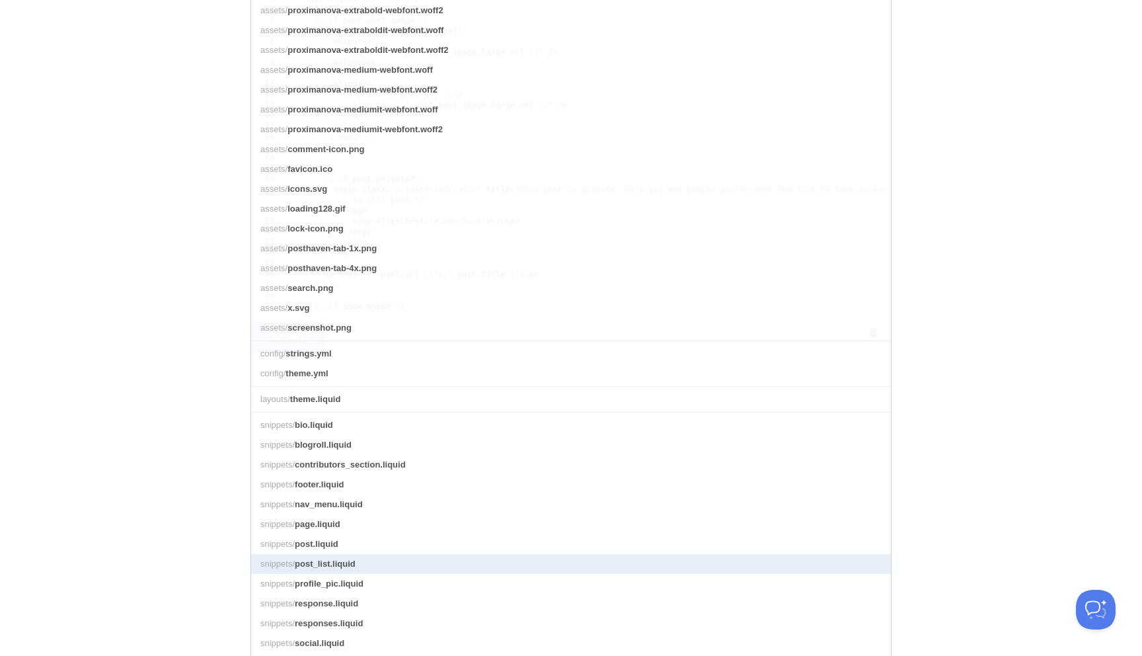
click at [328, 558] on span "post_list.liquid" at bounding box center [325, 563] width 61 height 10
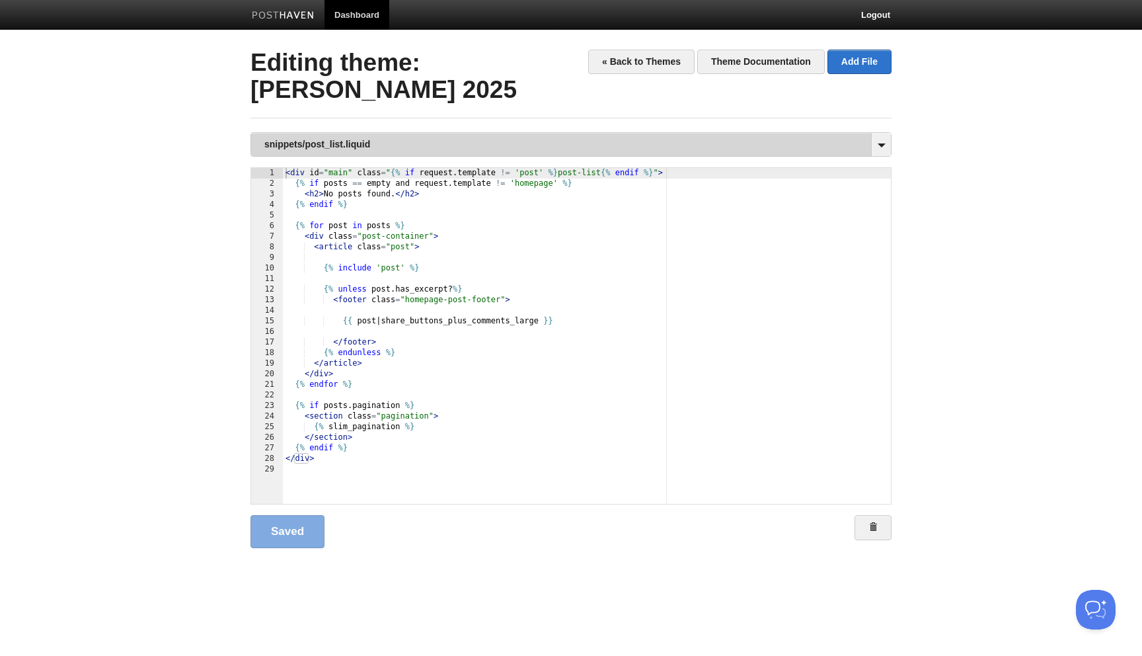
click at [494, 153] on link "snippets/post_list.liquid" at bounding box center [571, 144] width 640 height 23
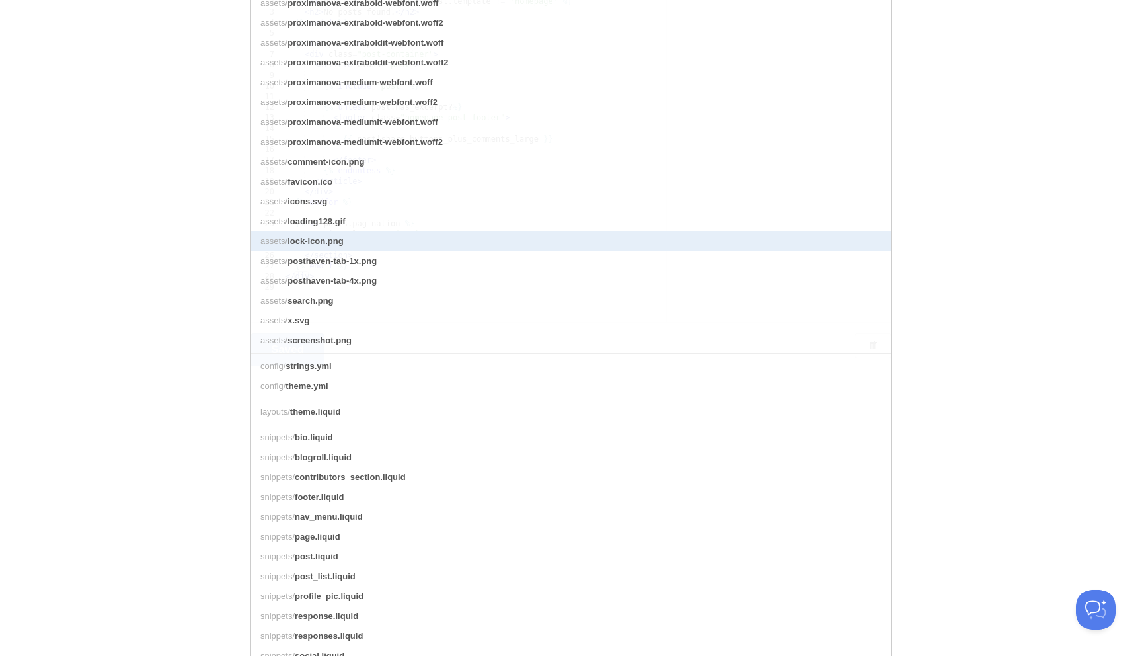
scroll to position [178, 0]
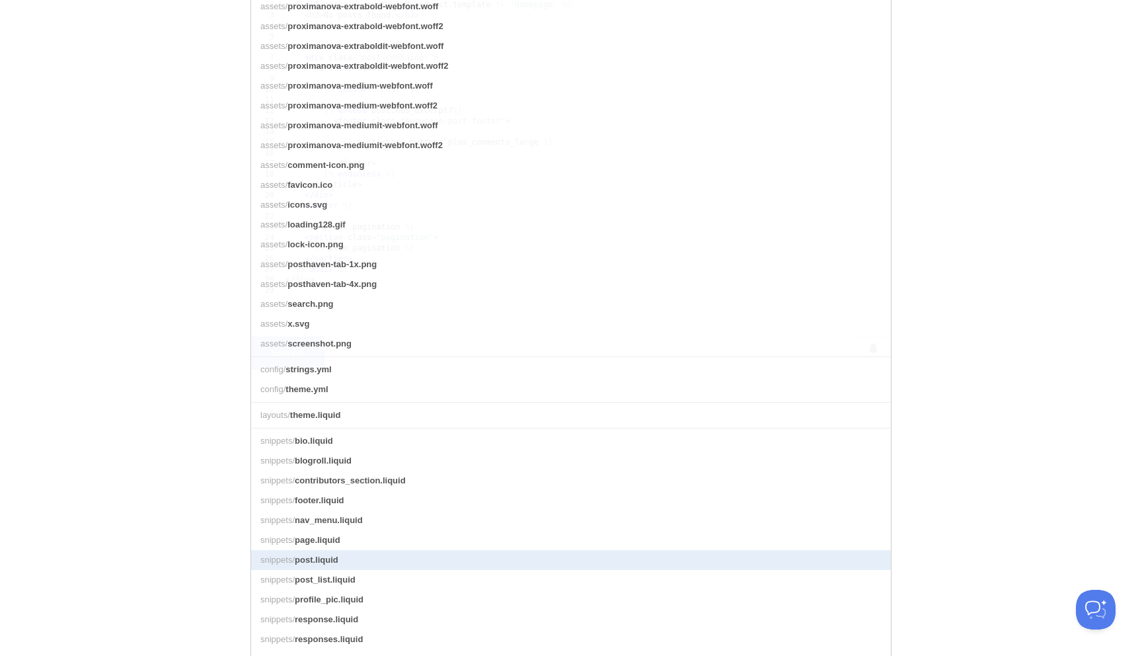
click at [337, 552] on link "snippets/ post.liquid" at bounding box center [571, 560] width 640 height 20
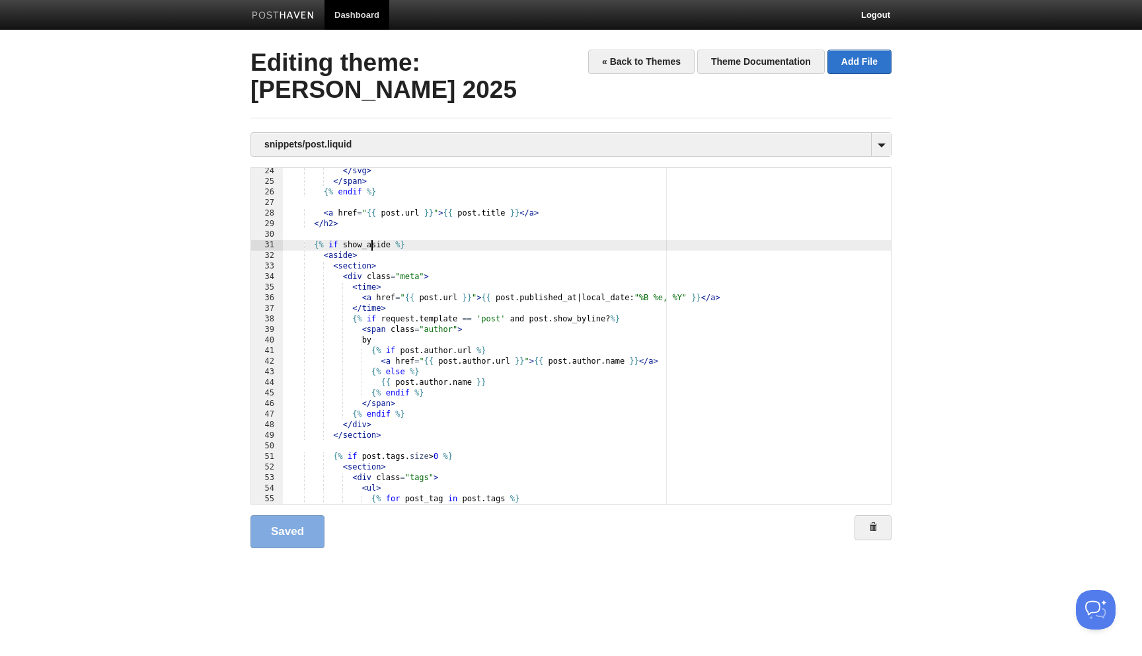
click at [373, 246] on div "</ svg > </ span > {% endif %} < a href = " {{ post . url }} " > {{ post . titl…" at bounding box center [587, 344] width 608 height 357
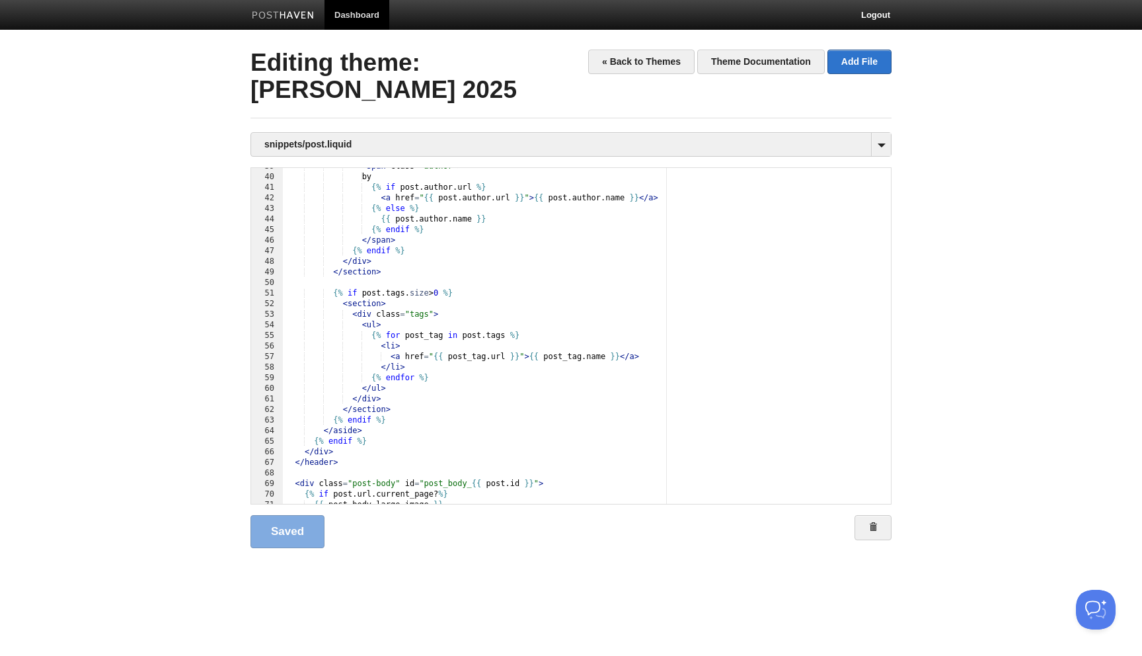
scroll to position [442, 0]
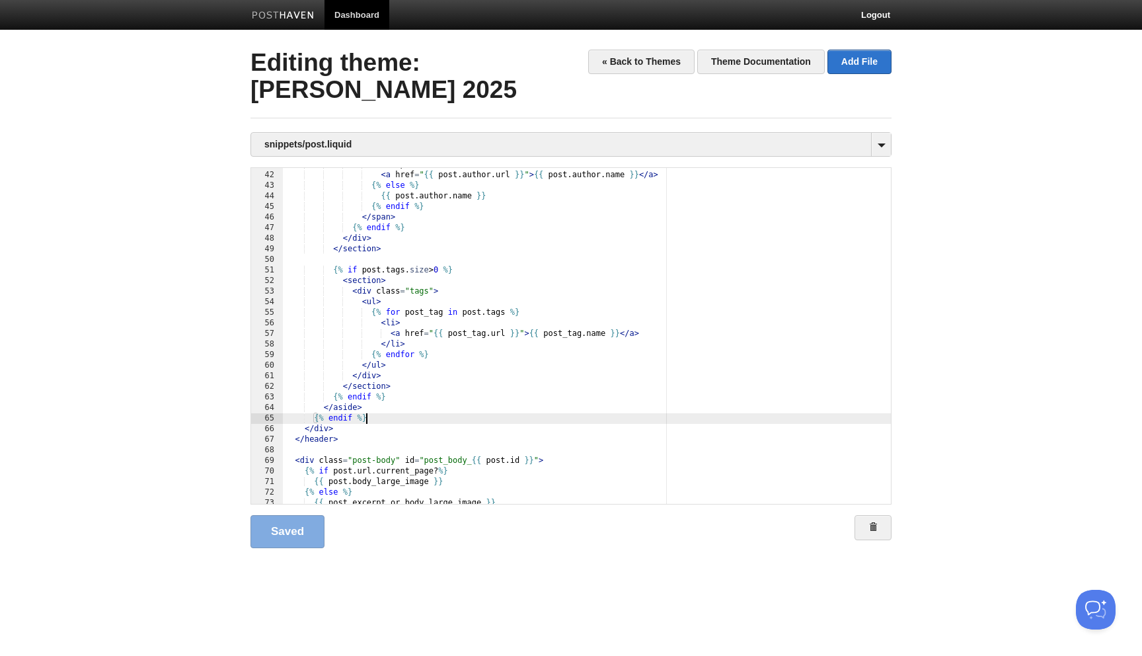
click at [408, 414] on div "{% if post . author . url %} < a href = " {{ post . author . url }} " > {{ post…" at bounding box center [587, 337] width 608 height 357
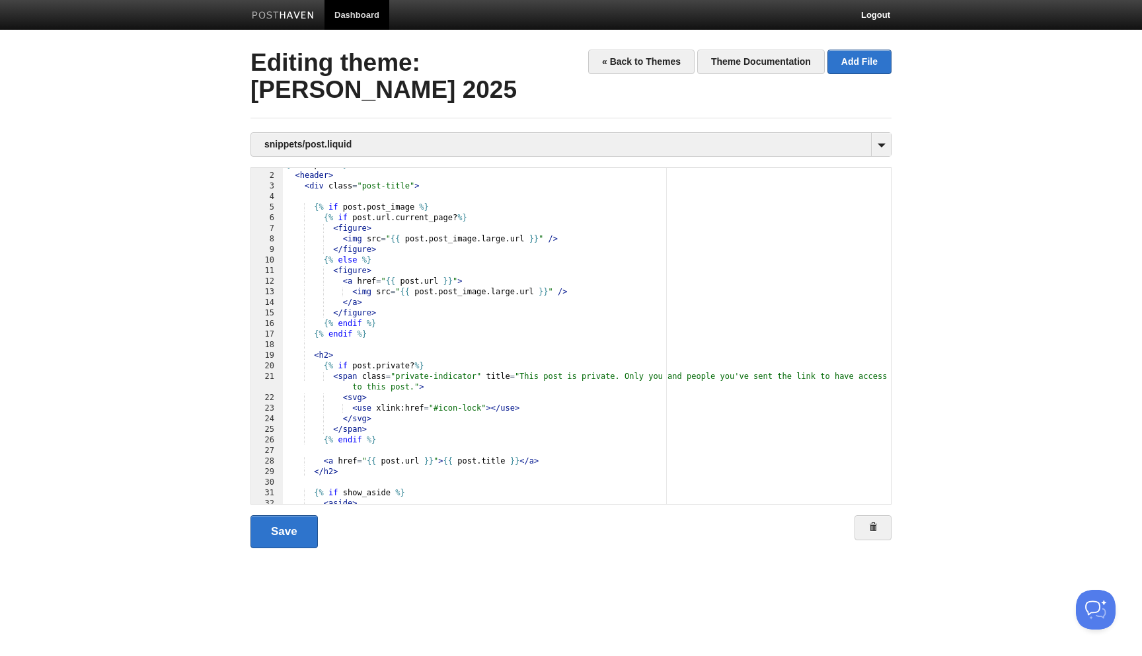
scroll to position [113, 0]
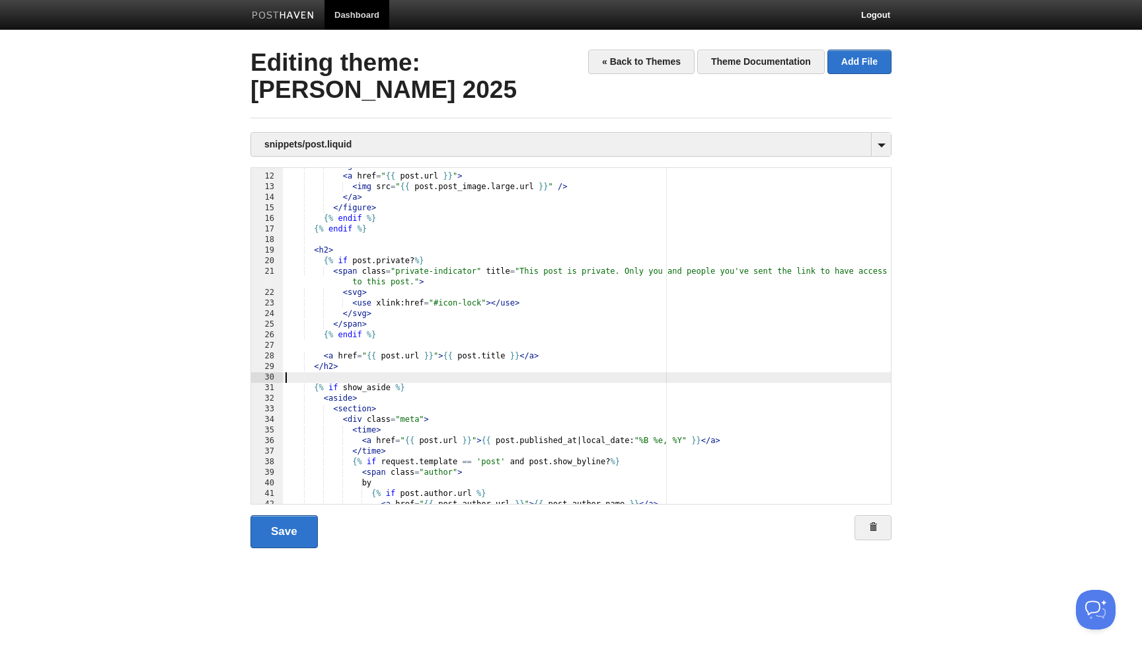
click at [422, 379] on div "< figure > < a href = " {{ post . url }} " > < img src = " {{ post . post_image…" at bounding box center [587, 339] width 608 height 357
click at [288, 524] on link "Save" at bounding box center [283, 531] width 67 height 33
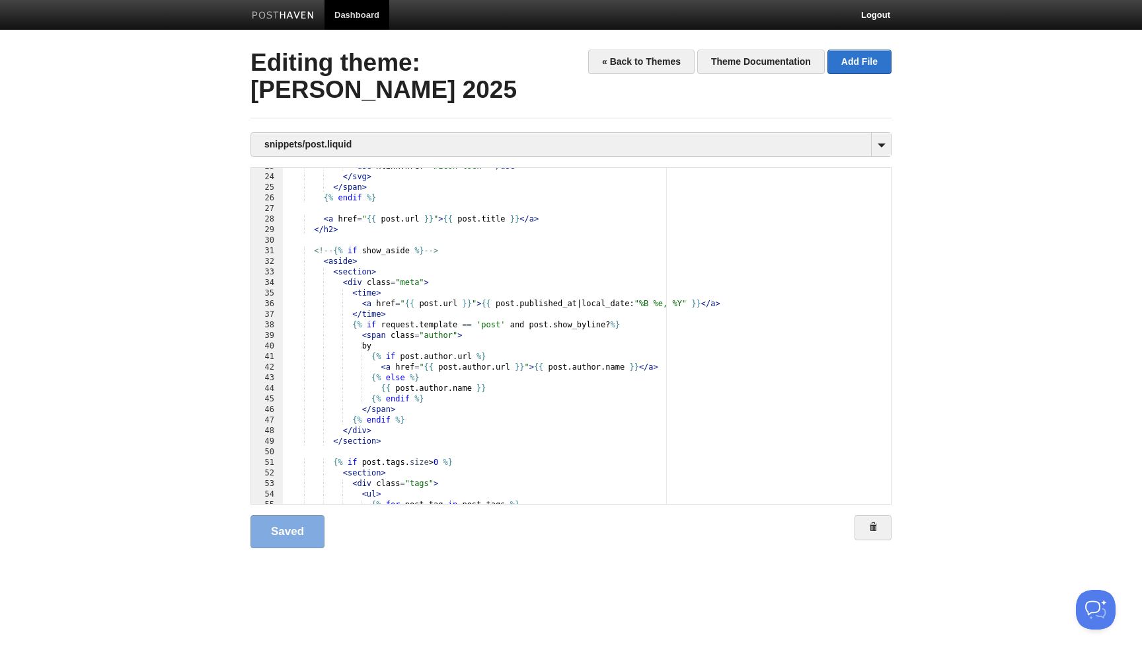
scroll to position [0, 0]
click at [456, 260] on div "< use xlink:href = "#icon-lock" > </ use > </ svg > </ span > {% endif %} < a h…" at bounding box center [587, 339] width 608 height 357
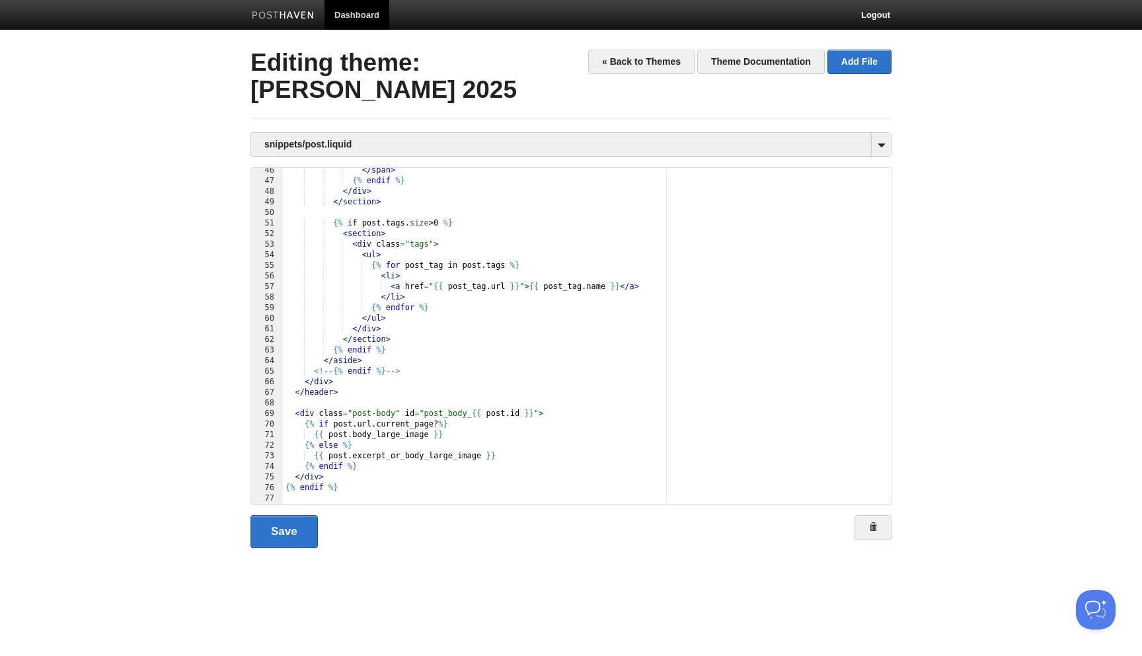
scroll to position [484, 0]
click at [403, 373] on div "{% endif %} </ span > {% endif %} </ div > </ section > {% if post . tags . siz…" at bounding box center [587, 338] width 608 height 357
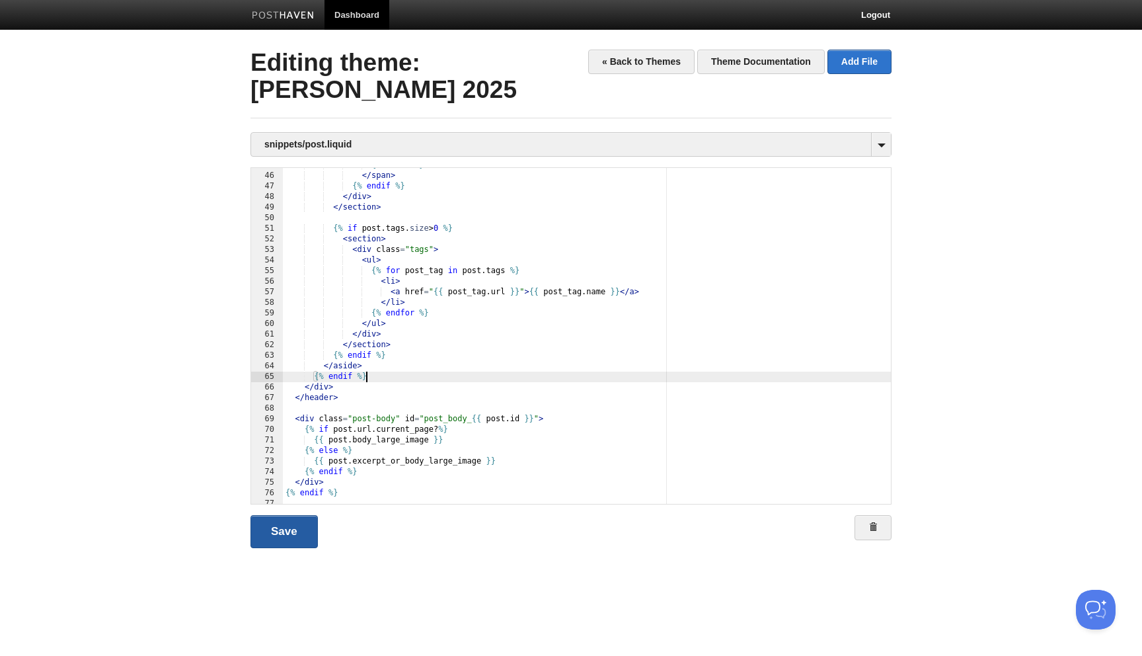
click at [291, 539] on link "Save" at bounding box center [283, 531] width 67 height 33
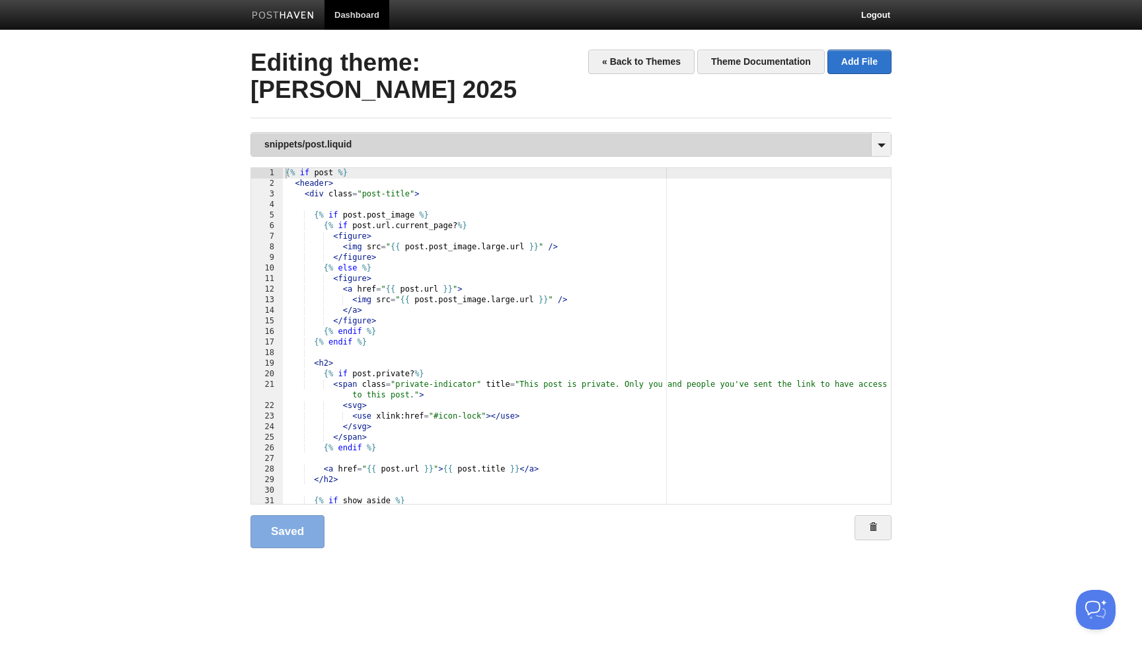
click at [396, 147] on link "snippets/post.liquid" at bounding box center [571, 144] width 640 height 23
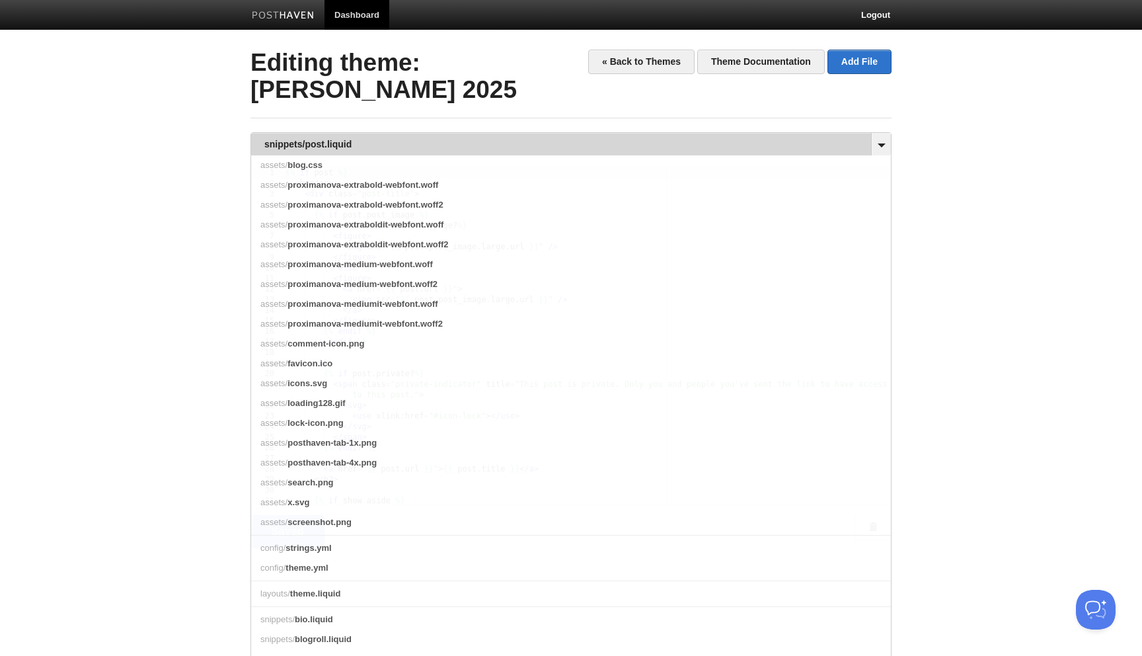
click at [396, 147] on link "snippets/post.liquid" at bounding box center [571, 144] width 640 height 23
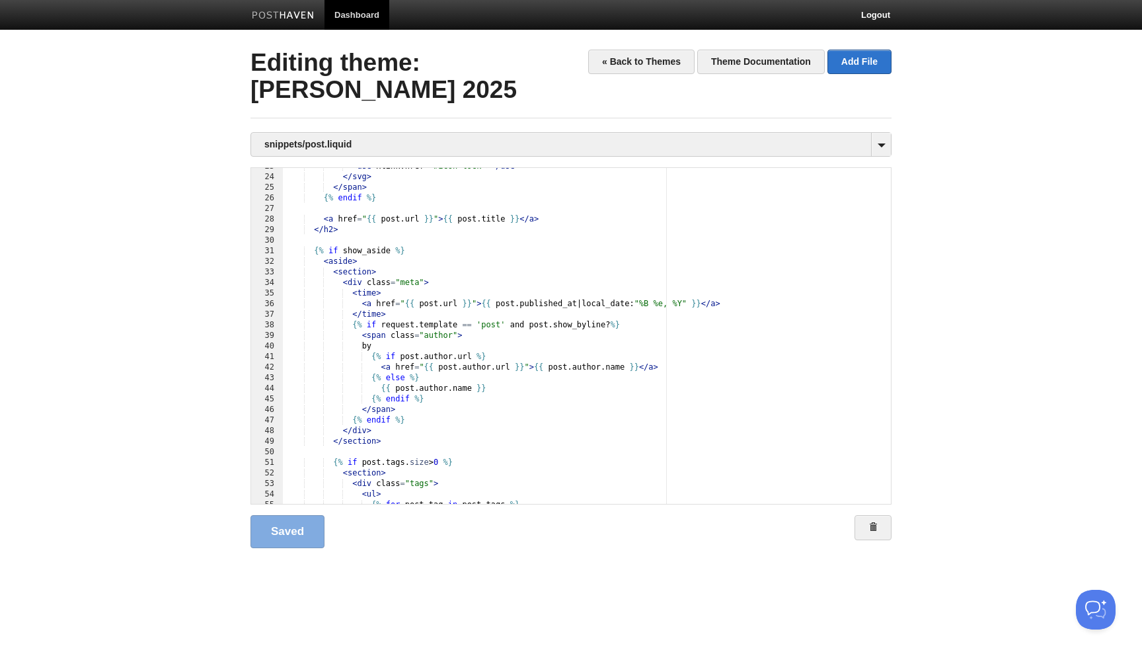
scroll to position [0, 0]
click at [495, 305] on div "< use xlink:href = "#icon-lock" > </ use > </ svg > </ span > {% endif %} < a h…" at bounding box center [587, 339] width 608 height 357
click at [990, 147] on body "Dashboard Logout Updated site: [PERSON_NAME] × Your Sites [PERSON_NAME] Create …" at bounding box center [571, 295] width 1142 height 590
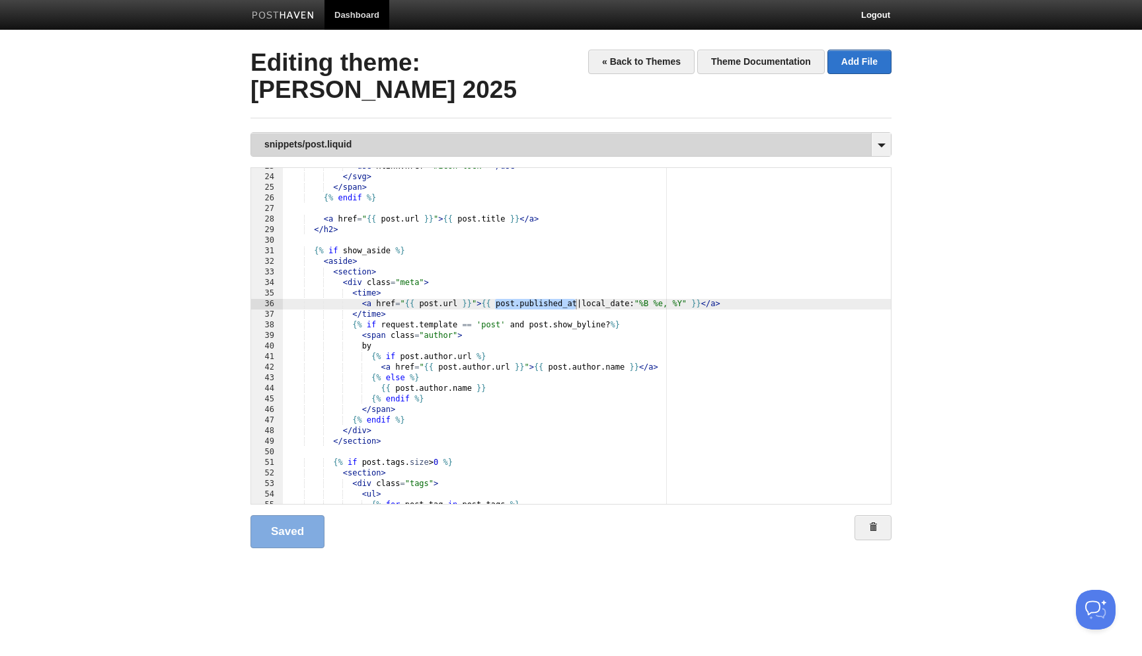
click at [414, 136] on link "snippets/post.liquid" at bounding box center [571, 144] width 640 height 23
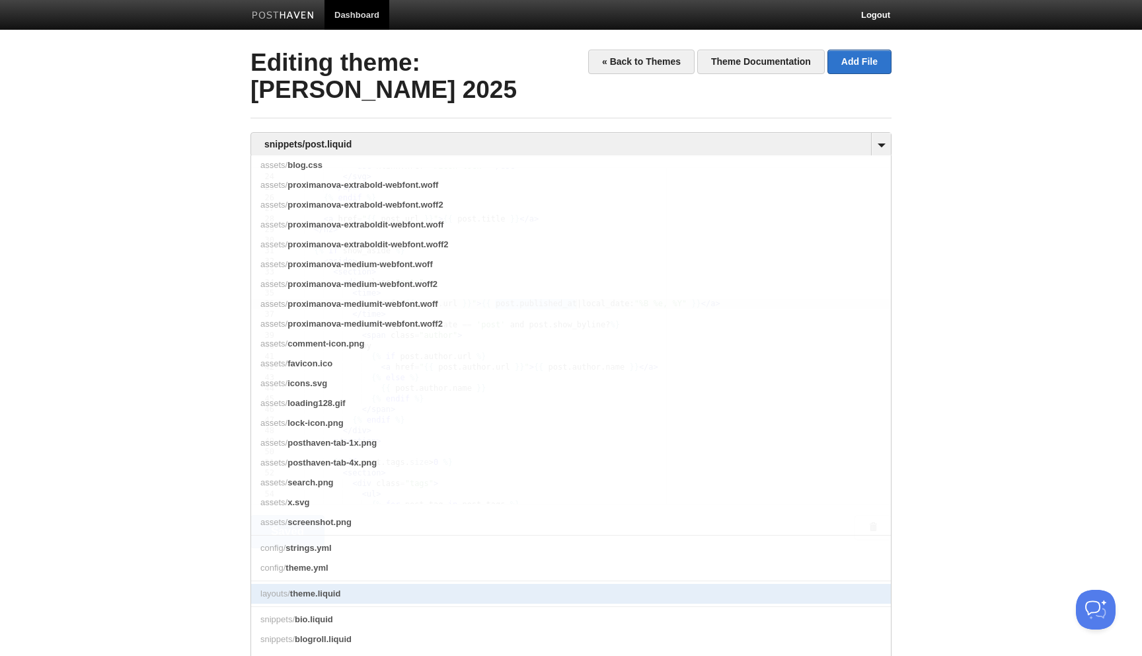
click at [338, 589] on span "theme.liquid" at bounding box center [315, 593] width 51 height 10
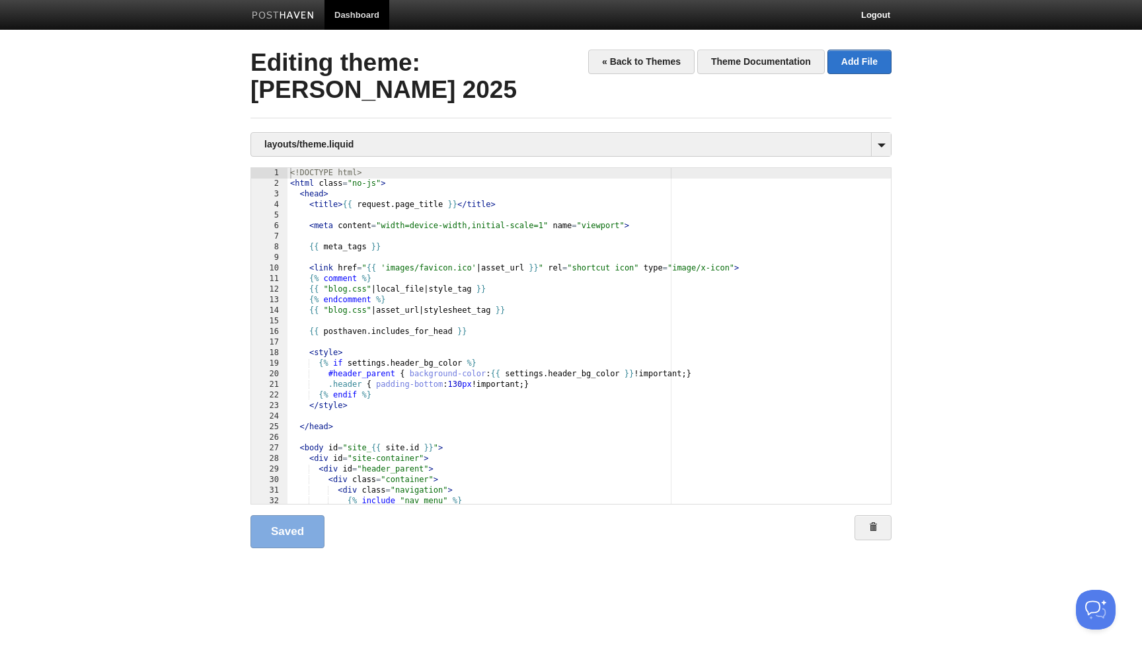
click at [438, 436] on div "<! DOCTYPE html > < html class = "no-js" > < head > < title > {{ request . page…" at bounding box center [588, 346] width 603 height 357
type textarea ""
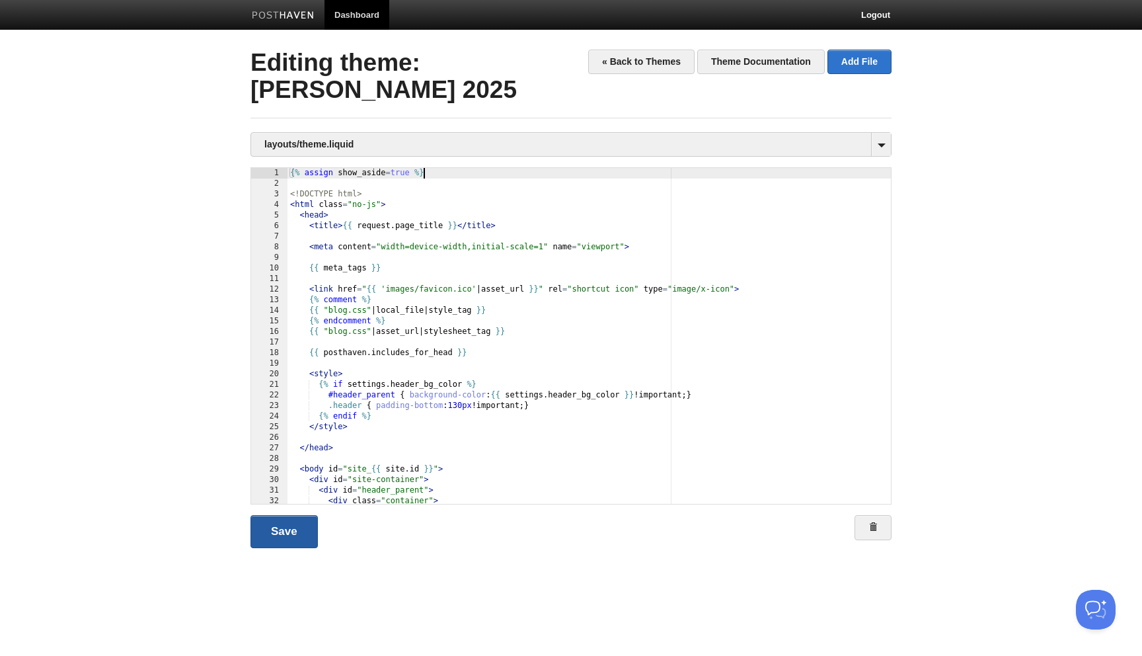
click at [307, 535] on link "Save" at bounding box center [283, 531] width 67 height 33
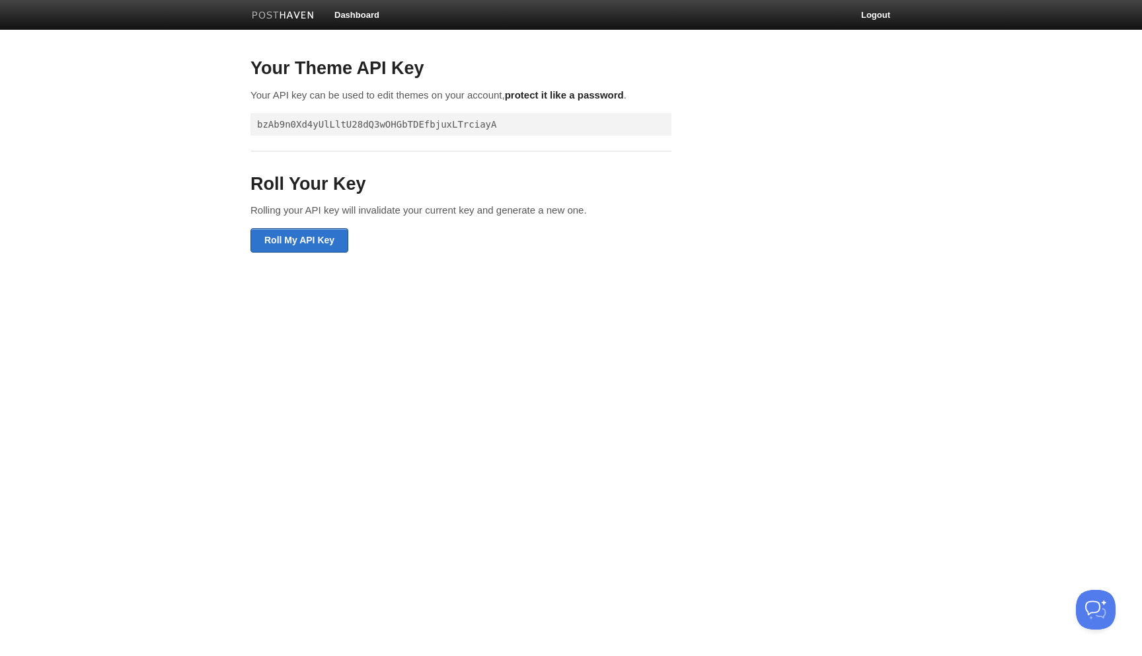
click at [401, 126] on pre "bzAb9n0Xd4yUlLltU28dQ3wOHGbTDEfbjuxLTrciayA" at bounding box center [460, 124] width 421 height 22
copy pre "bzAb9n0Xd4yUlLltU28dQ3wOHGbTDEfbjuxLTrciayA"
click at [968, 196] on body "Dashboard Logout Your Theme API Key Your API key can be used to edit themes on …" at bounding box center [571, 133] width 1142 height 266
click at [426, 123] on pre "bzAb9n0Xd4yUlLltU28dQ3wOHGbTDEfbjuxLTrciayA" at bounding box center [460, 124] width 421 height 22
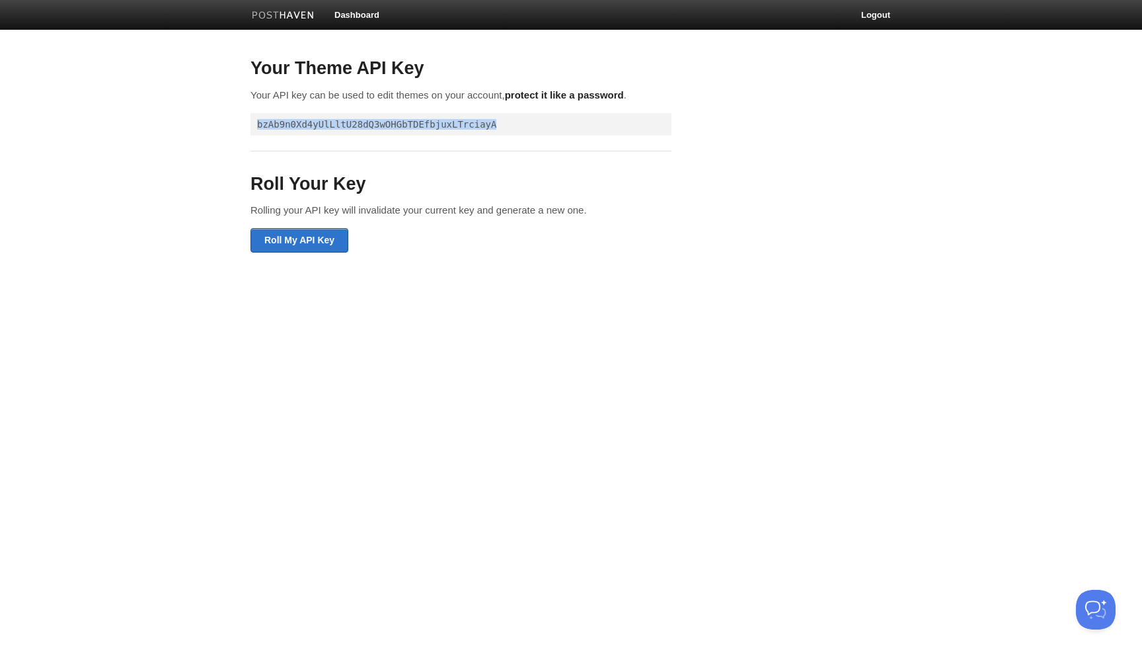
click at [426, 123] on pre "bzAb9n0Xd4yUlLltU28dQ3wOHGbTDEfbjuxLTrciayA" at bounding box center [460, 124] width 421 height 22
copy pre "bzAb9n0Xd4yUlLltU28dQ3wOHGbTDEfbjuxLTrciayA"
click at [685, 173] on div "Roll Your Key Rolling your API key will invalidate your current key and generat…" at bounding box center [571, 215] width 661 height 101
click at [669, 192] on h3 "Roll Your Key" at bounding box center [460, 184] width 421 height 20
